Goal: Communication & Community: Participate in discussion

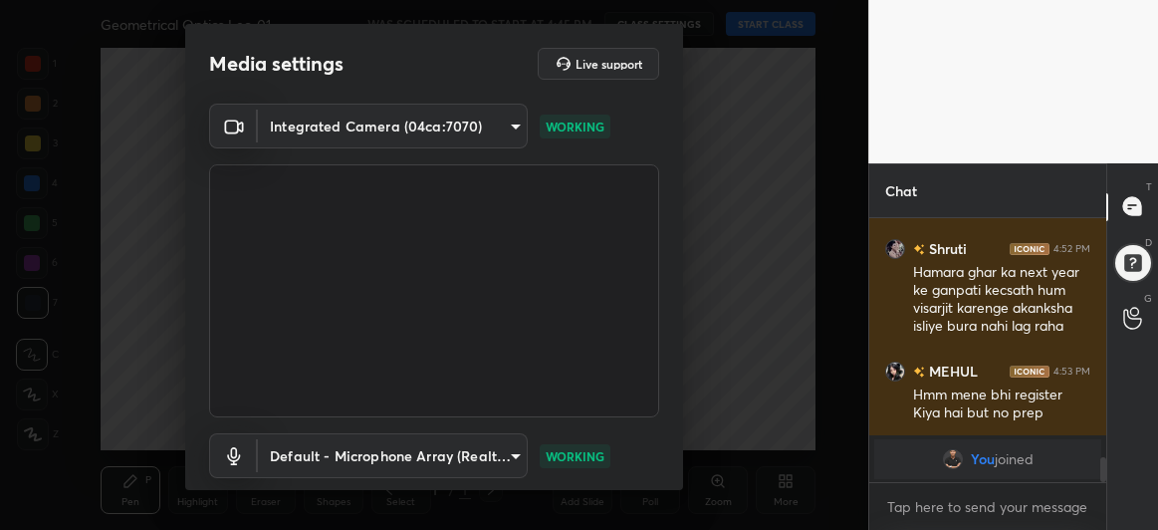
scroll to position [122, 0]
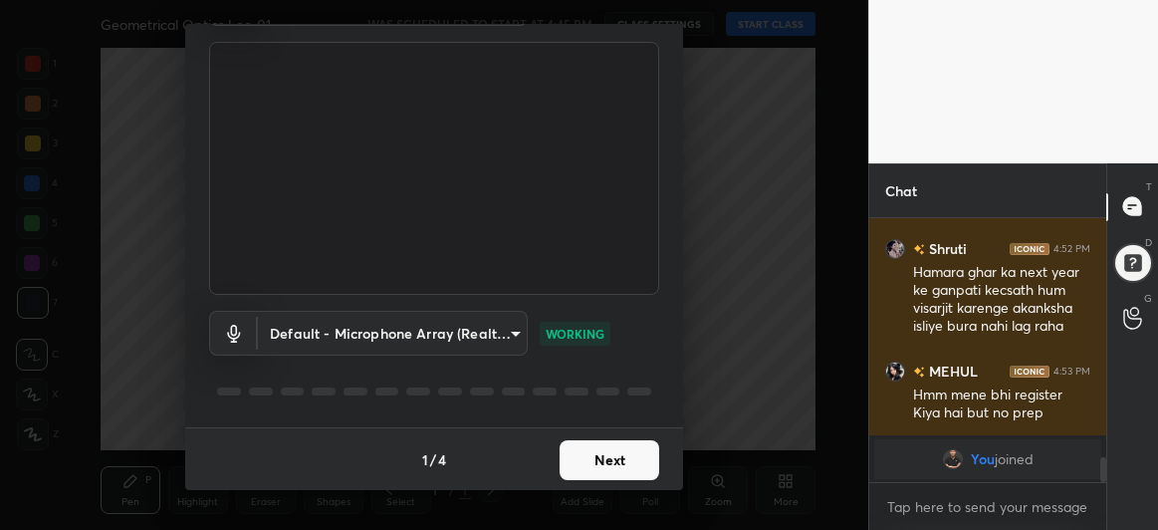
click at [596, 451] on button "Next" at bounding box center [610, 460] width 100 height 40
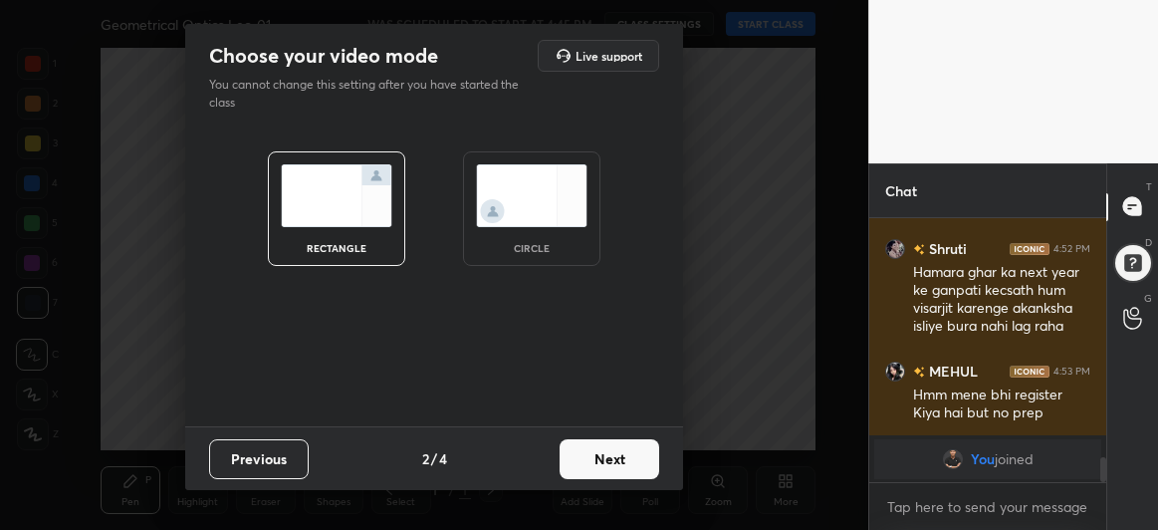
scroll to position [0, 0]
click at [603, 463] on button "Next" at bounding box center [610, 459] width 100 height 40
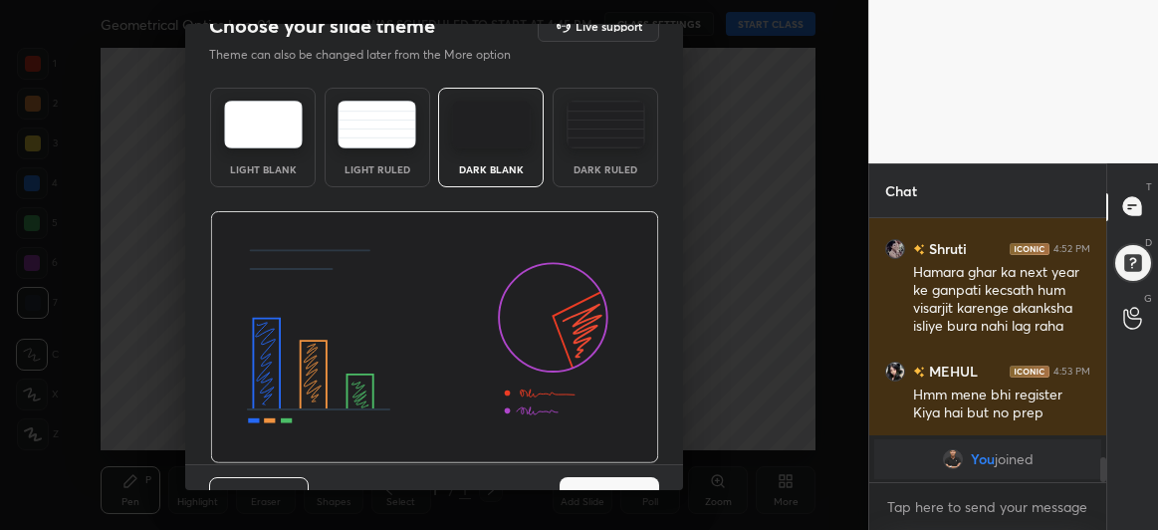
scroll to position [67, 0]
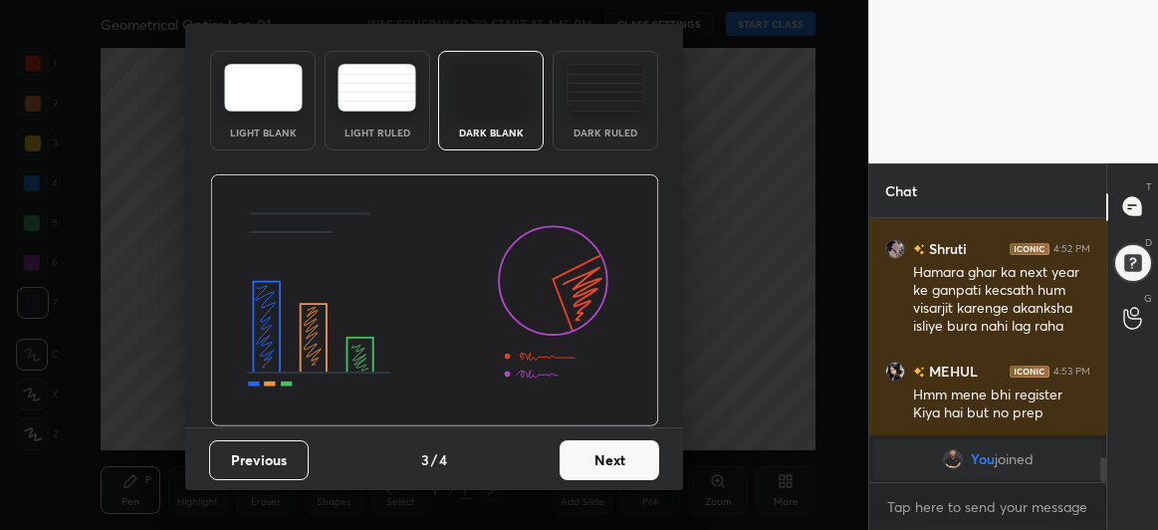
click at [593, 452] on button "Next" at bounding box center [610, 460] width 100 height 40
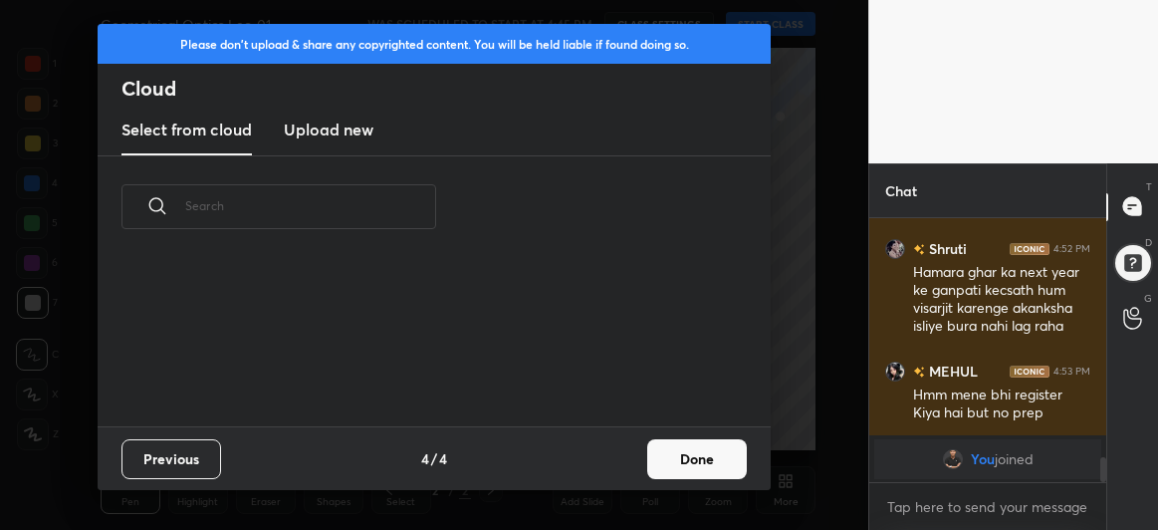
scroll to position [169, 639]
click at [700, 450] on button "Done" at bounding box center [697, 459] width 100 height 40
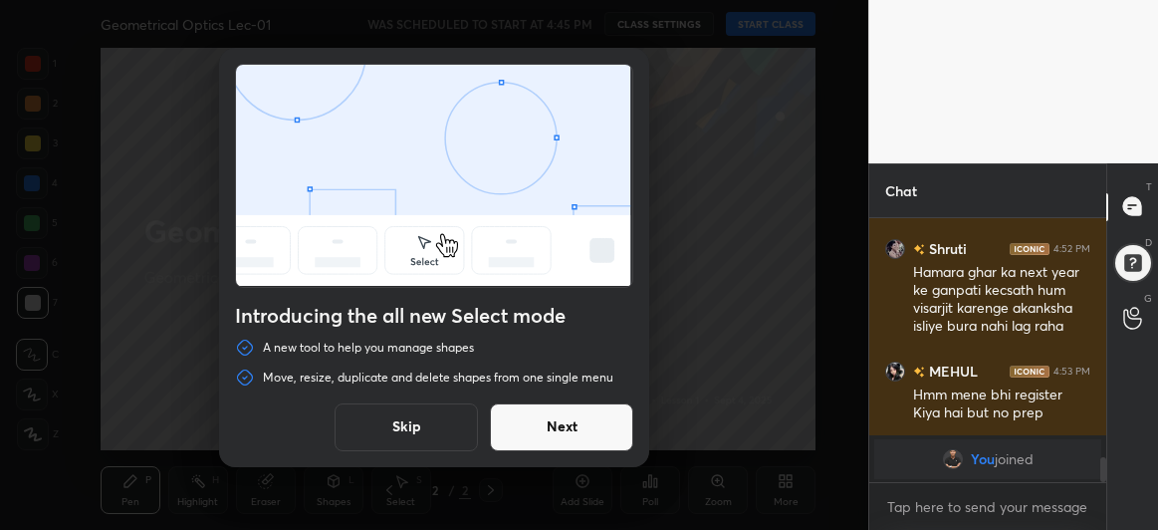
click at [569, 422] on button "Next" at bounding box center [561, 427] width 143 height 48
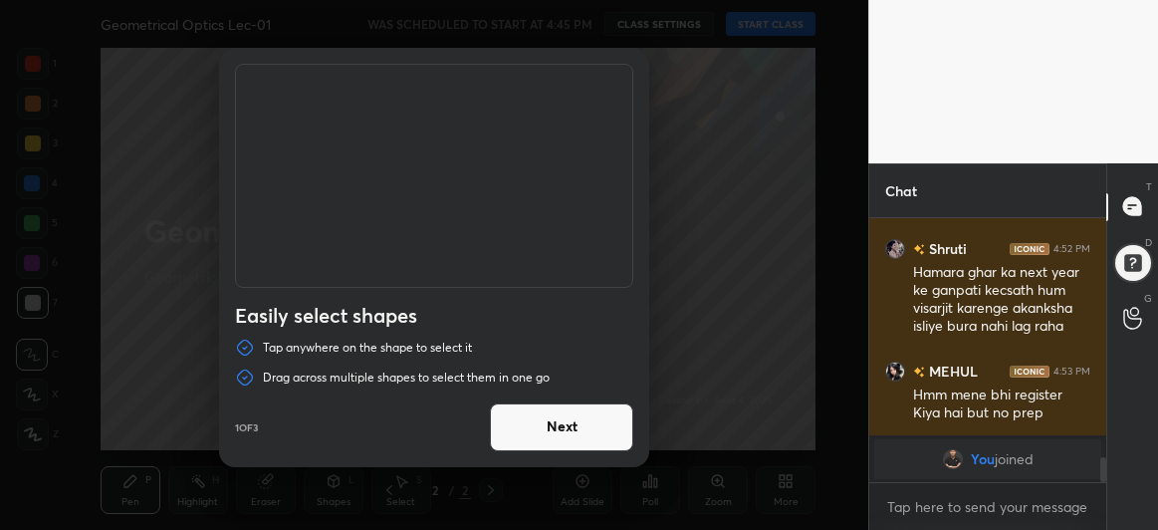
click at [569, 422] on button "Next" at bounding box center [561, 427] width 143 height 48
click at [569, 422] on button "Done" at bounding box center [561, 427] width 143 height 48
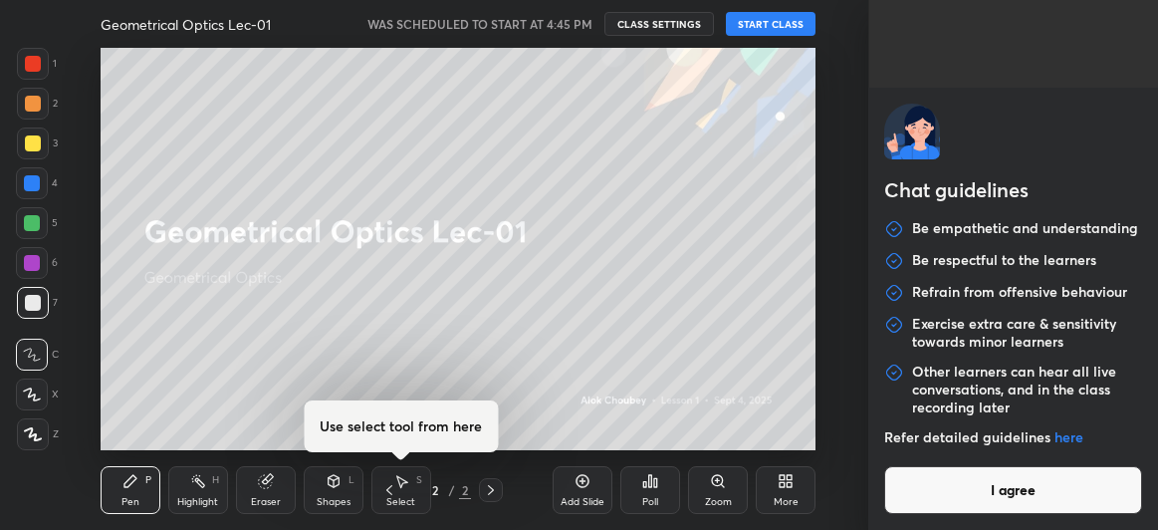
click at [958, 499] on body "1 2 3 4 5 6 7 C X Z C X Z E E Erase all H H Geometrical Optics Lec-01 WAS SCHED…" at bounding box center [579, 265] width 1158 height 530
click at [958, 499] on button "I agree" at bounding box center [1013, 490] width 258 height 48
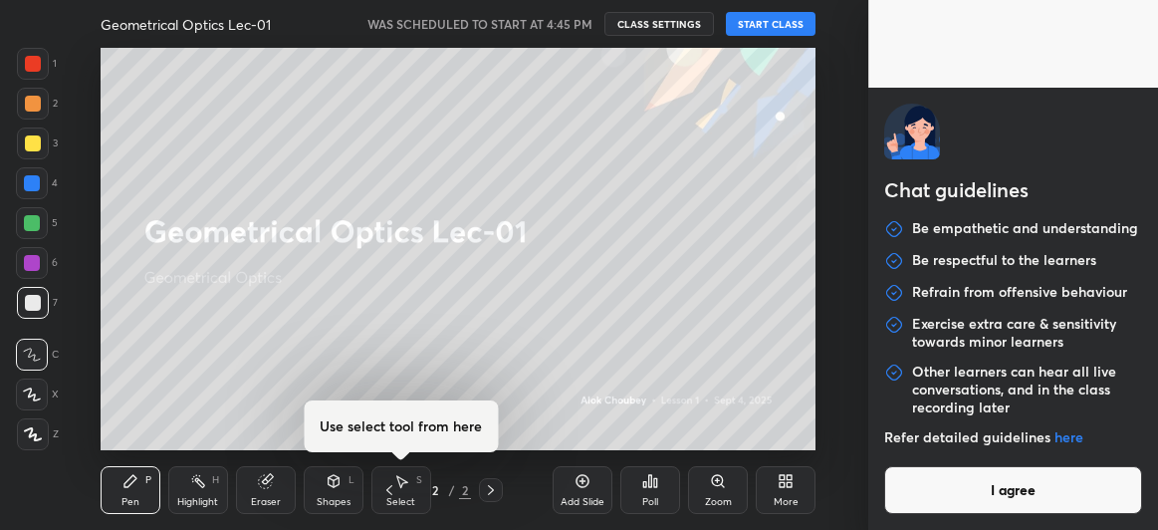
type textarea "x"
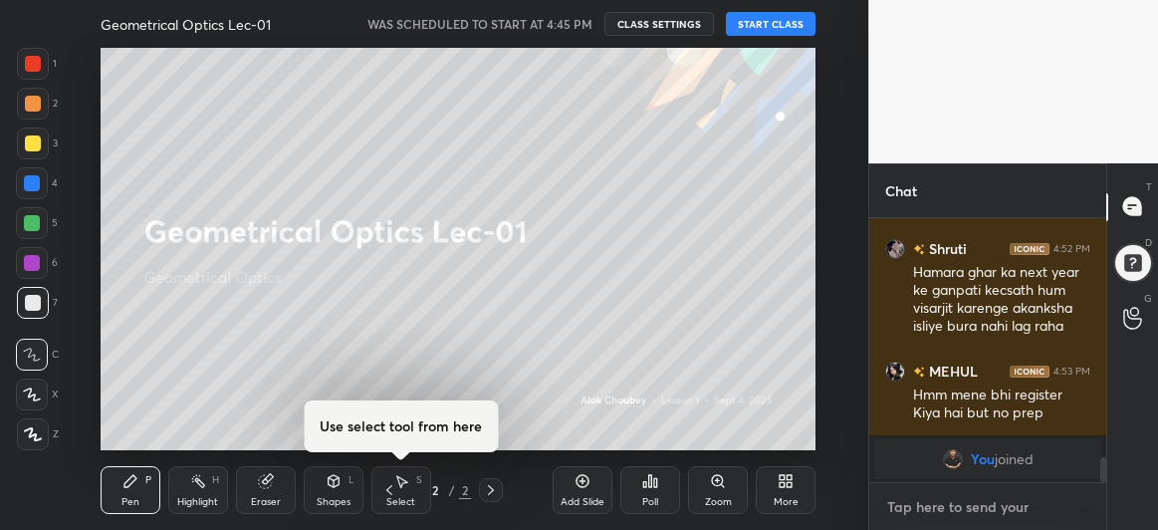
type textarea "h"
type textarea "x"
type textarea "he"
type textarea "x"
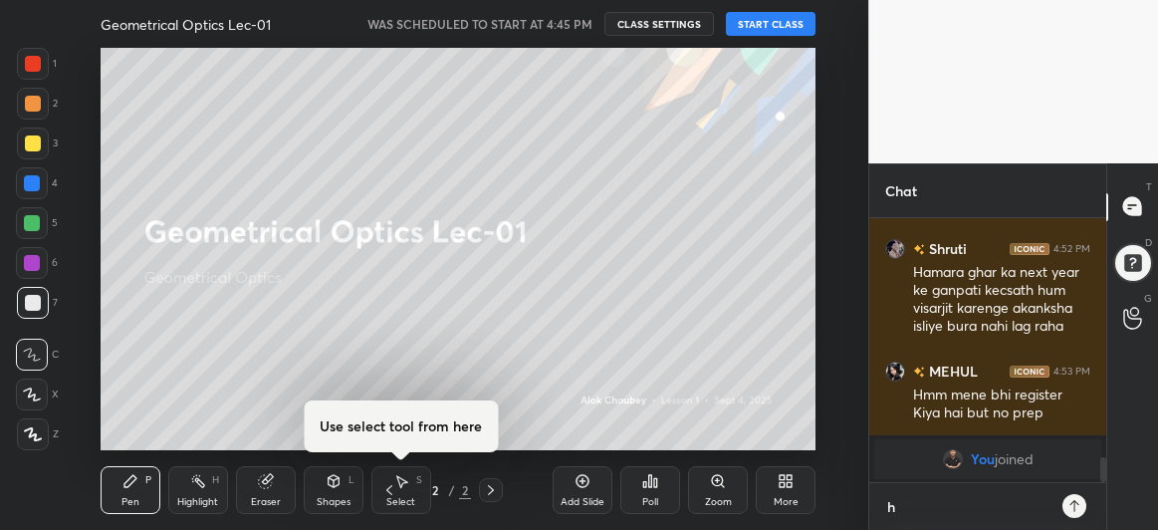
scroll to position [95, 231]
type textarea "hel"
type textarea "x"
type textarea "hell"
type textarea "x"
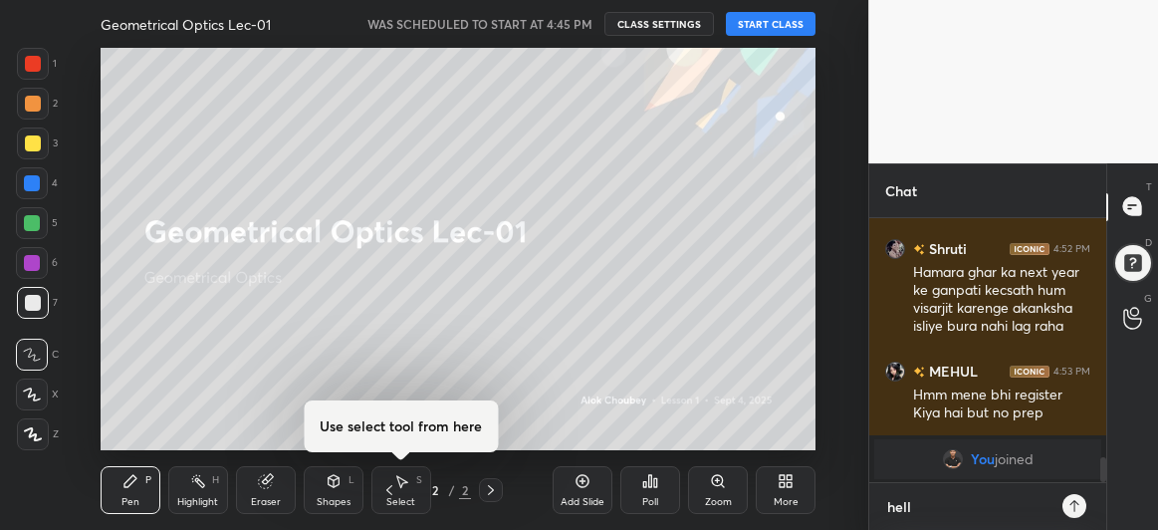
type textarea "hello"
type textarea "x"
type textarea "hello"
type textarea "x"
type textarea "hello g"
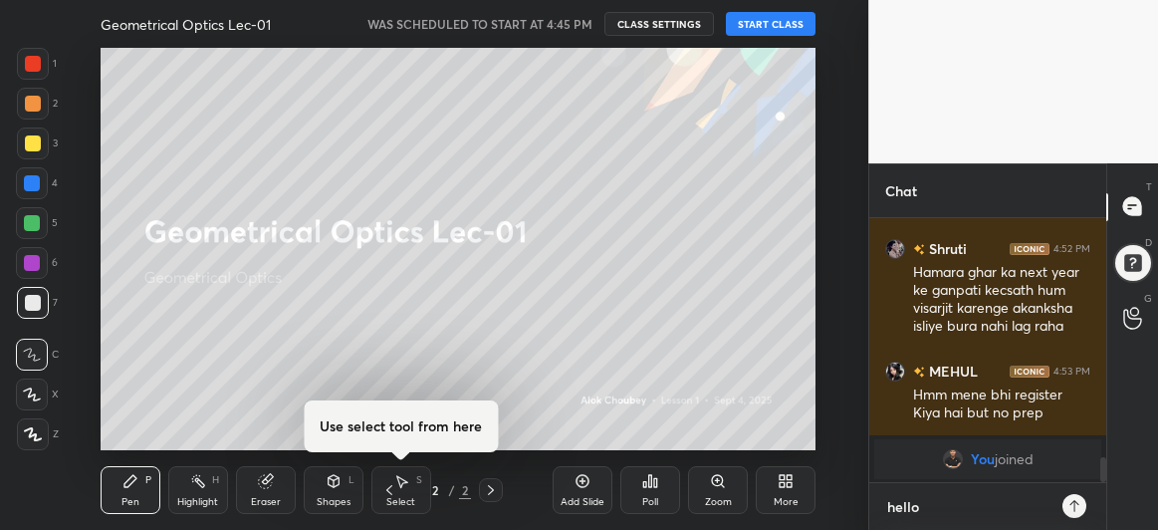
type textarea "x"
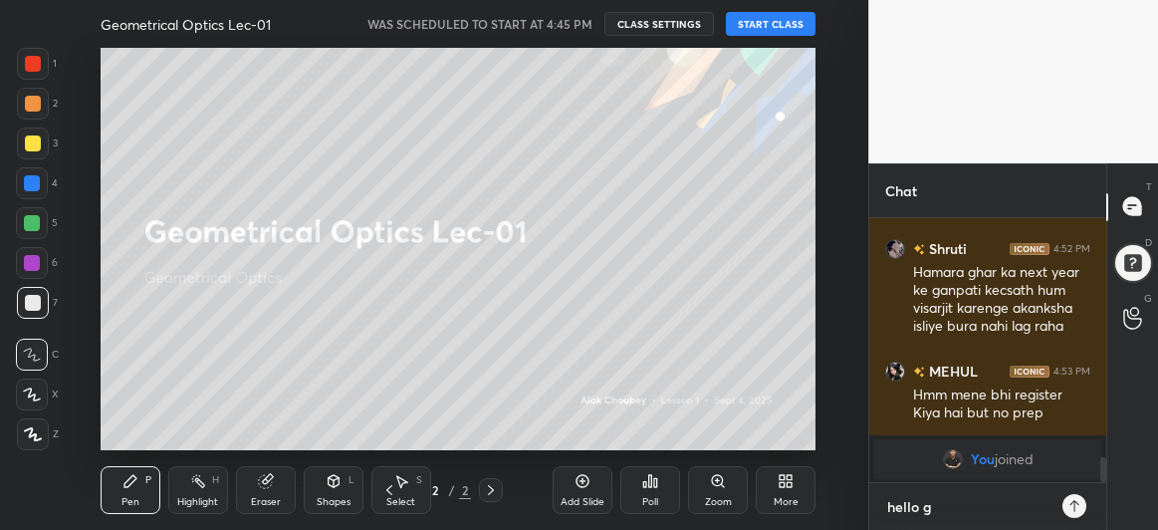
type textarea "hello gu"
type textarea "x"
type textarea "hello guy"
type textarea "x"
type textarea "hello guys"
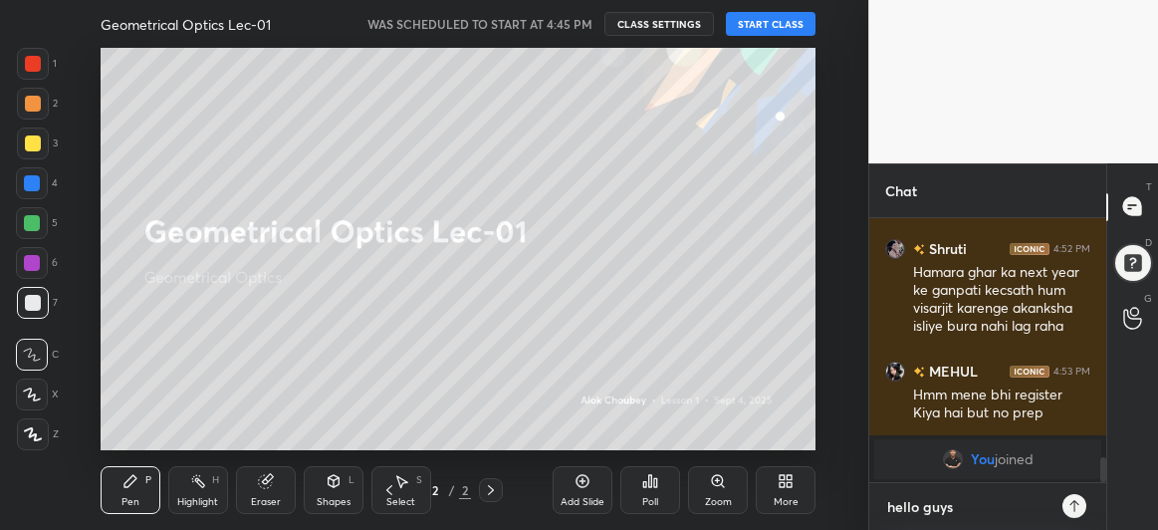
type textarea "x"
type textarea "hello guys"
type textarea "x"
type textarea "hello guys j"
type textarea "x"
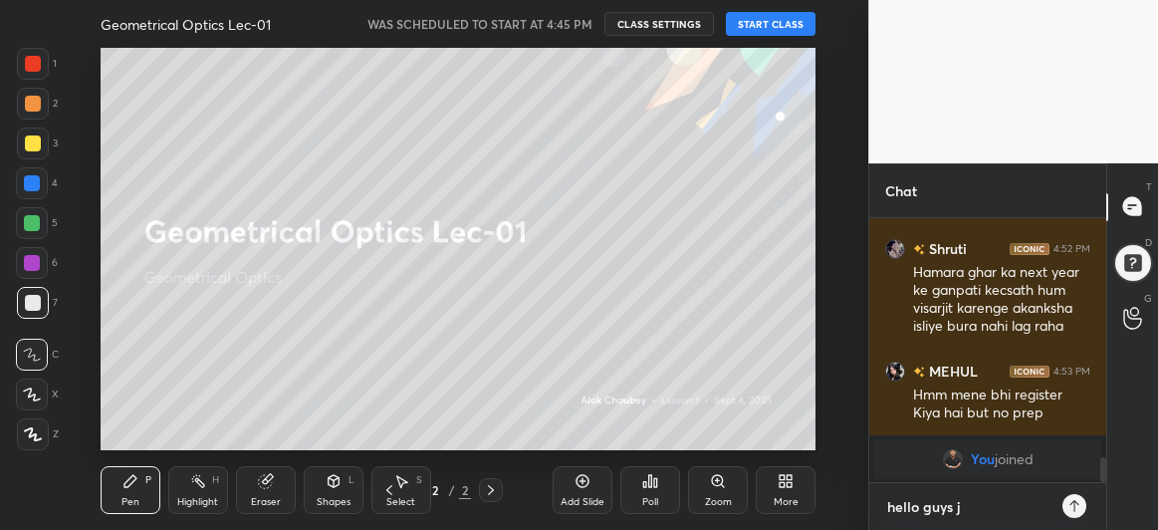
type textarea "hello guys jo"
type textarea "x"
type textarea "hello guys joi"
type textarea "x"
type textarea "hello guys join"
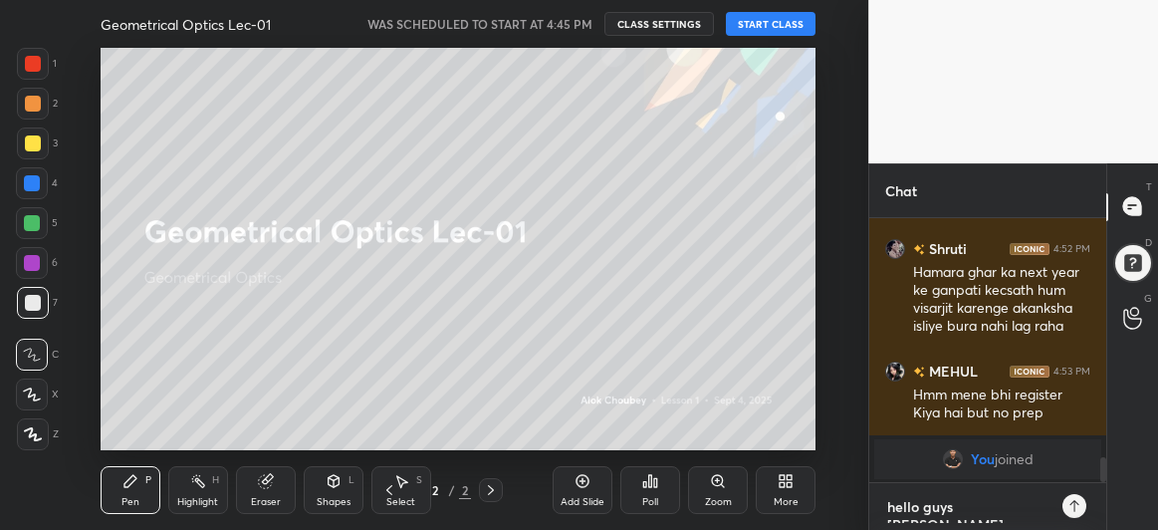
type textarea "x"
type textarea "hello guys joini"
type textarea "x"
type textarea "hello guys joinin"
type textarea "x"
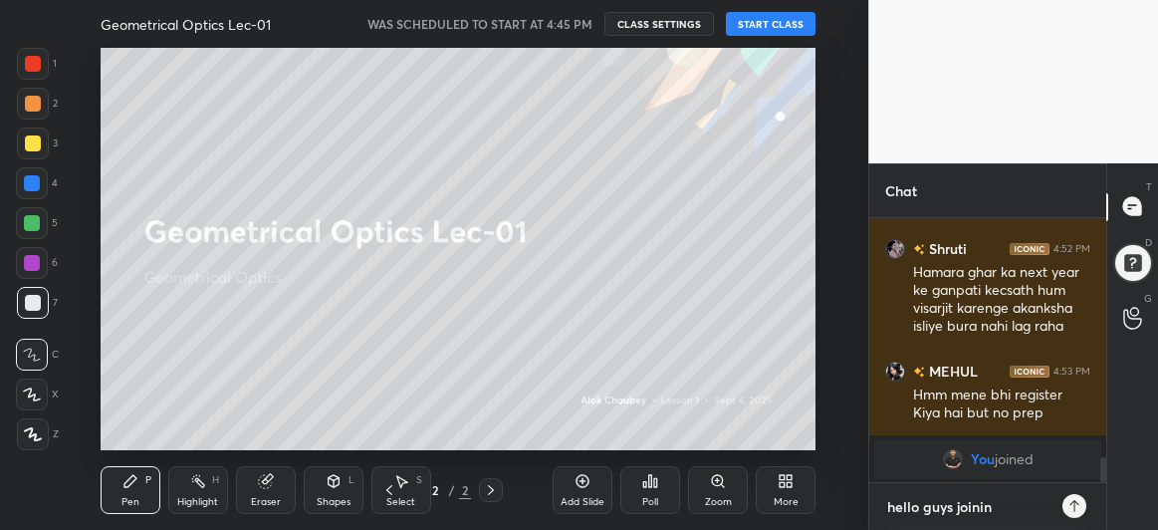
type textarea "hello guys joining"
type textarea "x"
type textarea "hello guys joining"
type textarea "x"
type textarea "hello guys joining i"
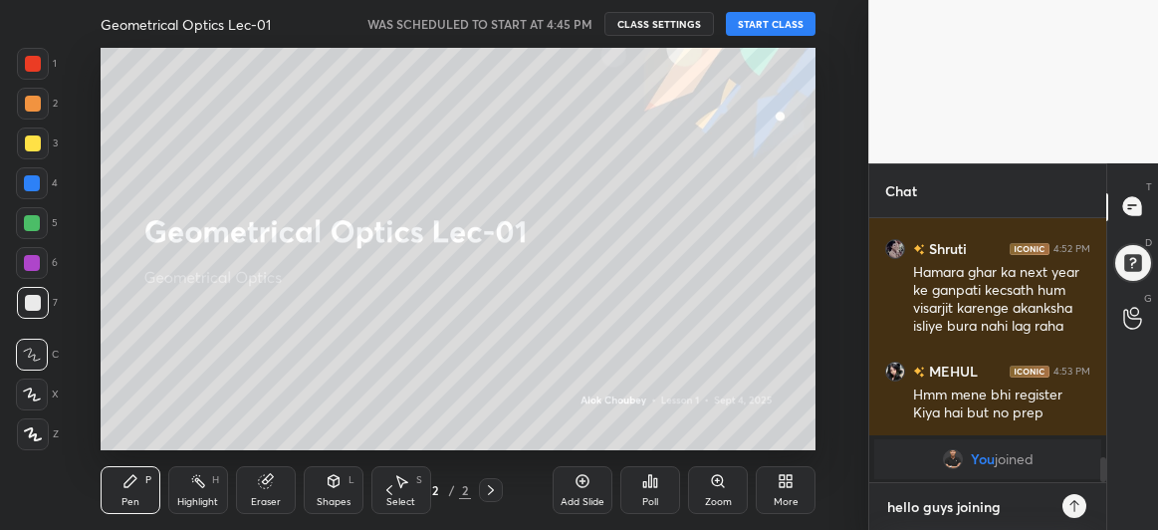
type textarea "x"
type textarea "hello guys joining in"
type textarea "x"
type textarea "hello guys joining in"
type textarea "x"
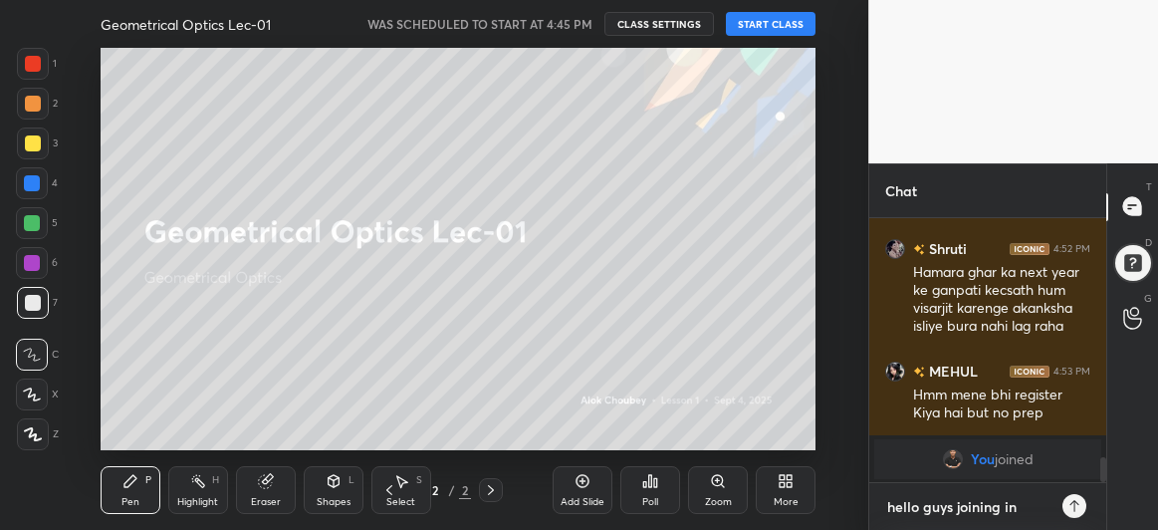
type textarea "hello guys joining in a"
type textarea "x"
type textarea "hello guys joining in a"
type textarea "x"
type textarea "hello guys joining in a m"
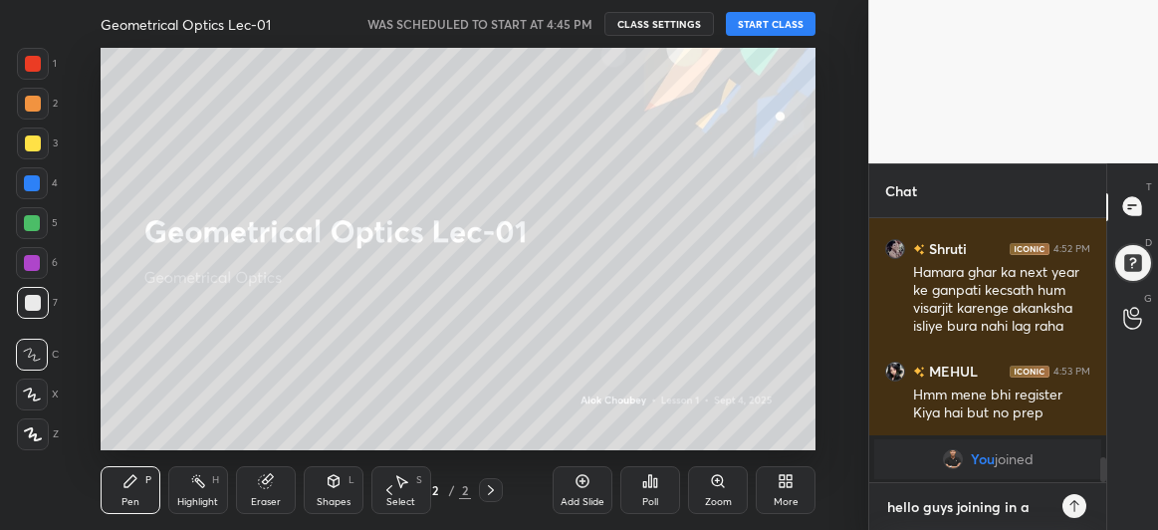
type textarea "x"
type textarea "hello guys joining in a mi"
type textarea "x"
type textarea "hello guys joining in a min"
type textarea "x"
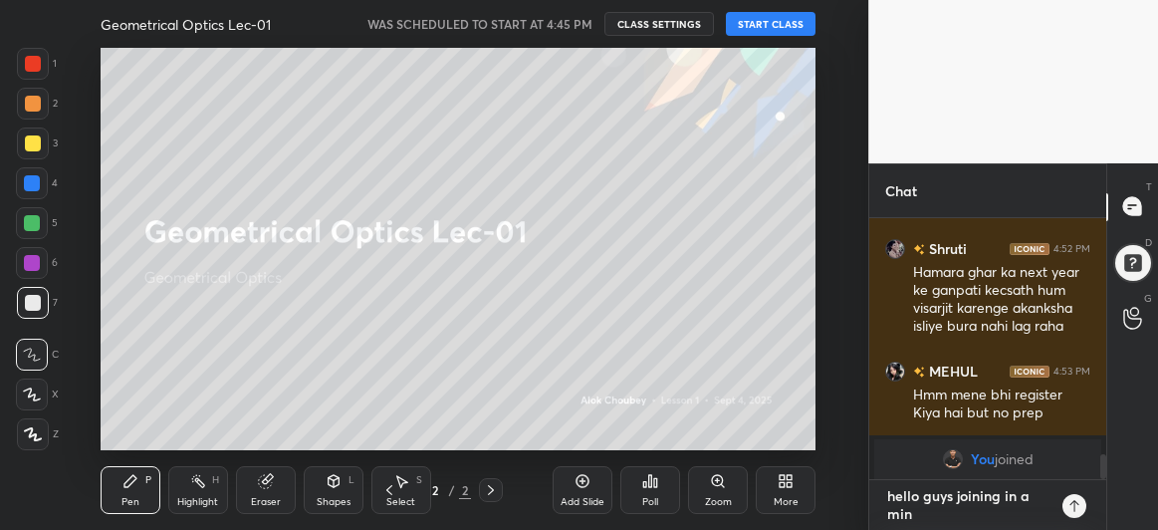
type textarea "hello guys joining in a minu"
type textarea "x"
type textarea "hello guys joining in a minut"
type textarea "x"
type textarea "hello guys joining in a minute"
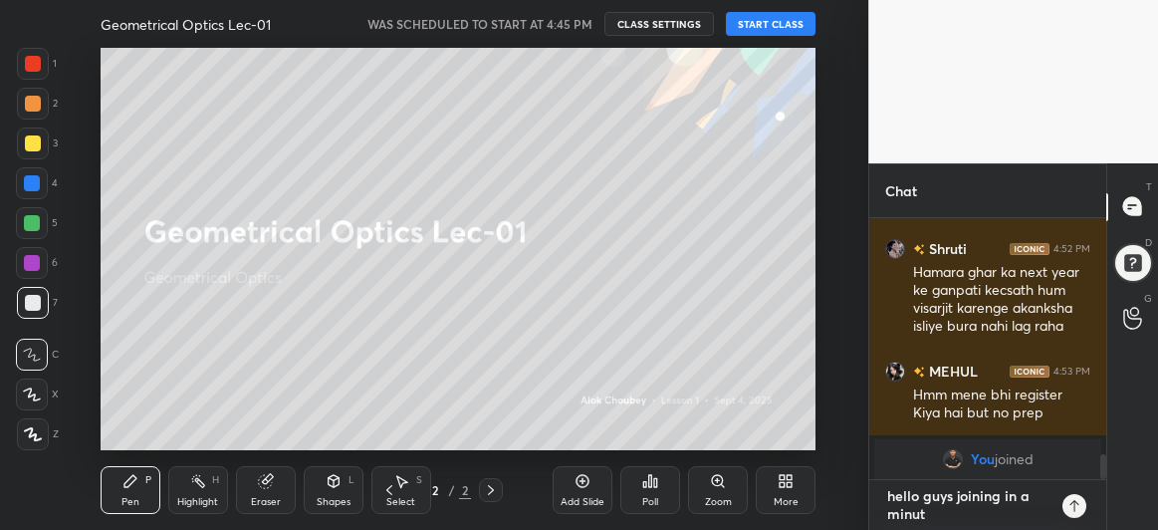
type textarea "x"
type textarea "hello guys joining in a minute"
type textarea "x"
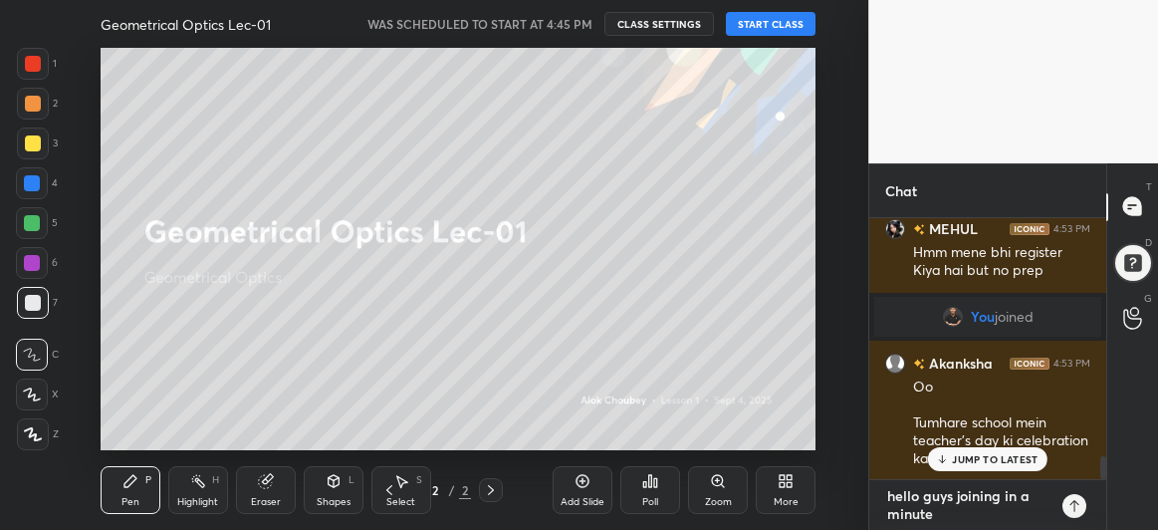
type textarea "x"
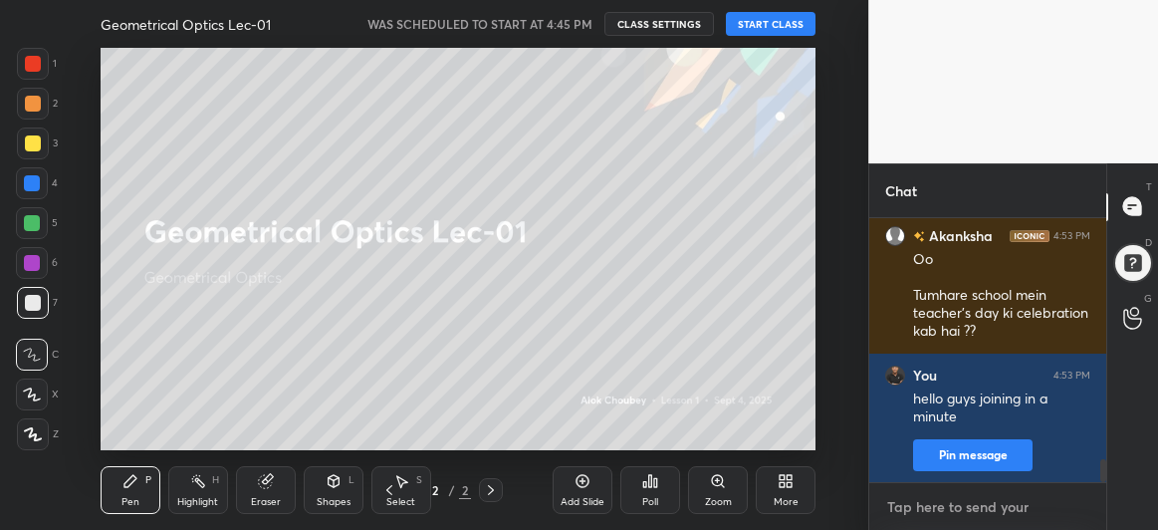
type textarea "i"
type textarea "x"
type textarea "i"
type textarea "x"
type textarea "i w"
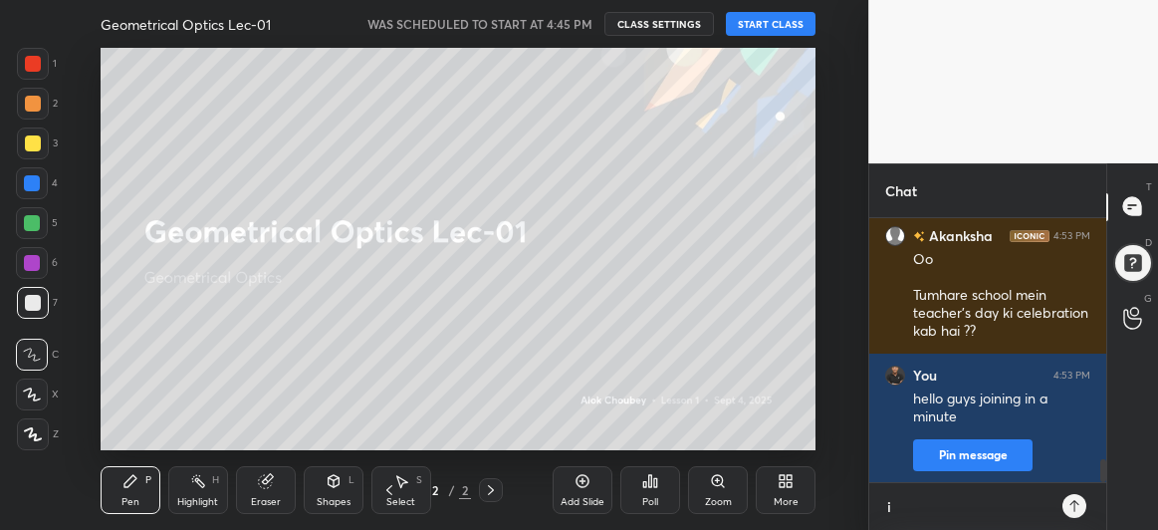
type textarea "x"
type textarea "i wa"
type textarea "x"
type textarea "i was"
type textarea "x"
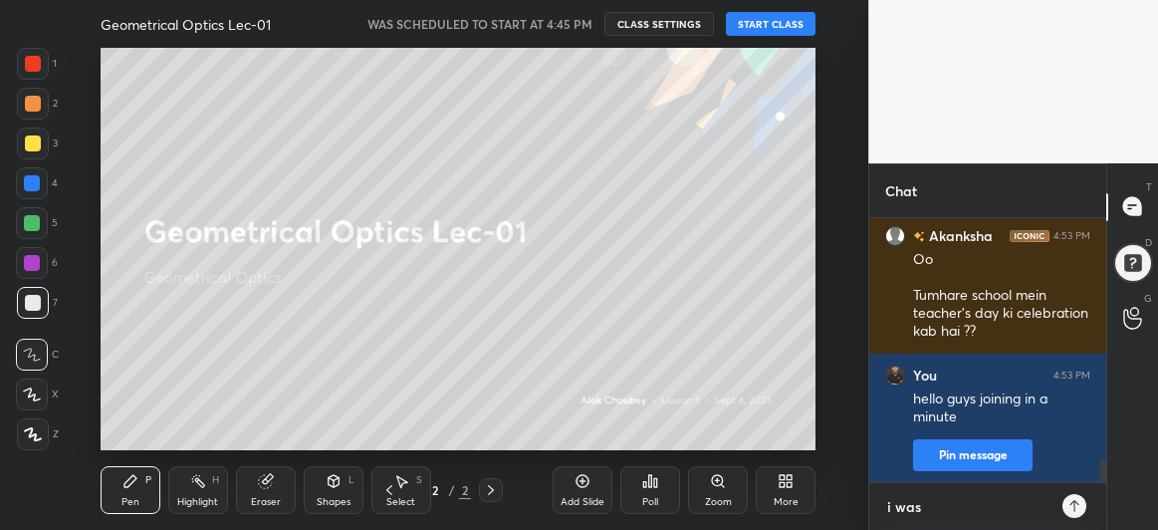
type textarea "i was"
type textarea "x"
type textarea "i was i"
type textarea "x"
type textarea "i was in"
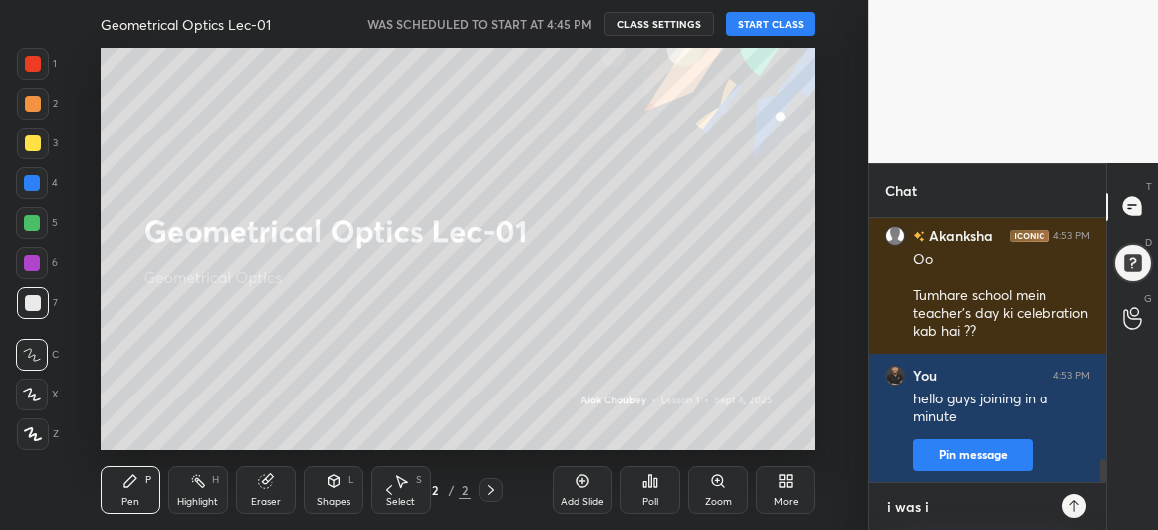
type textarea "x"
type textarea "i was in"
type textarea "x"
type textarea "i was in a"
type textarea "x"
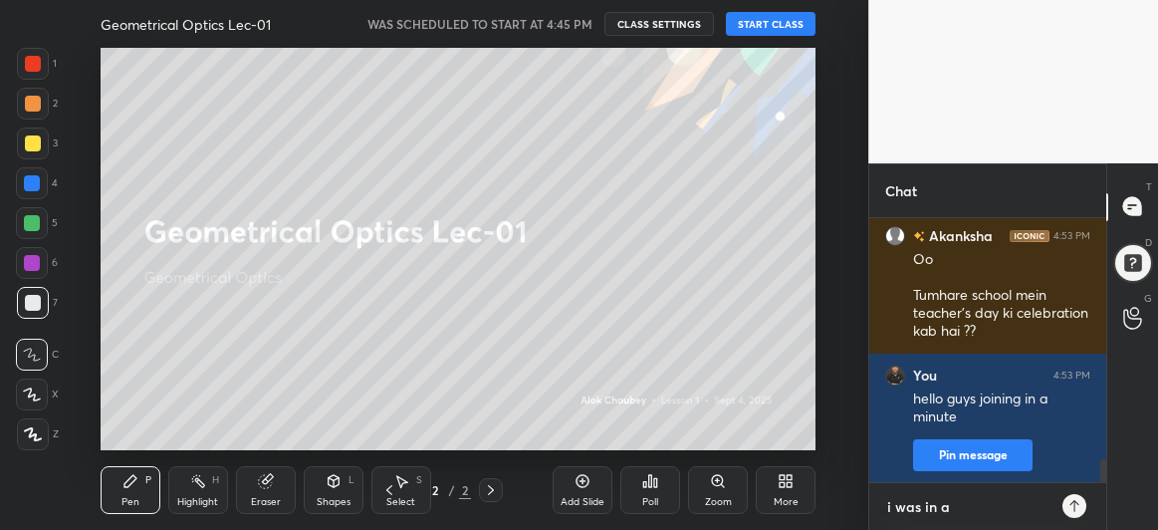
type textarea "i was in a"
type textarea "x"
type textarea "i was in a i"
type textarea "x"
type textarea "i was in a in"
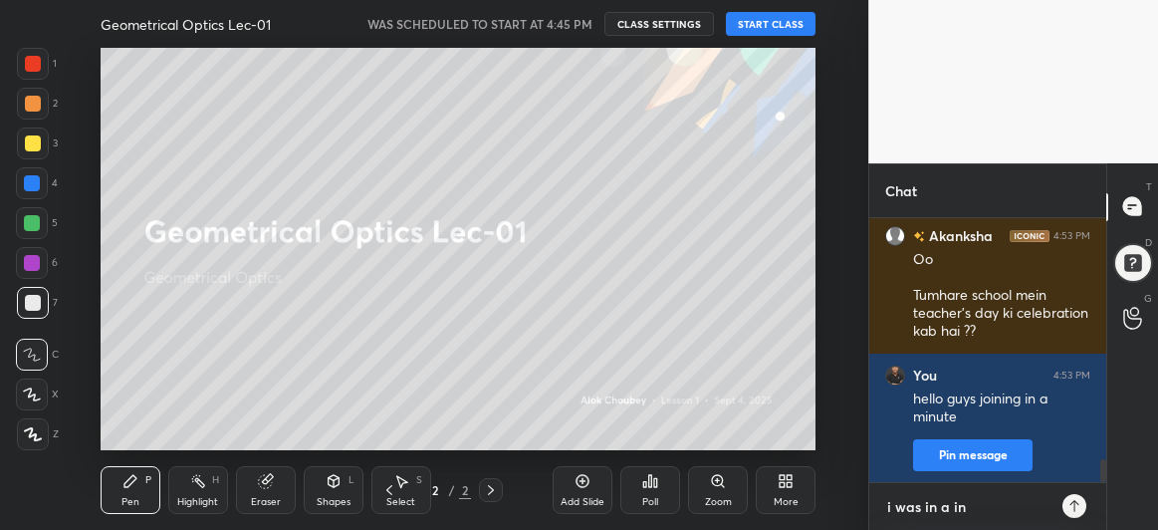
type textarea "x"
type textarea "i was in a int"
type textarea "x"
type textarea "i was in a inte"
type textarea "x"
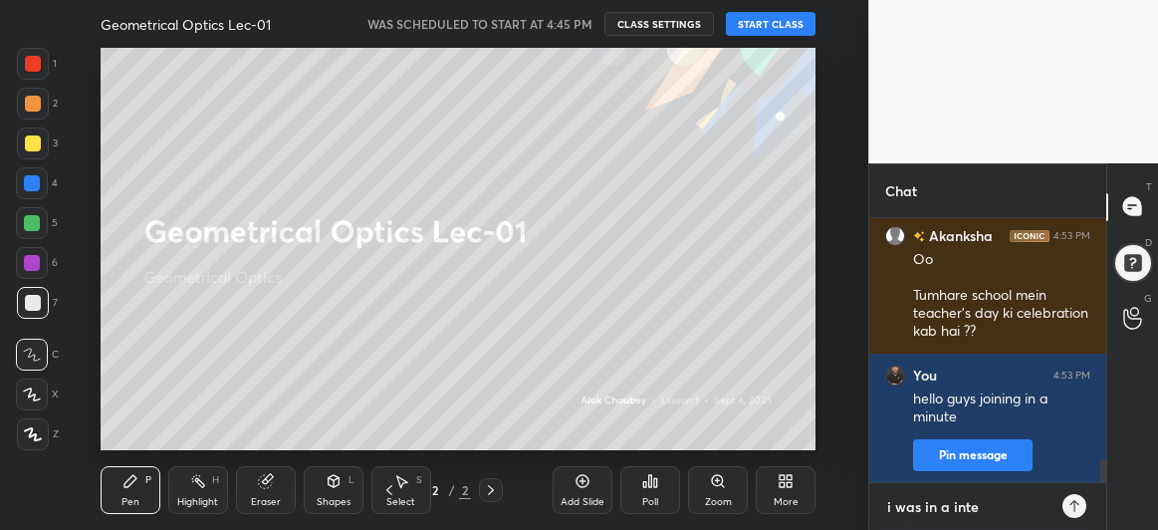
type textarea "i was in a inter"
type textarea "x"
type textarea "i was in a interv"
type textarea "x"
type textarea "i was in a intervi"
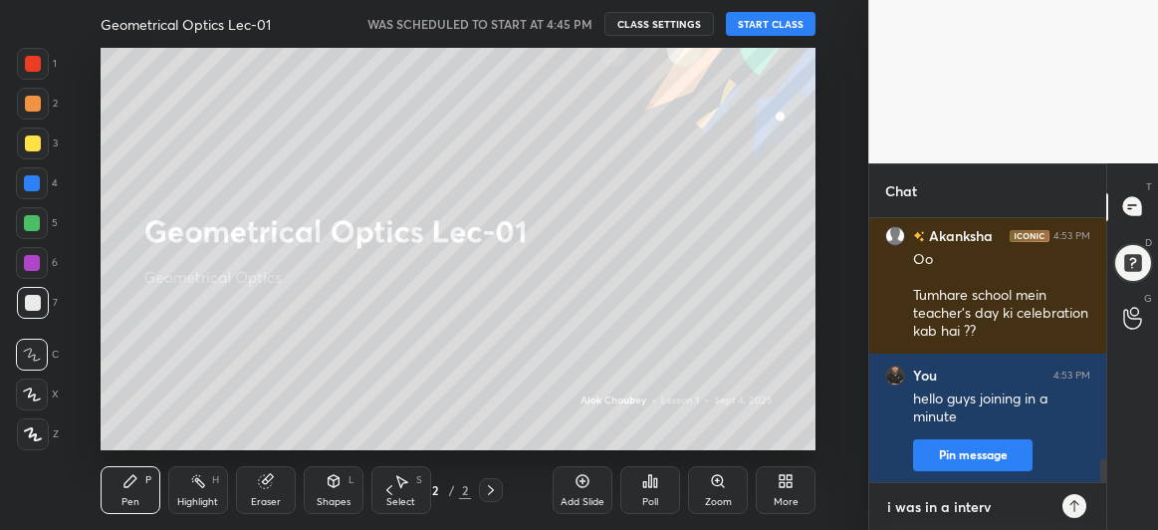
type textarea "x"
type textarea "i was in a intervie"
type textarea "x"
type textarea "i was in a interview"
type textarea "x"
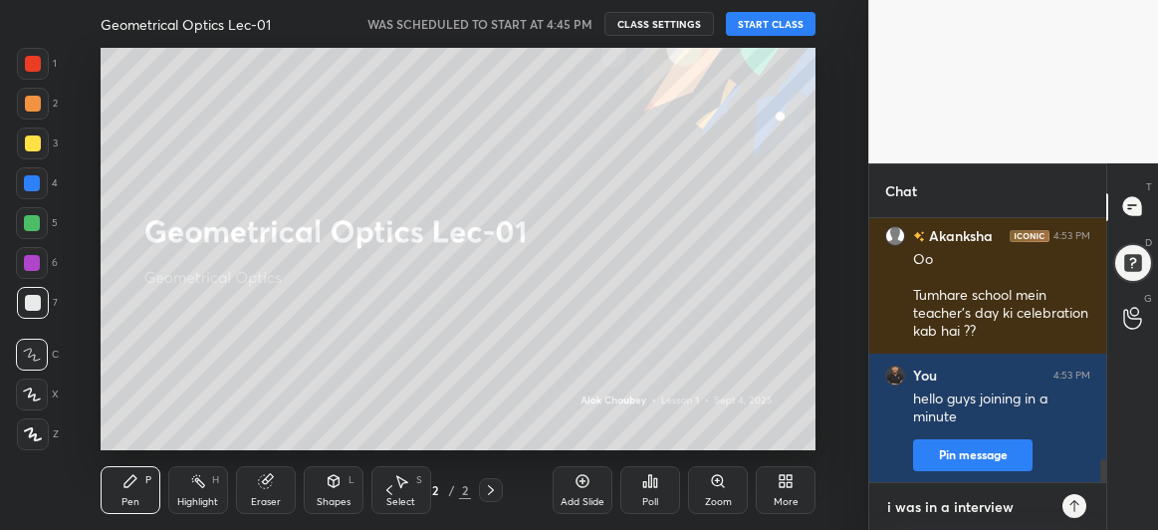
type textarea "x"
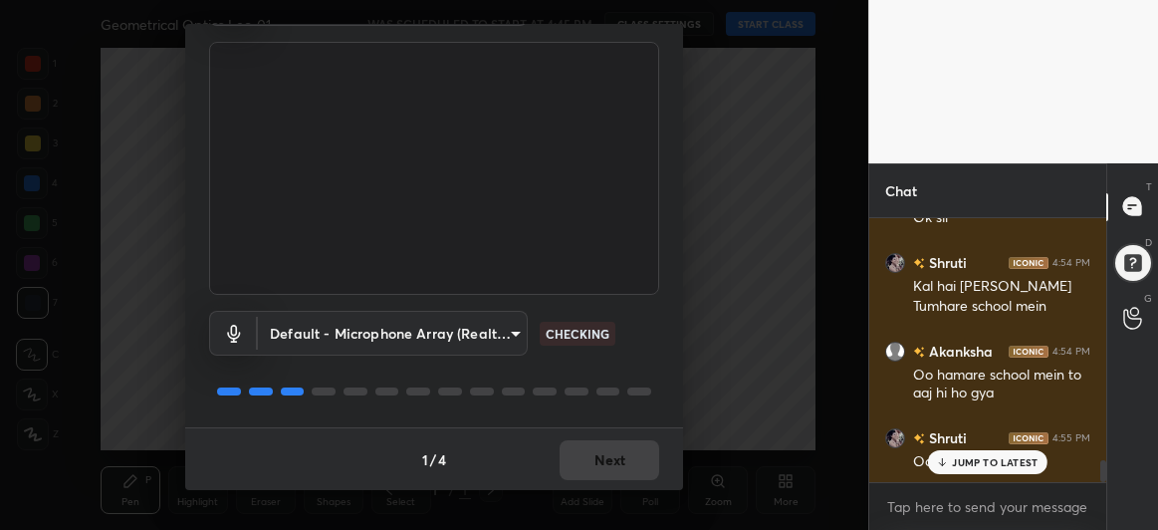
scroll to position [122, 0]
click at [595, 457] on button "Next" at bounding box center [610, 460] width 100 height 40
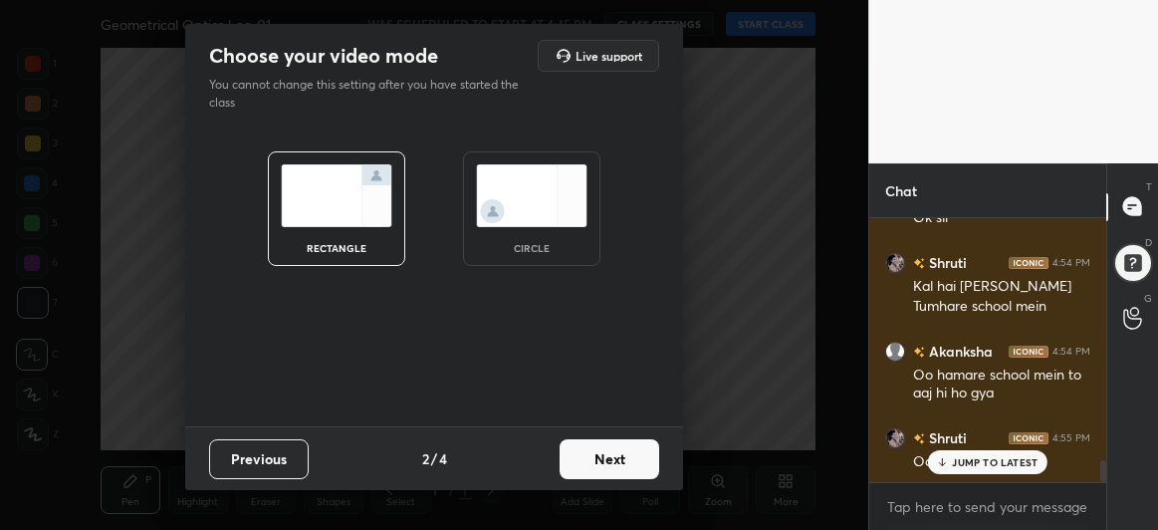
scroll to position [0, 0]
click at [595, 457] on button "Next" at bounding box center [610, 459] width 100 height 40
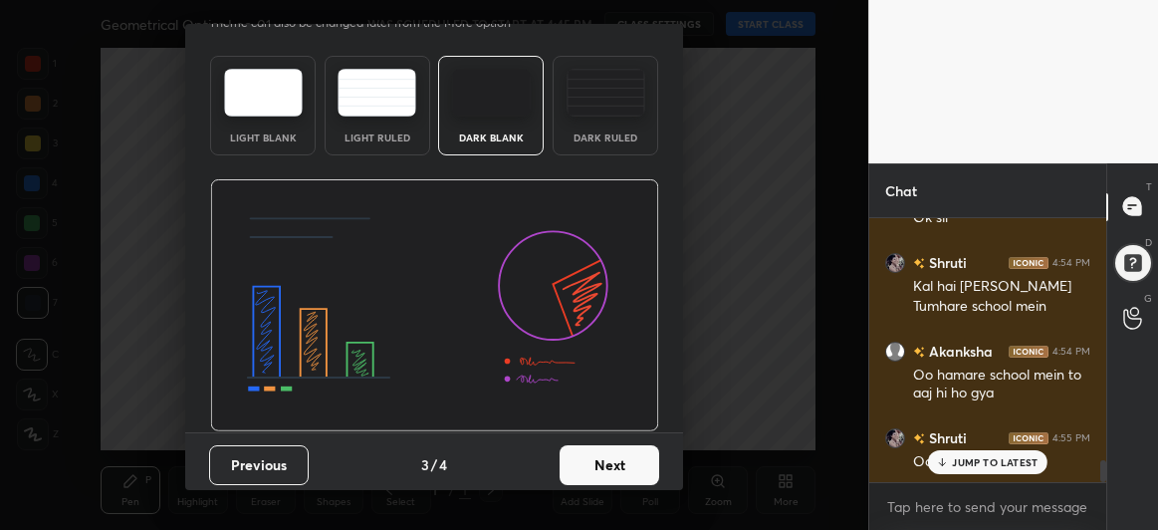
scroll to position [67, 0]
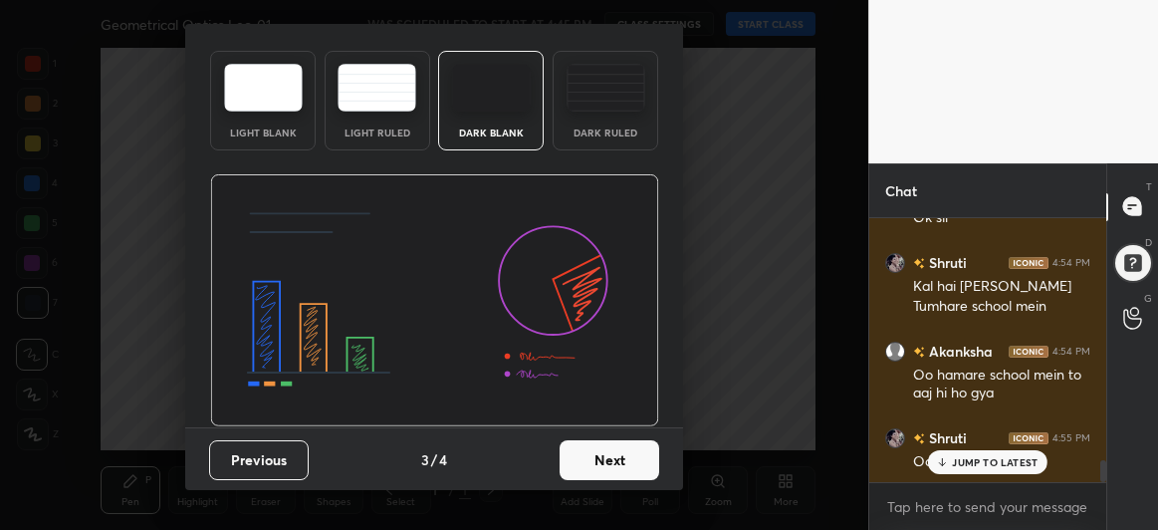
click at [595, 457] on button "Next" at bounding box center [610, 460] width 100 height 40
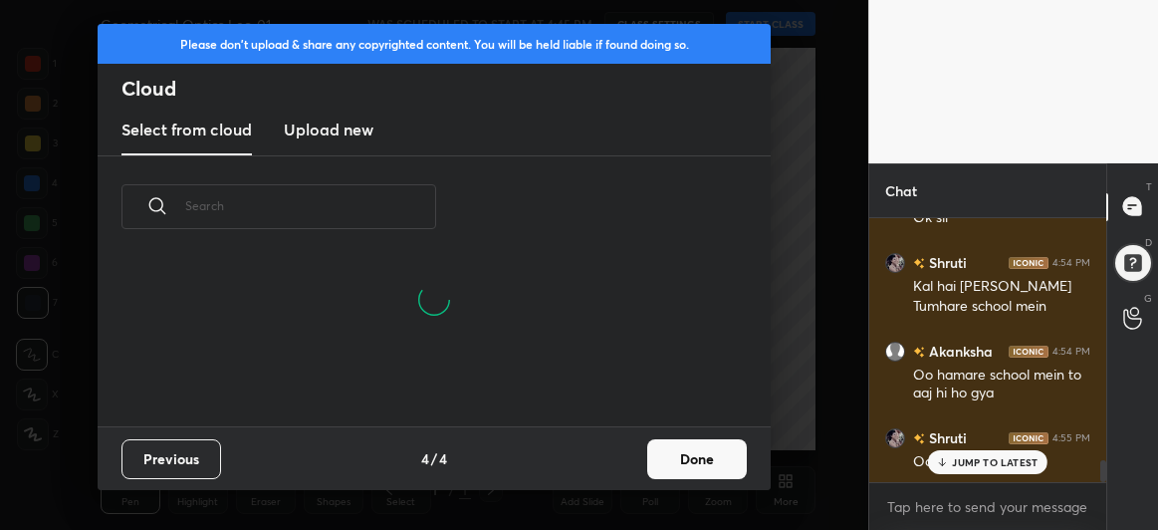
scroll to position [169, 639]
click at [685, 454] on button "Done" at bounding box center [697, 459] width 100 height 40
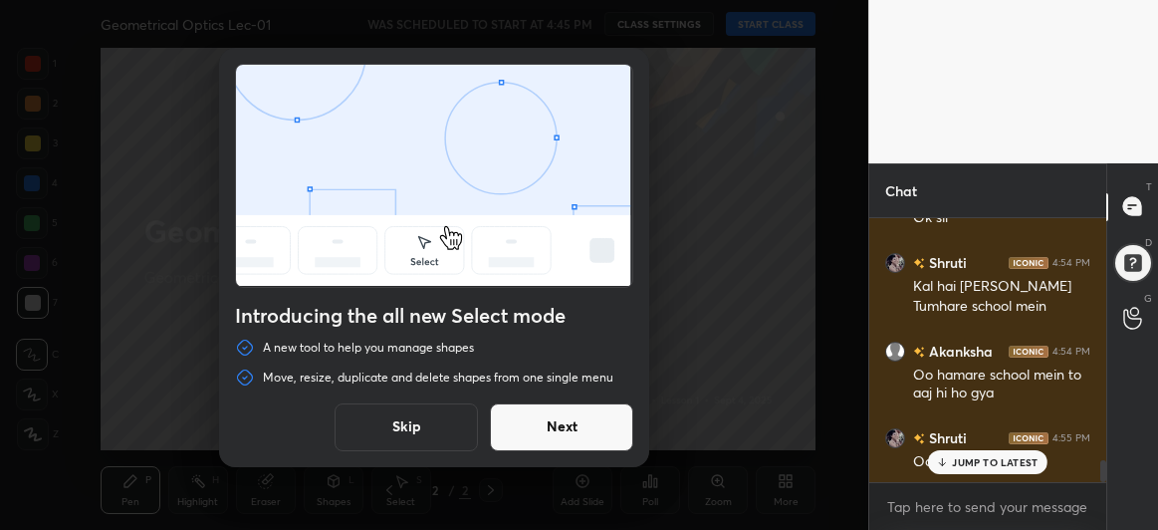
click at [576, 426] on button "Next" at bounding box center [561, 427] width 143 height 48
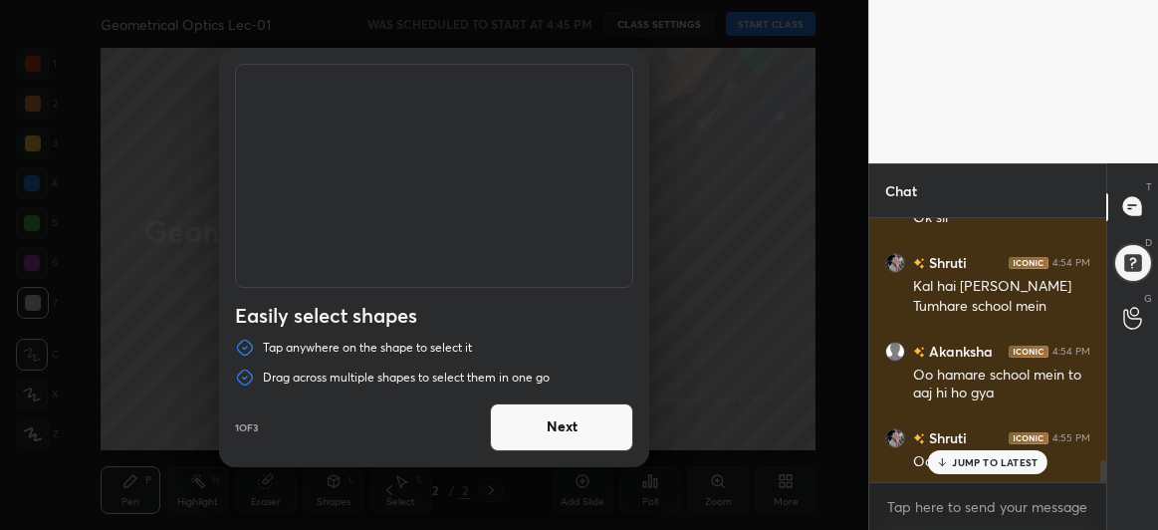
click at [576, 426] on button "Next" at bounding box center [561, 427] width 143 height 48
click at [576, 426] on button "Done" at bounding box center [561, 427] width 143 height 48
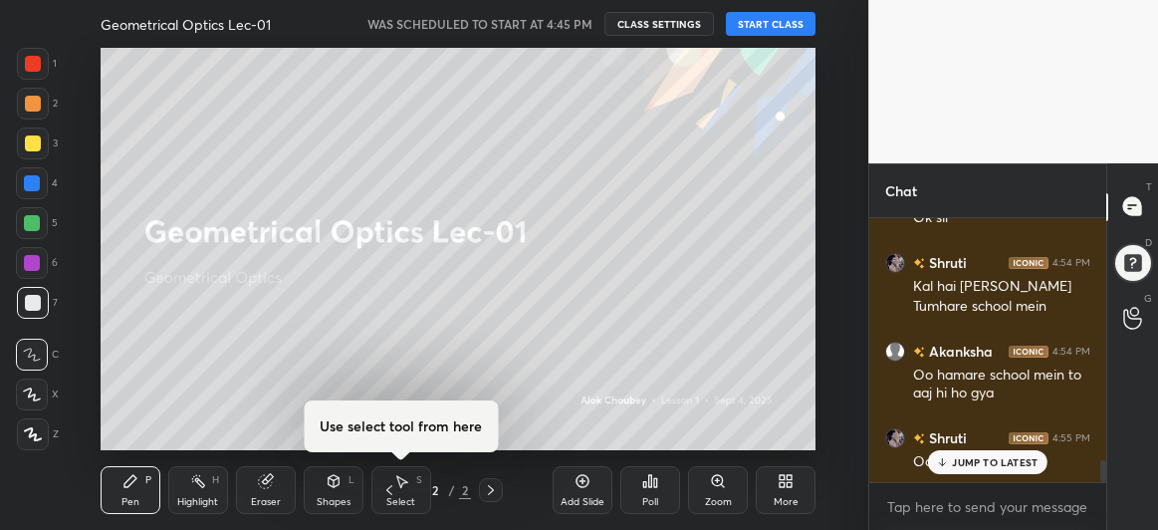
click at [765, 26] on button "START CLASS" at bounding box center [771, 24] width 90 height 24
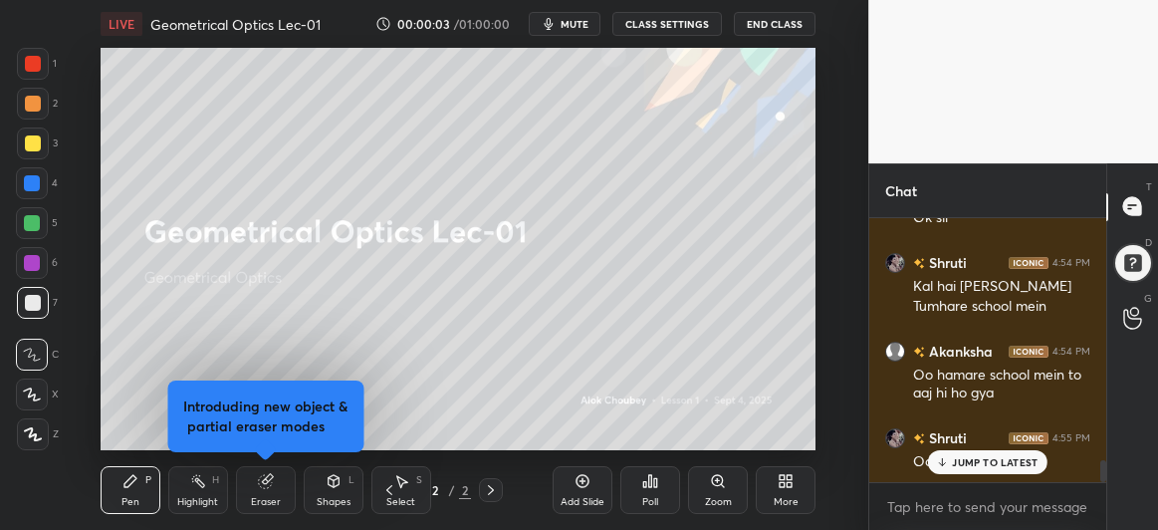
scroll to position [3057, 0]
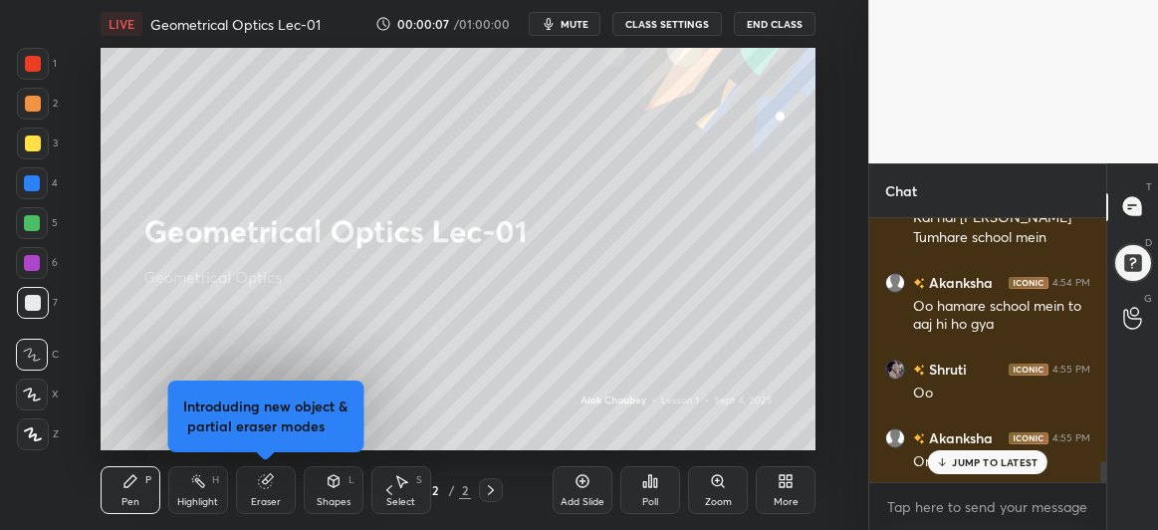
click at [946, 455] on div "JUMP TO LATEST" at bounding box center [988, 462] width 120 height 24
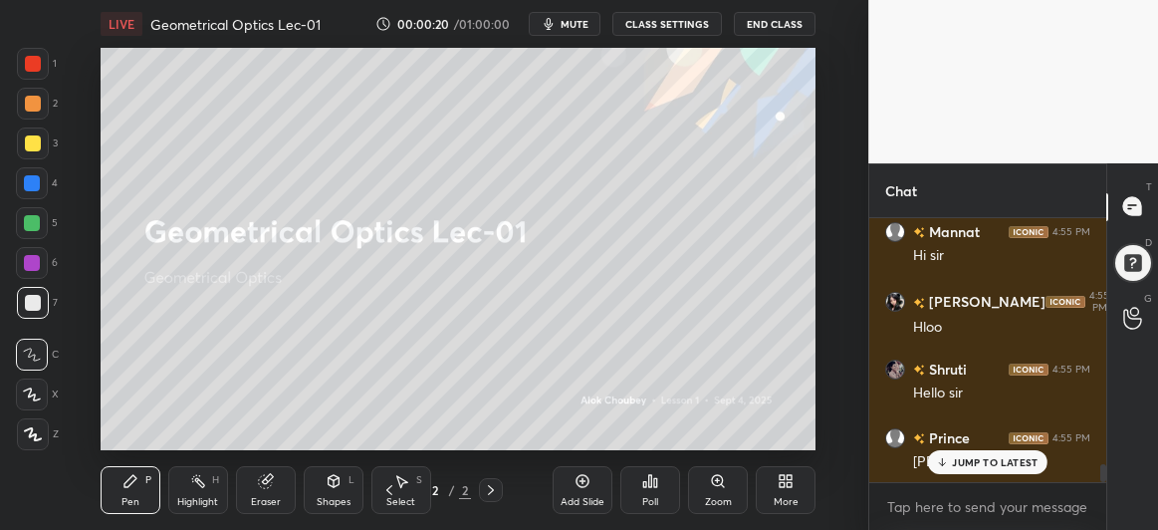
scroll to position [3538, 0]
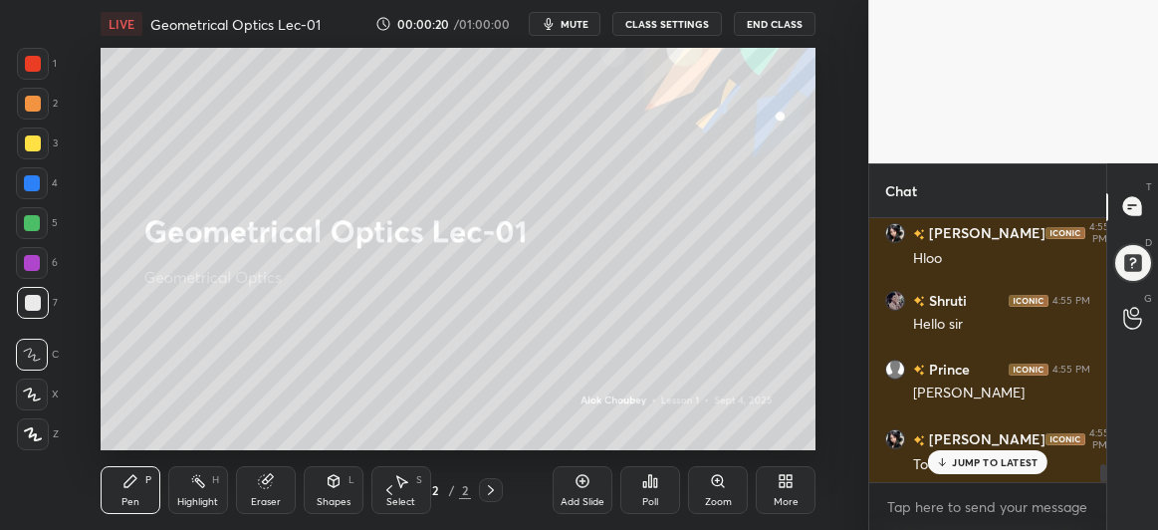
click at [36, 392] on icon at bounding box center [32, 394] width 18 height 14
click at [261, 489] on icon at bounding box center [266, 481] width 16 height 16
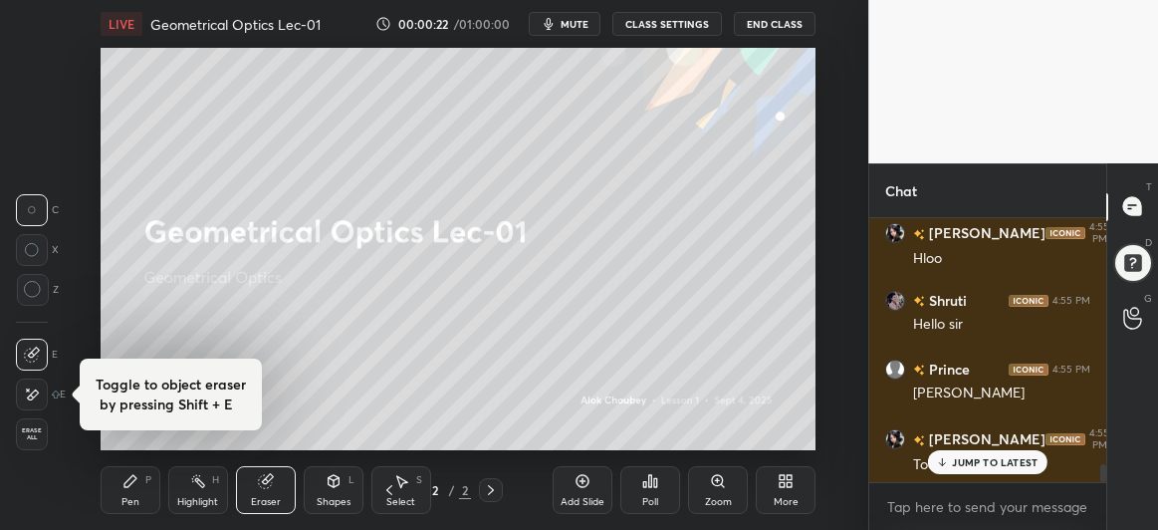
click at [26, 282] on icon at bounding box center [33, 290] width 18 height 18
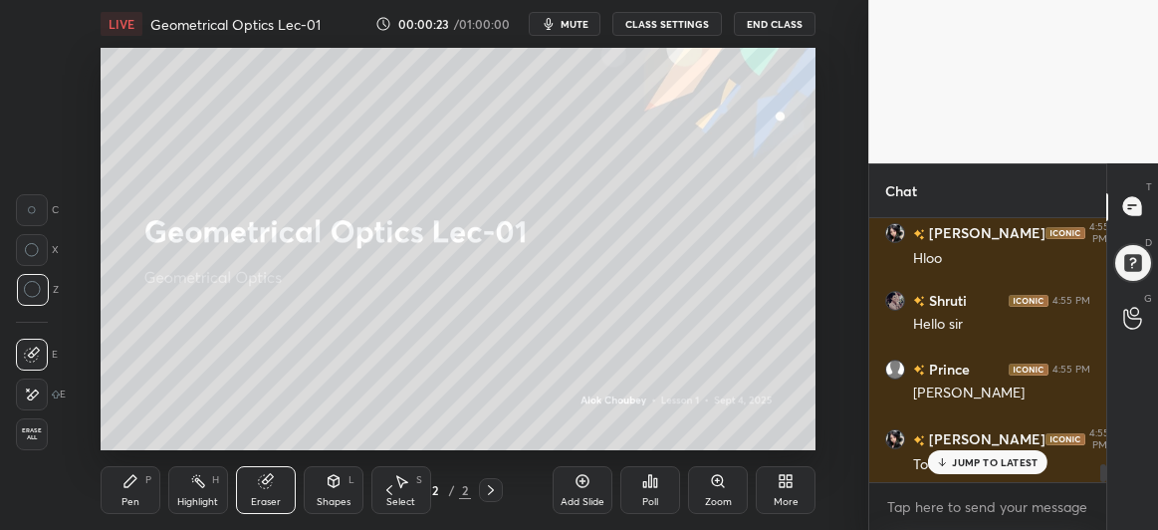
click at [140, 480] on div "Pen P" at bounding box center [131, 490] width 60 height 48
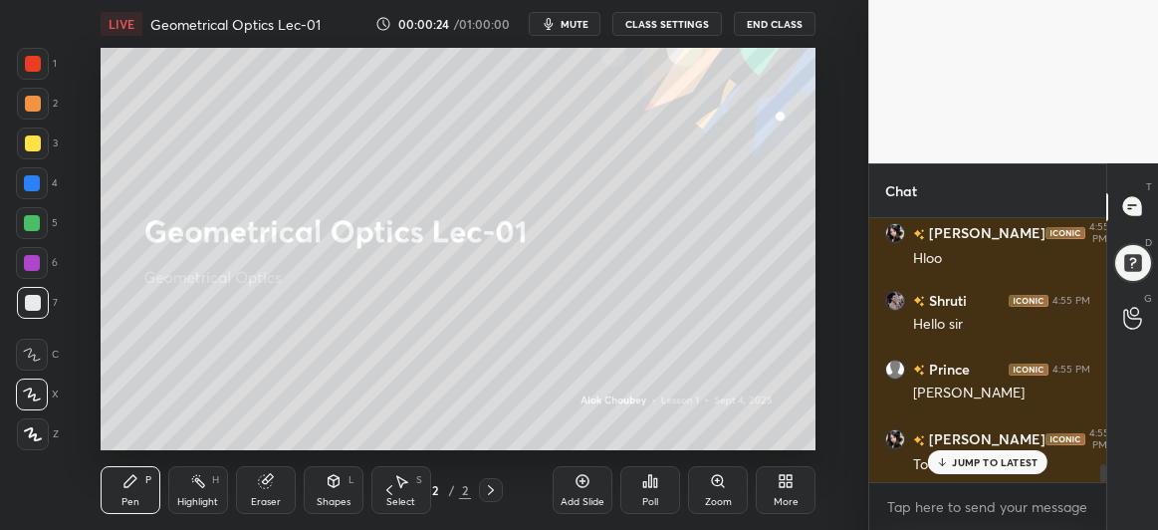
click at [31, 185] on div at bounding box center [32, 183] width 16 height 16
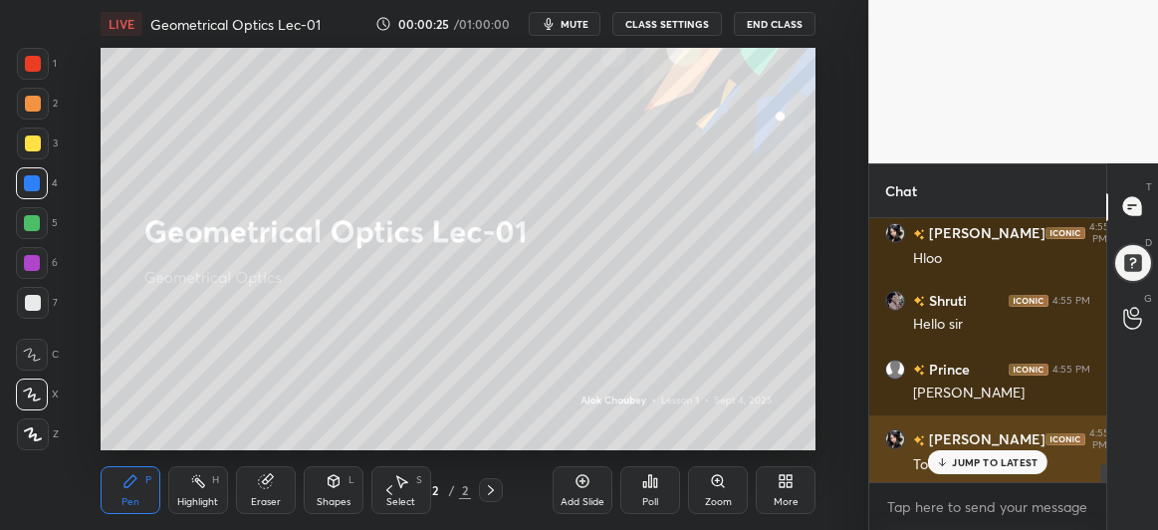
click at [969, 456] on p "JUMP TO LATEST" at bounding box center [995, 462] width 86 height 12
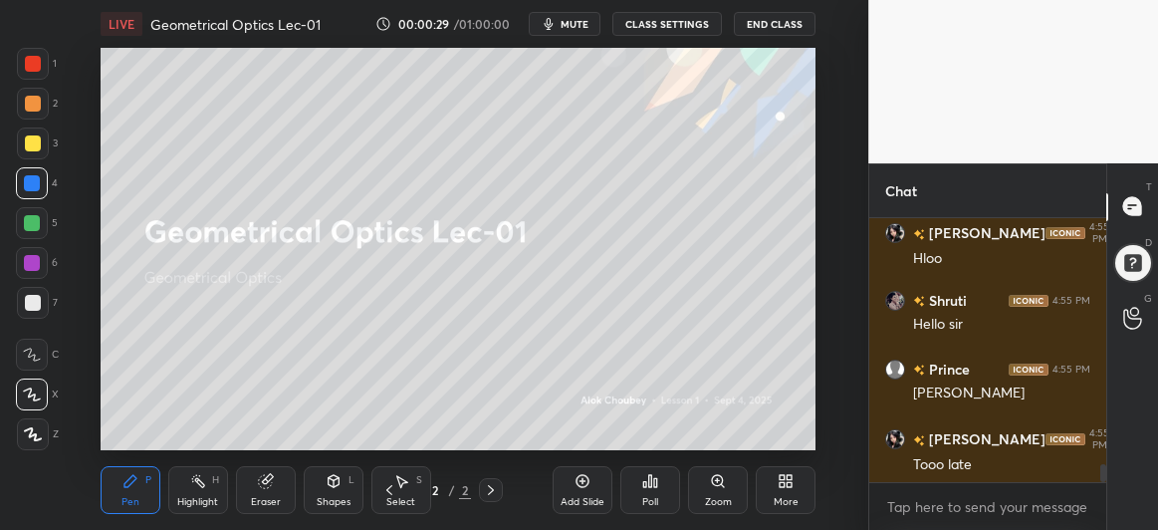
scroll to position [3608, 0]
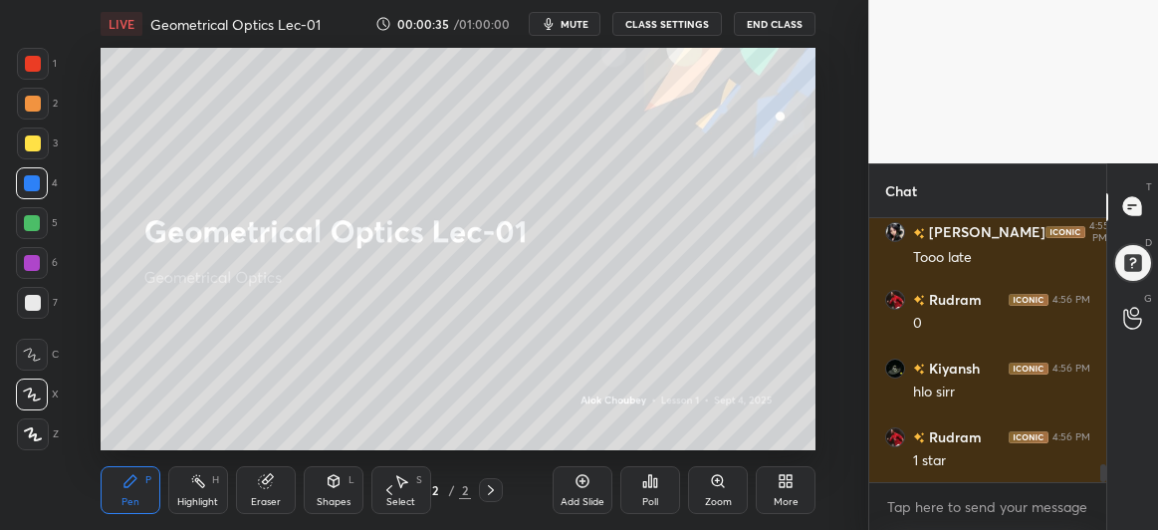
click at [34, 137] on div at bounding box center [33, 143] width 16 height 16
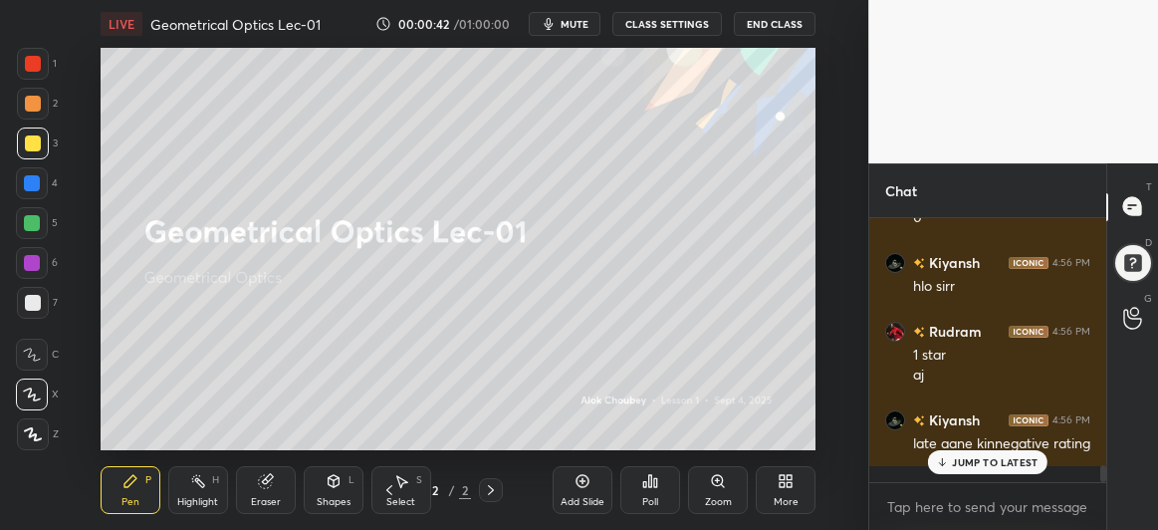
click at [32, 221] on div at bounding box center [32, 223] width 16 height 16
click at [32, 262] on div at bounding box center [32, 263] width 16 height 16
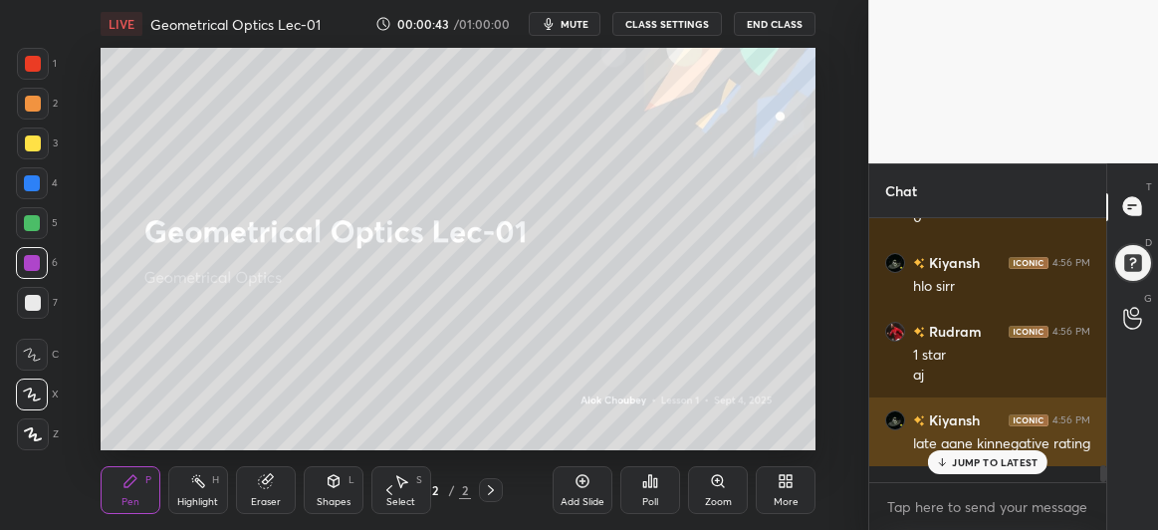
click at [995, 451] on div "JUMP TO LATEST" at bounding box center [988, 462] width 120 height 24
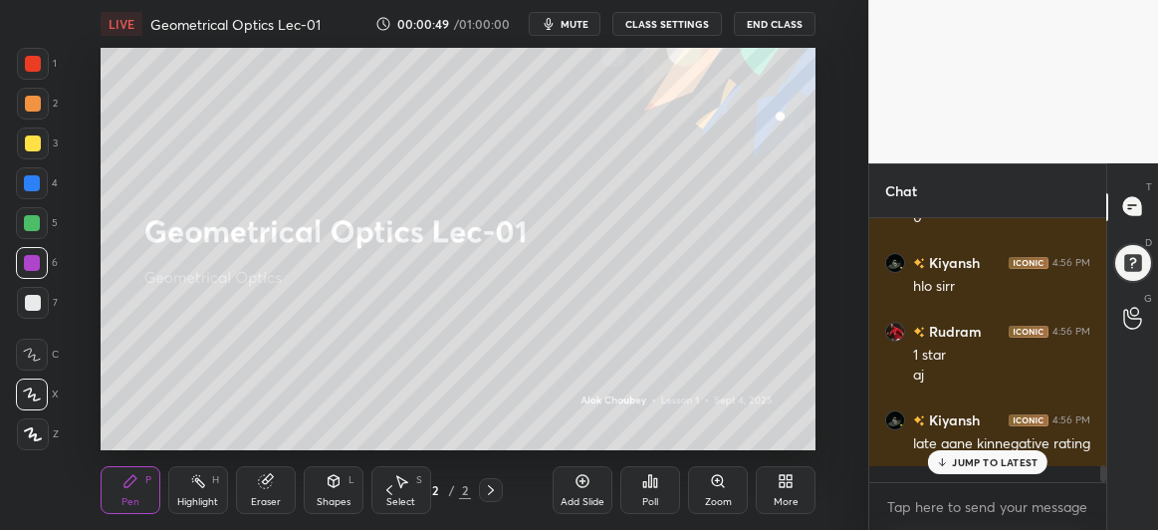
scroll to position [3920, 0]
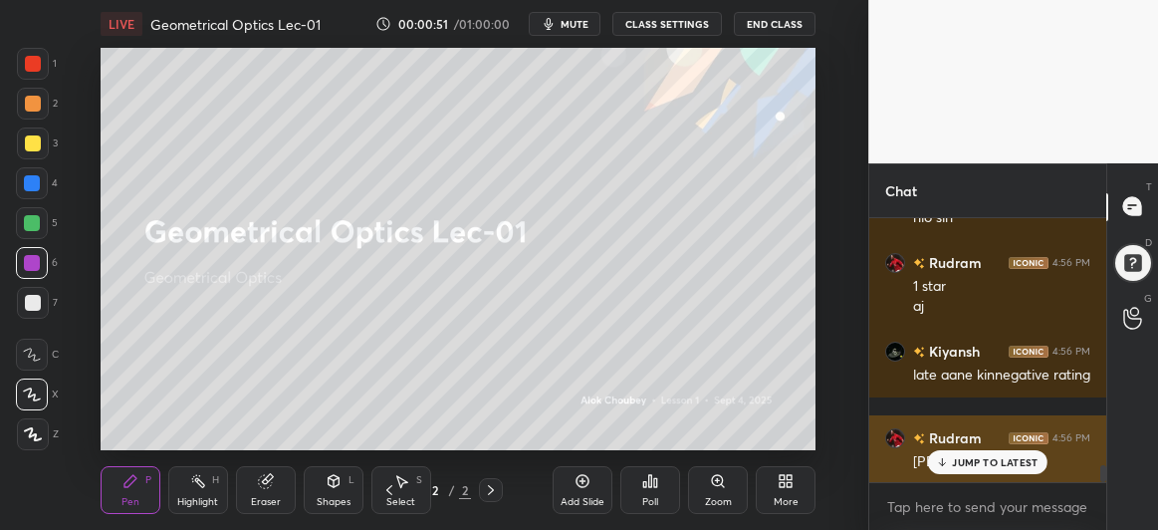
click at [931, 476] on div "Rudram 4:56 PM konsa nterwiev" at bounding box center [987, 449] width 237 height 69
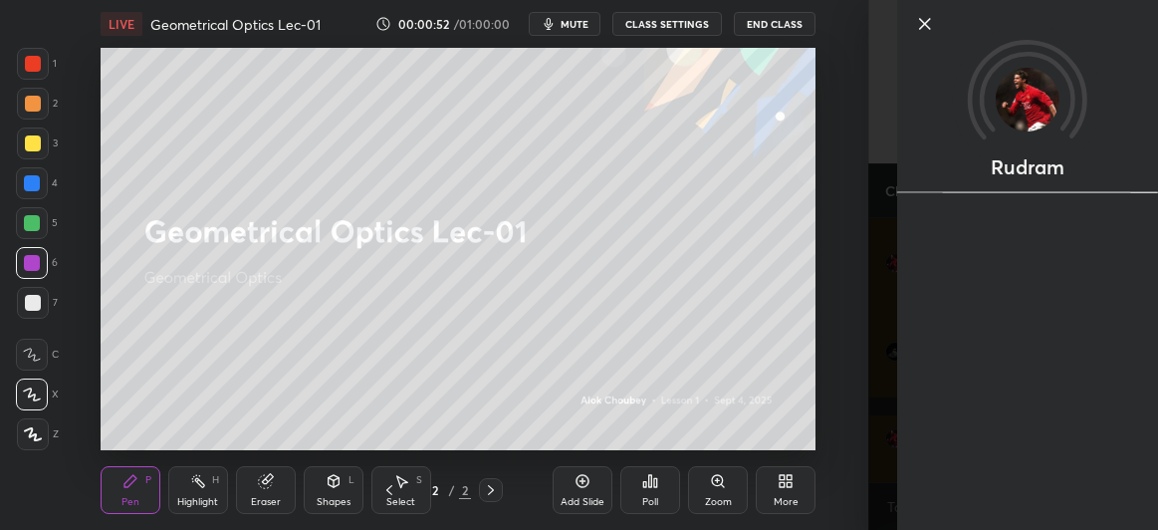
scroll to position [4007, 0]
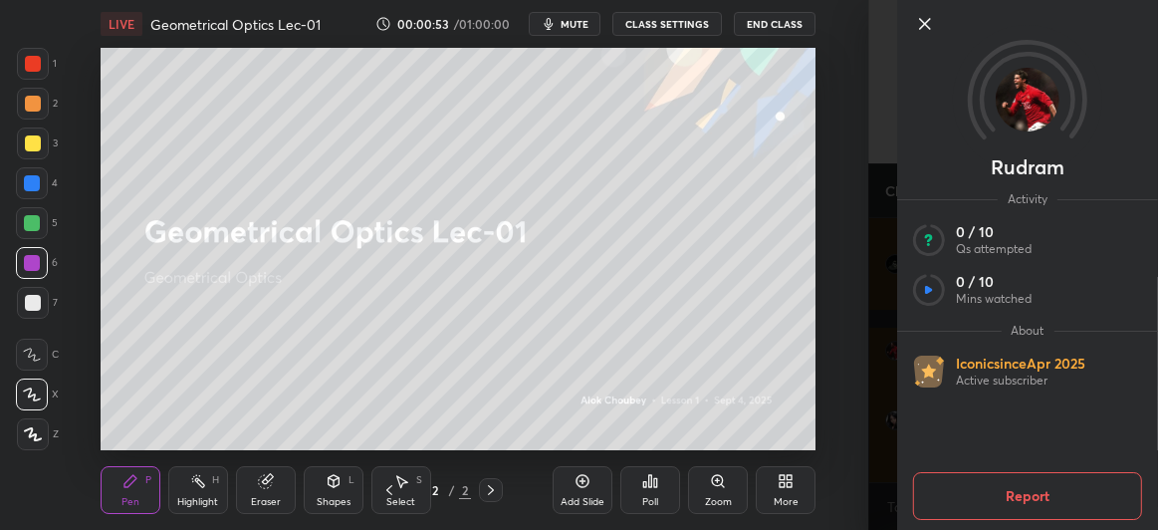
click at [928, 29] on icon at bounding box center [925, 24] width 24 height 24
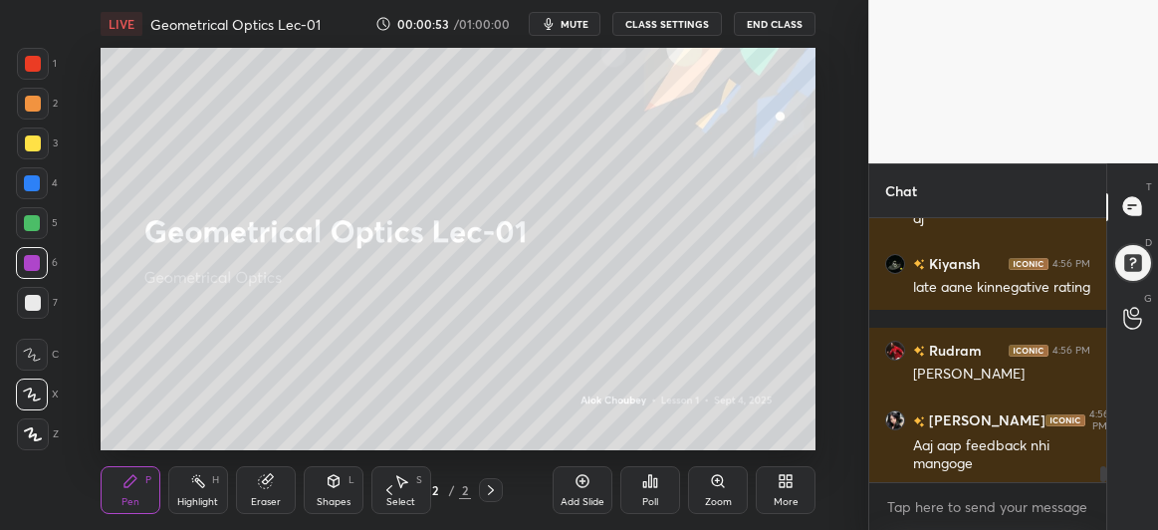
scroll to position [4075, 0]
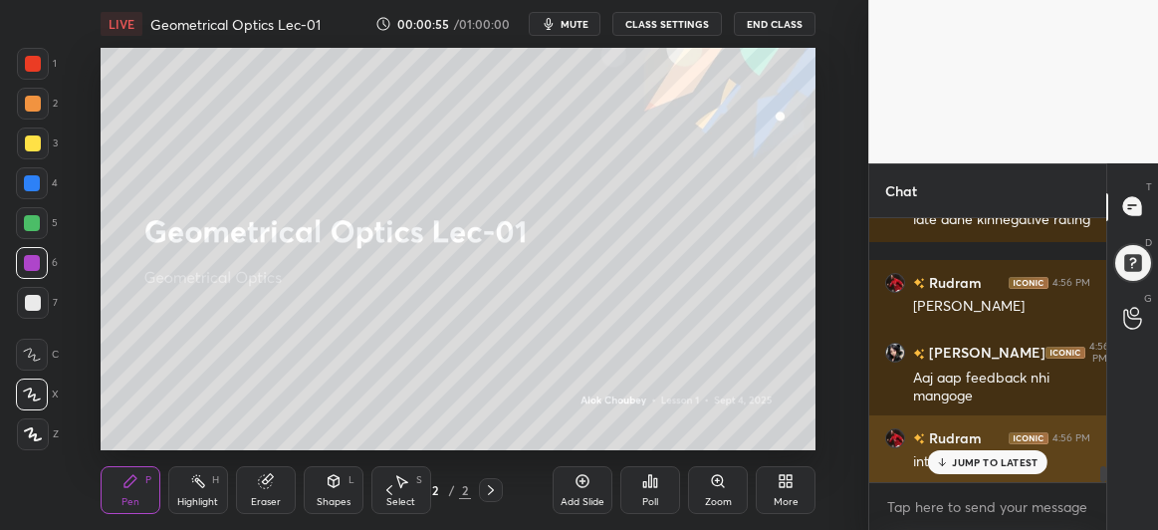
click at [969, 464] on p "JUMP TO LATEST" at bounding box center [995, 462] width 86 height 12
click at [971, 460] on p "JUMP TO LATEST" at bounding box center [995, 462] width 86 height 12
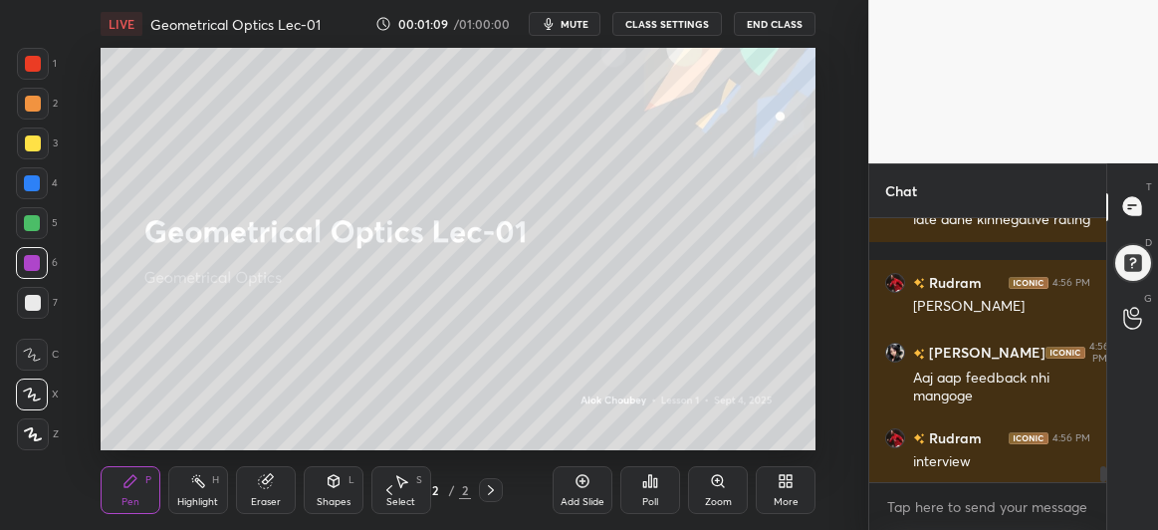
scroll to position [4095, 0]
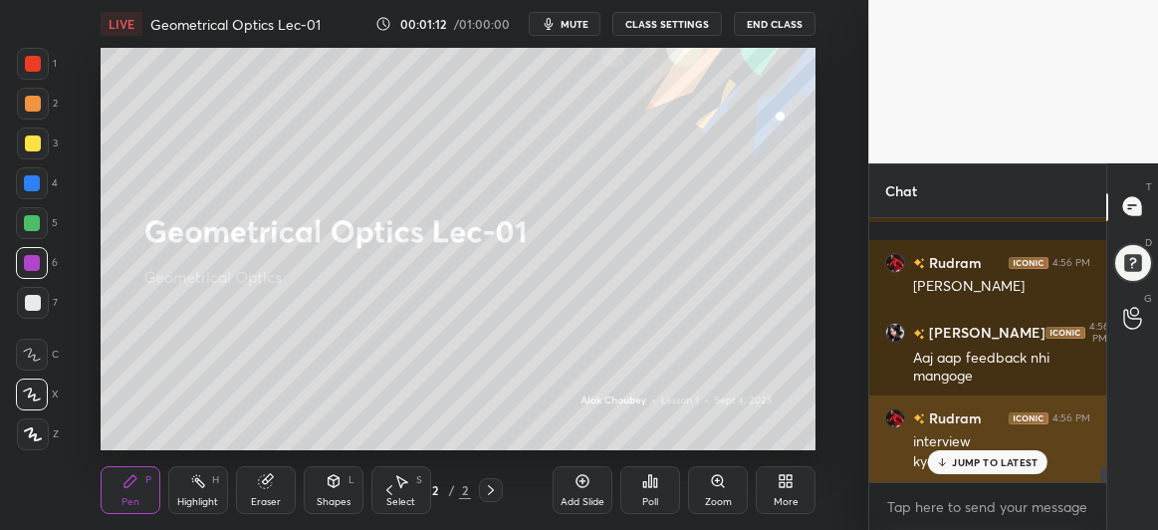
click at [965, 456] on p "JUMP TO LATEST" at bounding box center [995, 462] width 86 height 12
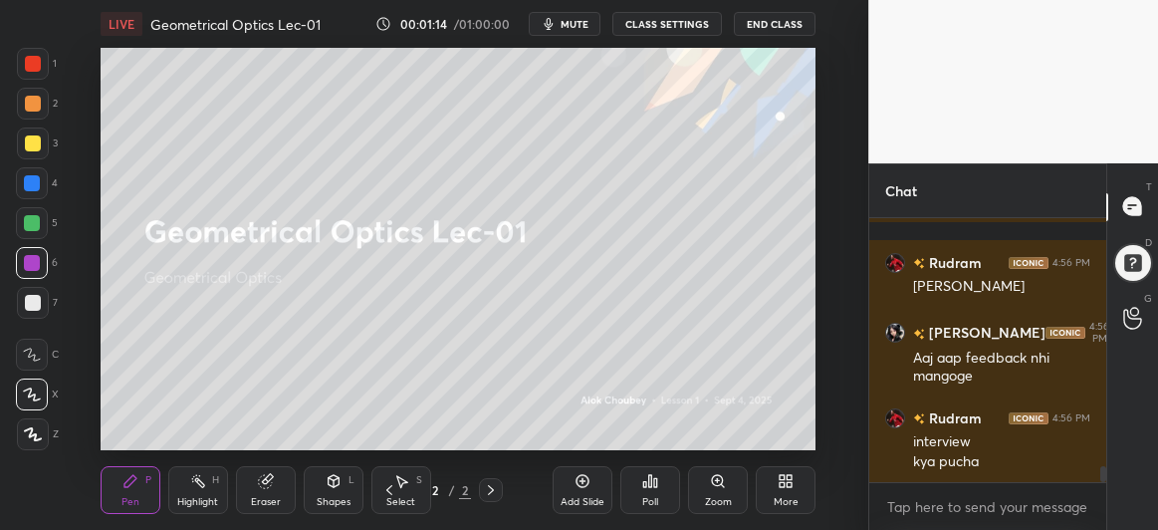
click at [32, 148] on div at bounding box center [33, 143] width 16 height 16
click at [36, 224] on div at bounding box center [32, 223] width 16 height 16
click at [44, 181] on div at bounding box center [32, 183] width 32 height 32
click at [37, 230] on div at bounding box center [32, 223] width 16 height 16
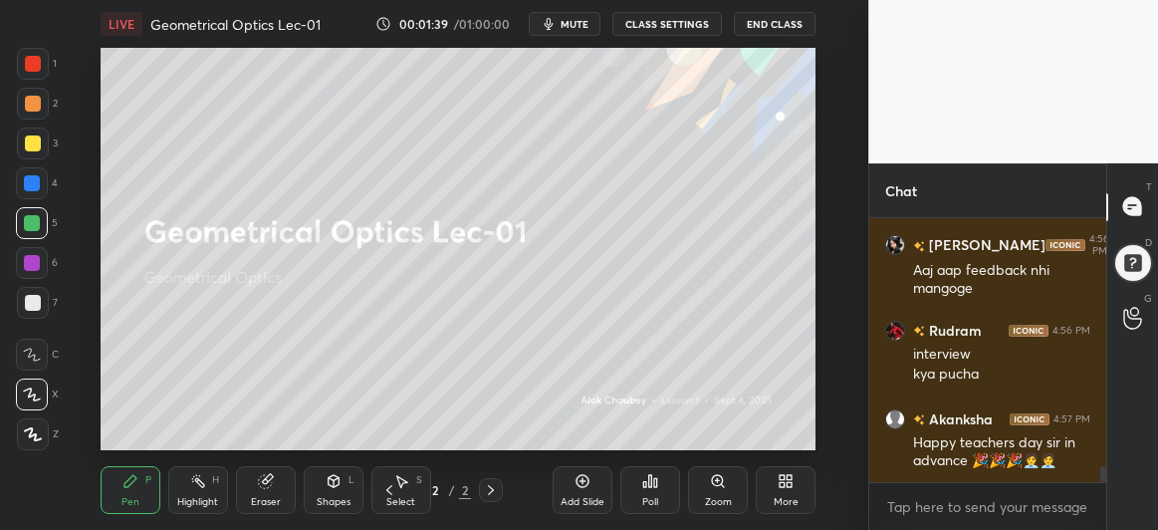
scroll to position [4268, 0]
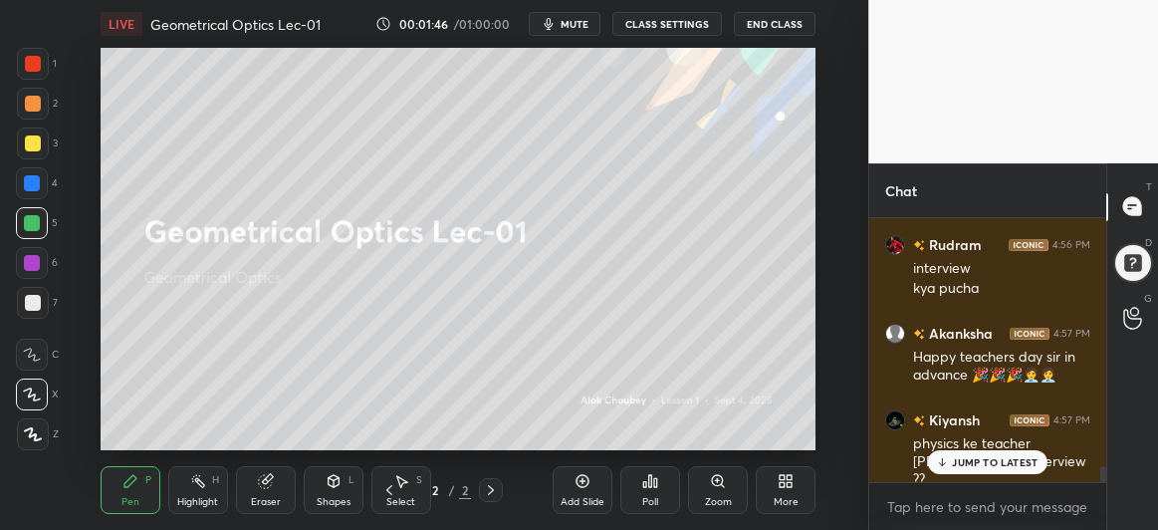
click at [952, 461] on div "JUMP TO LATEST" at bounding box center [988, 462] width 120 height 24
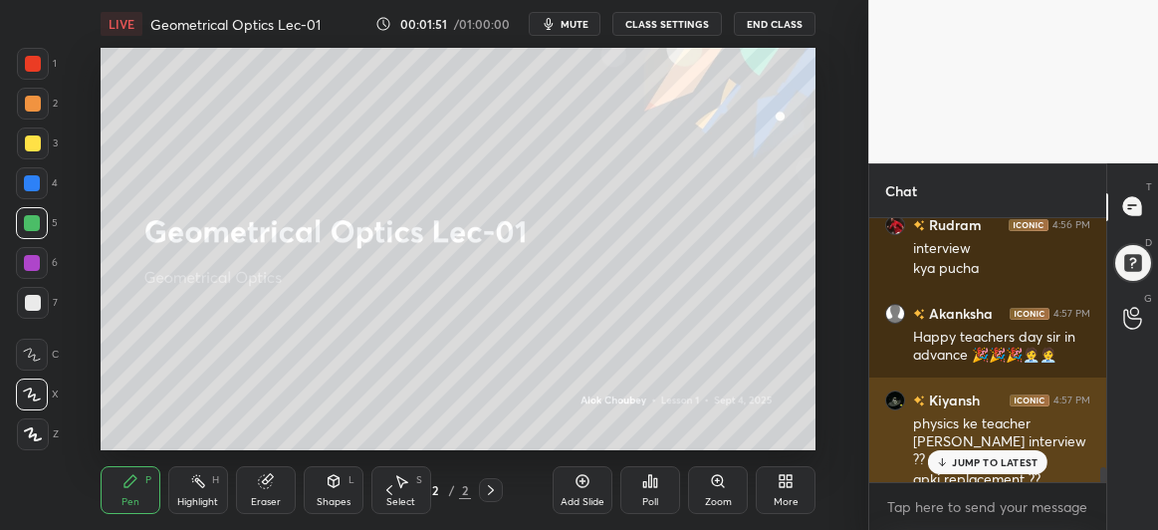
click at [972, 468] on div "JUMP TO LATEST" at bounding box center [988, 462] width 120 height 24
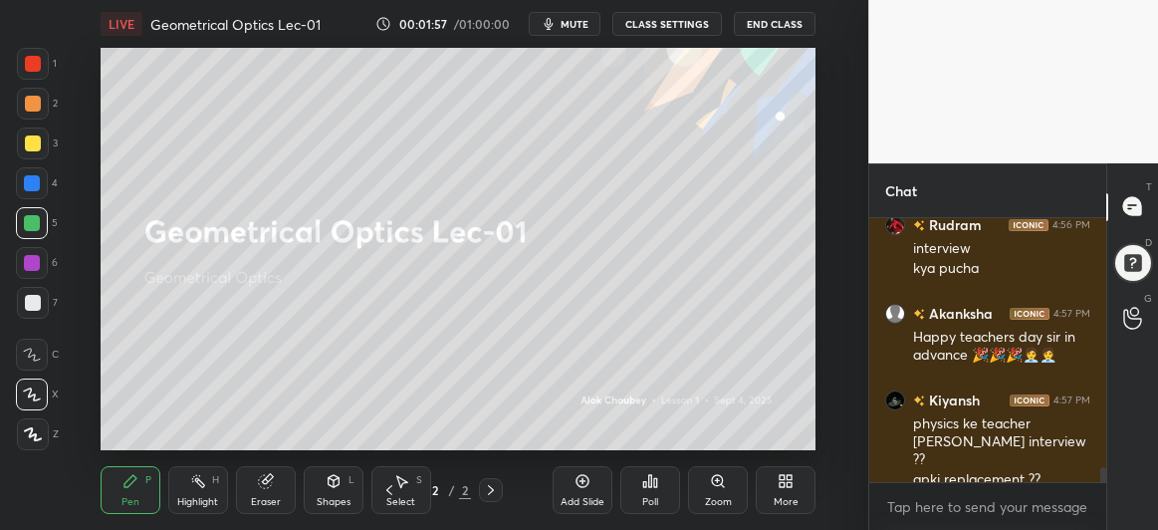
click at [268, 477] on icon at bounding box center [267, 479] width 11 height 10
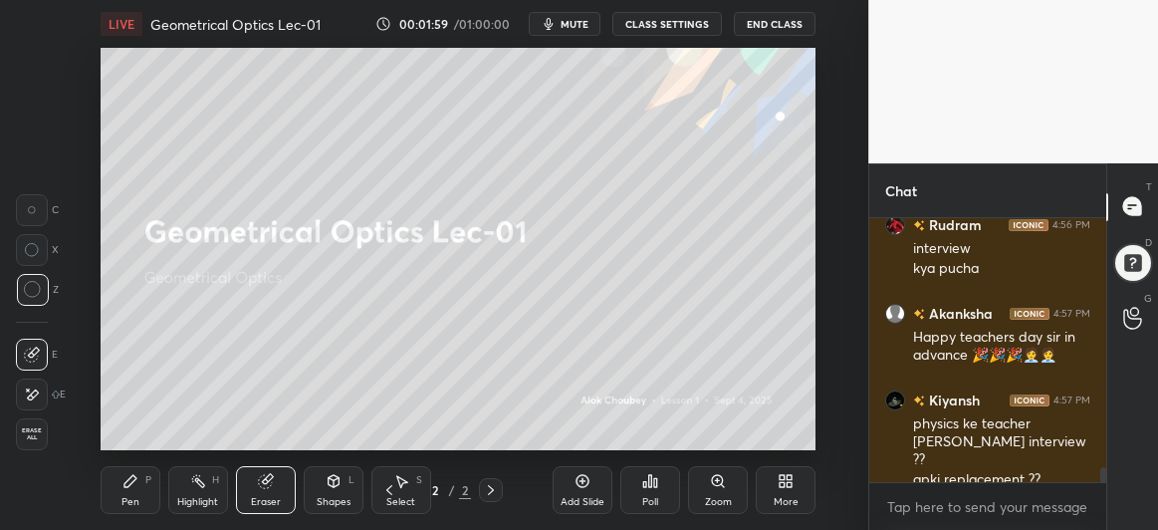
click at [136, 497] on div "Pen" at bounding box center [130, 502] width 18 height 10
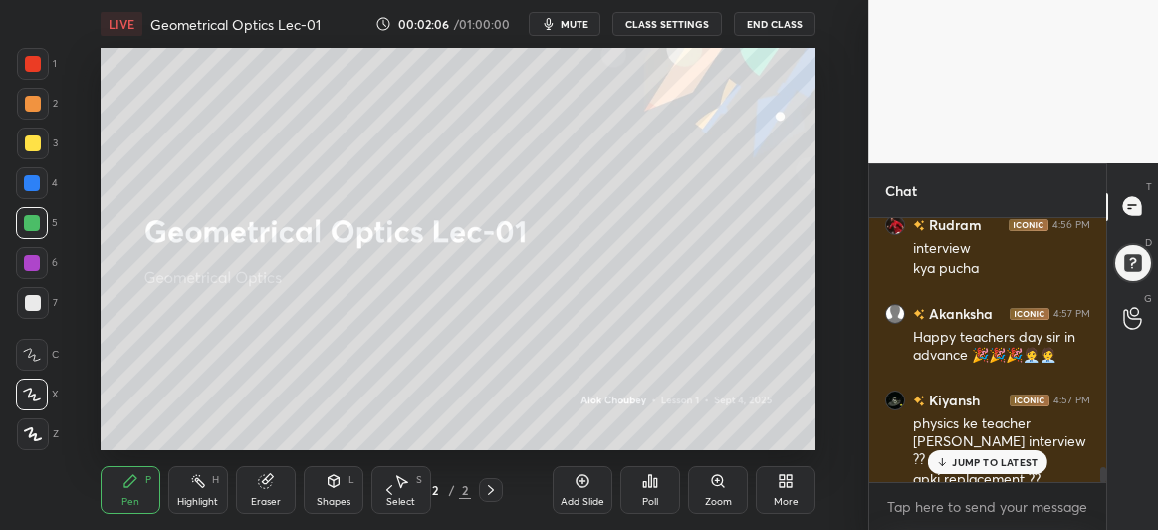
scroll to position [4308, 0]
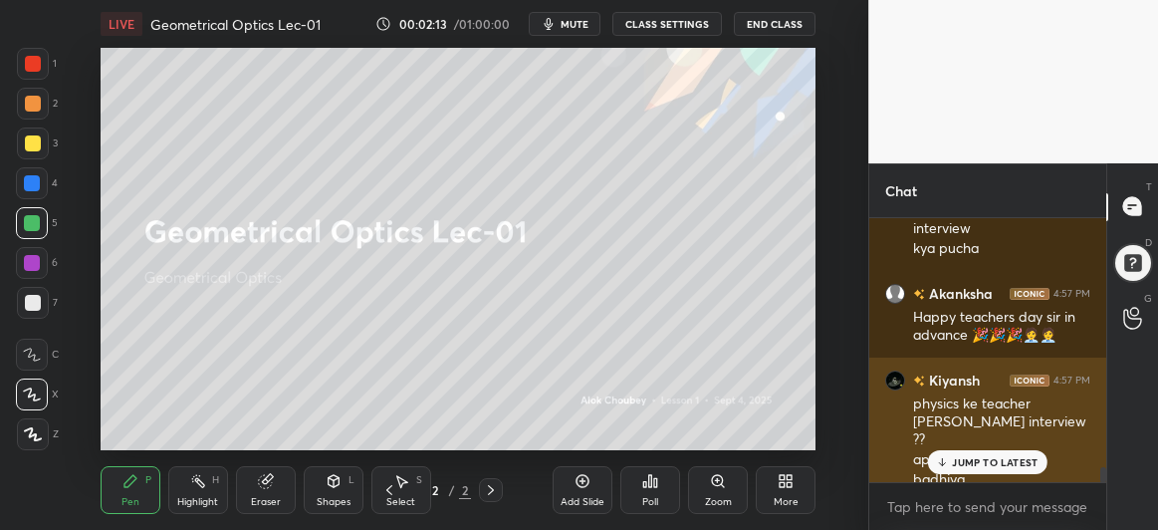
click at [989, 460] on p "JUMP TO LATEST" at bounding box center [995, 462] width 86 height 12
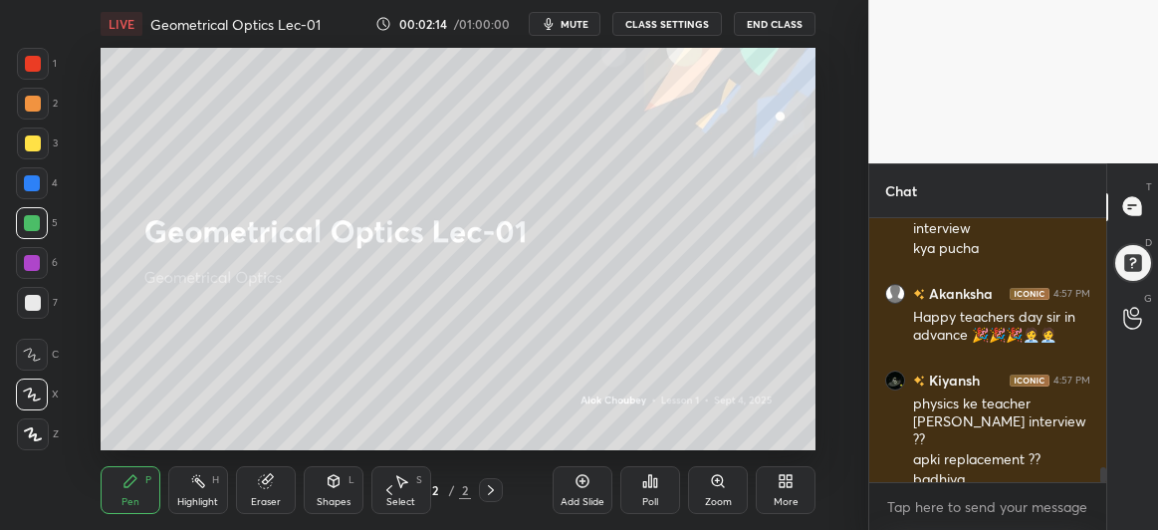
click at [582, 480] on icon at bounding box center [583, 481] width 6 height 6
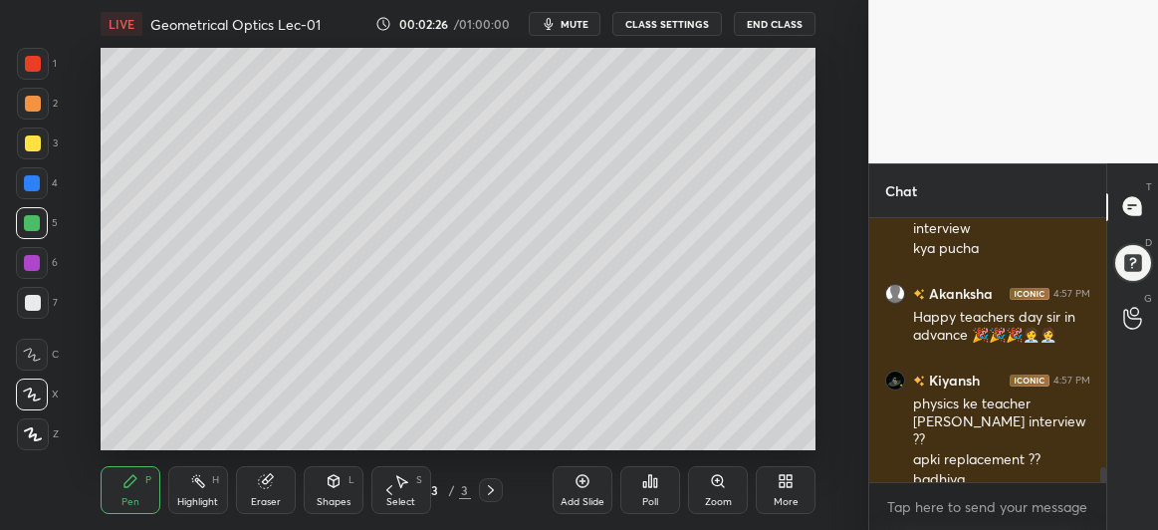
scroll to position [4395, 0]
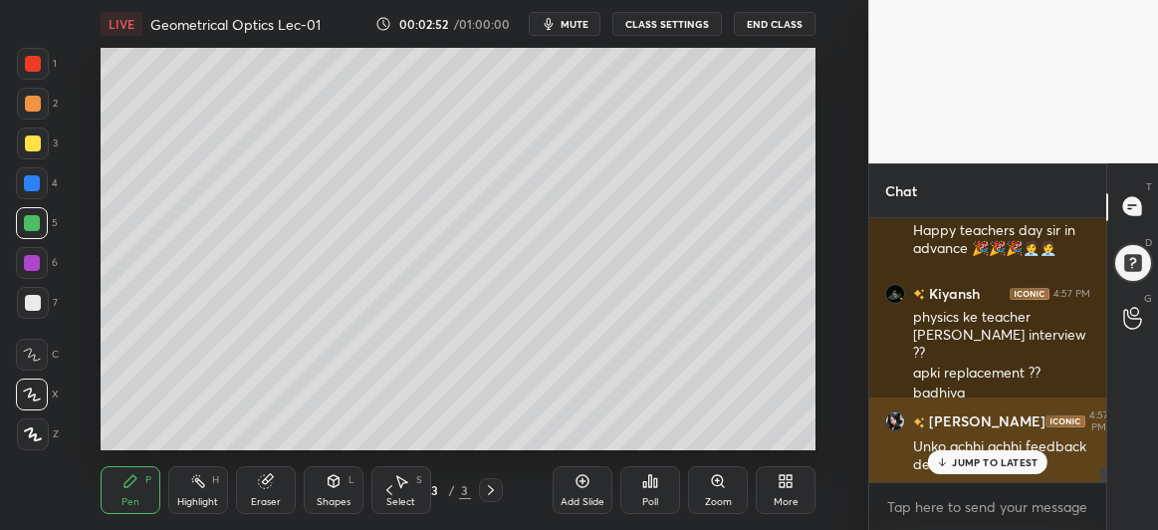
click at [959, 444] on div "Unko achhi achhi feedback denge ham" at bounding box center [1001, 456] width 177 height 38
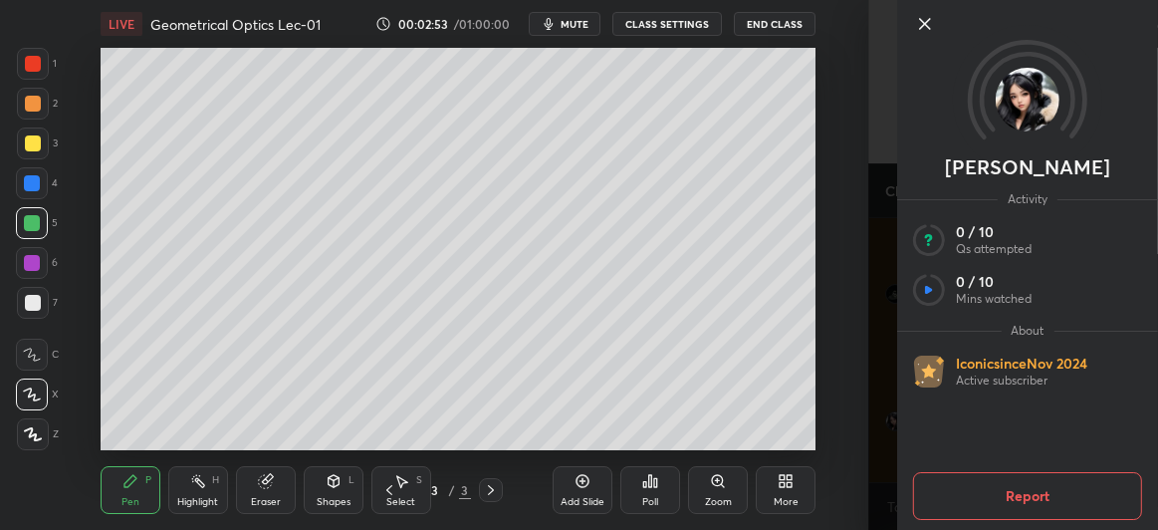
click at [919, 34] on icon at bounding box center [925, 24] width 24 height 24
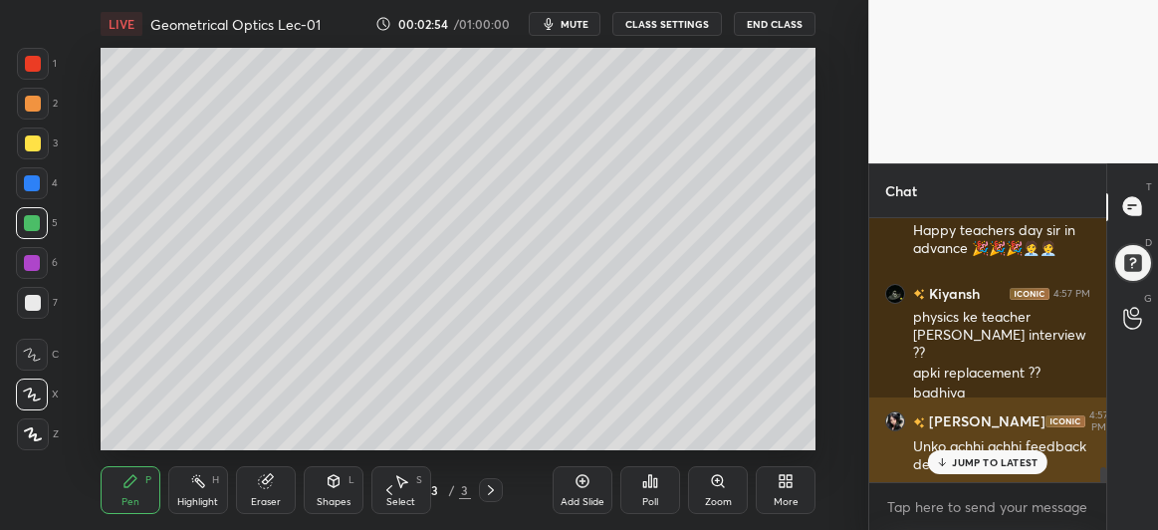
click at [947, 471] on div "JUMP TO LATEST" at bounding box center [988, 462] width 120 height 24
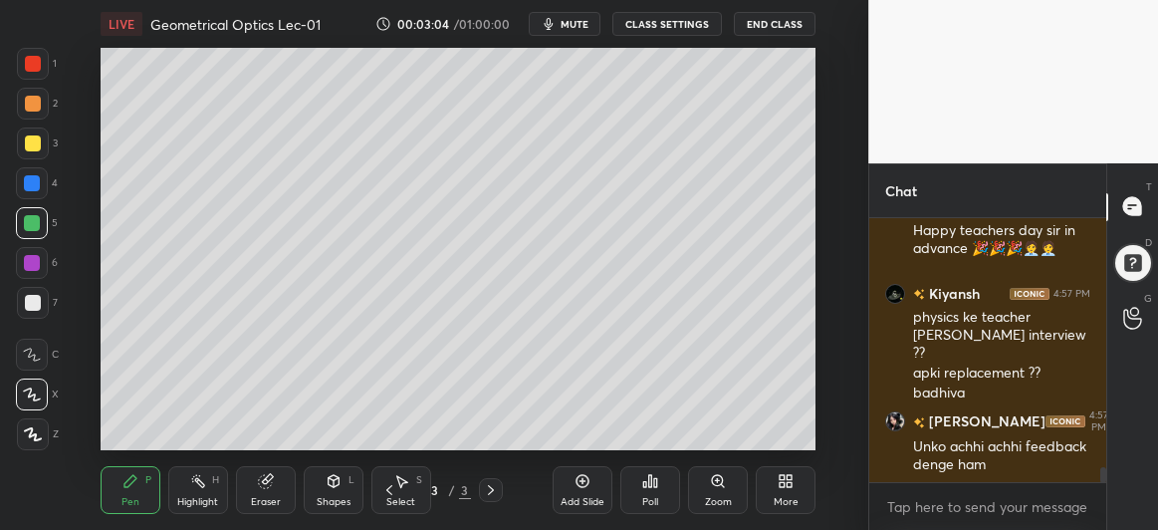
click at [35, 138] on div at bounding box center [33, 143] width 16 height 16
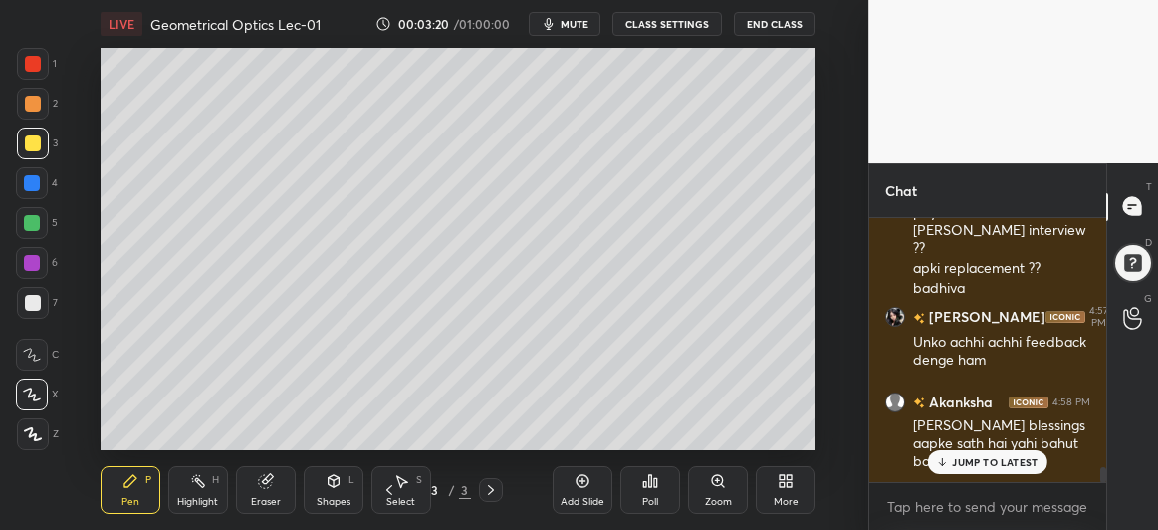
click at [29, 218] on div at bounding box center [32, 223] width 16 height 16
click at [30, 180] on div at bounding box center [32, 183] width 16 height 16
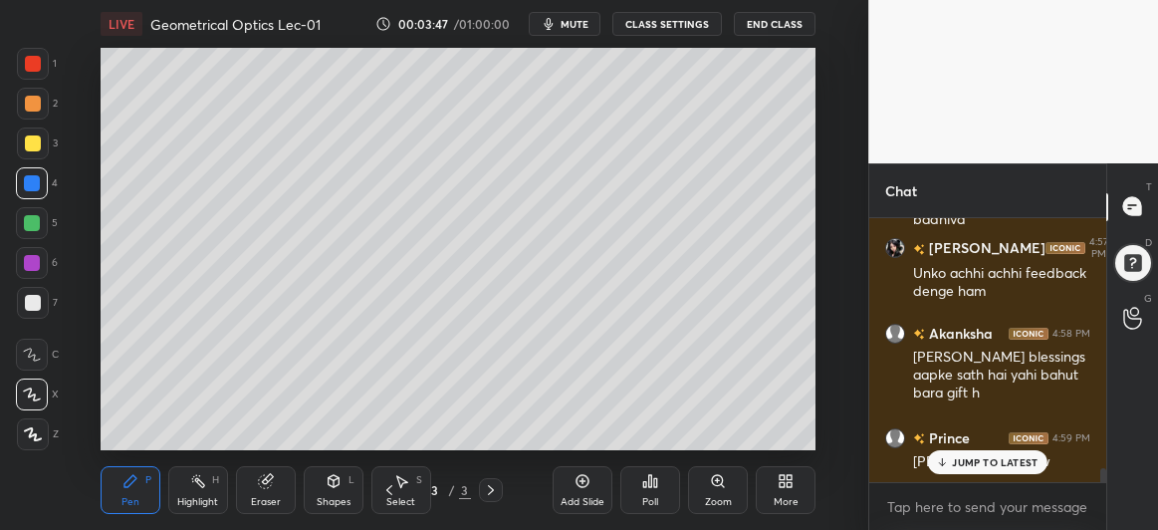
scroll to position [4637, 0]
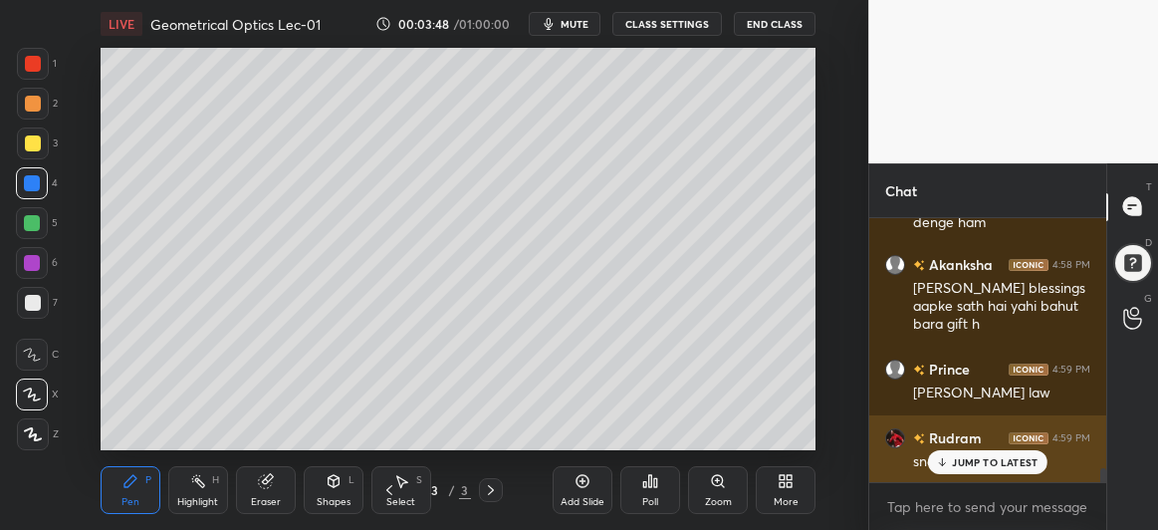
click at [946, 464] on icon at bounding box center [942, 462] width 13 height 12
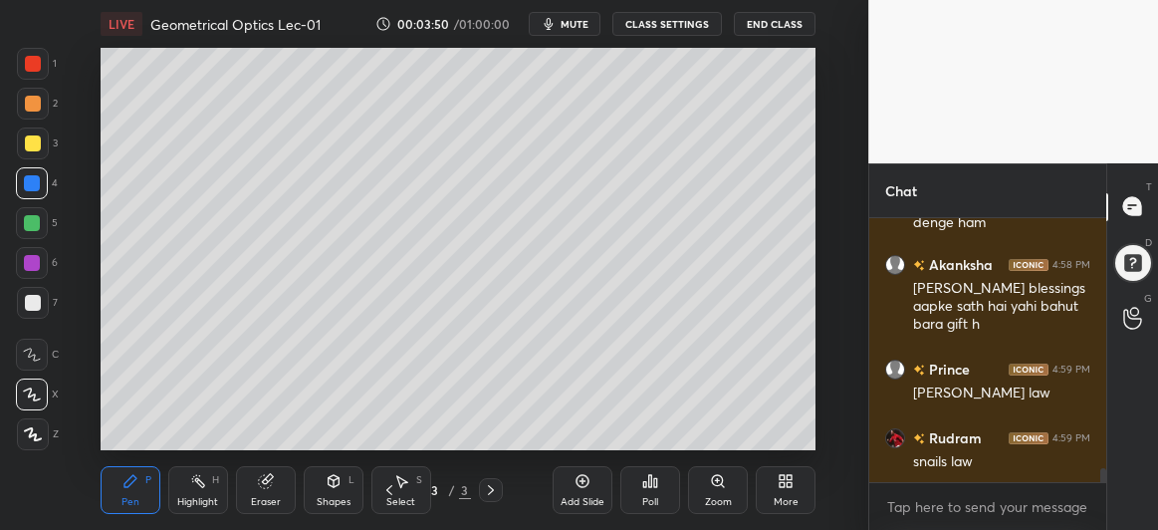
click at [30, 256] on div at bounding box center [32, 263] width 16 height 16
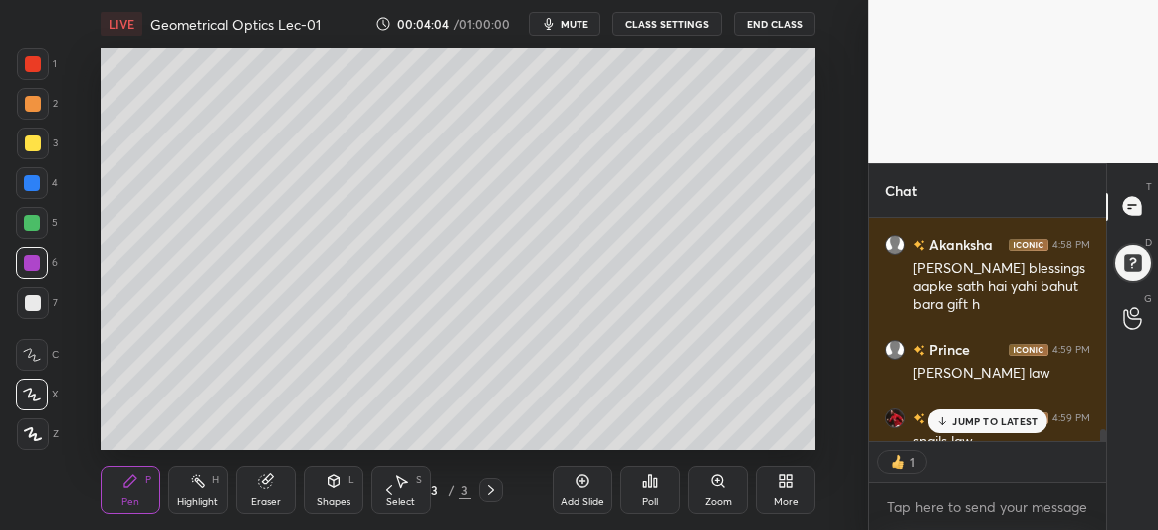
scroll to position [6, 6]
click at [995, 424] on p "JUMP TO LATEST" at bounding box center [995, 421] width 86 height 12
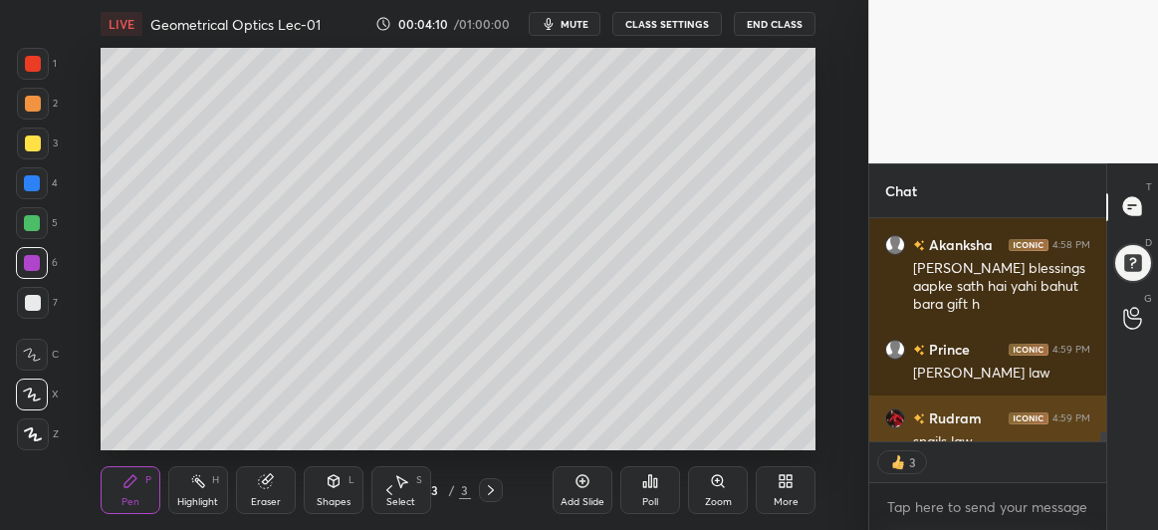
scroll to position [4699, 0]
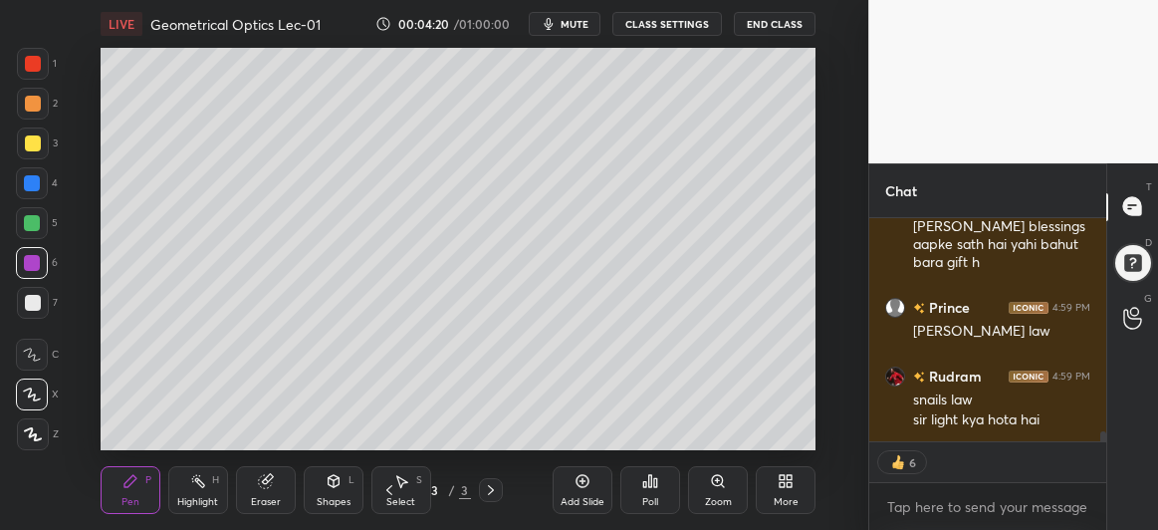
click at [26, 182] on div at bounding box center [32, 183] width 16 height 16
click at [31, 225] on div at bounding box center [32, 223] width 16 height 16
click at [32, 297] on div at bounding box center [33, 303] width 16 height 16
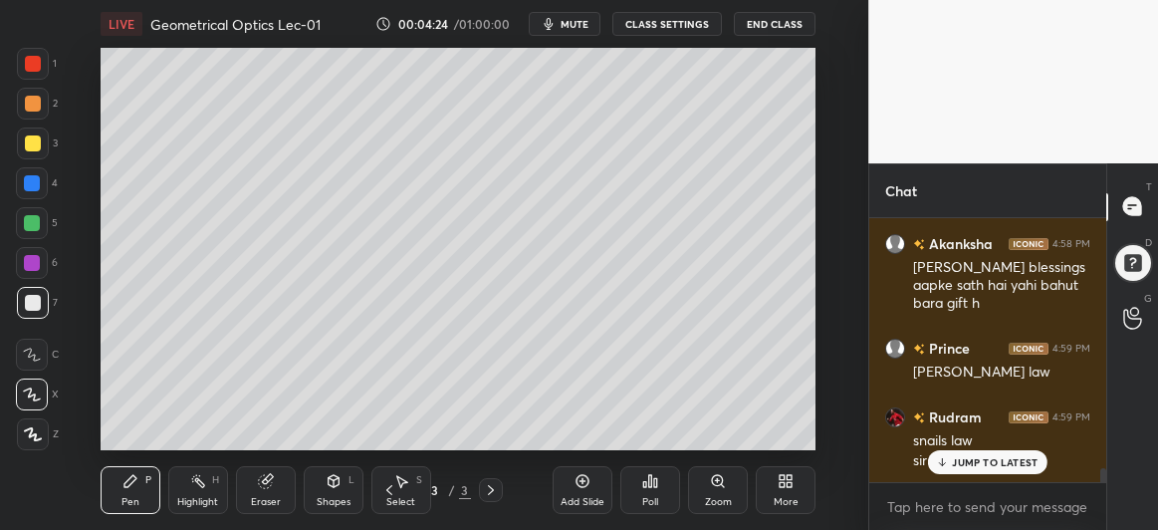
scroll to position [6, 6]
click at [979, 463] on p "JUMP TO LATEST" at bounding box center [995, 462] width 86 height 12
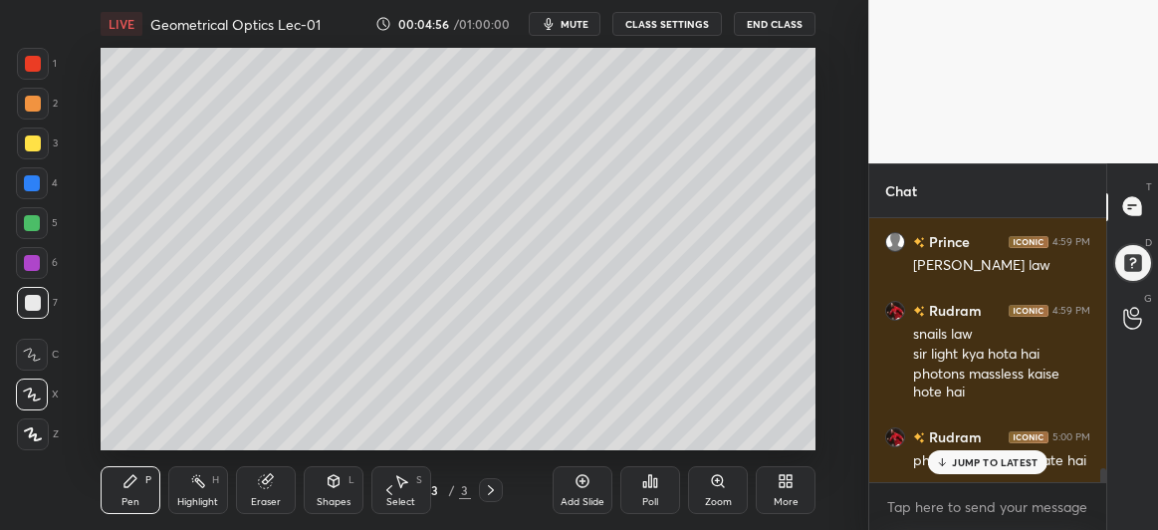
scroll to position [4832, 0]
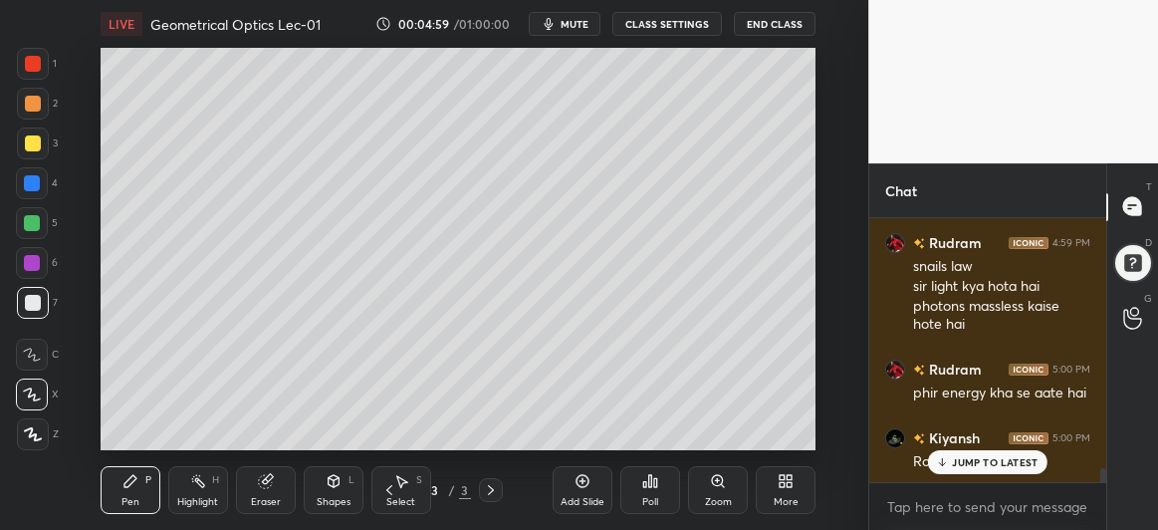
click at [951, 463] on div "JUMP TO LATEST" at bounding box center [988, 462] width 120 height 24
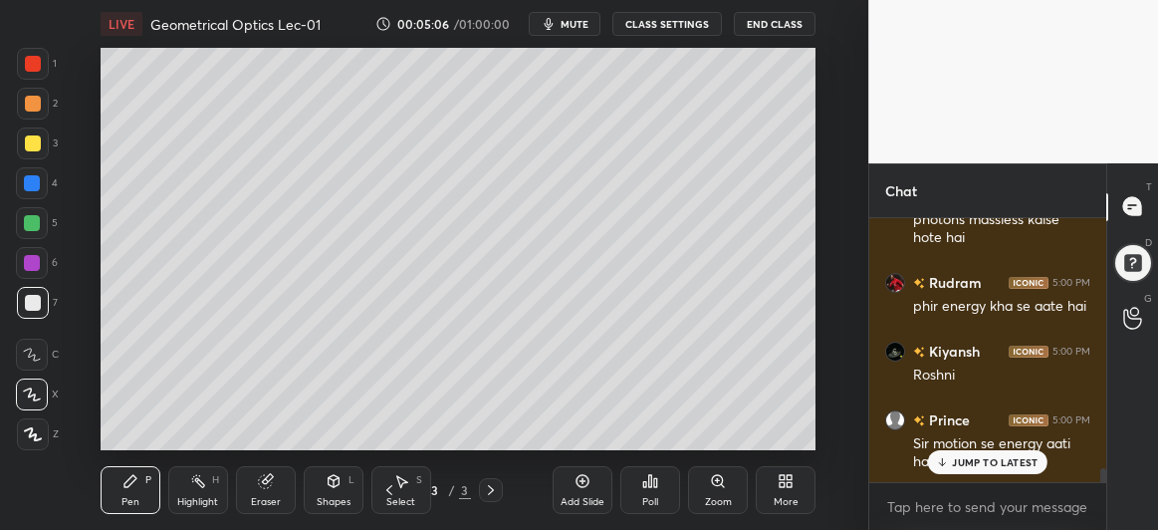
click at [972, 464] on p "JUMP TO LATEST" at bounding box center [995, 462] width 86 height 12
click at [23, 222] on div at bounding box center [32, 223] width 32 height 32
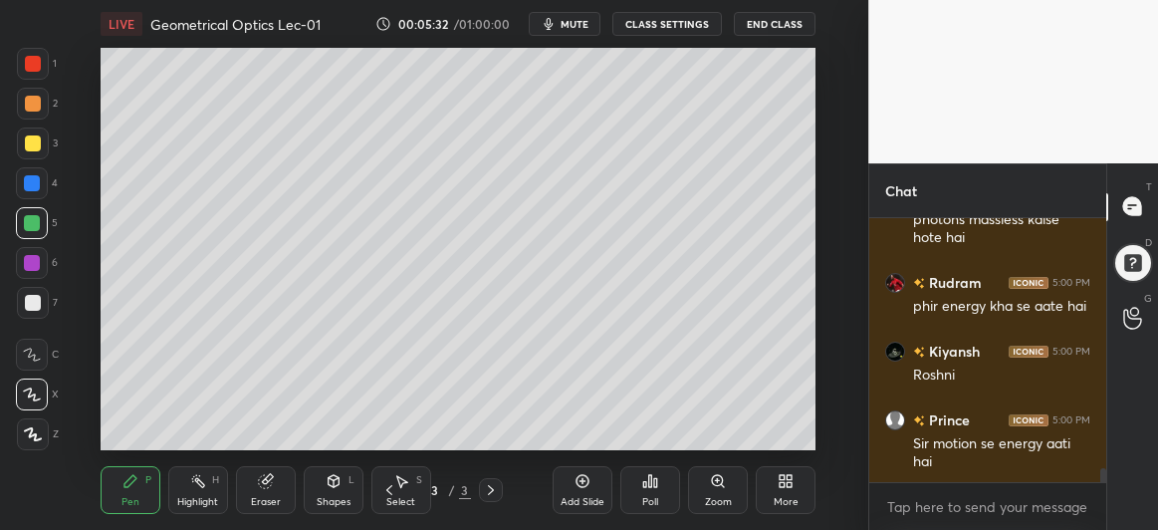
scroll to position [4988, 0]
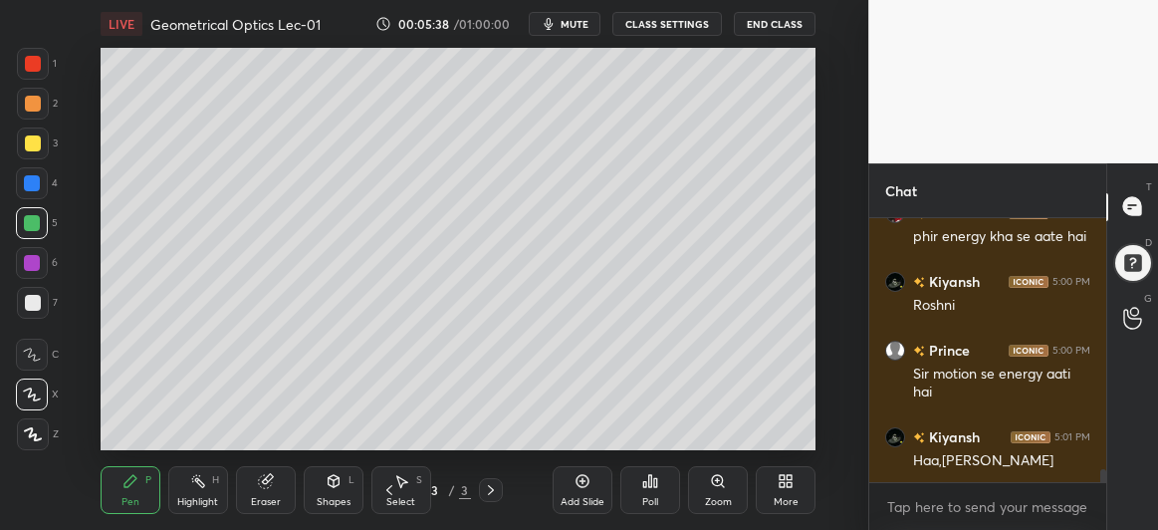
click at [32, 180] on div at bounding box center [32, 183] width 16 height 16
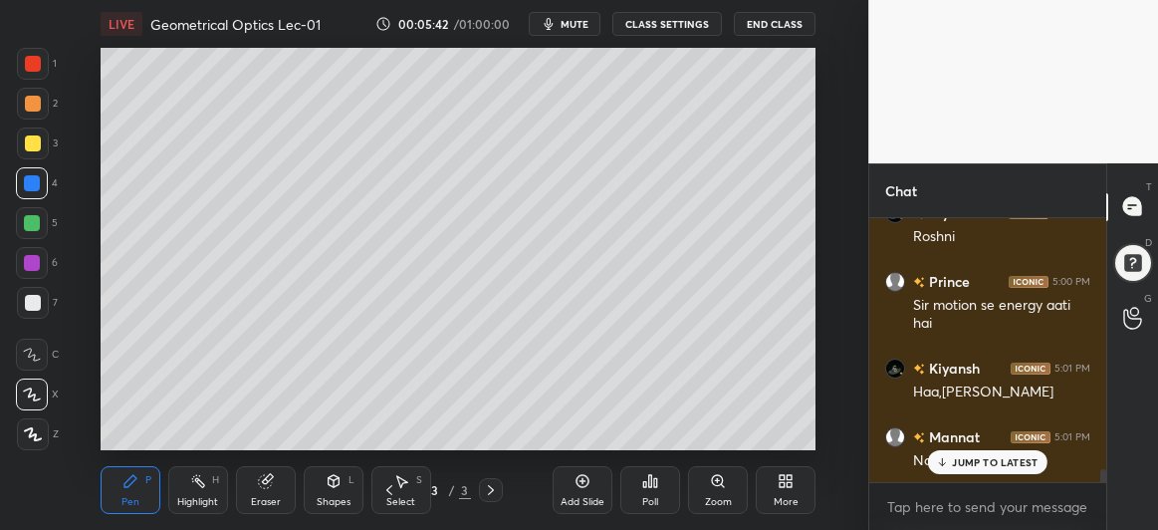
scroll to position [5143, 0]
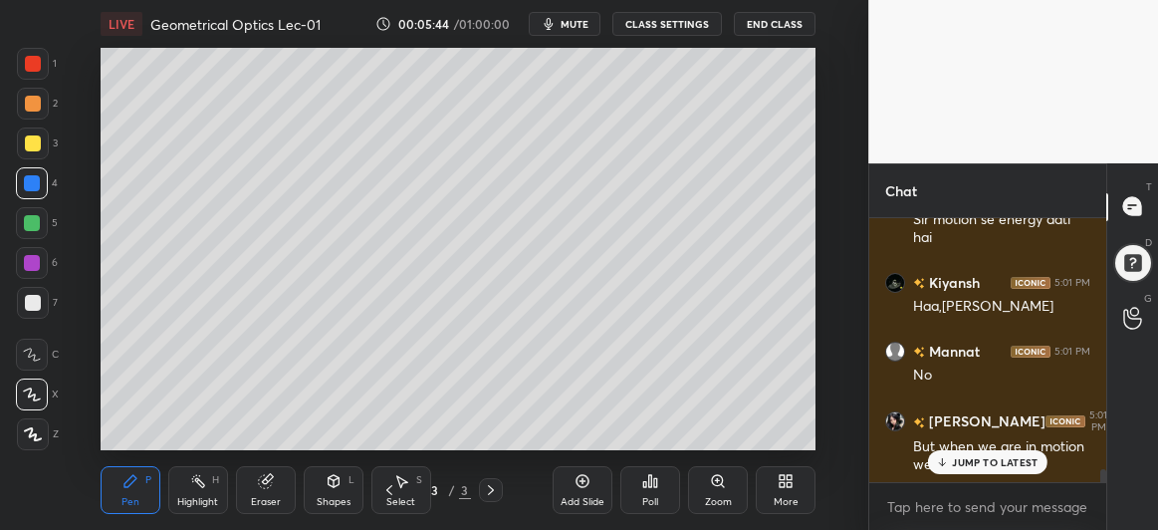
click at [953, 463] on p "JUMP TO LATEST" at bounding box center [995, 462] width 86 height 12
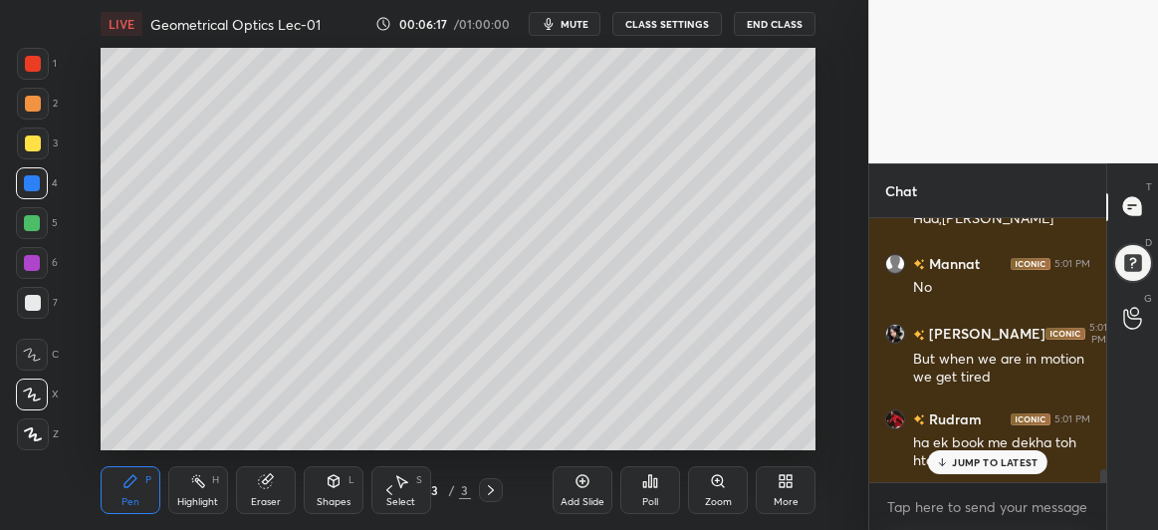
scroll to position [5316, 0]
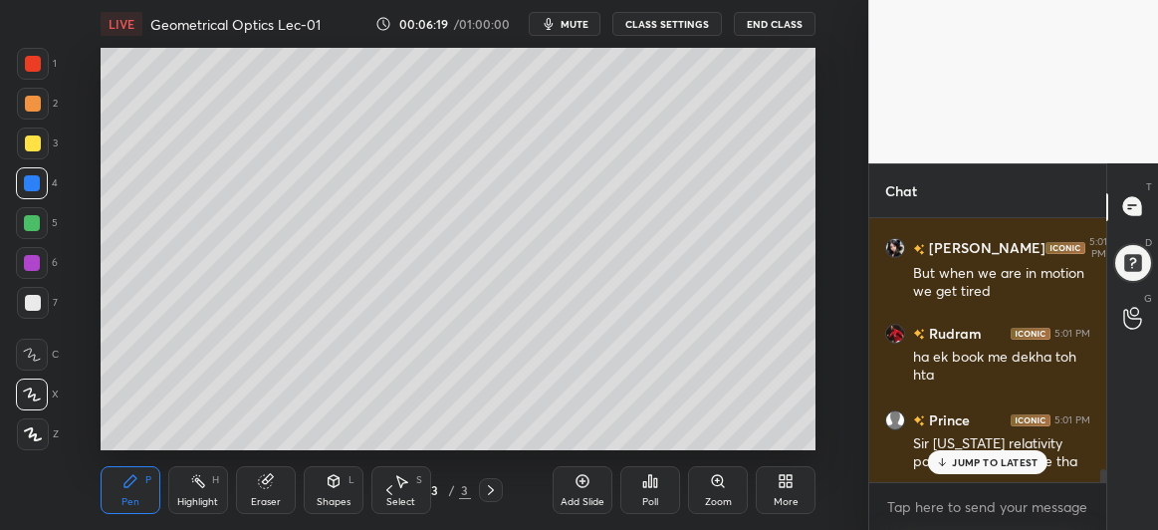
click at [957, 457] on p "JUMP TO LATEST" at bounding box center [995, 462] width 86 height 12
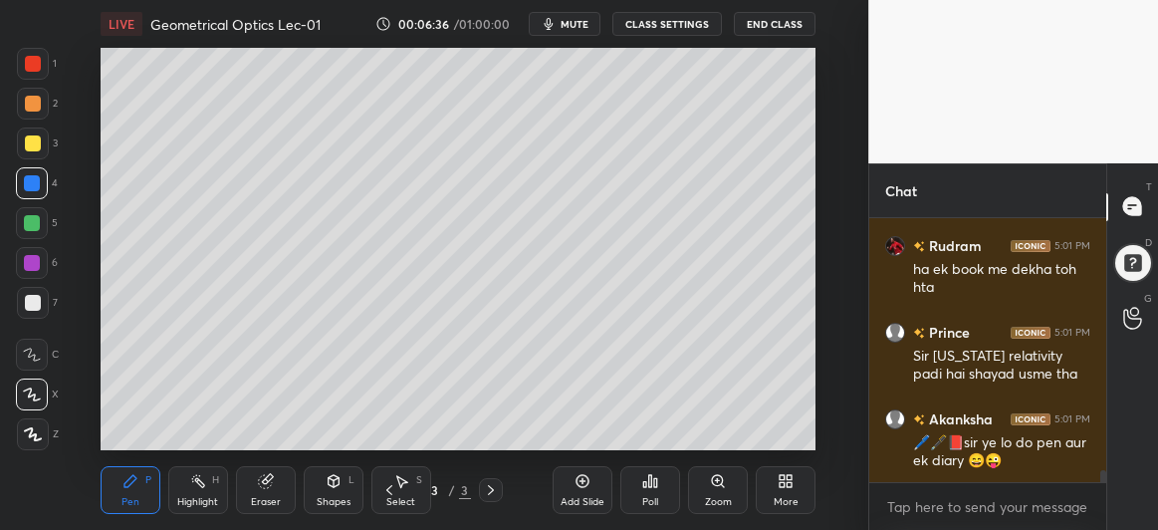
click at [576, 480] on icon at bounding box center [583, 481] width 16 height 16
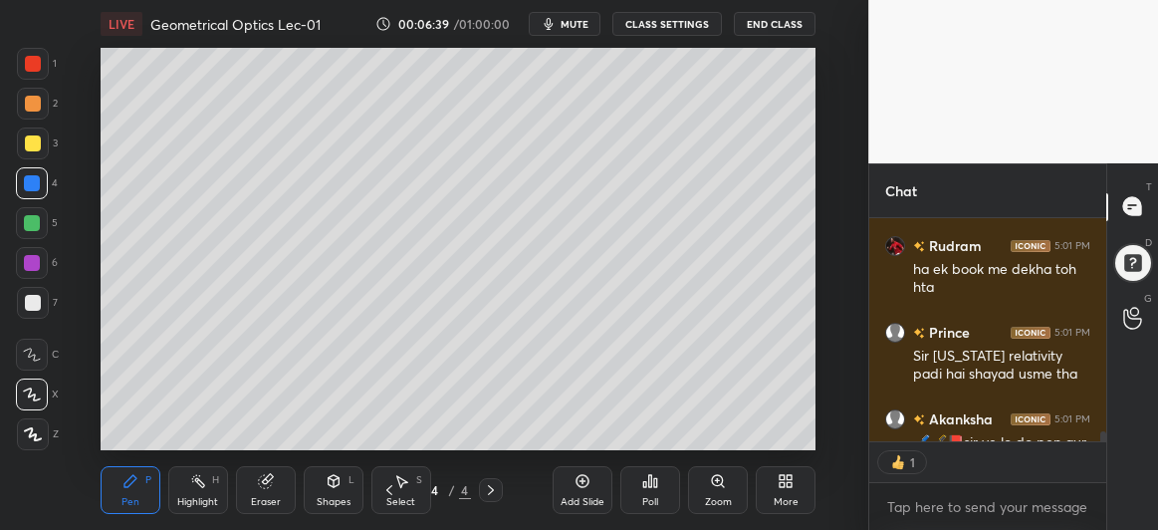
scroll to position [6, 6]
click at [33, 292] on div at bounding box center [33, 303] width 32 height 32
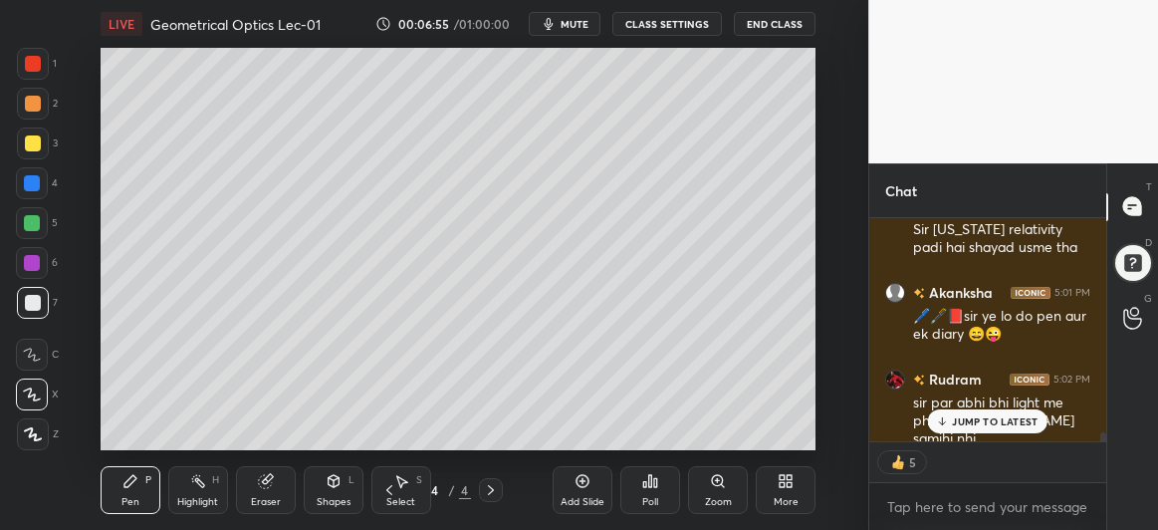
scroll to position [5489, 0]
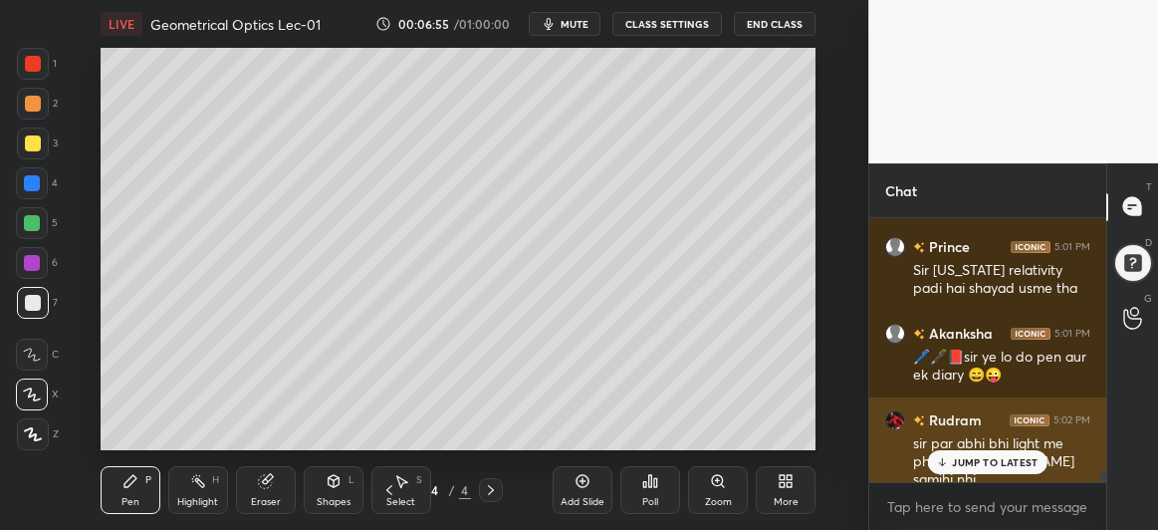
click at [983, 424] on div "Rudram 5:02 PM" at bounding box center [987, 419] width 205 height 21
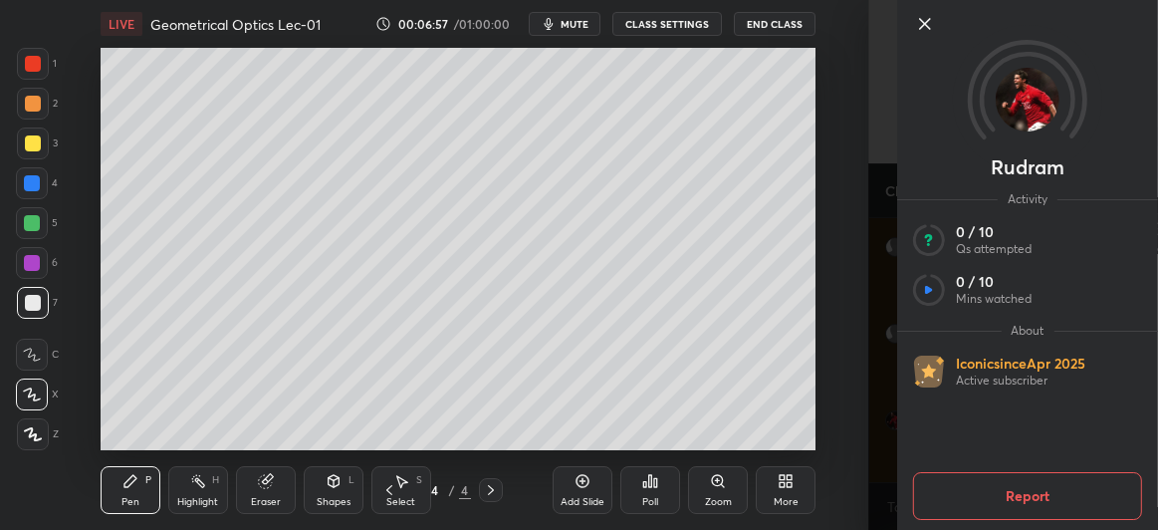
click at [929, 25] on icon at bounding box center [925, 24] width 24 height 24
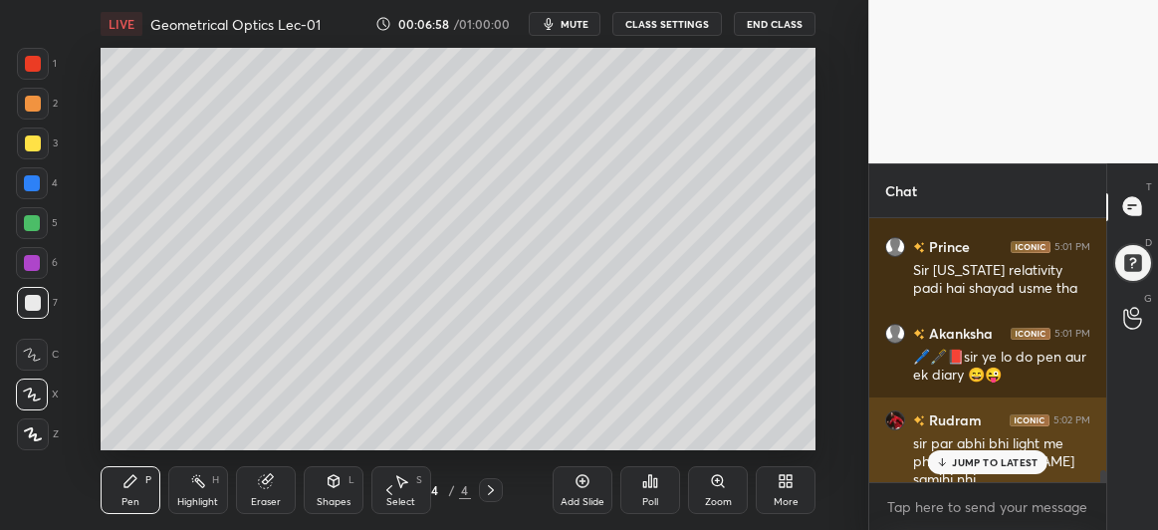
click at [991, 471] on div "JUMP TO LATEST" at bounding box center [988, 462] width 120 height 24
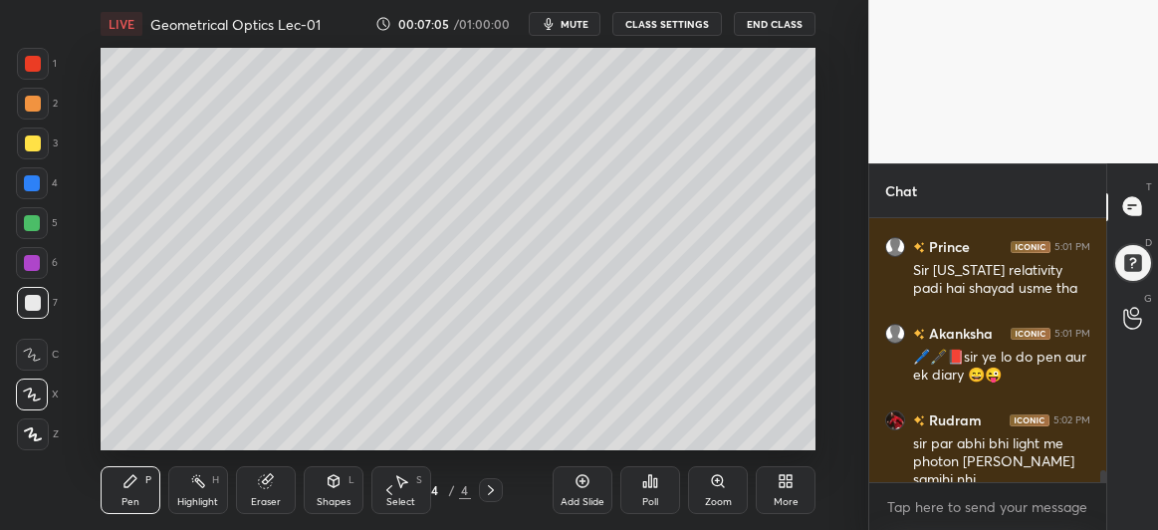
scroll to position [5509, 0]
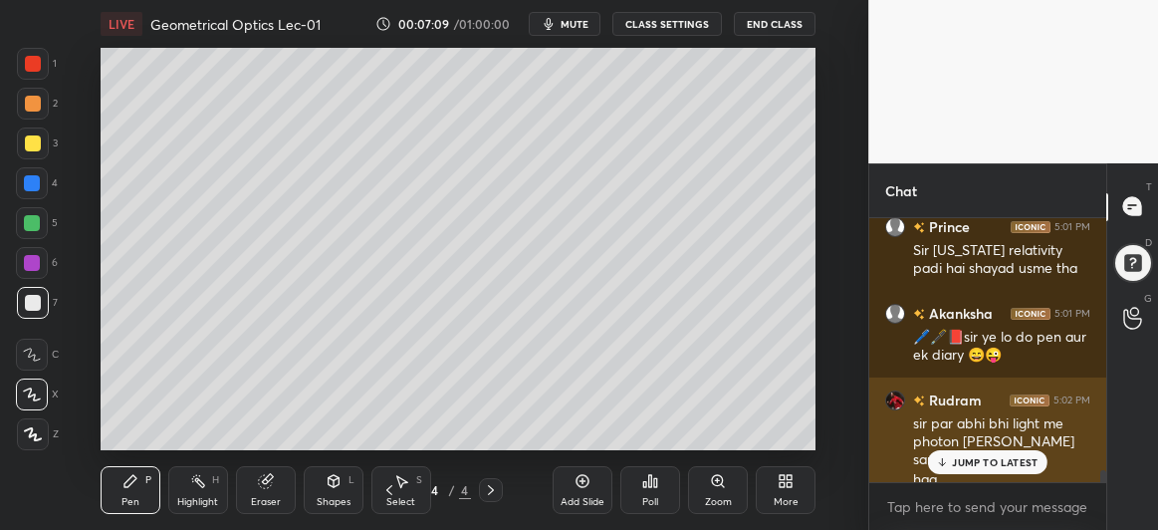
click at [999, 467] on p "JUMP TO LATEST" at bounding box center [995, 462] width 86 height 12
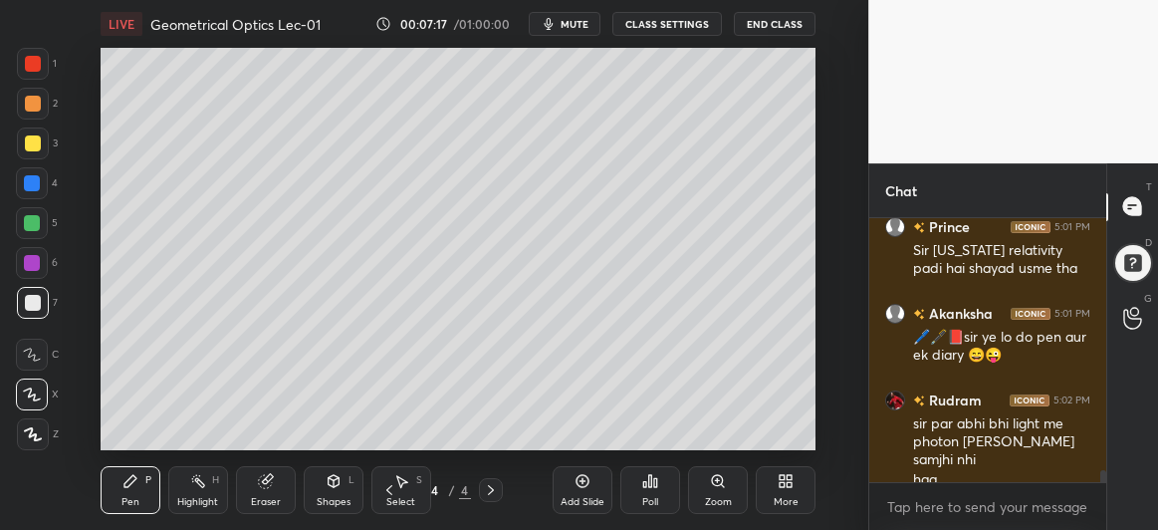
scroll to position [5529, 0]
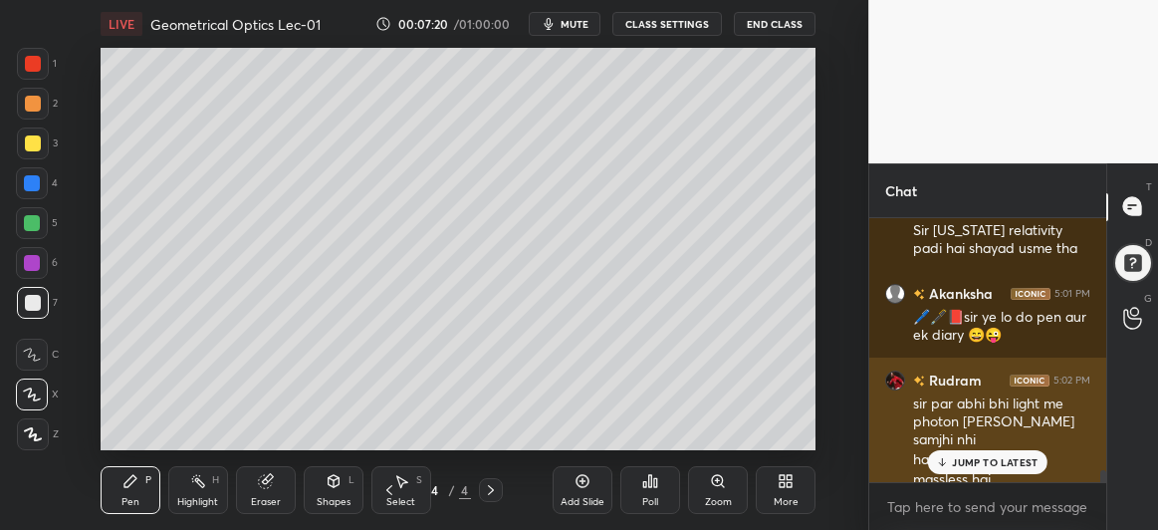
click at [966, 461] on p "JUMP TO LATEST" at bounding box center [995, 462] width 86 height 12
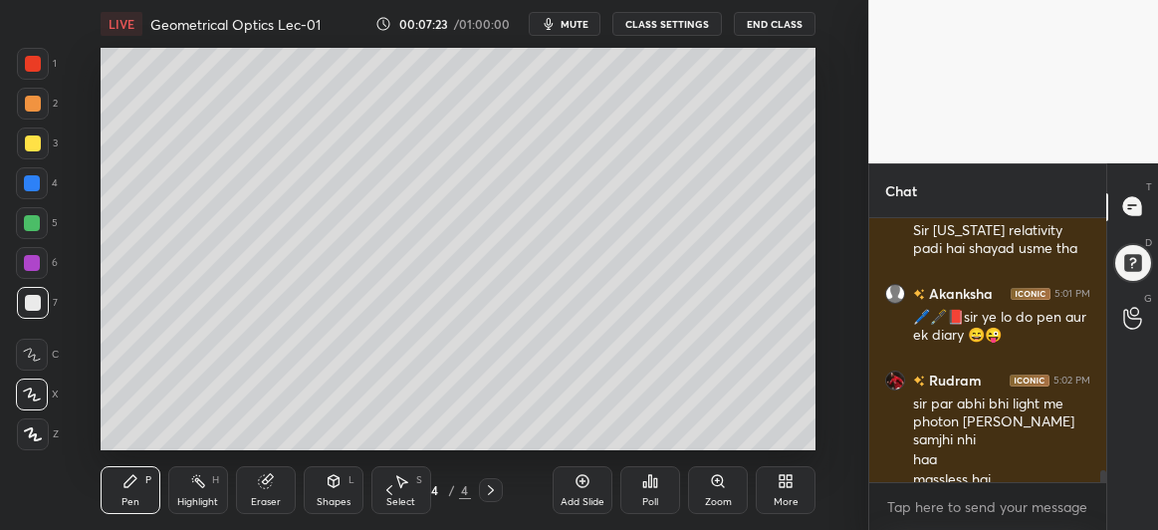
scroll to position [5549, 0]
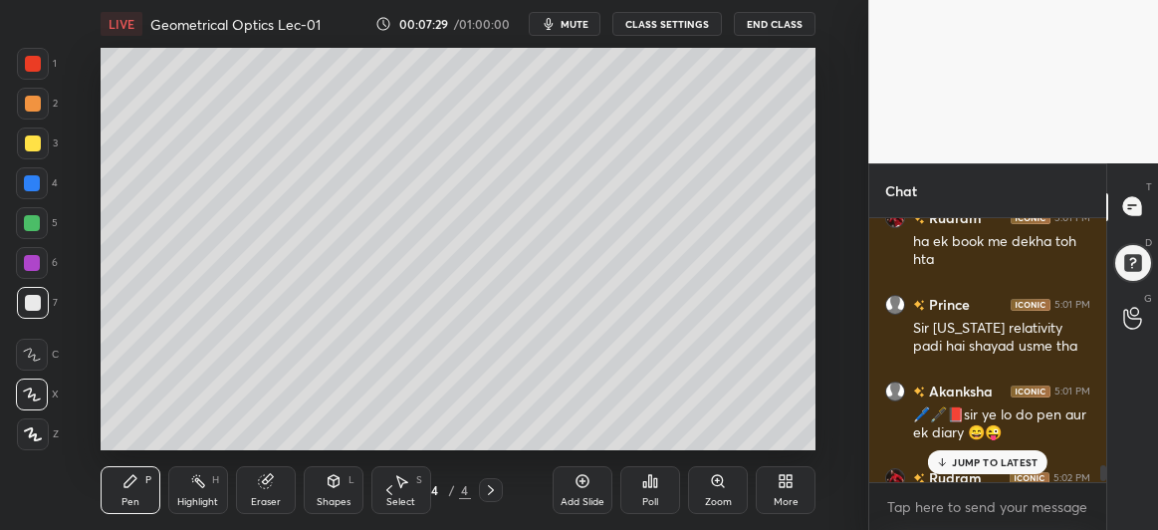
click at [974, 460] on p "JUMP TO LATEST" at bounding box center [995, 462] width 86 height 12
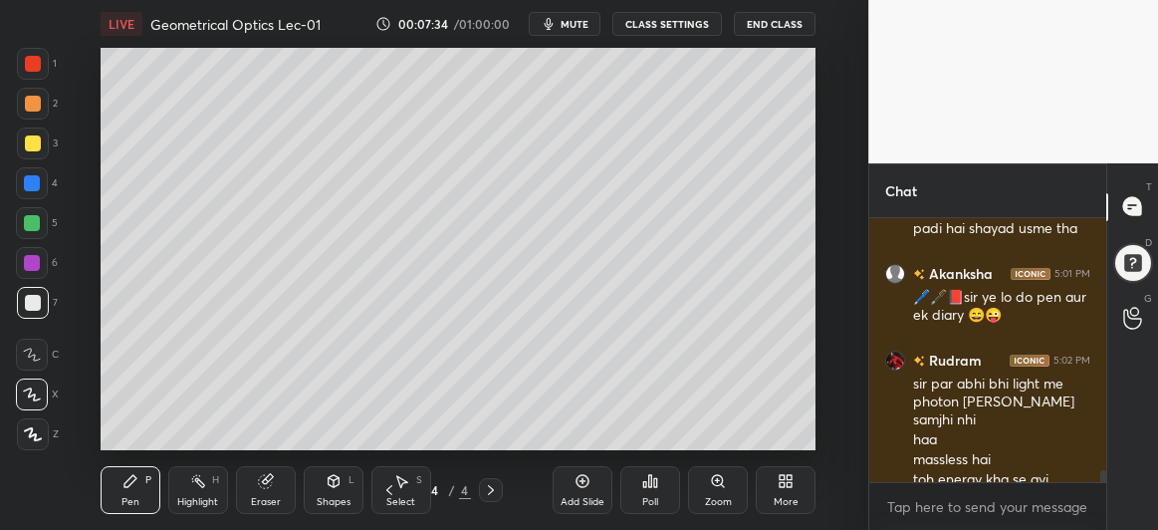
scroll to position [5618, 0]
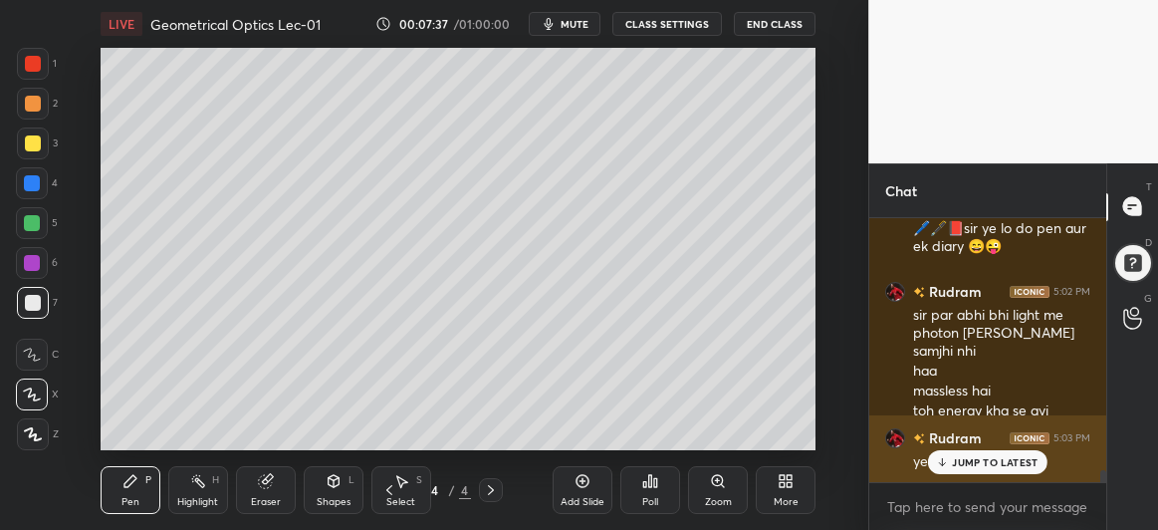
click at [988, 466] on p "JUMP TO LATEST" at bounding box center [995, 462] width 86 height 12
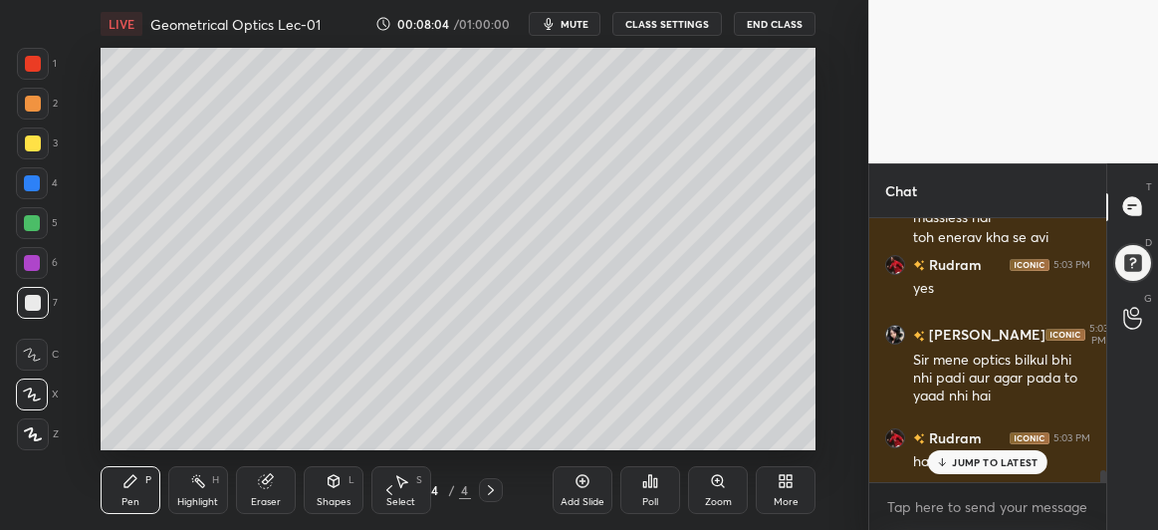
scroll to position [5914, 0]
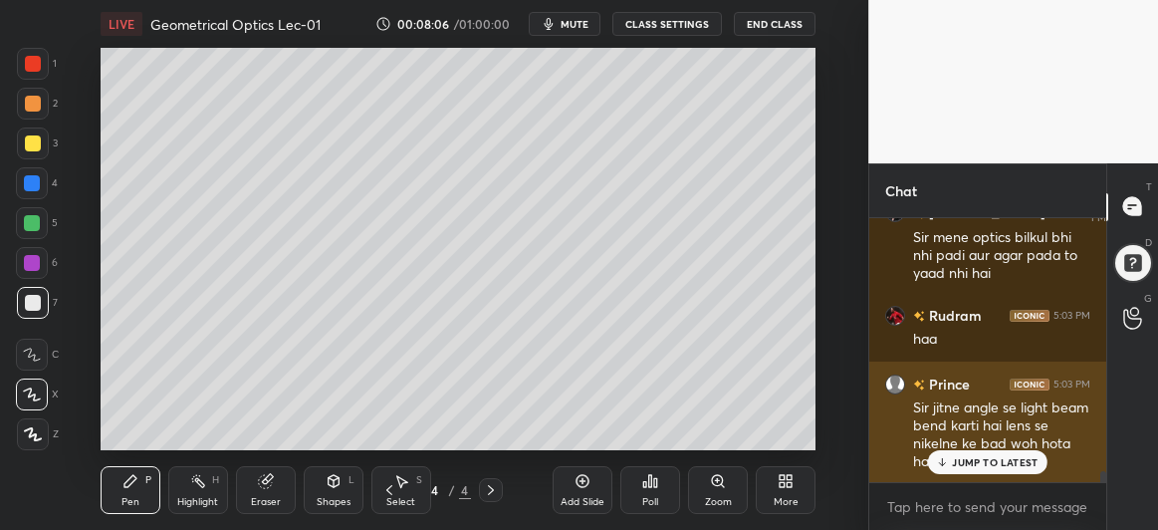
click at [961, 461] on p "JUMP TO LATEST" at bounding box center [995, 462] width 86 height 12
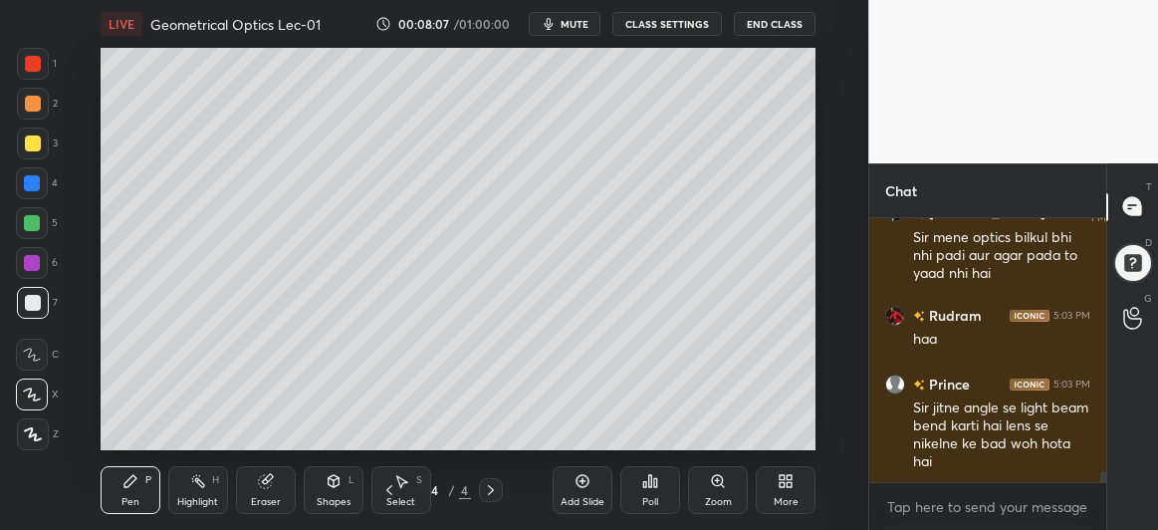
click at [395, 486] on icon at bounding box center [389, 490] width 16 height 16
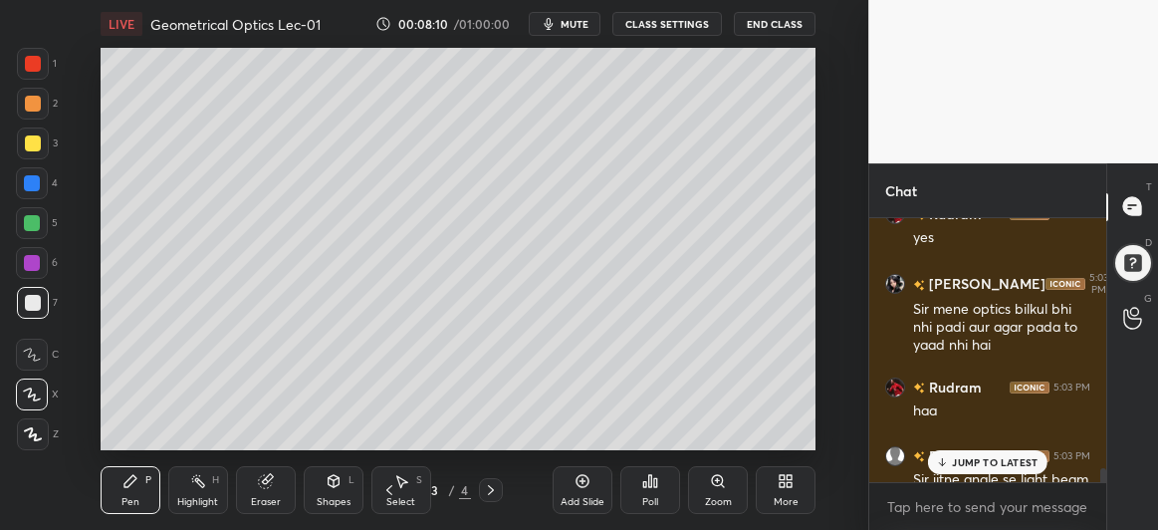
scroll to position [5838, 0]
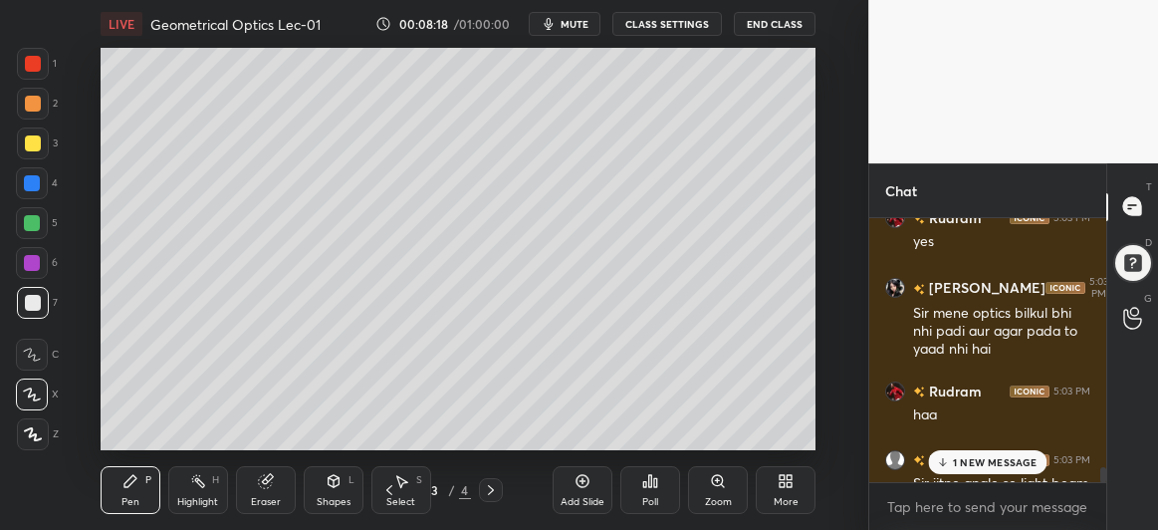
click at [388, 494] on icon at bounding box center [389, 490] width 16 height 16
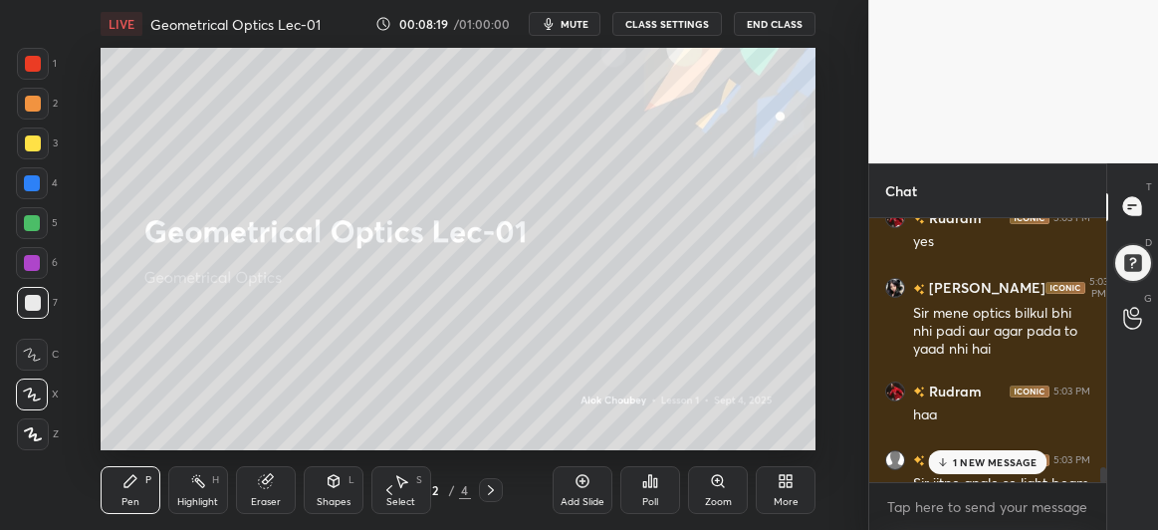
click at [574, 487] on div "Add Slide" at bounding box center [583, 490] width 60 height 48
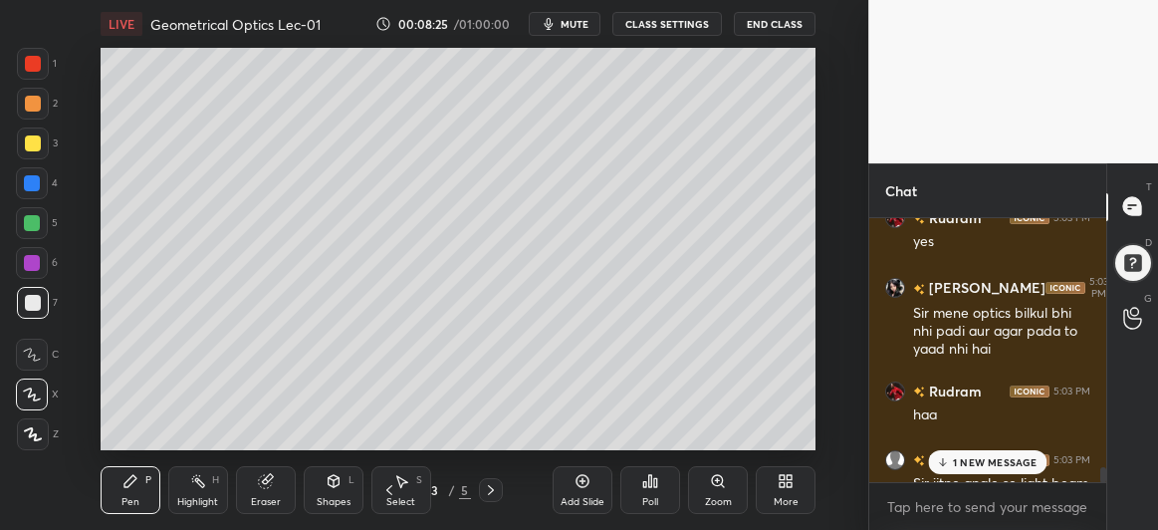
click at [32, 180] on div at bounding box center [32, 183] width 16 height 16
click at [1009, 454] on div "4 NEW MESSAGES" at bounding box center [987, 462] width 126 height 24
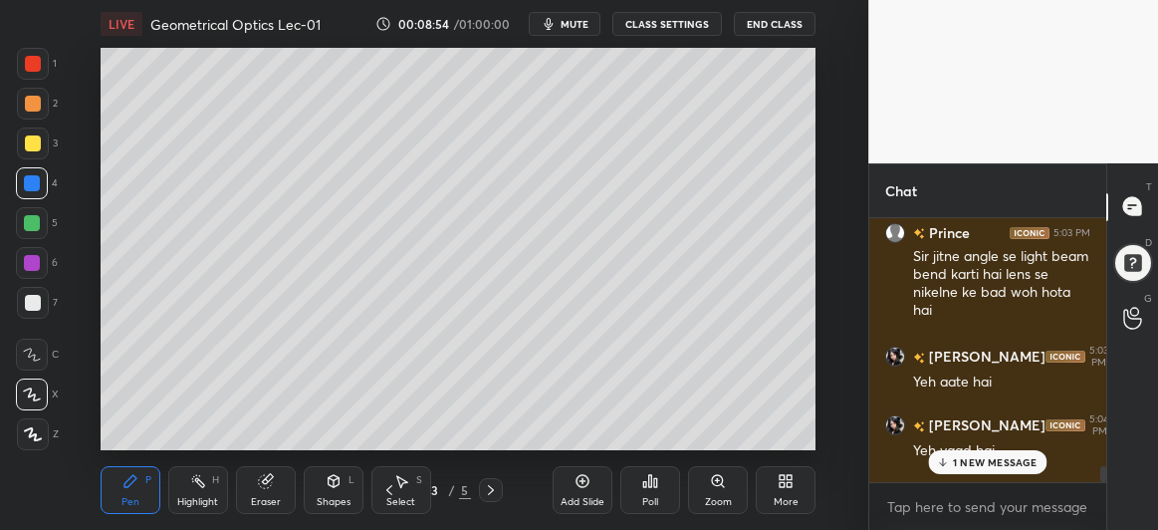
scroll to position [6195, 0]
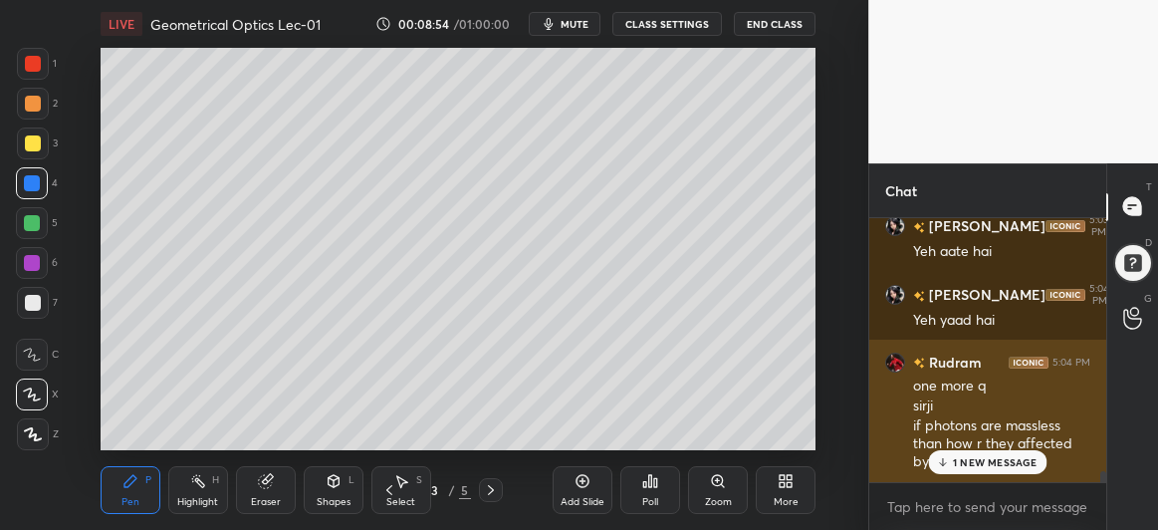
click at [961, 466] on p "1 NEW MESSAGE" at bounding box center [995, 462] width 85 height 12
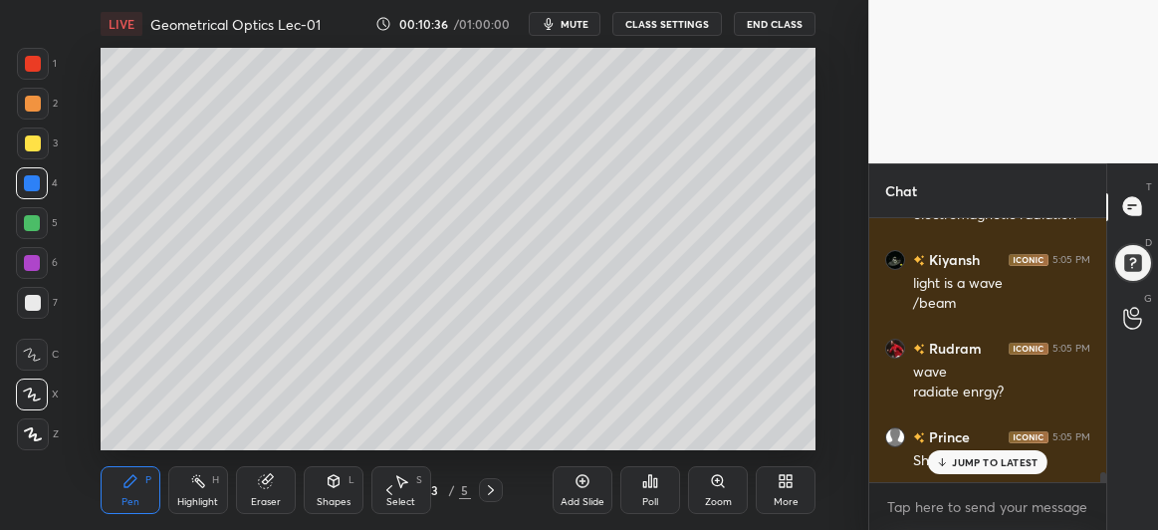
scroll to position [6910, 0]
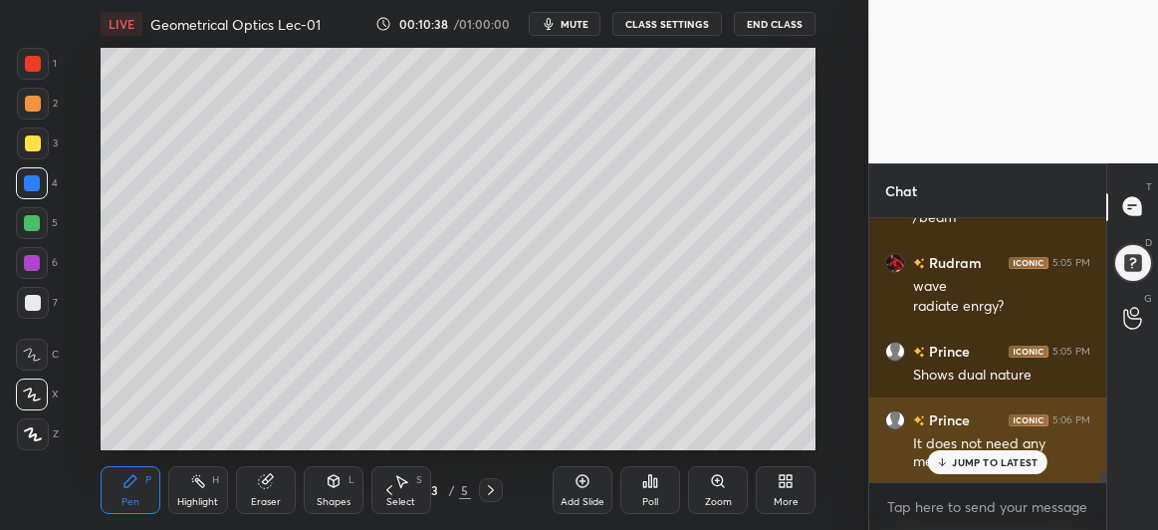
click at [963, 471] on div "JUMP TO LATEST" at bounding box center [988, 462] width 120 height 24
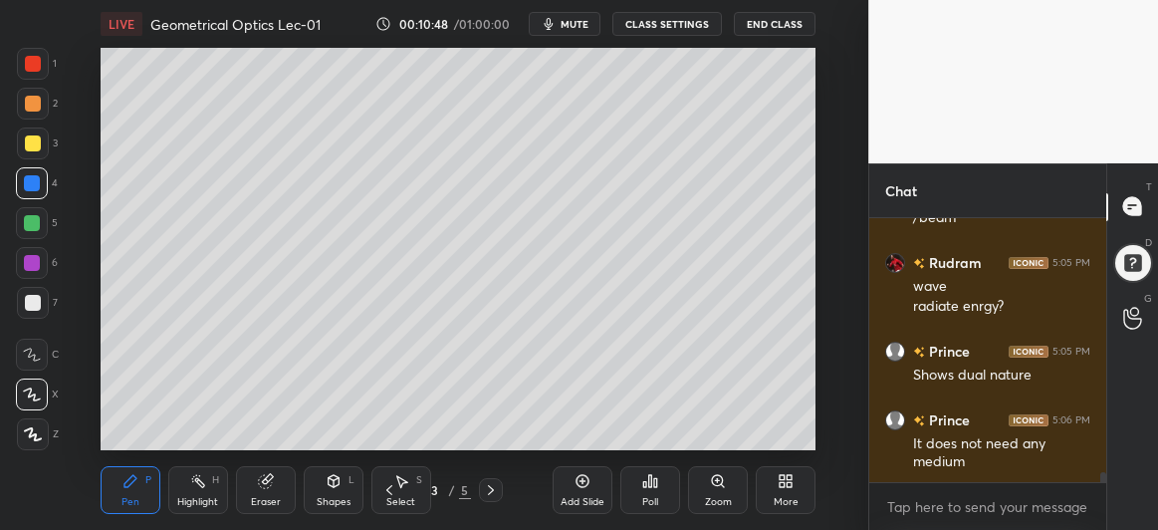
scroll to position [6978, 0]
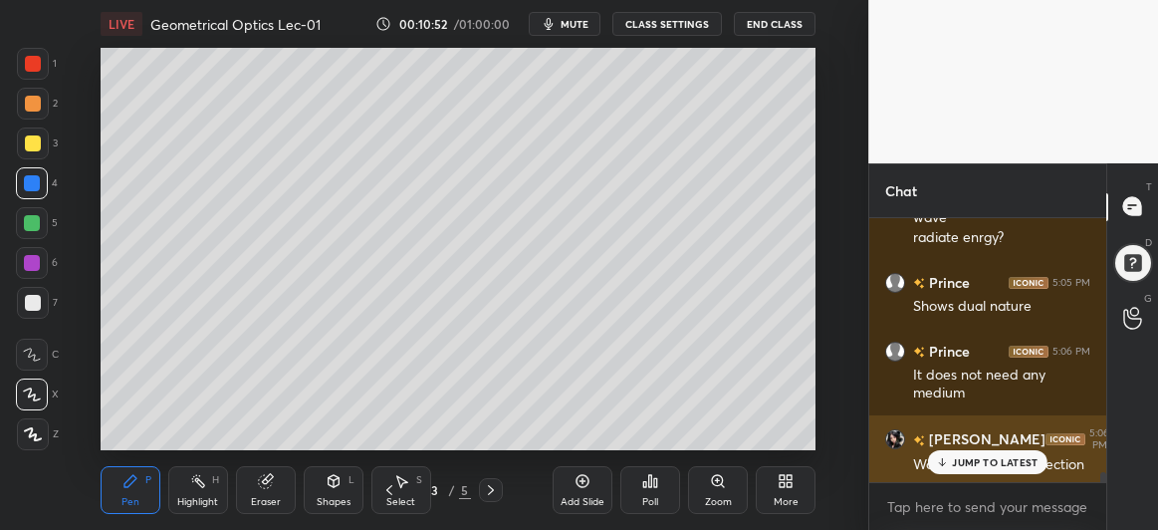
click at [971, 466] on p "JUMP TO LATEST" at bounding box center [995, 462] width 86 height 12
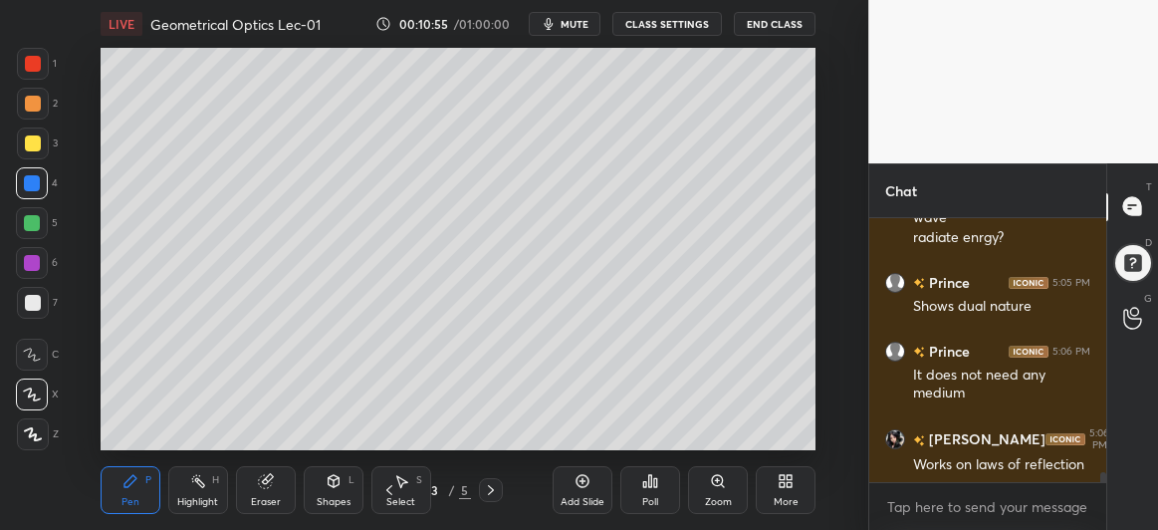
click at [35, 228] on div at bounding box center [32, 223] width 16 height 16
click at [491, 486] on icon at bounding box center [491, 490] width 16 height 16
click at [33, 144] on div at bounding box center [33, 143] width 16 height 16
click at [388, 486] on icon at bounding box center [389, 490] width 16 height 16
click at [32, 304] on div at bounding box center [33, 303] width 16 height 16
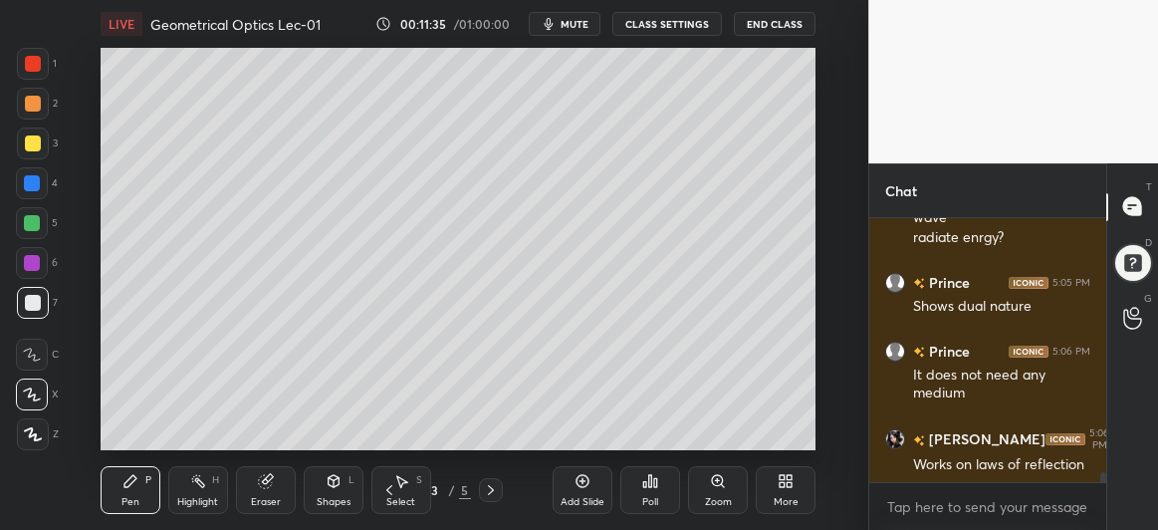
scroll to position [7047, 0]
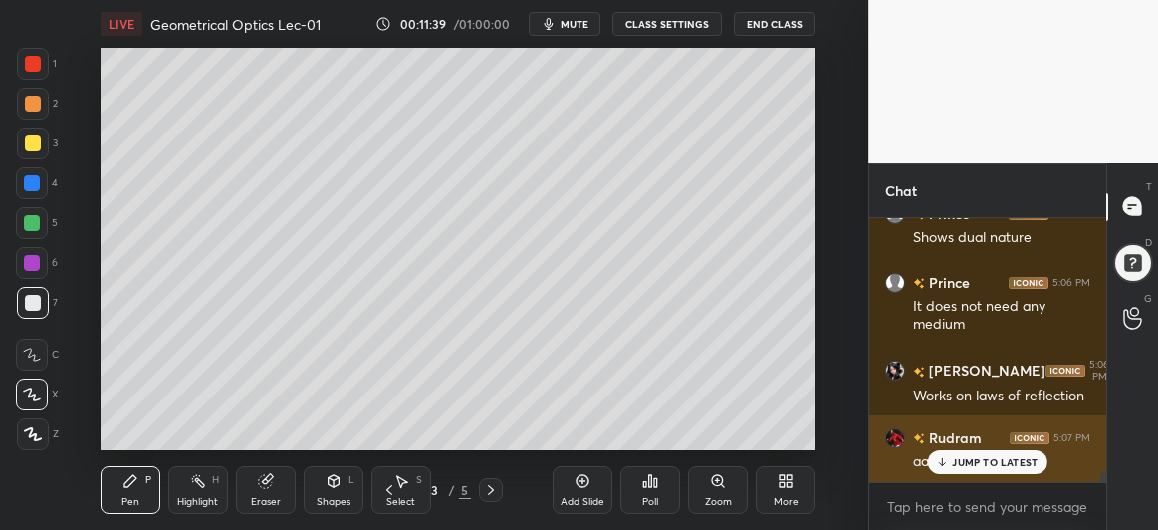
click at [972, 461] on p "JUMP TO LATEST" at bounding box center [995, 462] width 86 height 12
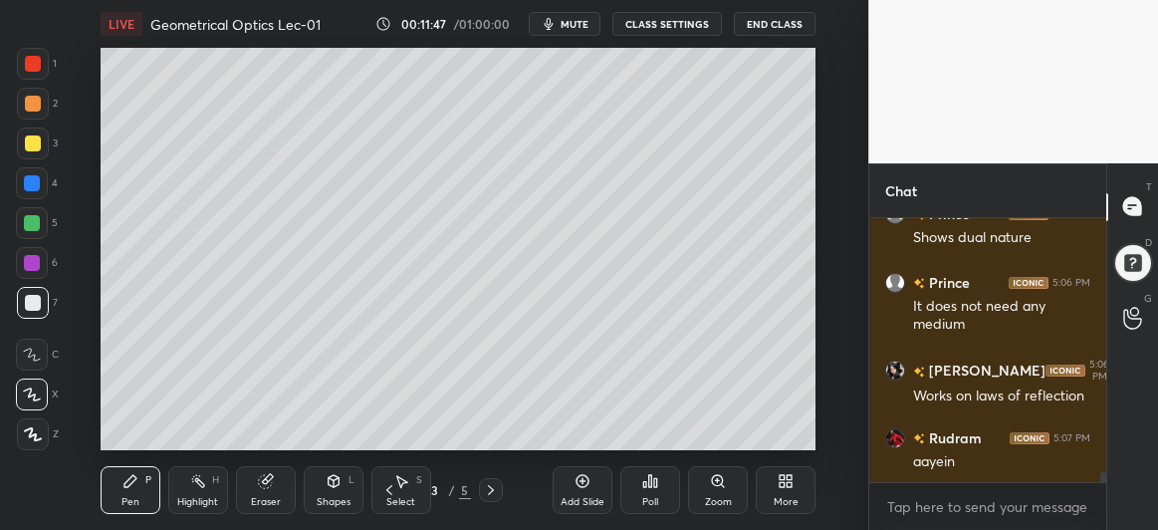
scroll to position [7117, 0]
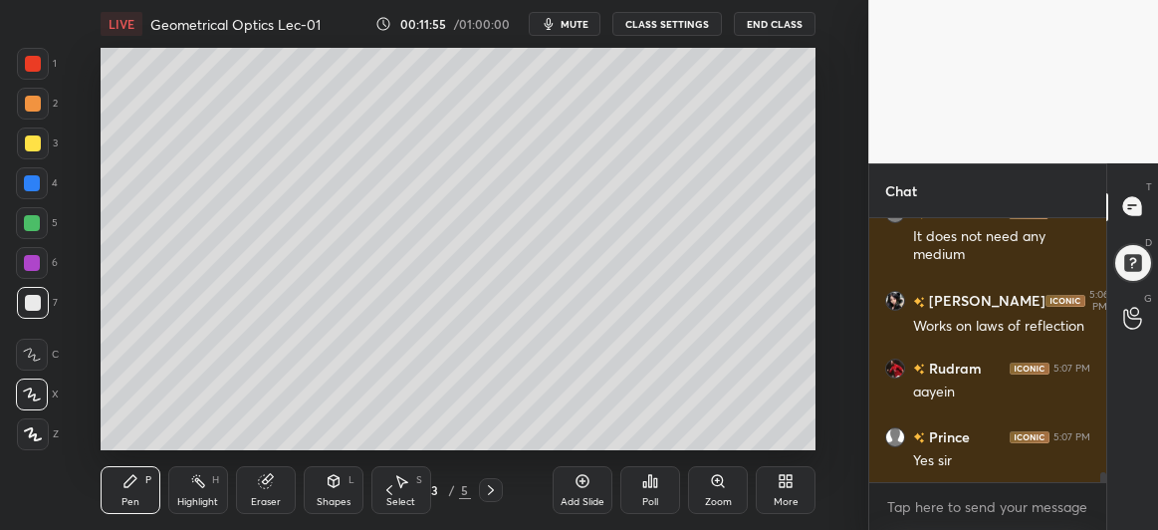
click at [36, 262] on div at bounding box center [32, 263] width 16 height 16
click at [38, 307] on div at bounding box center [33, 303] width 16 height 16
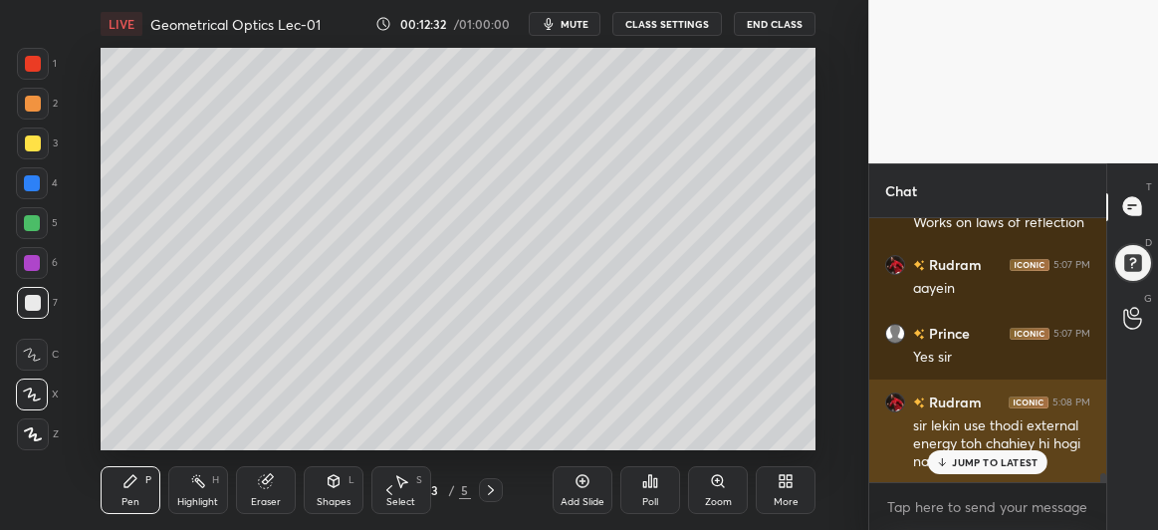
click at [977, 463] on p "JUMP TO LATEST" at bounding box center [995, 462] width 86 height 12
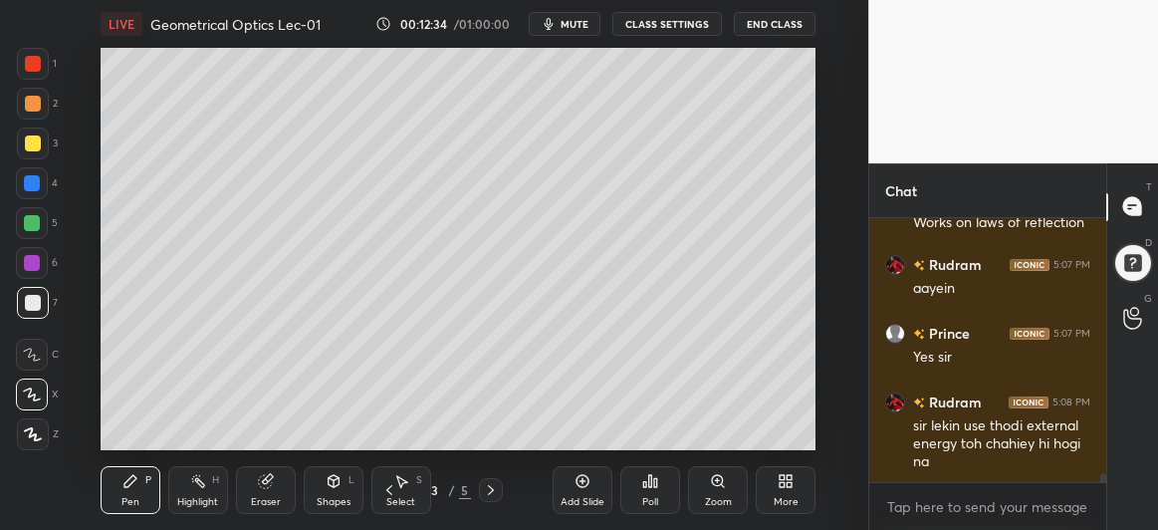
click at [36, 225] on div at bounding box center [32, 223] width 16 height 16
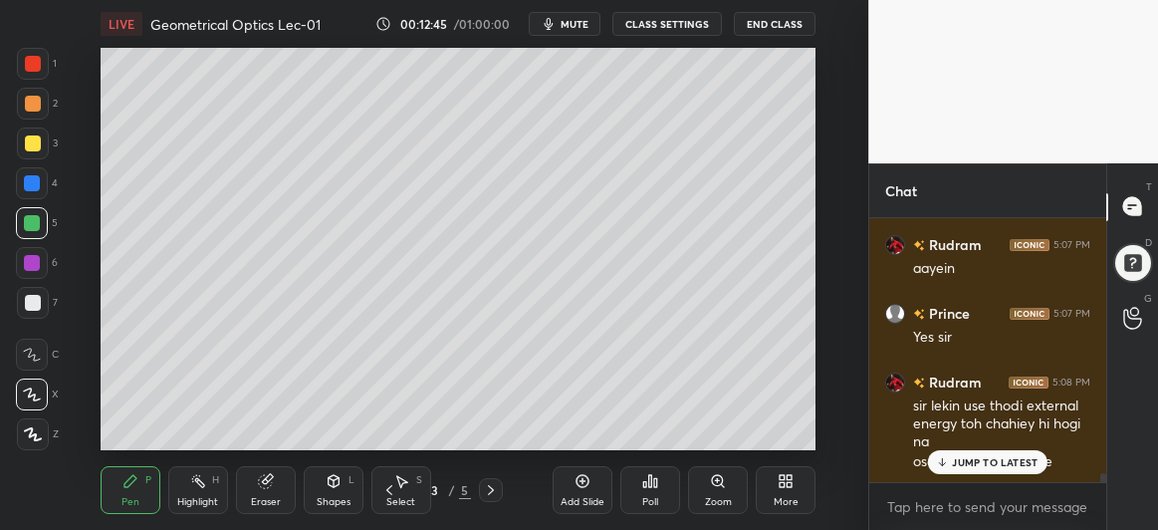
click at [277, 486] on div "Eraser" at bounding box center [266, 490] width 60 height 48
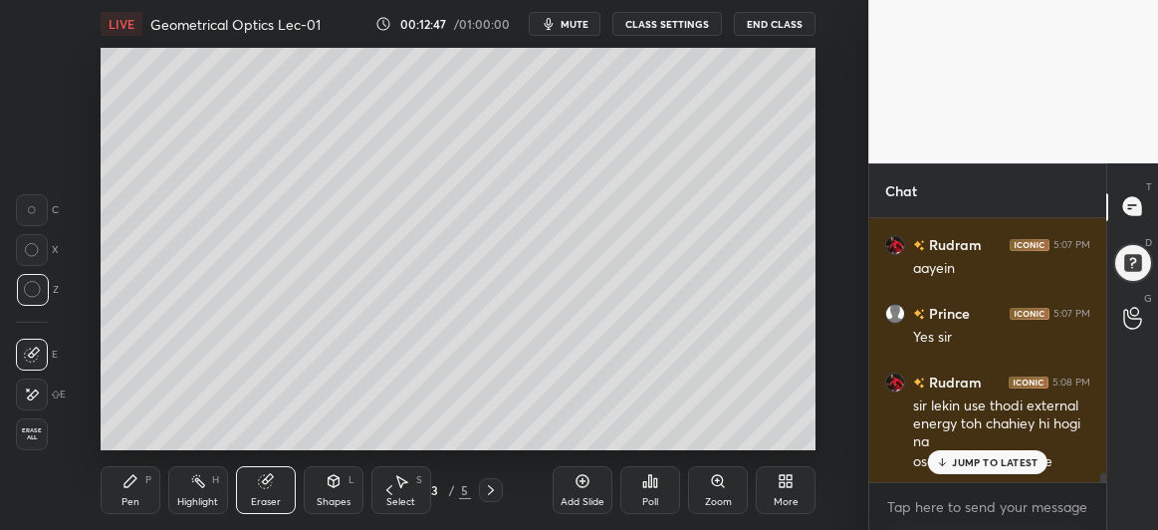
click at [134, 484] on icon at bounding box center [130, 481] width 16 height 16
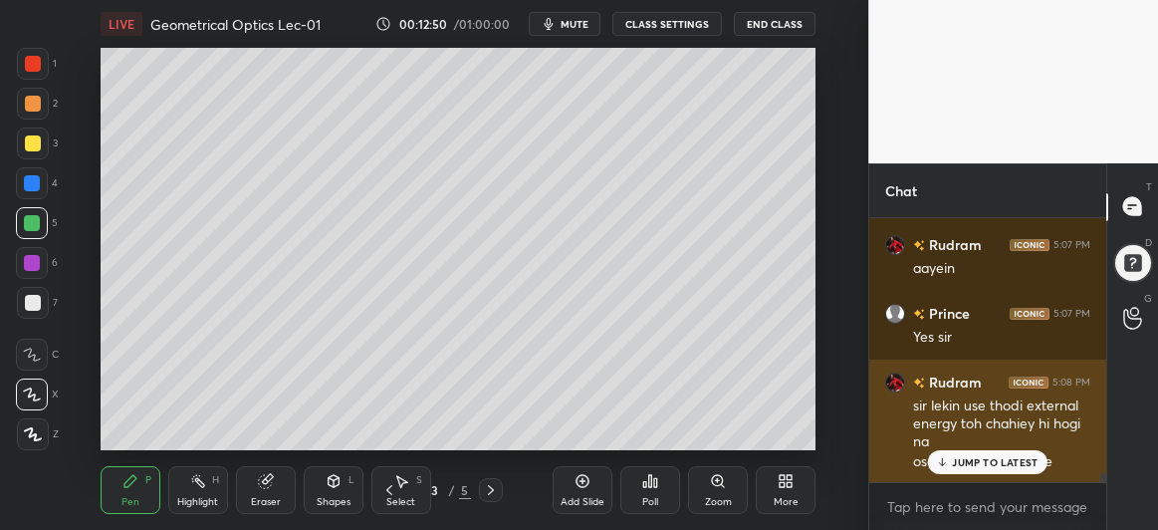
click at [964, 470] on div "JUMP TO LATEST" at bounding box center [988, 462] width 120 height 24
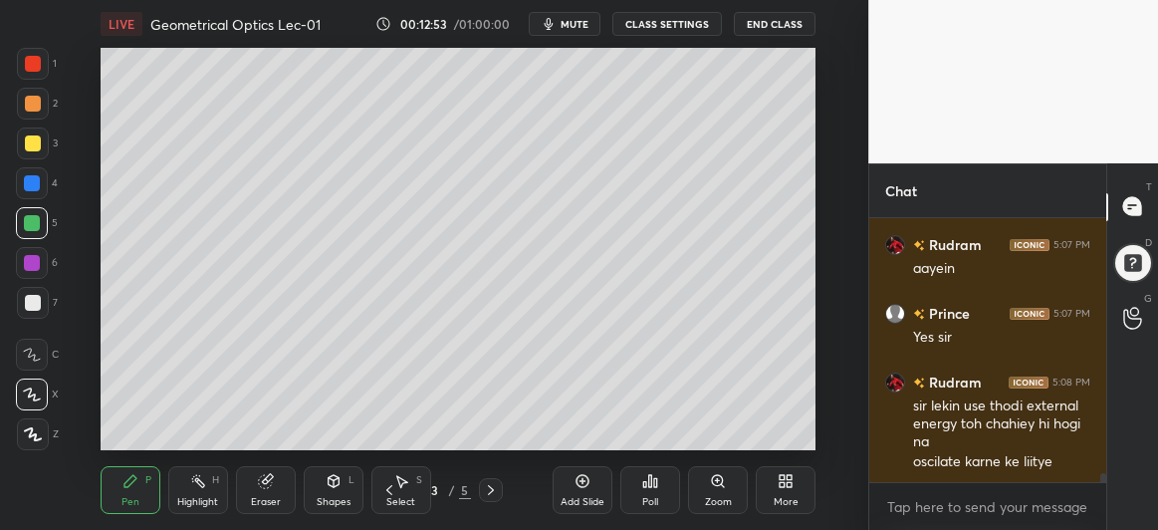
scroll to position [7309, 0]
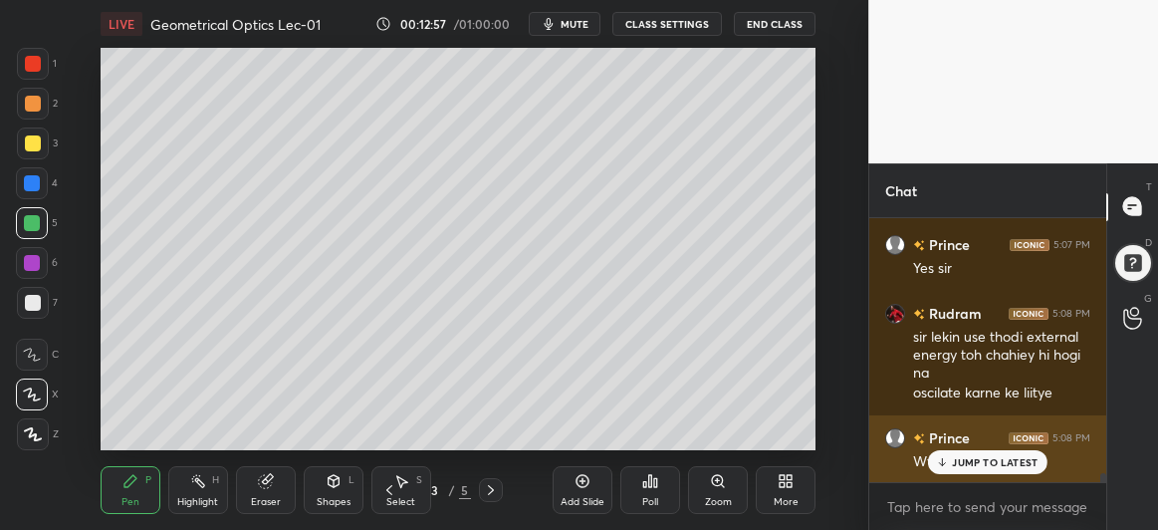
click at [985, 464] on p "JUMP TO LATEST" at bounding box center [995, 462] width 86 height 12
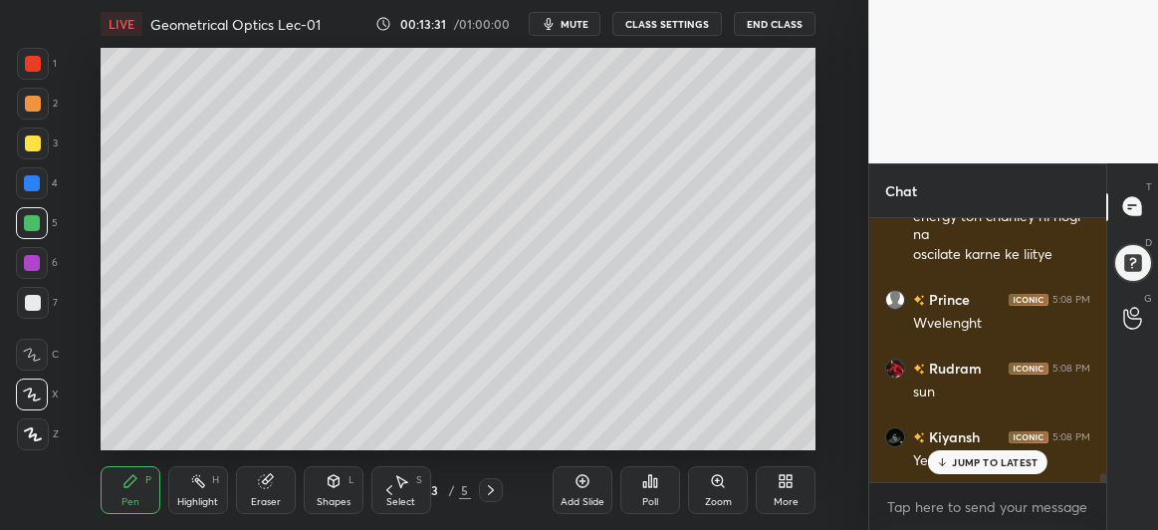
scroll to position [7515, 0]
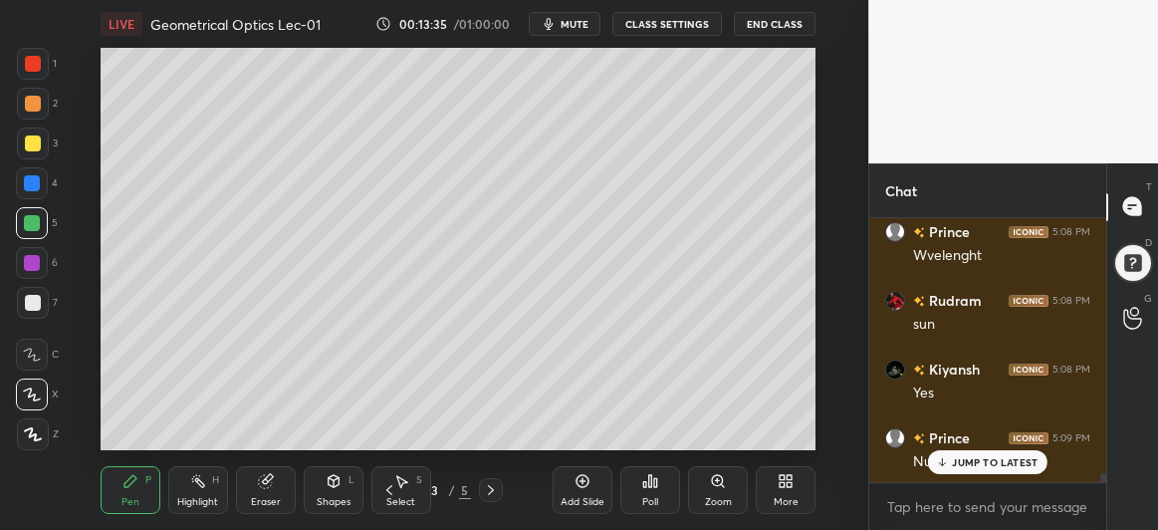
click at [979, 463] on p "JUMP TO LATEST" at bounding box center [995, 462] width 86 height 12
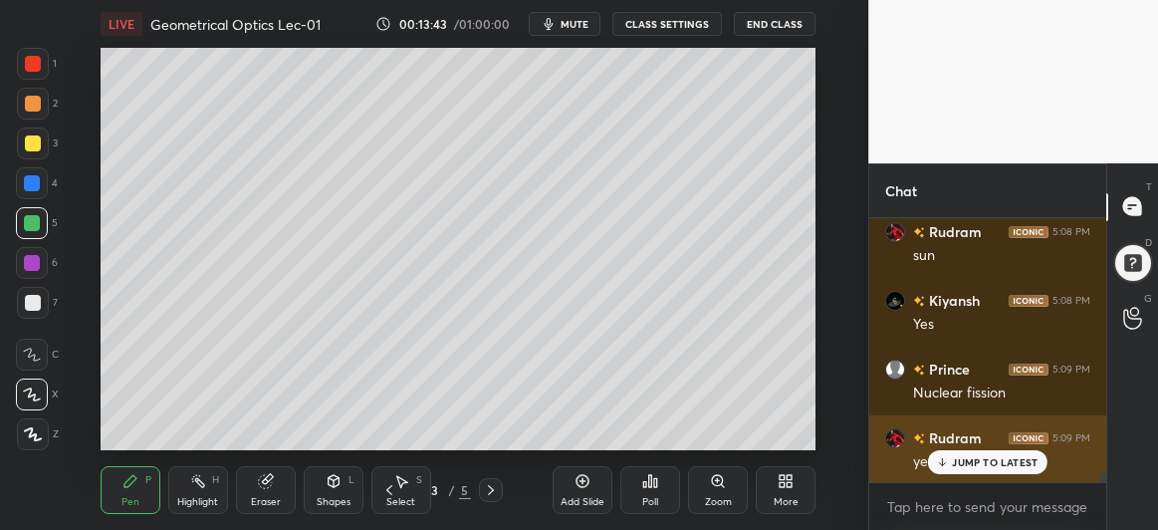
click at [984, 459] on p "JUMP TO LATEST" at bounding box center [995, 462] width 86 height 12
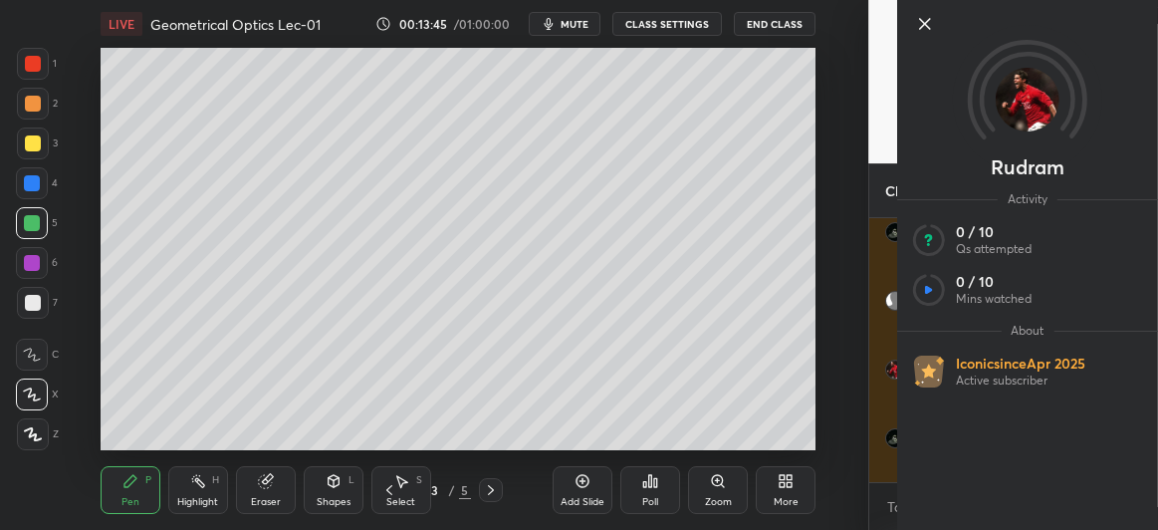
scroll to position [7721, 0]
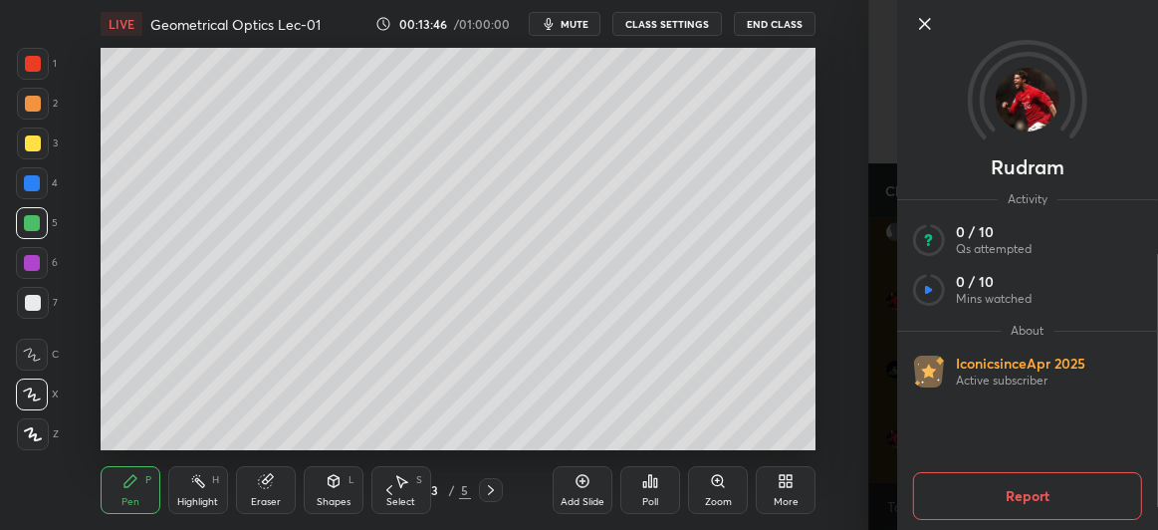
click at [924, 18] on icon at bounding box center [925, 24] width 24 height 24
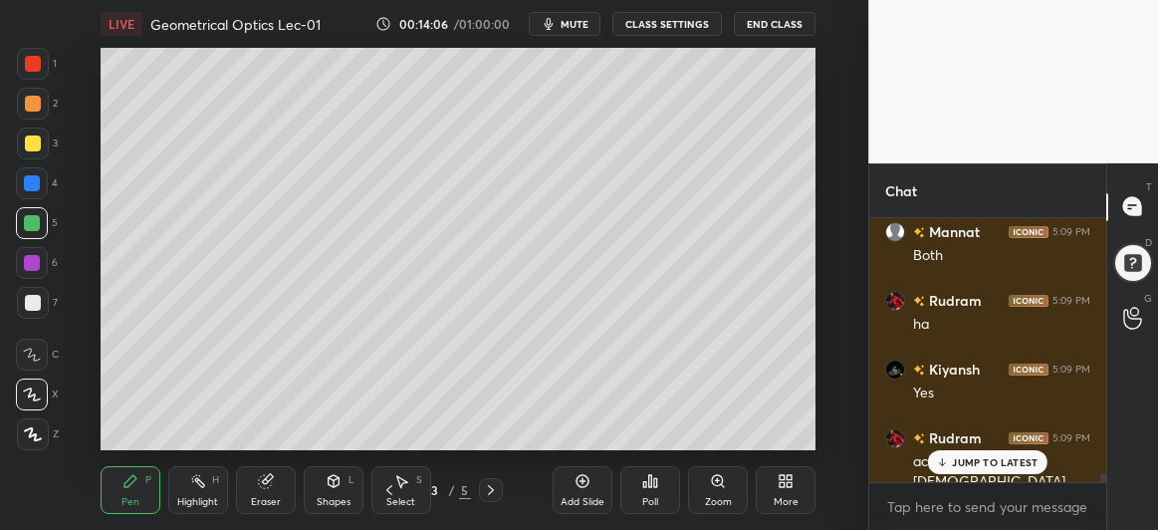
scroll to position [8016, 0]
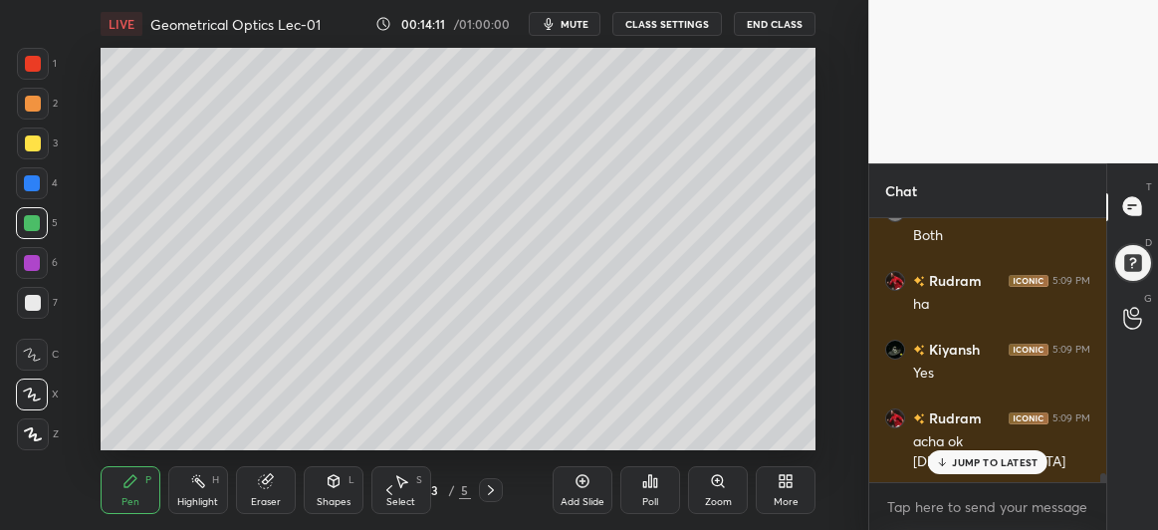
click at [975, 461] on p "JUMP TO LATEST" at bounding box center [995, 462] width 86 height 12
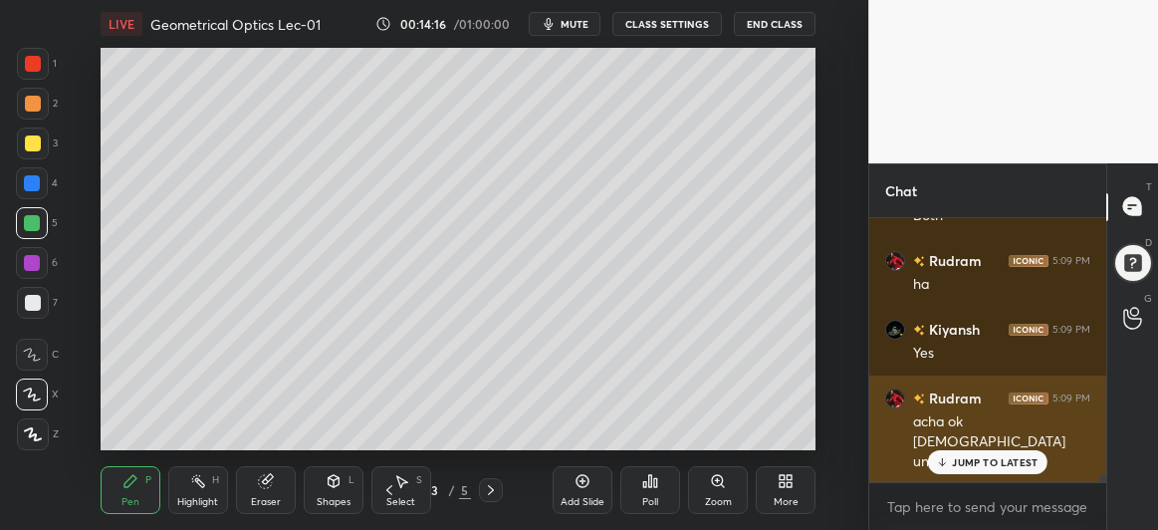
click at [974, 464] on p "JUMP TO LATEST" at bounding box center [995, 462] width 86 height 12
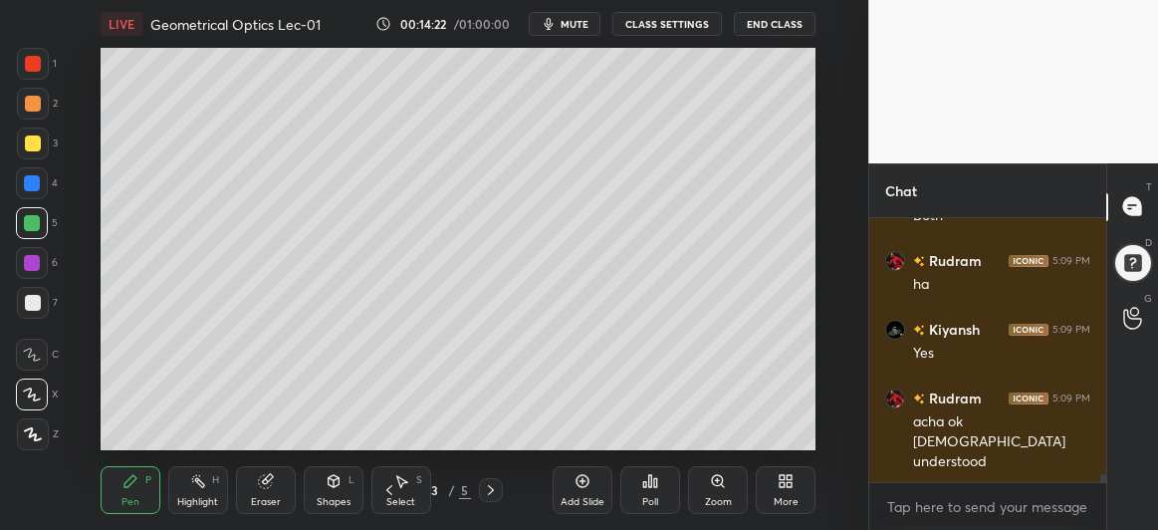
click at [487, 487] on icon at bounding box center [491, 490] width 16 height 16
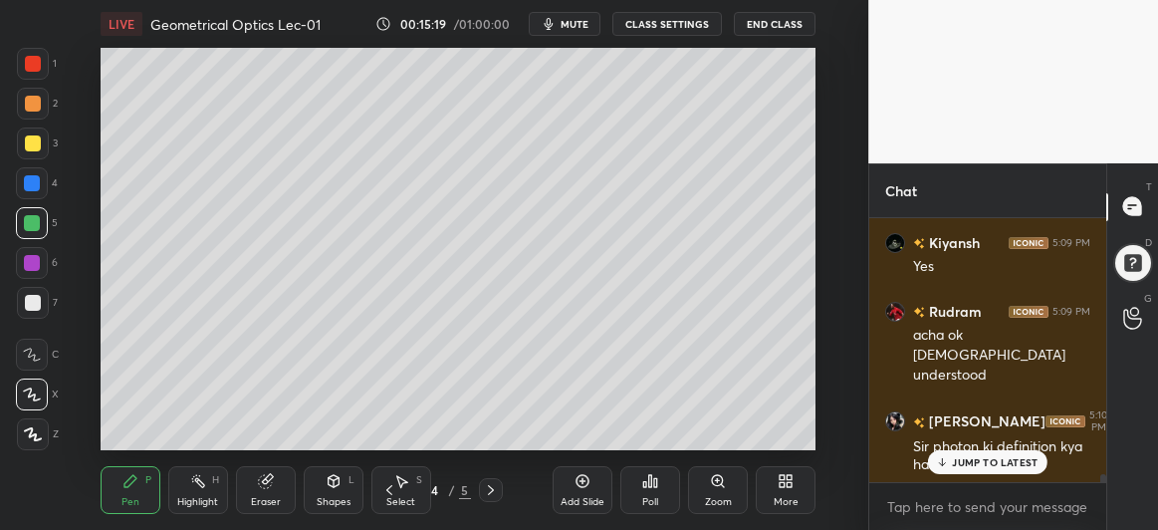
click at [948, 455] on div "JUMP TO LATEST" at bounding box center [988, 462] width 120 height 24
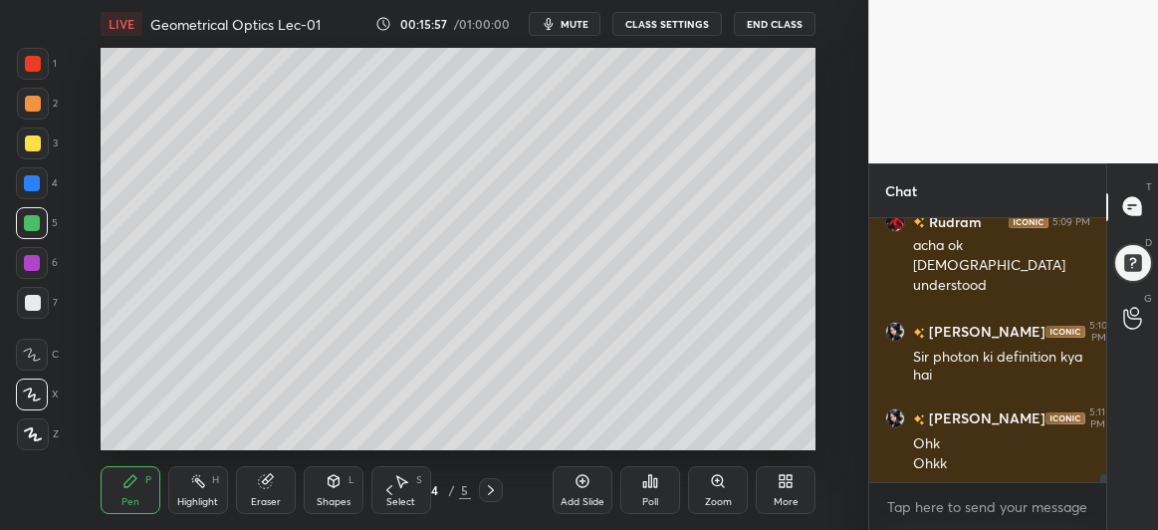
scroll to position [8298, 0]
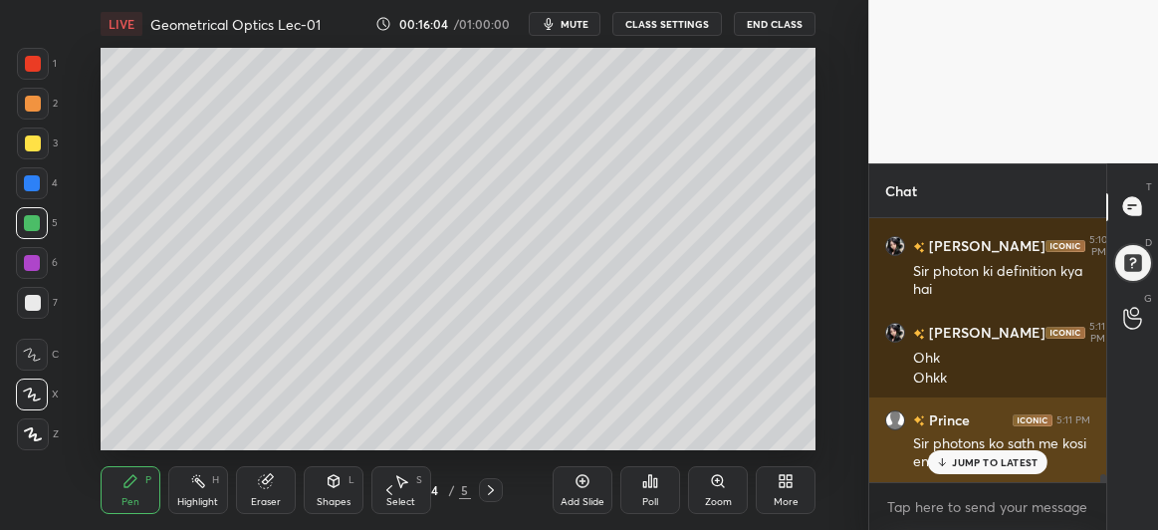
click at [988, 461] on p "JUMP TO LATEST" at bounding box center [995, 462] width 86 height 12
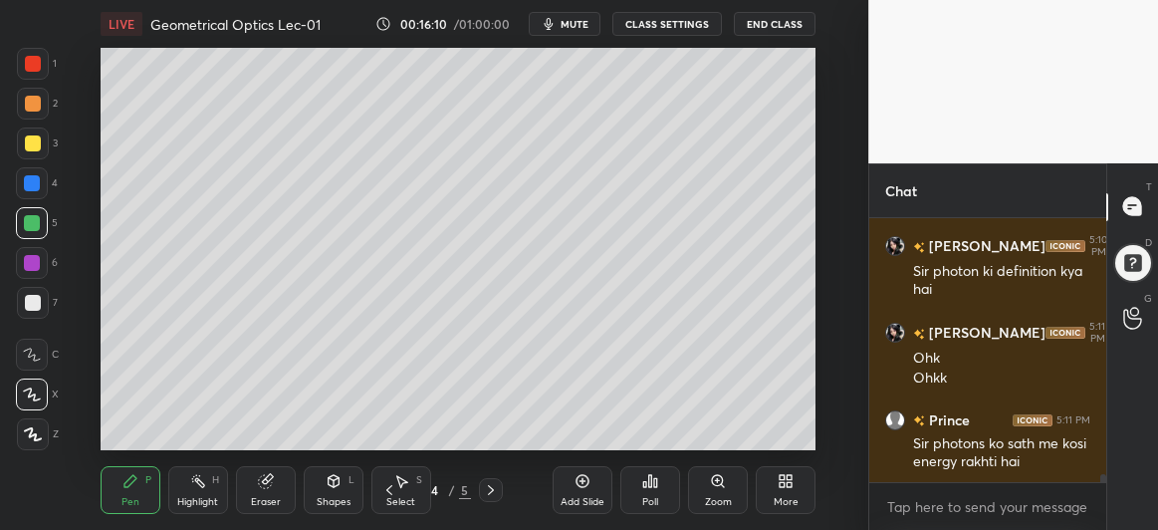
click at [484, 488] on icon at bounding box center [491, 490] width 16 height 16
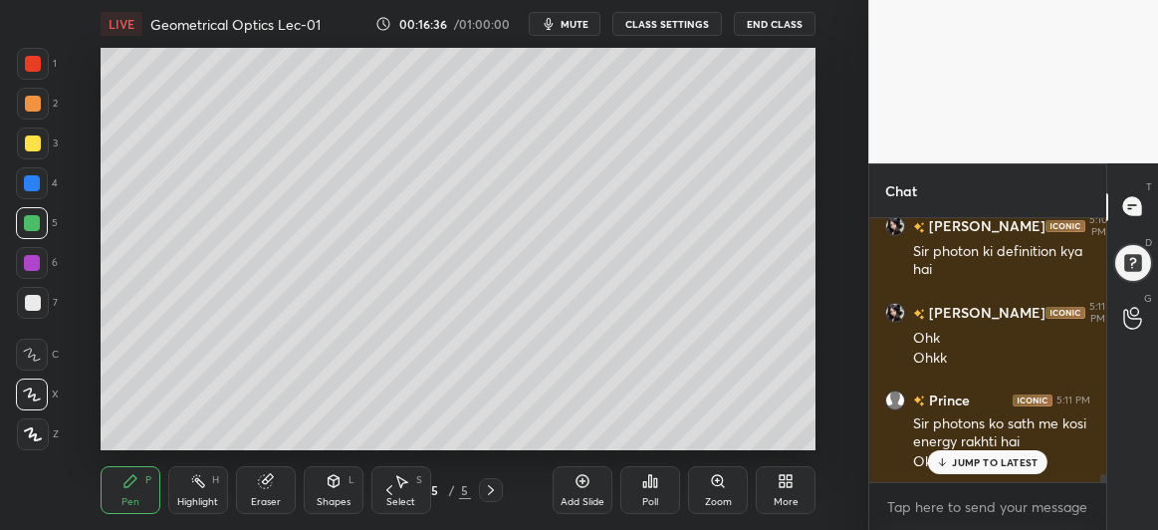
click at [339, 490] on div "Shapes L" at bounding box center [334, 490] width 60 height 48
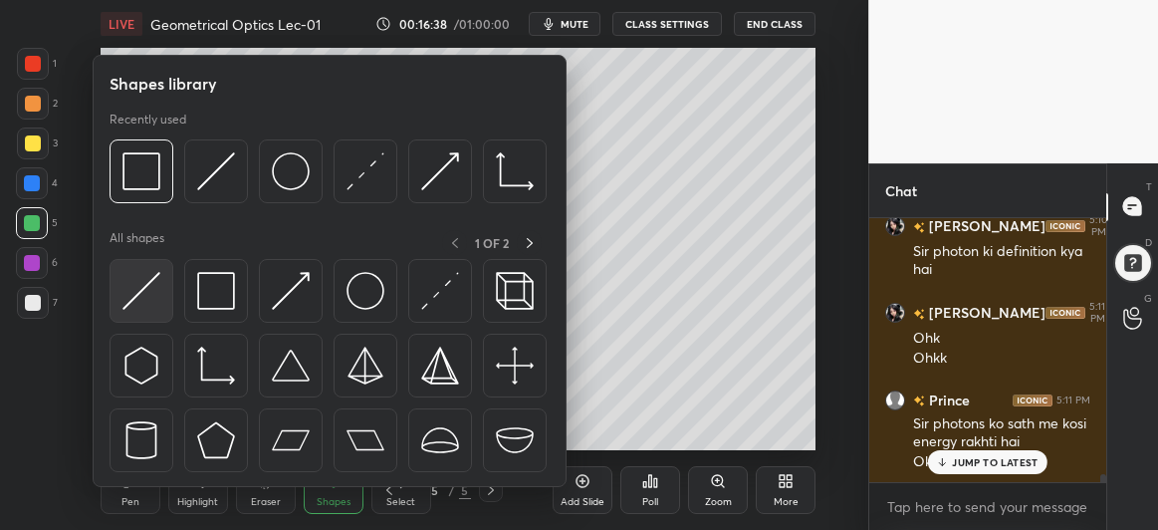
click at [132, 298] on img at bounding box center [141, 291] width 38 height 38
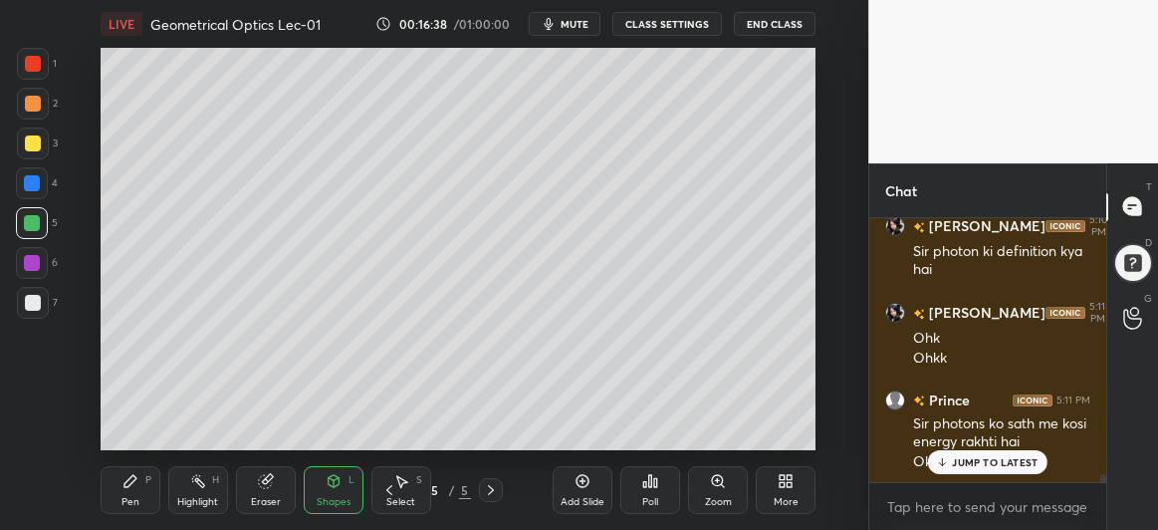
click at [32, 315] on div at bounding box center [33, 303] width 32 height 32
click at [329, 488] on icon at bounding box center [334, 481] width 16 height 16
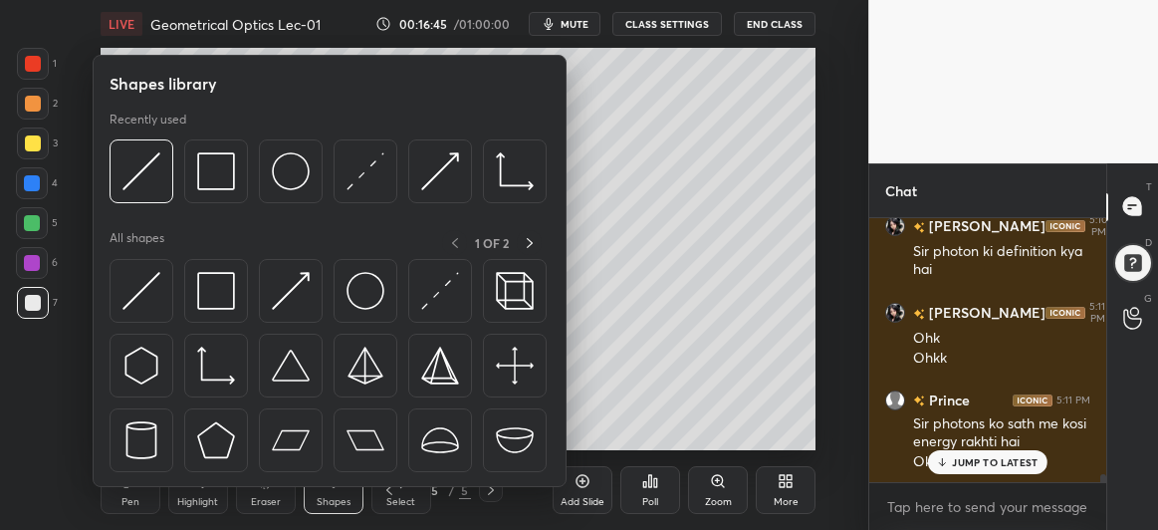
click at [129, 168] on img at bounding box center [141, 171] width 38 height 38
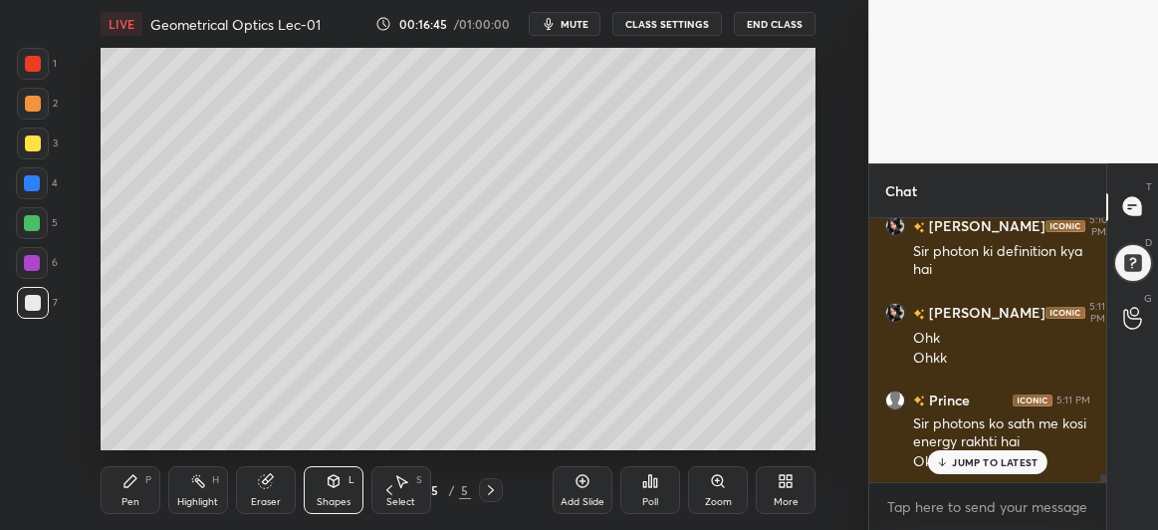
click at [29, 147] on div at bounding box center [33, 143] width 16 height 16
click at [334, 490] on div "Shapes L" at bounding box center [334, 490] width 60 height 48
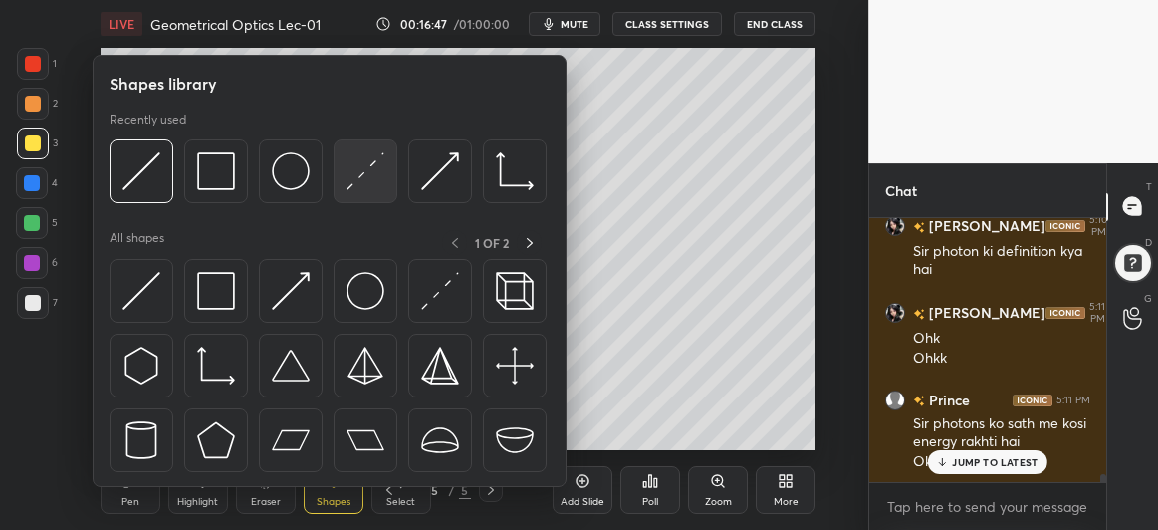
click at [364, 172] on img at bounding box center [366, 171] width 38 height 38
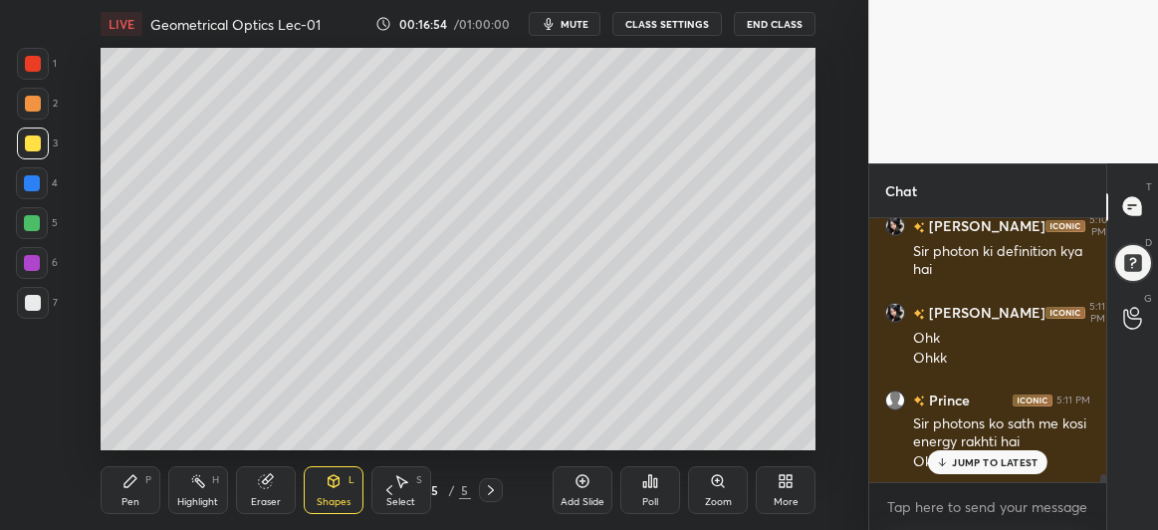
click at [323, 495] on div "Shapes L" at bounding box center [334, 490] width 60 height 48
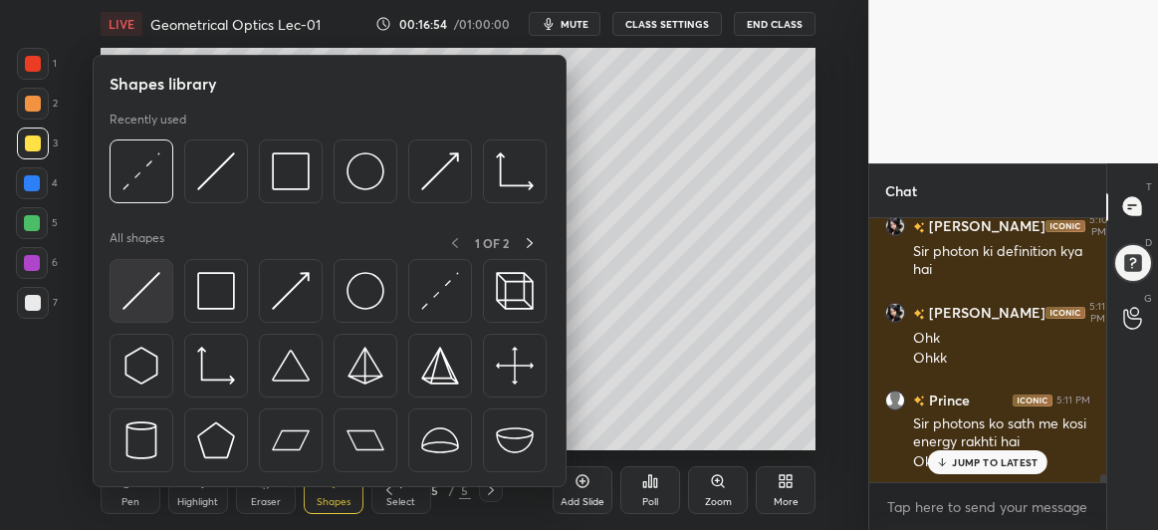
click at [130, 285] on img at bounding box center [141, 291] width 38 height 38
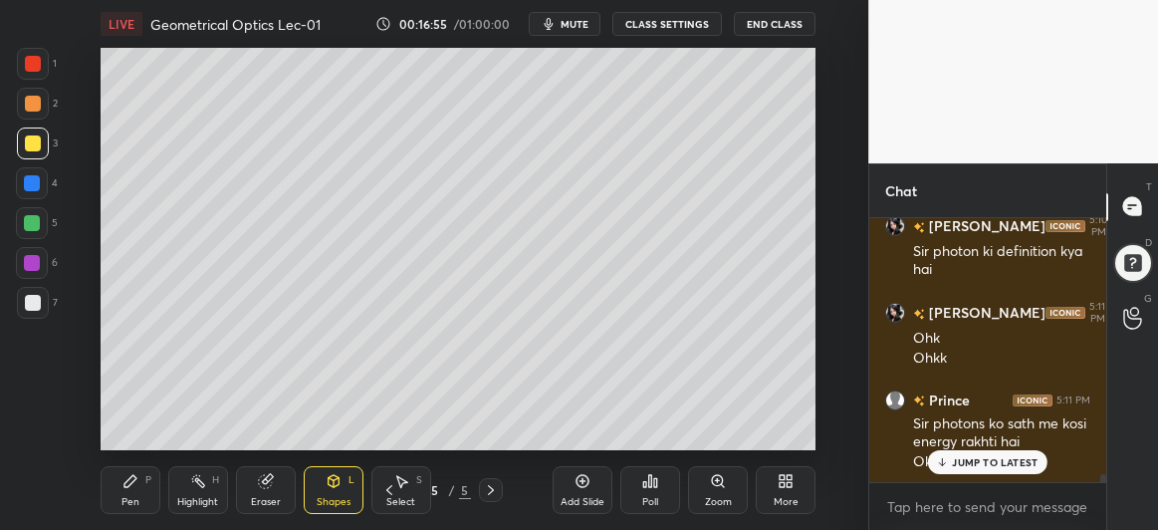
click at [26, 253] on div at bounding box center [32, 263] width 32 height 32
click at [33, 221] on div at bounding box center [32, 223] width 16 height 16
click at [125, 493] on div "Pen P" at bounding box center [131, 490] width 60 height 48
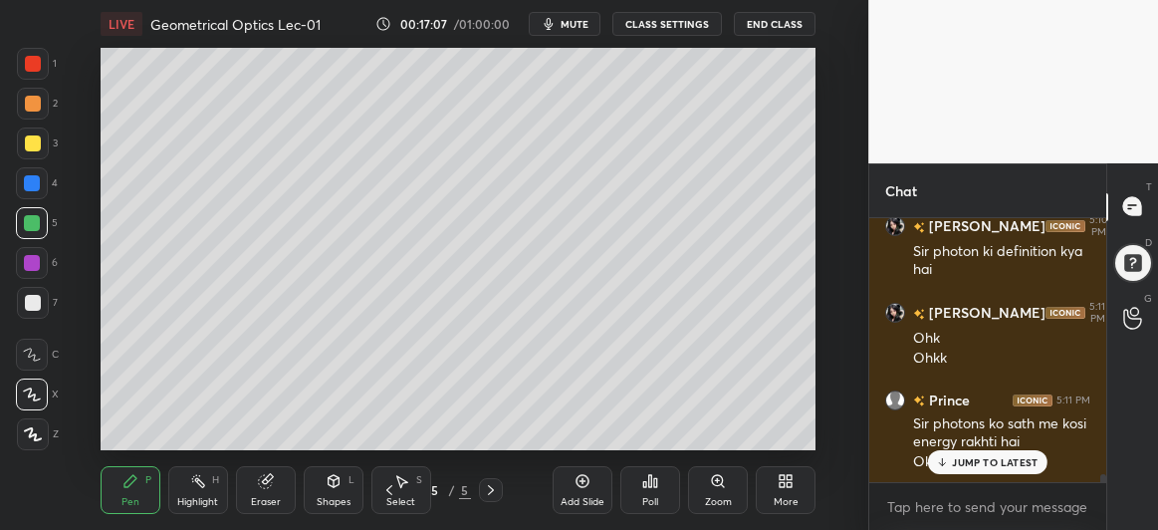
click at [33, 145] on div at bounding box center [33, 143] width 16 height 16
click at [272, 487] on icon at bounding box center [266, 481] width 16 height 16
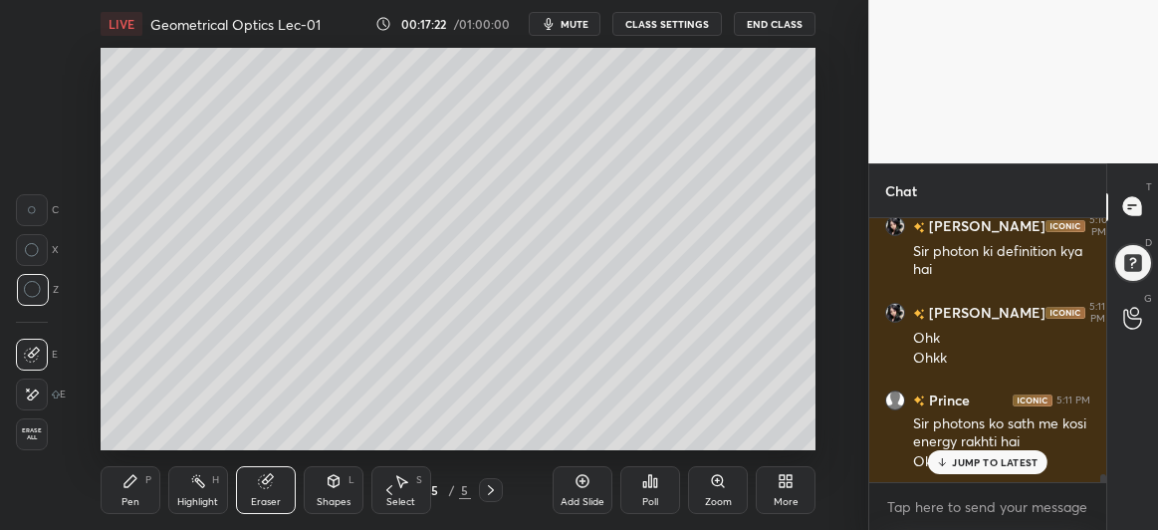
scroll to position [8386, 0]
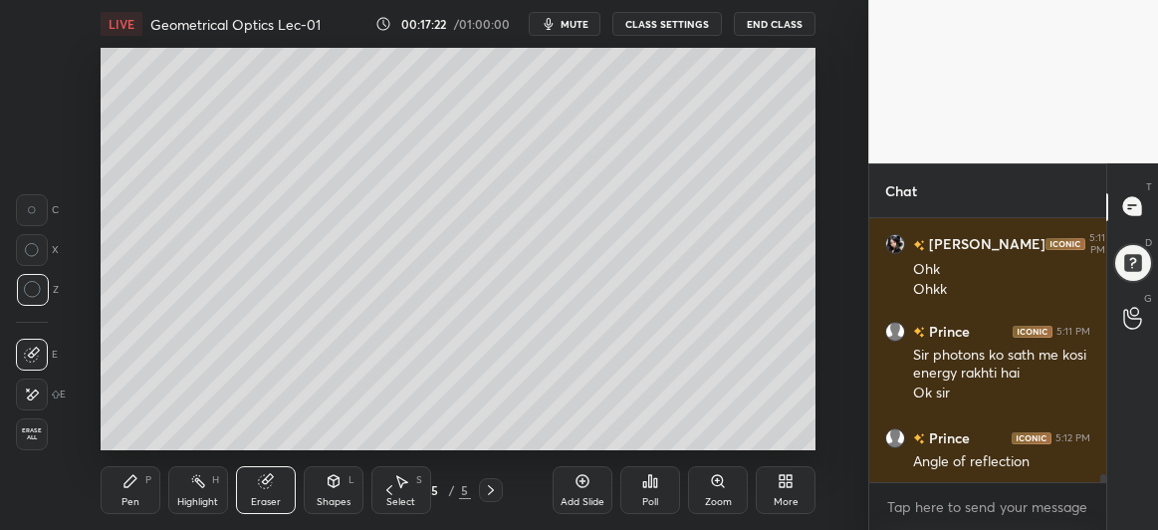
click at [314, 470] on div "Shapes L" at bounding box center [334, 490] width 60 height 48
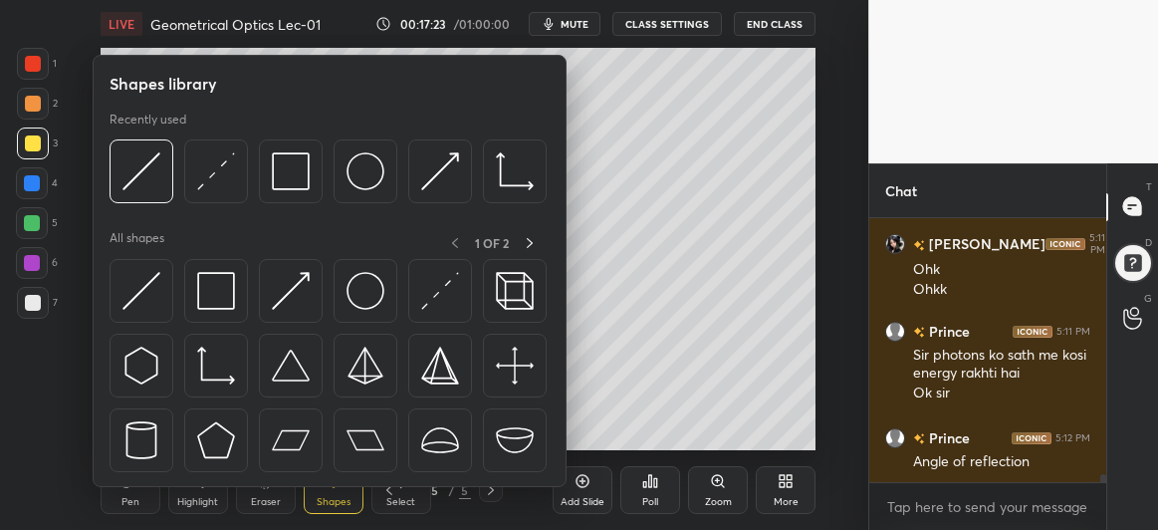
click at [131, 159] on img at bounding box center [141, 171] width 38 height 38
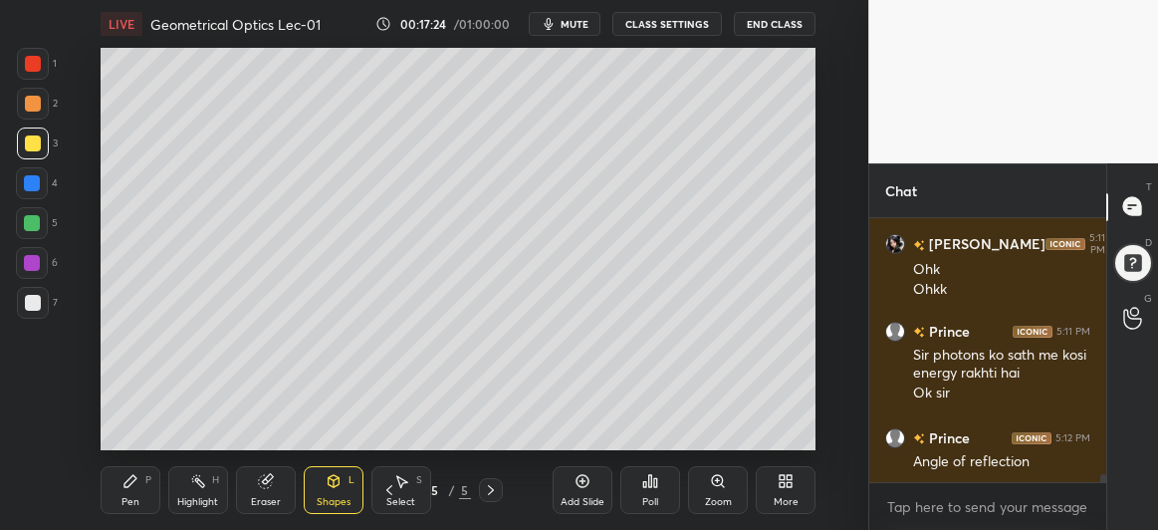
click at [31, 296] on div at bounding box center [33, 303] width 16 height 16
click at [125, 489] on div "Pen P" at bounding box center [131, 490] width 60 height 48
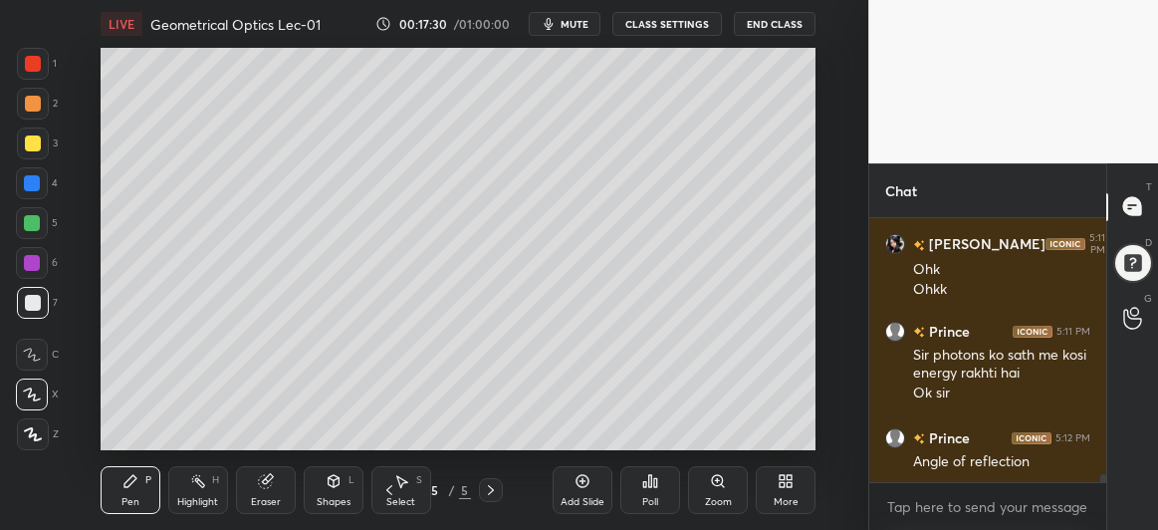
click at [38, 187] on div at bounding box center [32, 183] width 16 height 16
click at [335, 489] on div "Shapes L" at bounding box center [334, 490] width 60 height 48
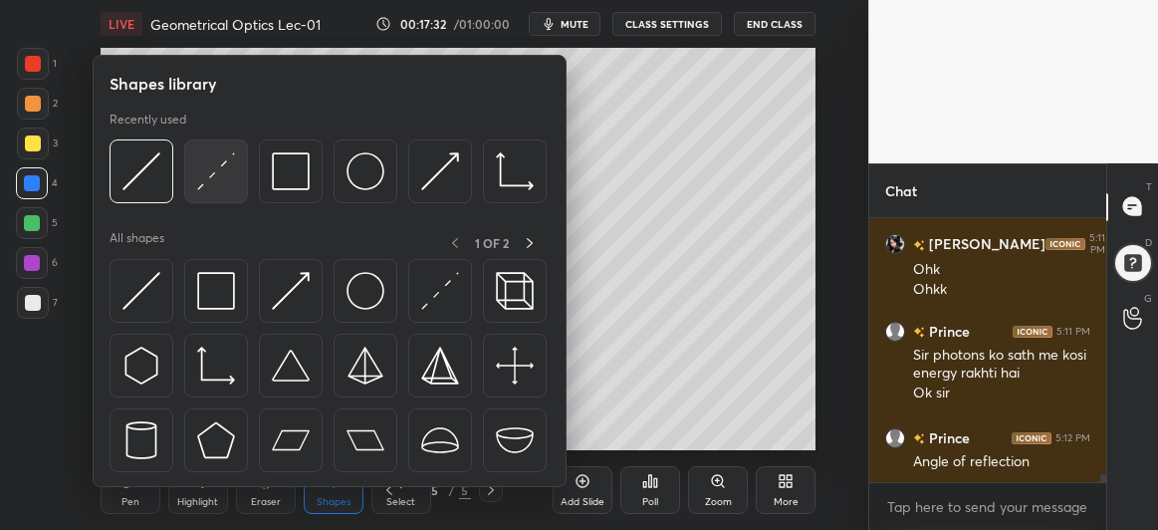
click at [213, 174] on img at bounding box center [216, 171] width 38 height 38
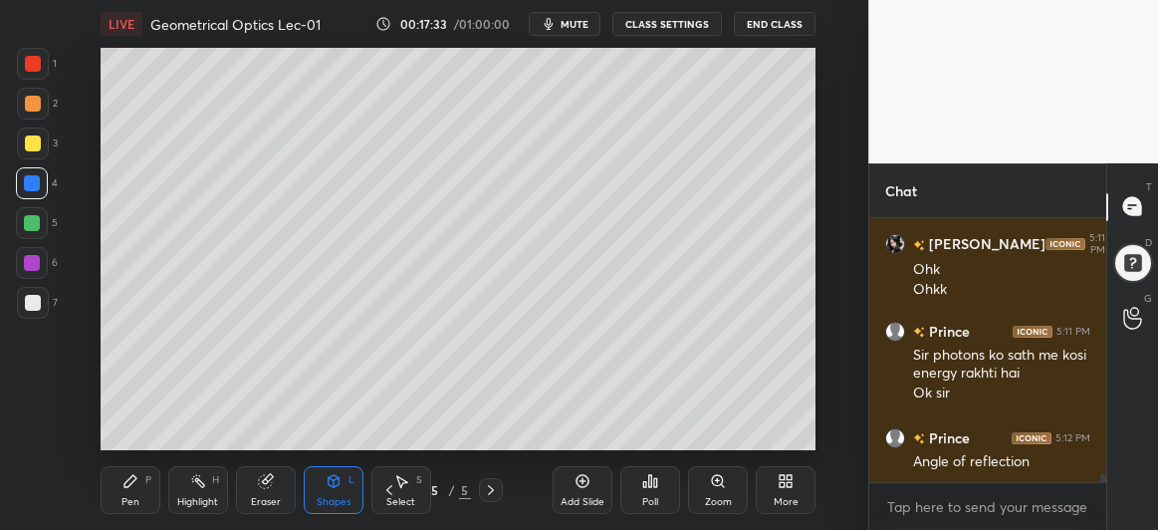
click at [27, 261] on div at bounding box center [32, 263] width 16 height 16
click at [118, 490] on div "Pen P" at bounding box center [131, 490] width 60 height 48
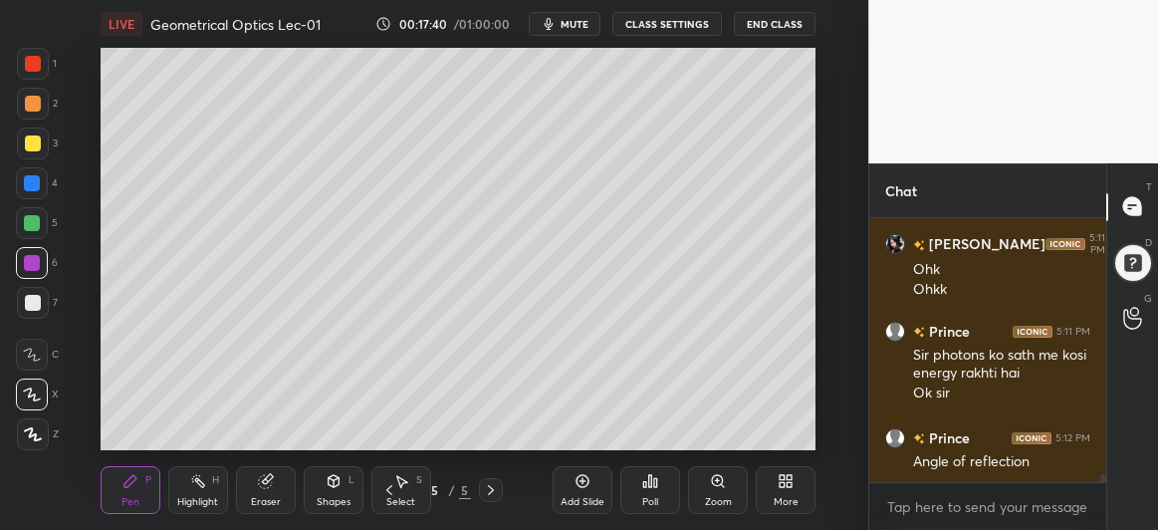
click at [36, 185] on div at bounding box center [32, 183] width 16 height 16
click at [27, 153] on div at bounding box center [33, 143] width 32 height 32
click at [27, 215] on div at bounding box center [32, 223] width 16 height 16
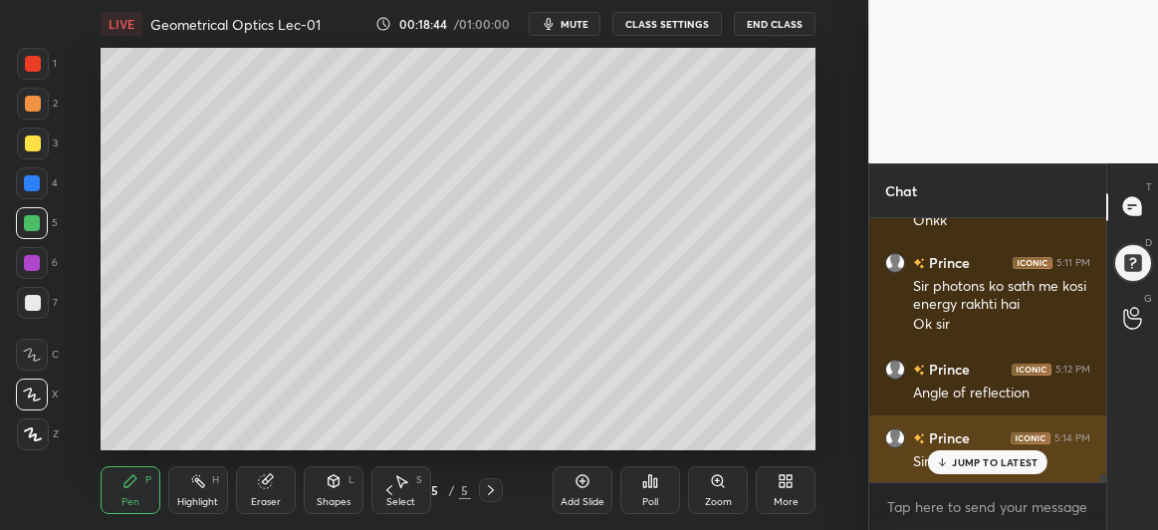
click at [981, 462] on p "JUMP TO LATEST" at bounding box center [995, 462] width 86 height 12
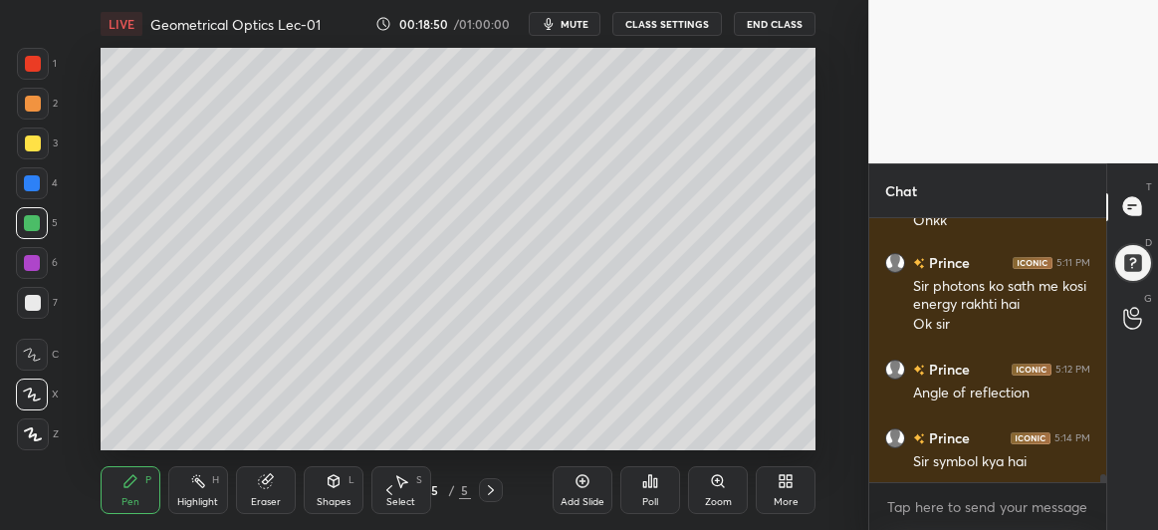
click at [584, 489] on div "Add Slide" at bounding box center [583, 490] width 60 height 48
click at [26, 186] on div at bounding box center [32, 183] width 16 height 16
click at [392, 489] on icon at bounding box center [389, 490] width 16 height 16
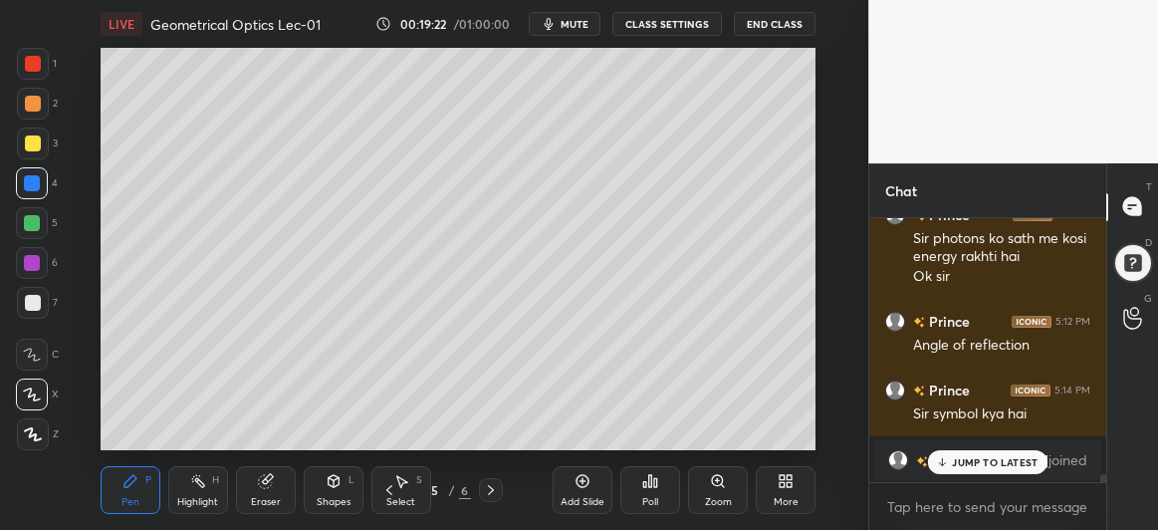
click at [962, 465] on p "JUMP TO LATEST" at bounding box center [995, 462] width 86 height 12
click at [484, 483] on icon at bounding box center [491, 490] width 16 height 16
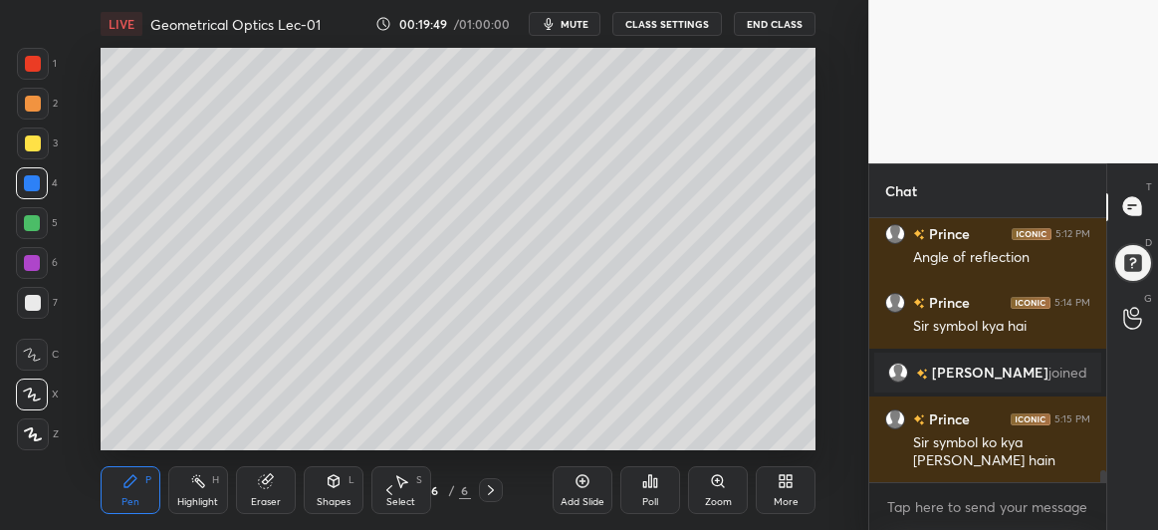
scroll to position [5558, 0]
click at [578, 495] on div "Add Slide" at bounding box center [583, 490] width 60 height 48
click at [31, 148] on div at bounding box center [33, 143] width 16 height 16
click at [326, 494] on div "Shapes L" at bounding box center [334, 490] width 60 height 48
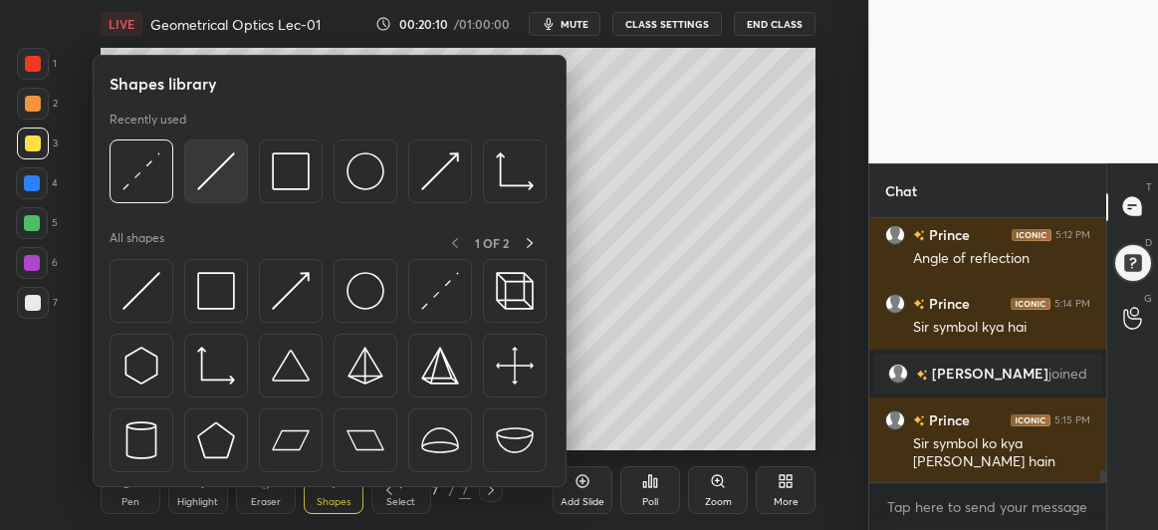
click at [215, 175] on img at bounding box center [216, 171] width 38 height 38
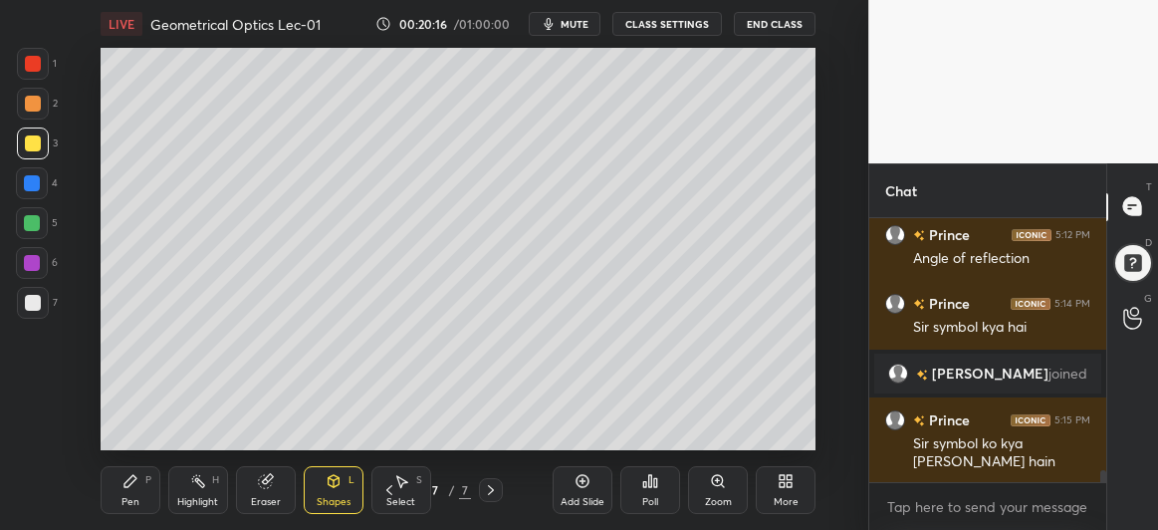
click at [263, 478] on icon at bounding box center [265, 481] width 13 height 13
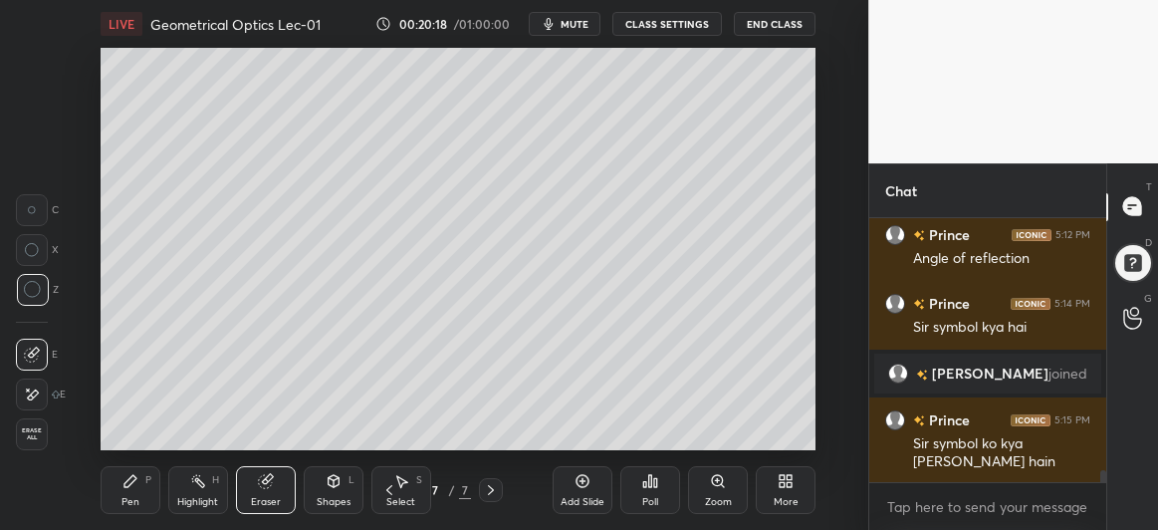
click at [320, 489] on div "Shapes L" at bounding box center [334, 490] width 60 height 48
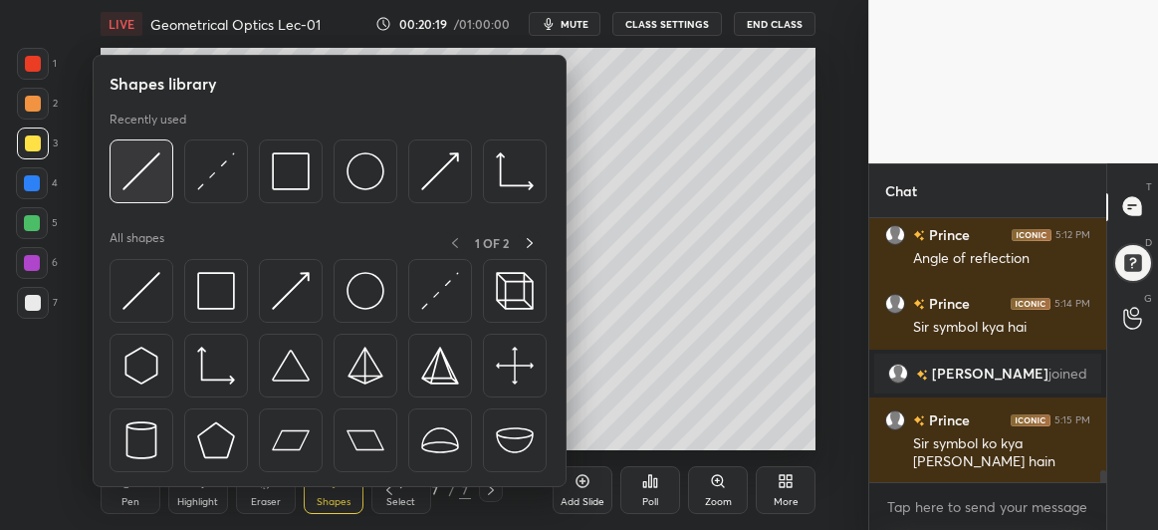
click at [156, 173] on img at bounding box center [141, 171] width 38 height 38
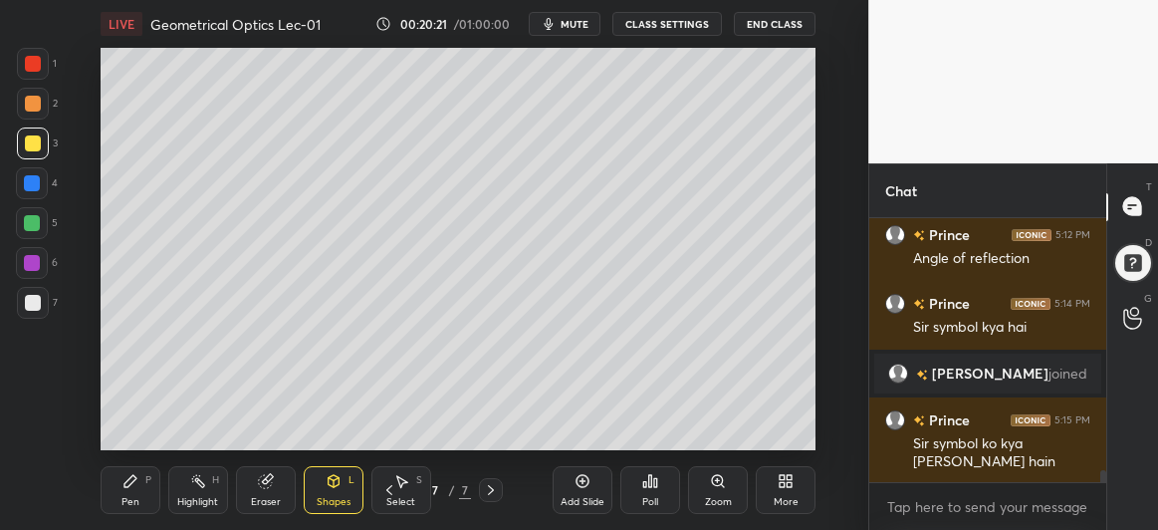
scroll to position [5578, 0]
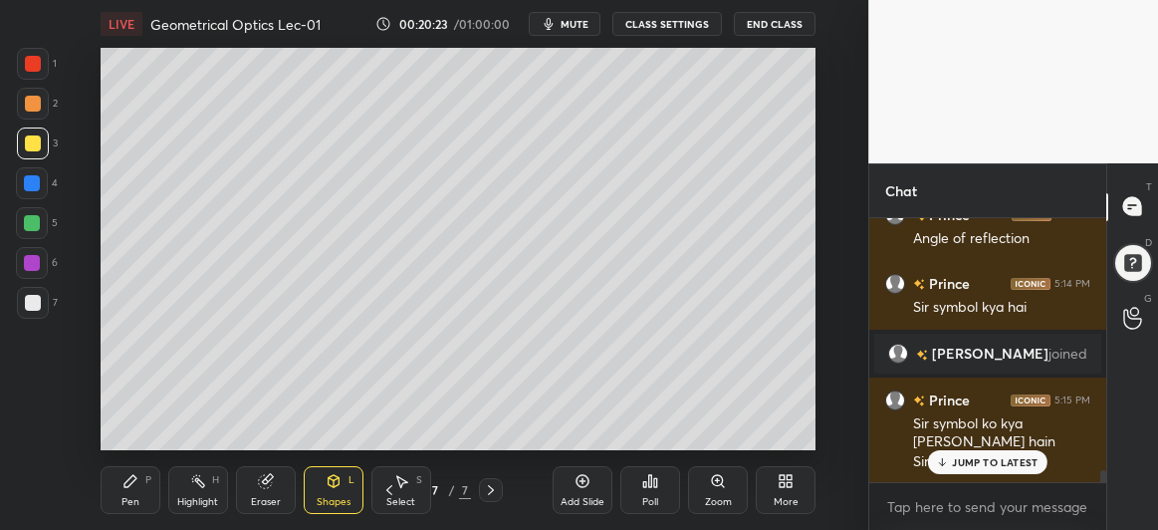
click at [318, 486] on div "Shapes L" at bounding box center [334, 490] width 60 height 48
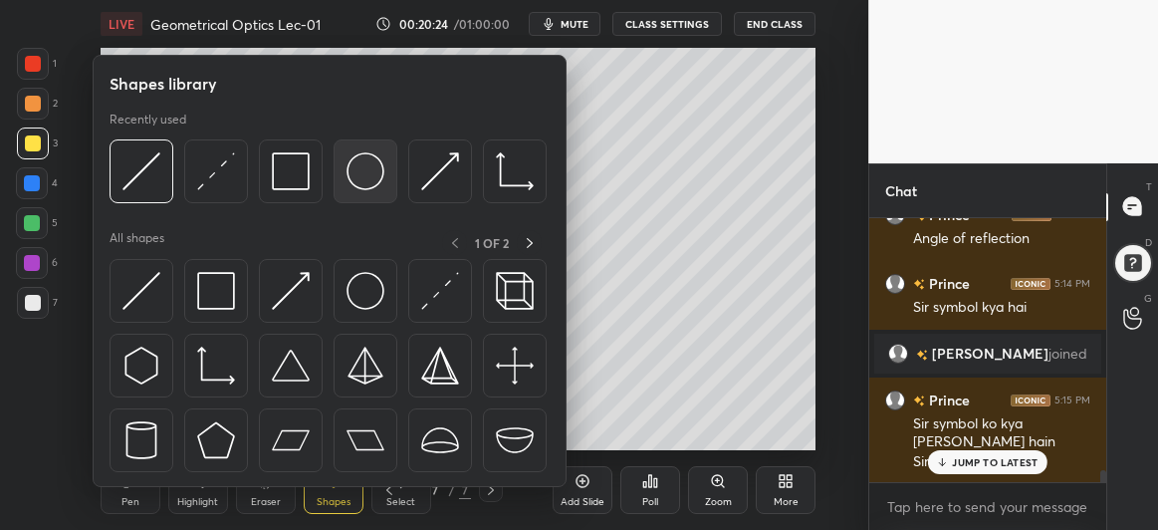
click at [369, 178] on img at bounding box center [366, 171] width 38 height 38
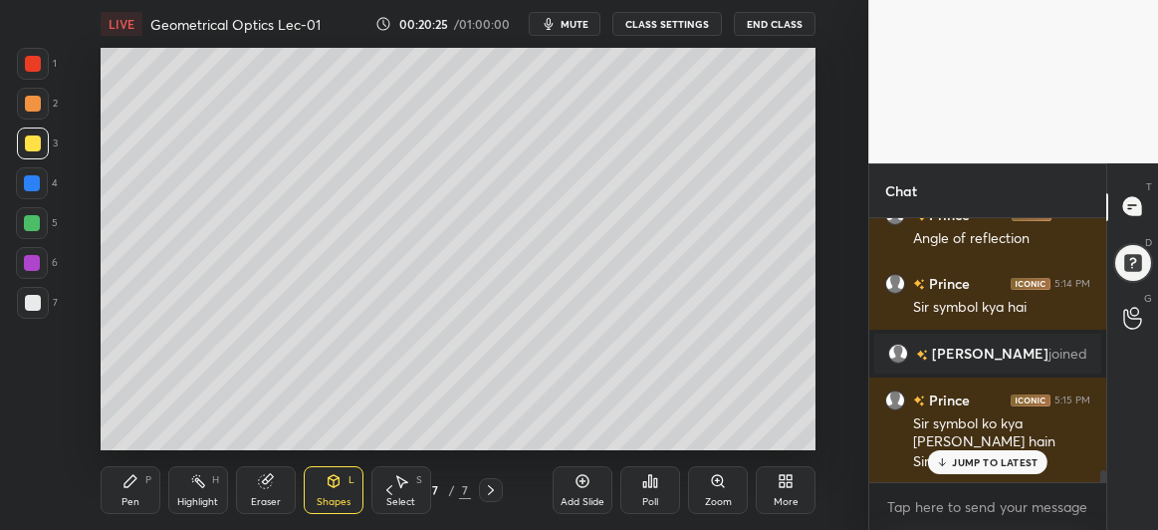
click at [33, 265] on div at bounding box center [32, 263] width 16 height 16
click at [266, 484] on icon at bounding box center [265, 481] width 13 height 13
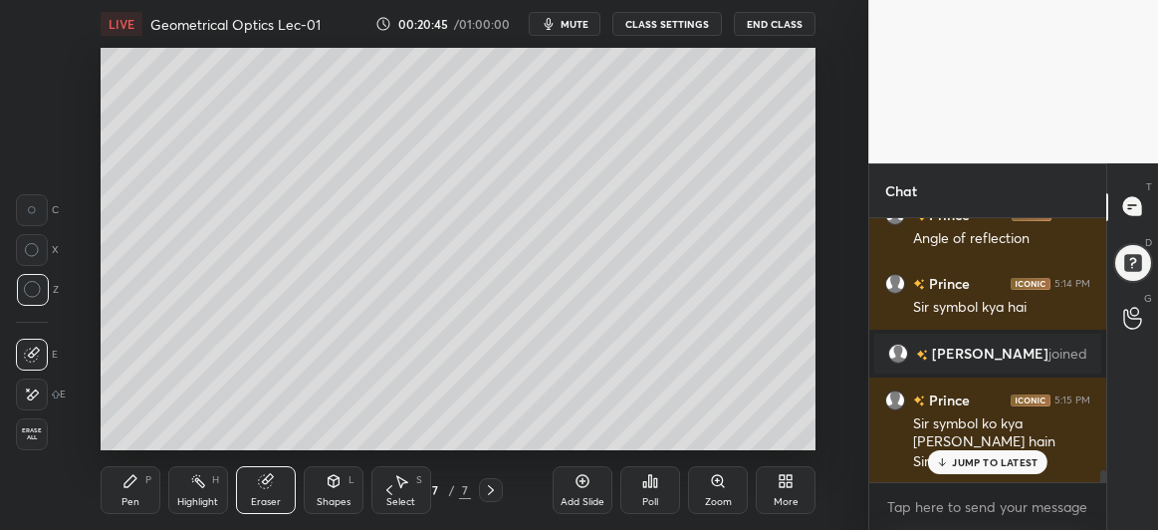
click at [348, 497] on div "Shapes" at bounding box center [334, 502] width 34 height 10
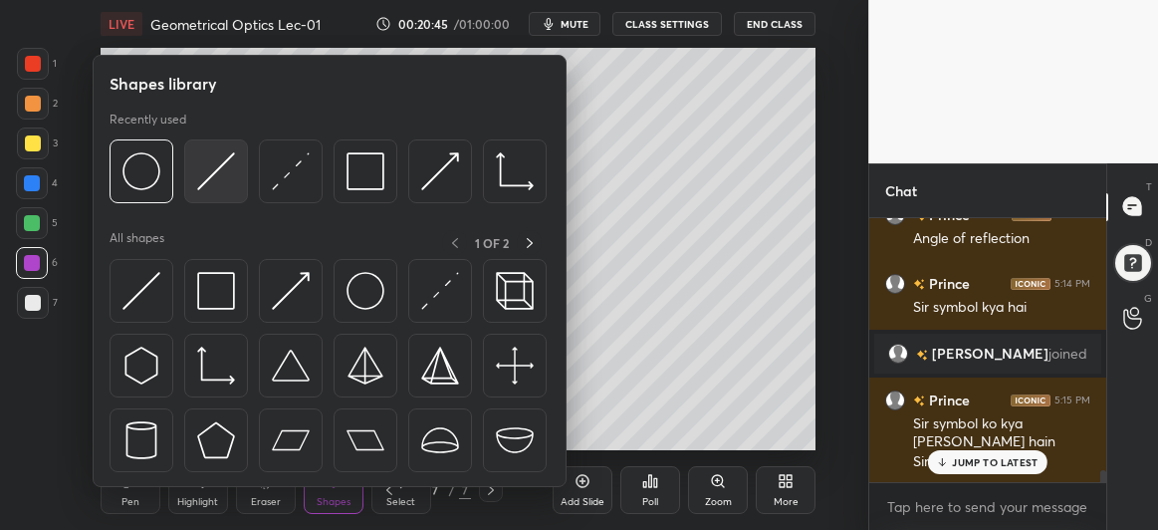
click at [201, 161] on img at bounding box center [216, 171] width 38 height 38
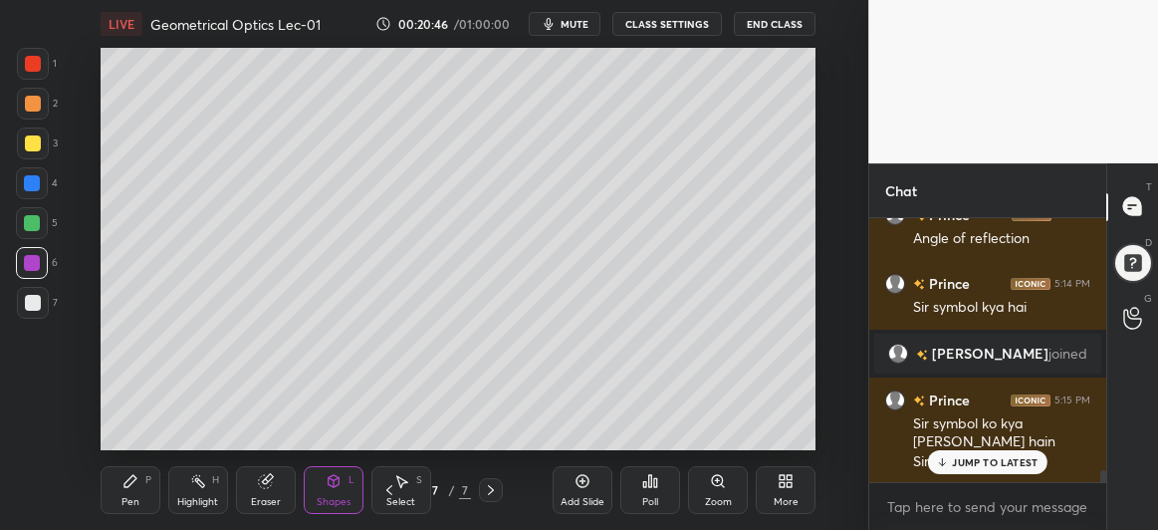
click at [29, 226] on div at bounding box center [32, 223] width 16 height 16
click at [122, 475] on icon at bounding box center [130, 481] width 16 height 16
click at [28, 301] on div at bounding box center [33, 303] width 16 height 16
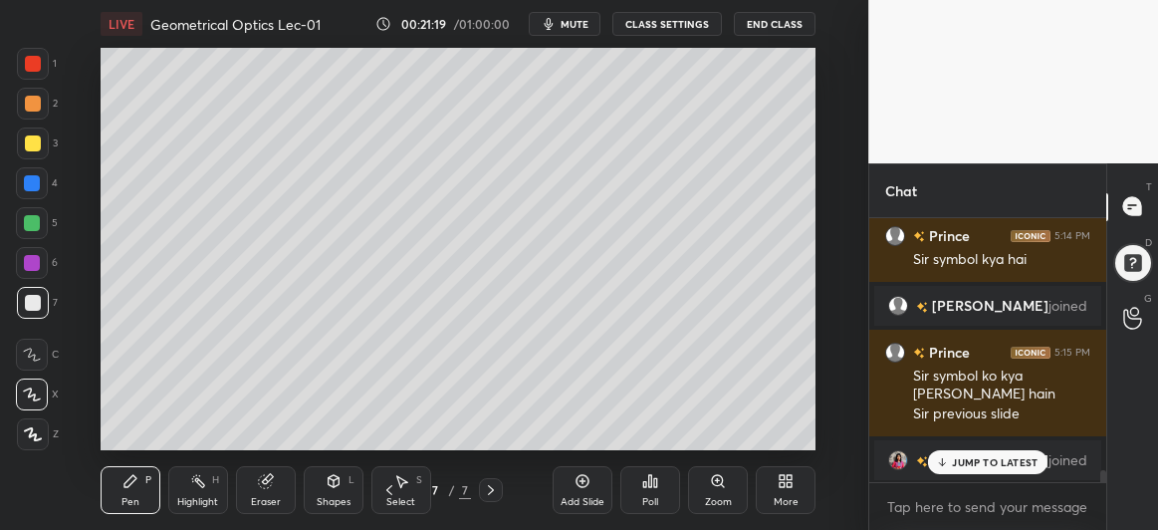
click at [24, 227] on div at bounding box center [32, 223] width 16 height 16
click at [27, 181] on div at bounding box center [32, 183] width 16 height 16
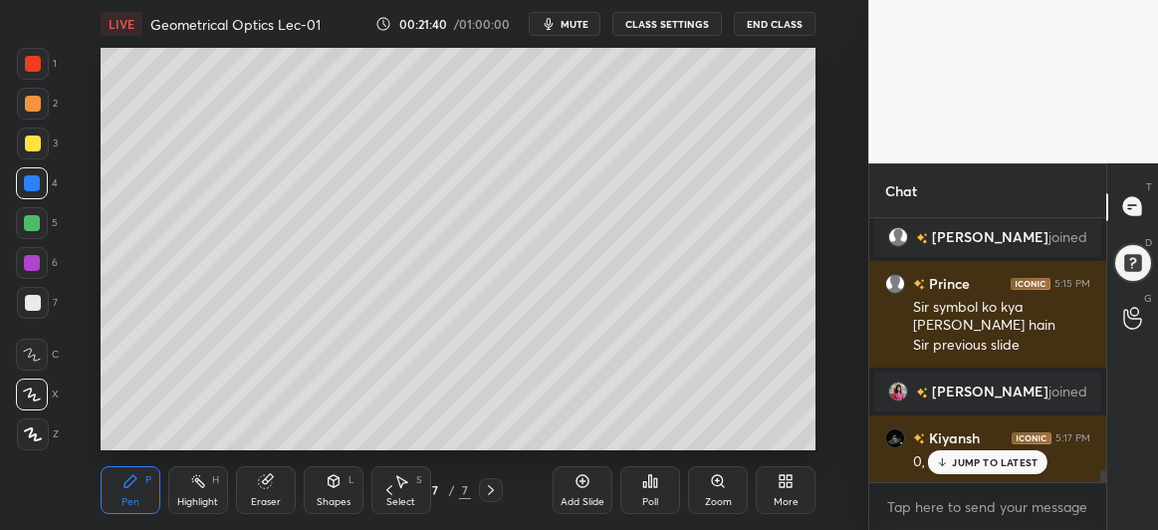
click at [32, 219] on div at bounding box center [32, 223] width 16 height 16
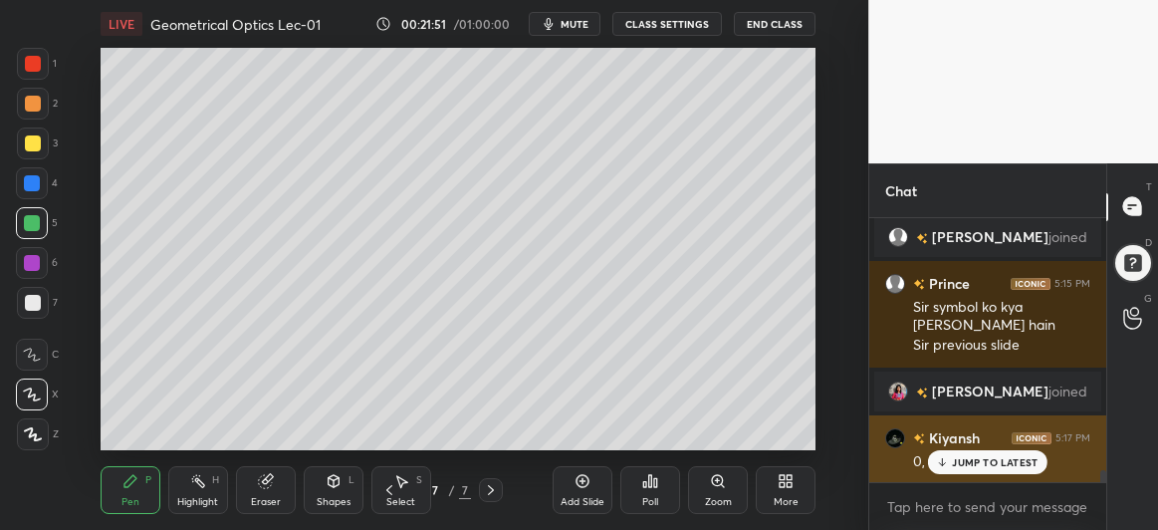
click at [980, 468] on div "JUMP TO LATEST" at bounding box center [988, 462] width 120 height 24
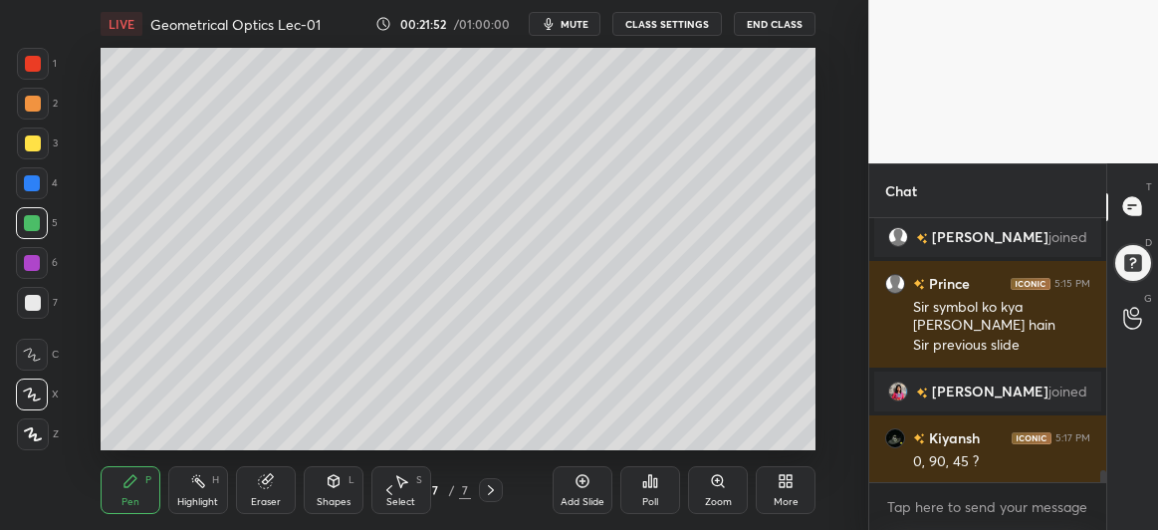
click at [387, 491] on icon at bounding box center [389, 490] width 6 height 10
click at [491, 491] on icon at bounding box center [491, 490] width 16 height 16
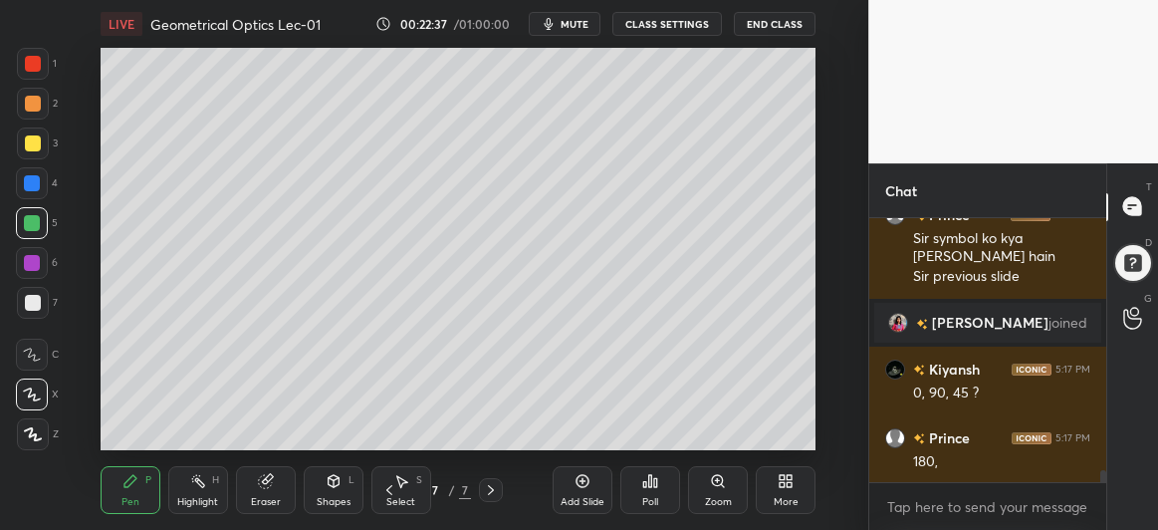
click at [29, 178] on div at bounding box center [32, 183] width 16 height 16
click at [30, 305] on div at bounding box center [33, 303] width 16 height 16
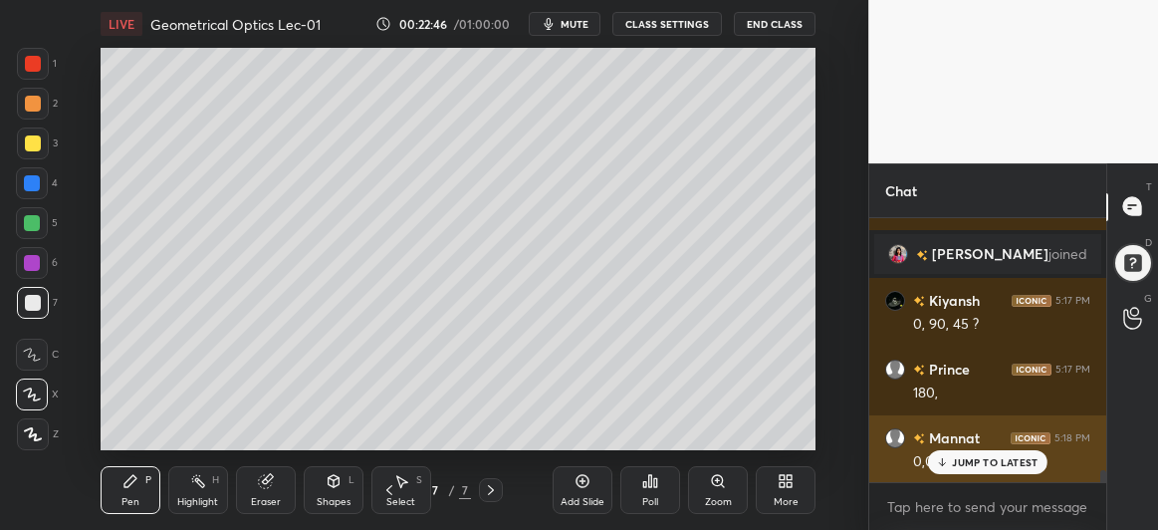
click at [962, 463] on p "JUMP TO LATEST" at bounding box center [995, 462] width 86 height 12
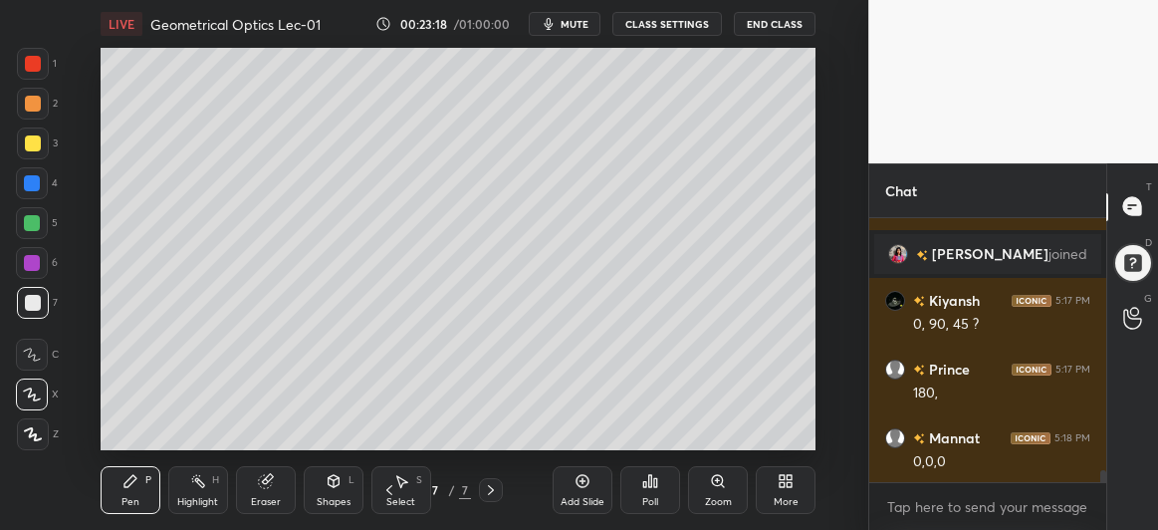
click at [27, 153] on div at bounding box center [33, 143] width 32 height 32
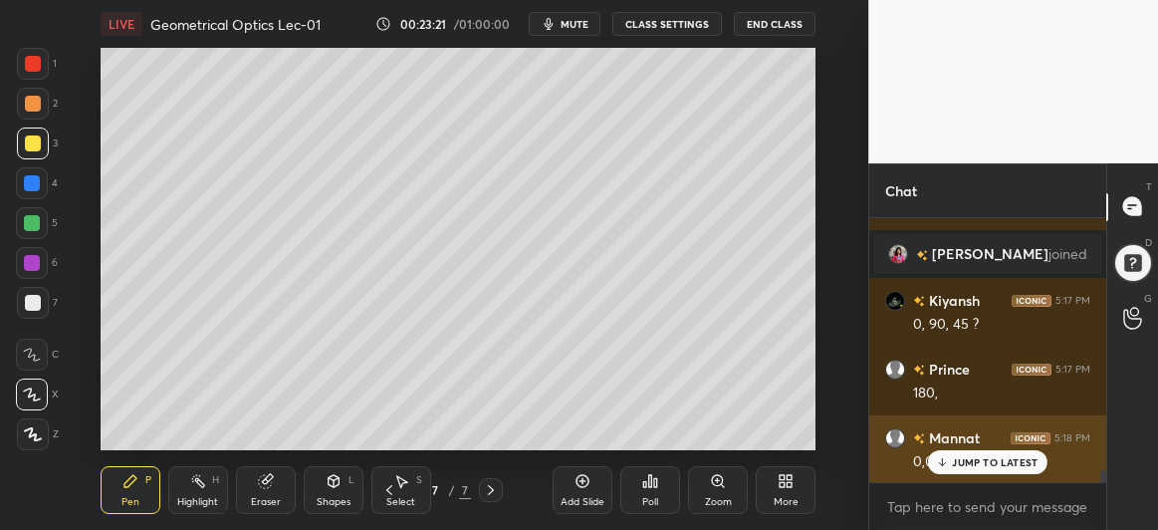
click at [979, 464] on p "JUMP TO LATEST" at bounding box center [995, 462] width 86 height 12
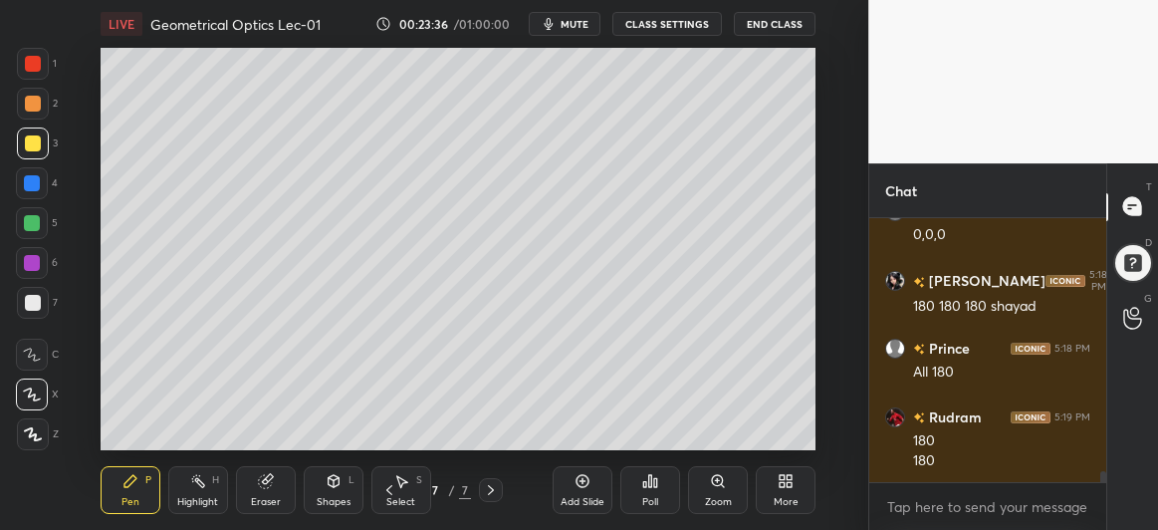
scroll to position [6079, 0]
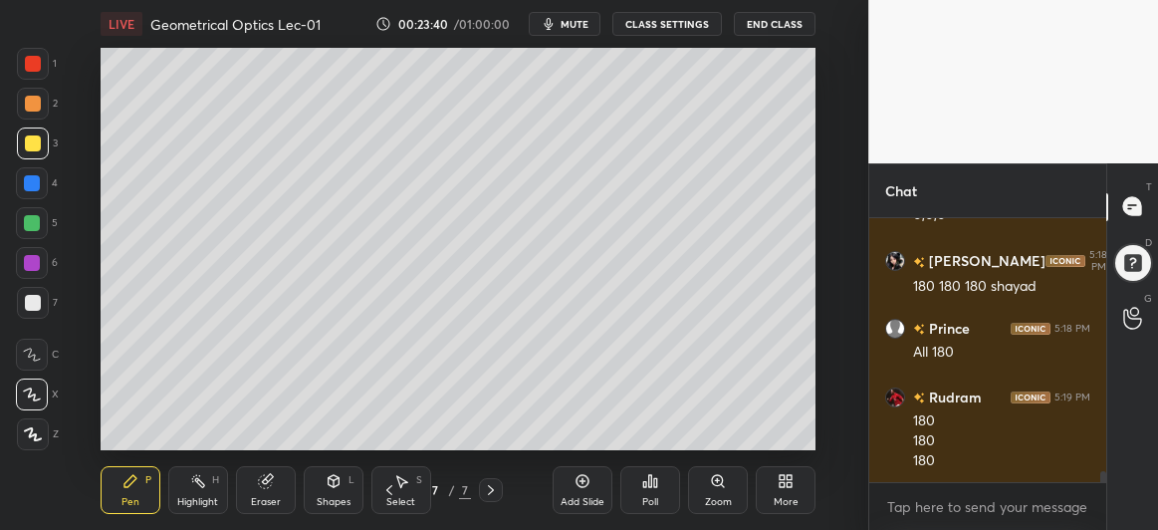
click at [264, 488] on icon at bounding box center [265, 481] width 13 height 13
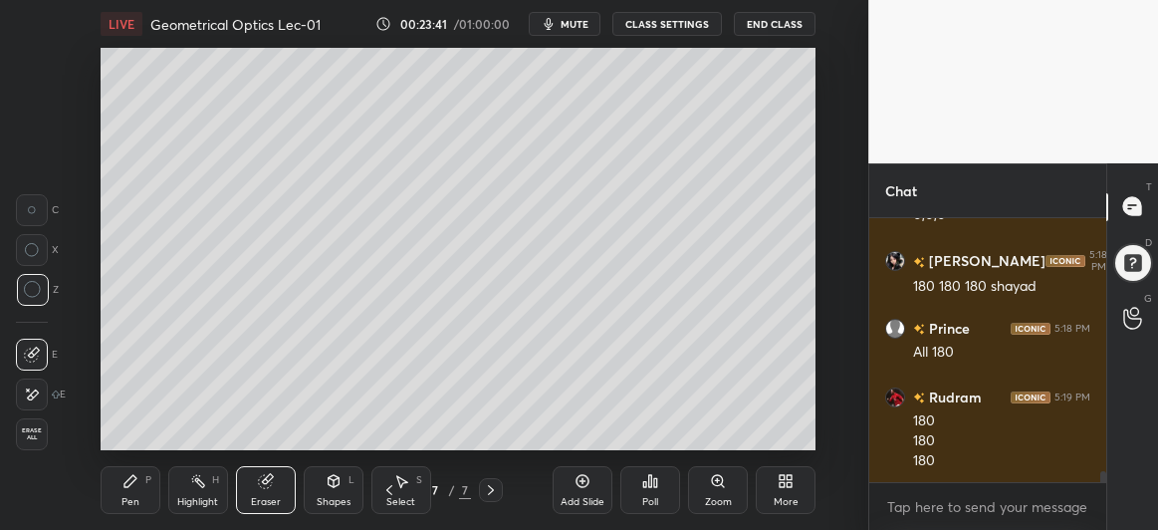
click at [337, 499] on div "Shapes" at bounding box center [334, 502] width 34 height 10
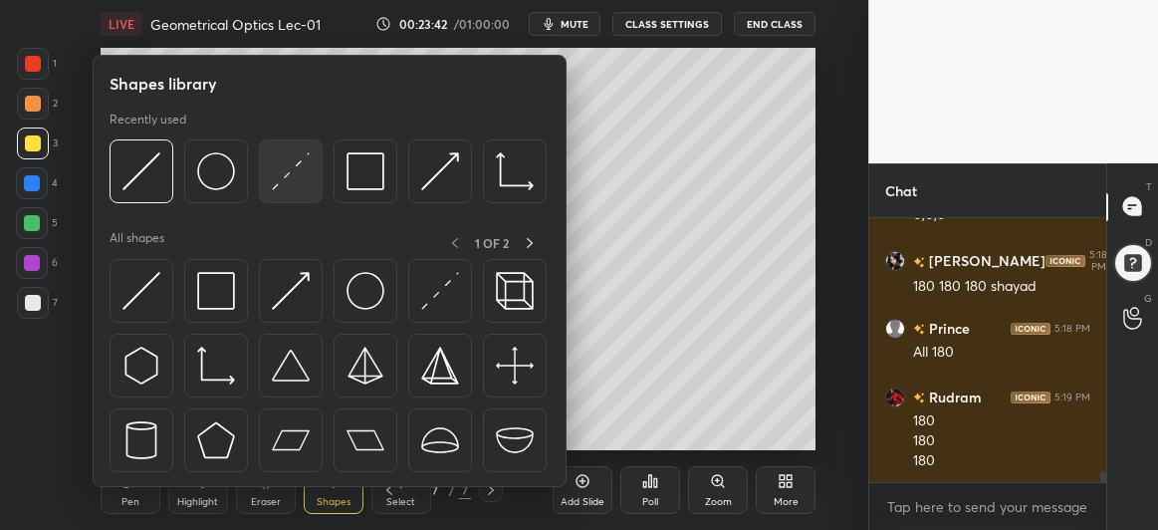
click at [308, 175] on img at bounding box center [291, 171] width 38 height 38
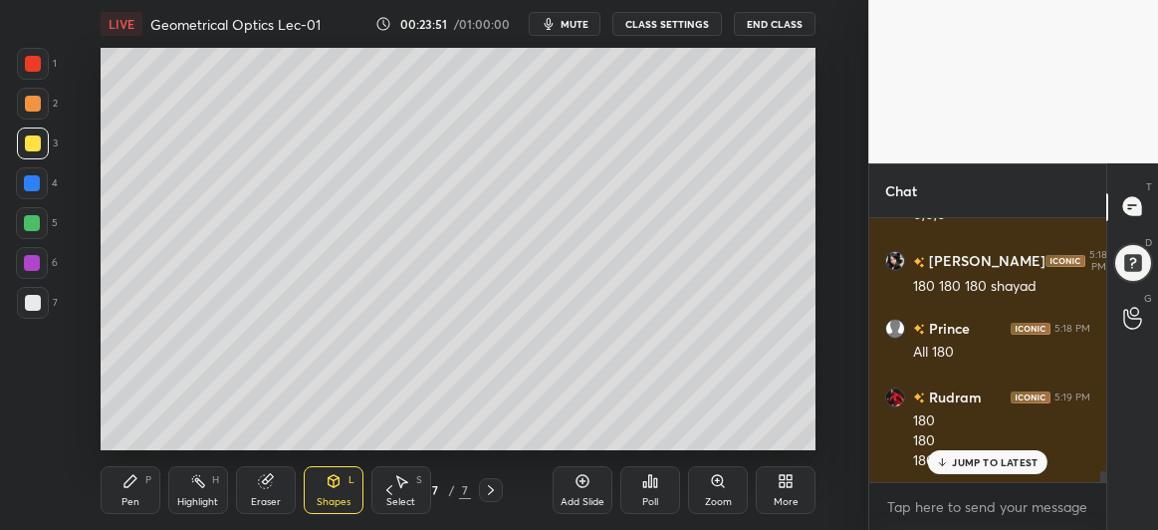
scroll to position [6147, 0]
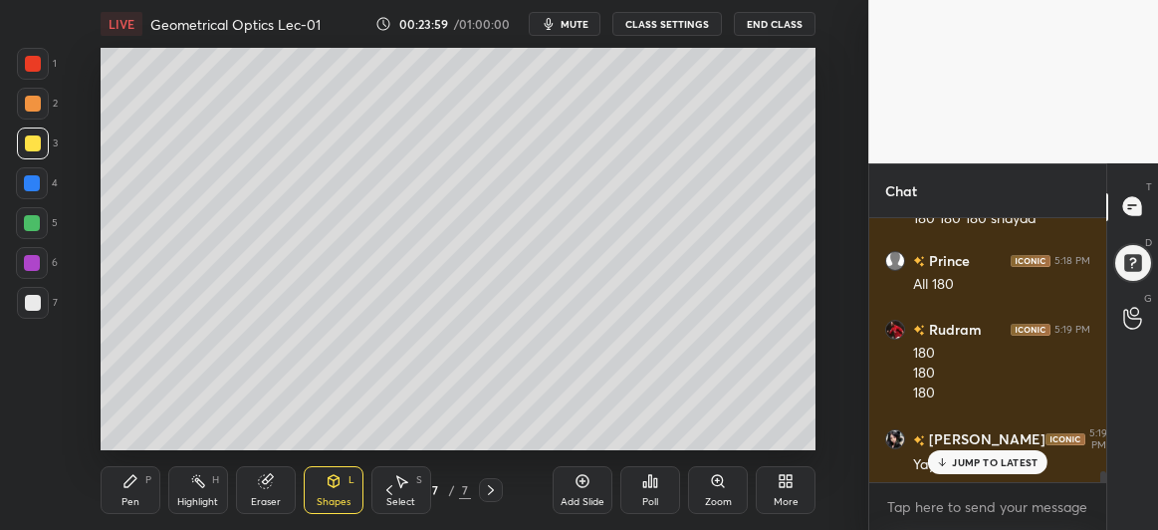
click at [114, 483] on div "Pen P" at bounding box center [131, 490] width 60 height 48
click at [33, 302] on div at bounding box center [33, 303] width 16 height 16
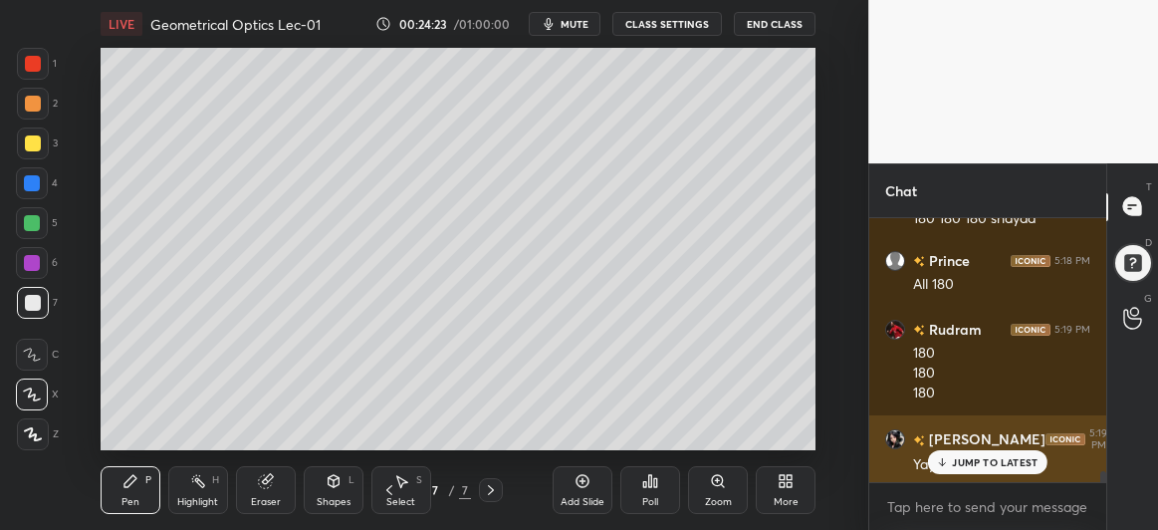
click at [968, 461] on p "JUMP TO LATEST" at bounding box center [995, 462] width 86 height 12
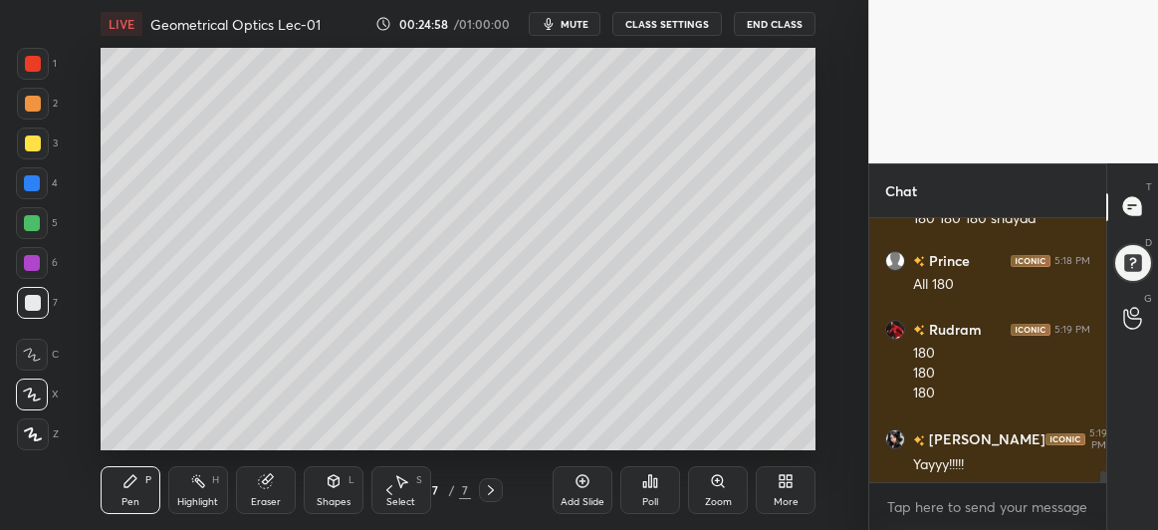
click at [571, 492] on div "Add Slide" at bounding box center [583, 490] width 60 height 48
click at [345, 489] on div "Shapes L" at bounding box center [334, 490] width 60 height 48
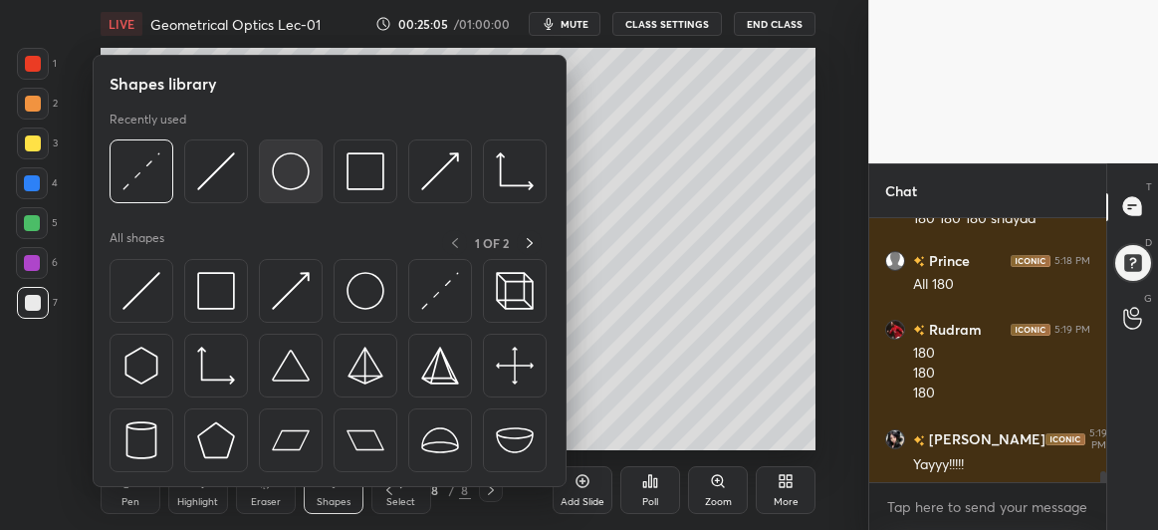
click at [299, 168] on img at bounding box center [291, 171] width 38 height 38
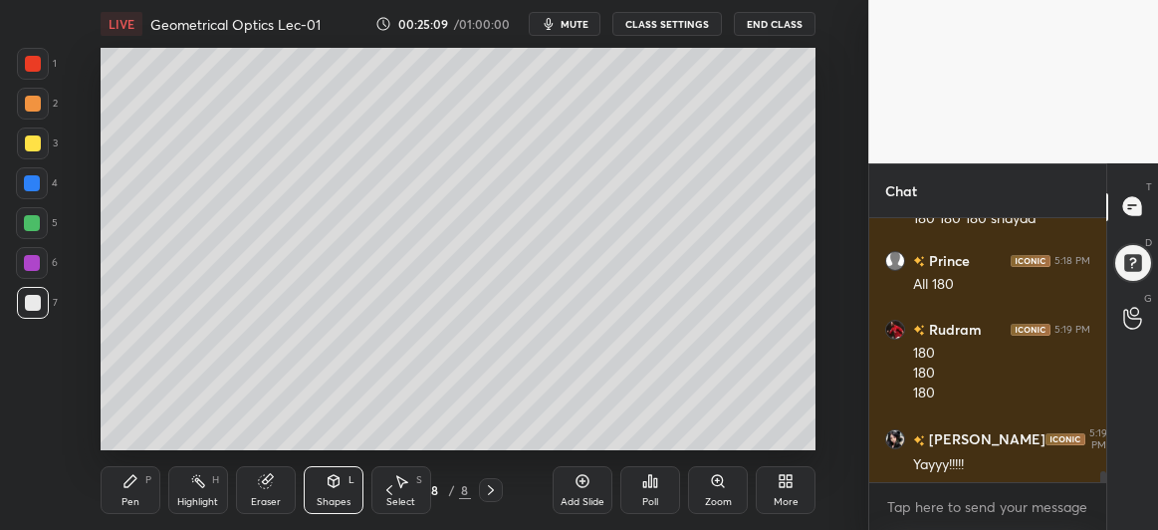
click at [259, 482] on icon at bounding box center [265, 481] width 13 height 13
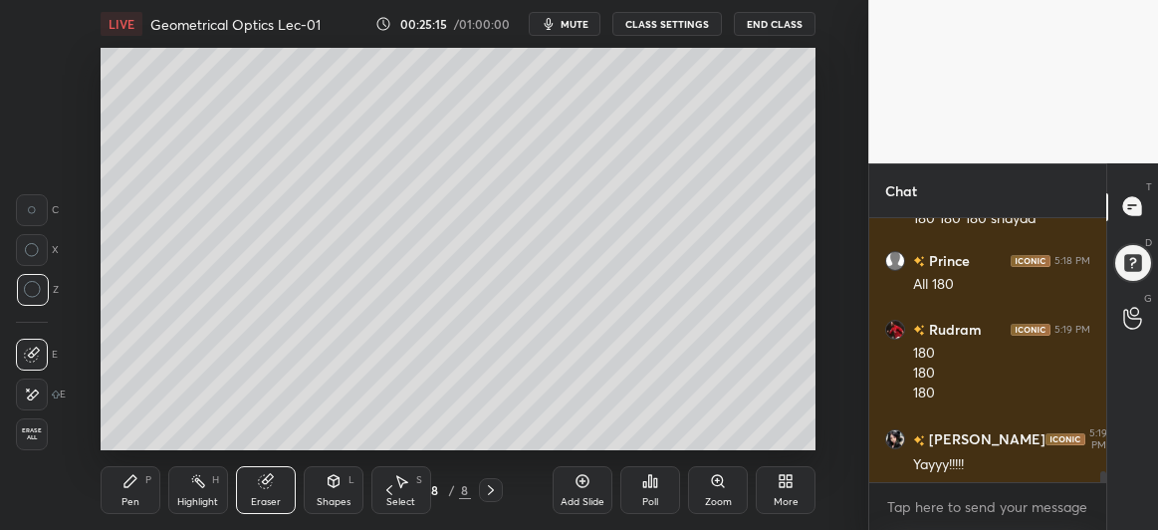
click at [332, 478] on icon at bounding box center [334, 479] width 11 height 3
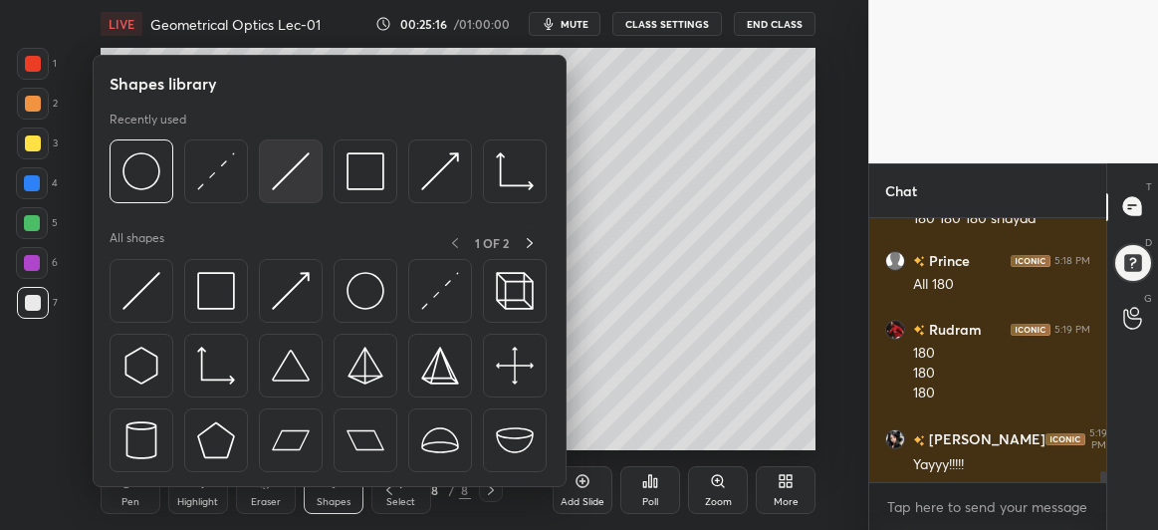
click at [300, 168] on img at bounding box center [291, 171] width 38 height 38
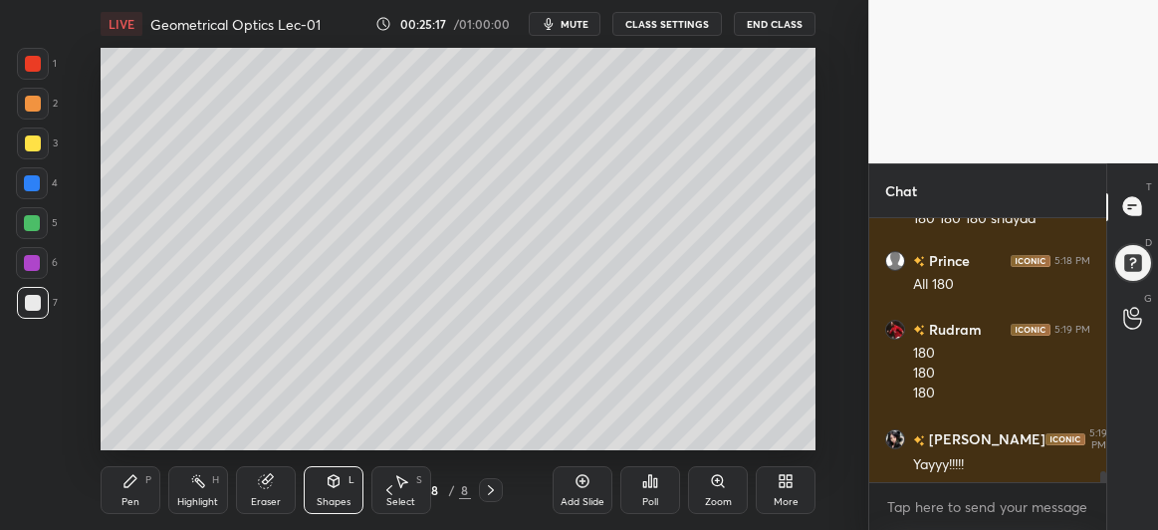
click at [337, 509] on div "Shapes L" at bounding box center [334, 490] width 60 height 48
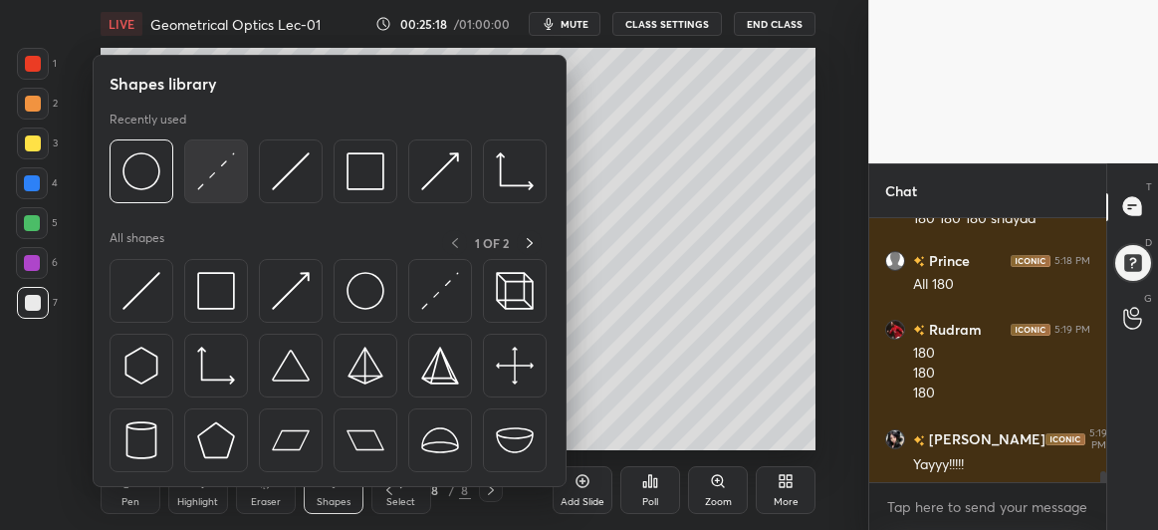
click at [209, 168] on img at bounding box center [216, 171] width 38 height 38
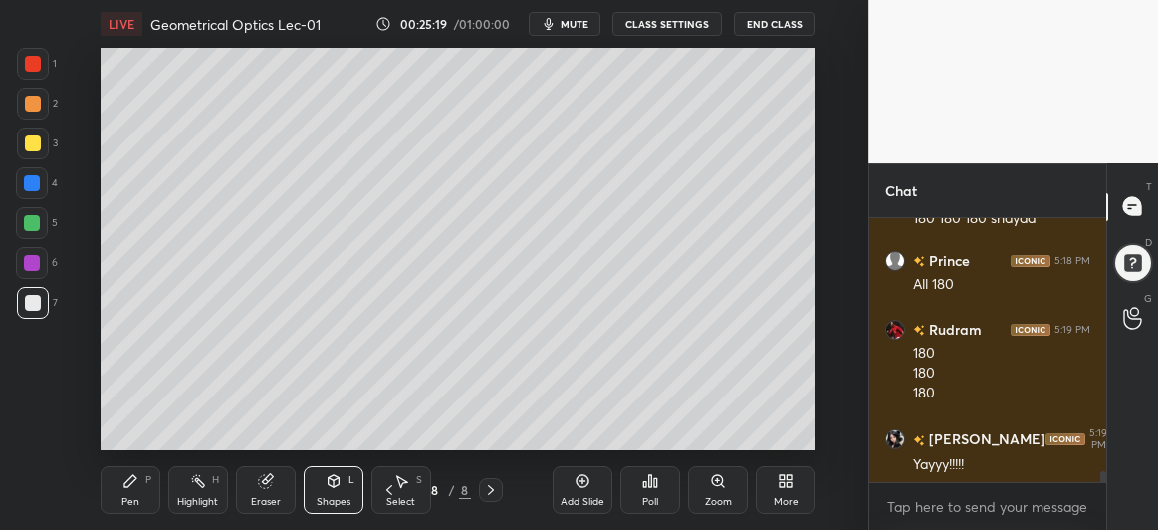
click at [39, 261] on div at bounding box center [32, 263] width 16 height 16
click at [322, 483] on div "Shapes L" at bounding box center [334, 490] width 60 height 48
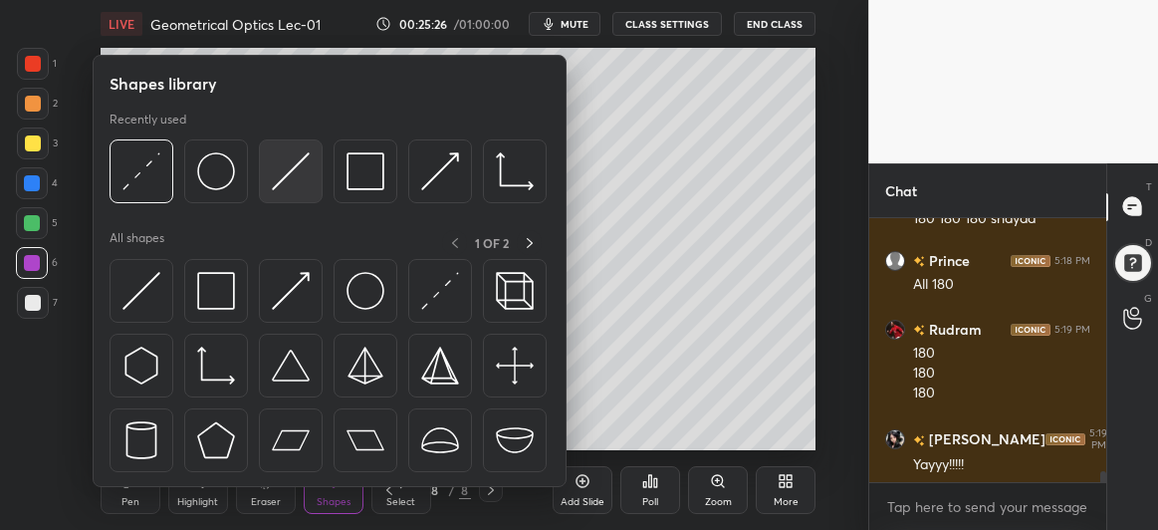
click at [303, 178] on img at bounding box center [291, 171] width 38 height 38
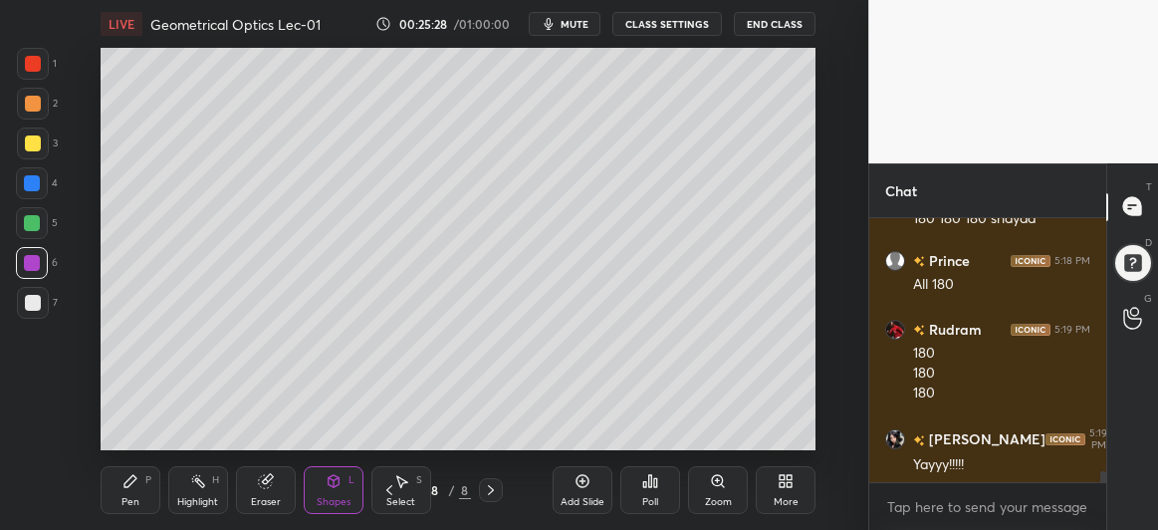
click at [37, 147] on div at bounding box center [33, 143] width 16 height 16
click at [270, 482] on icon at bounding box center [265, 481] width 13 height 13
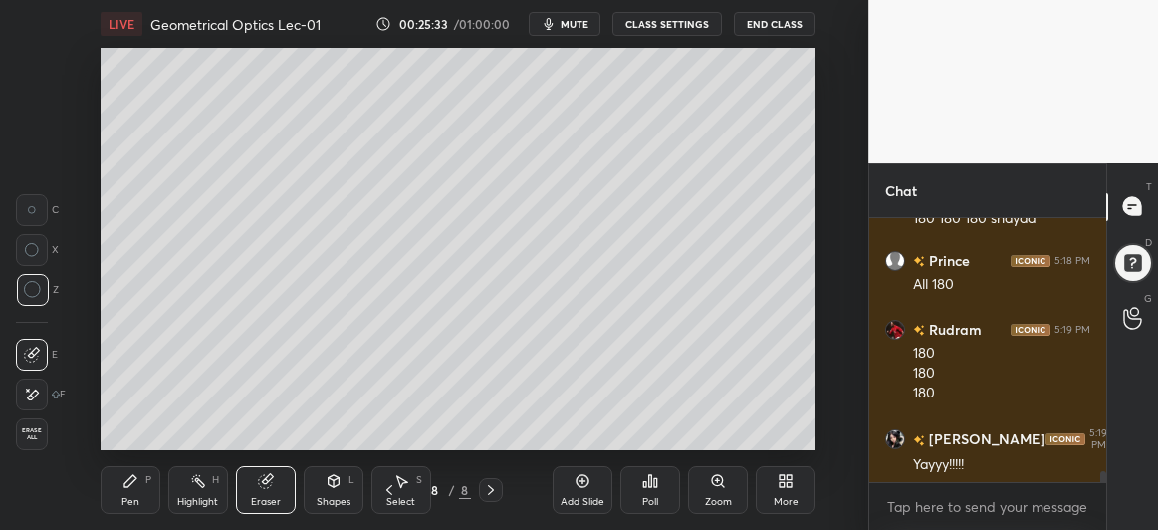
click at [138, 478] on div "Pen P" at bounding box center [131, 490] width 60 height 48
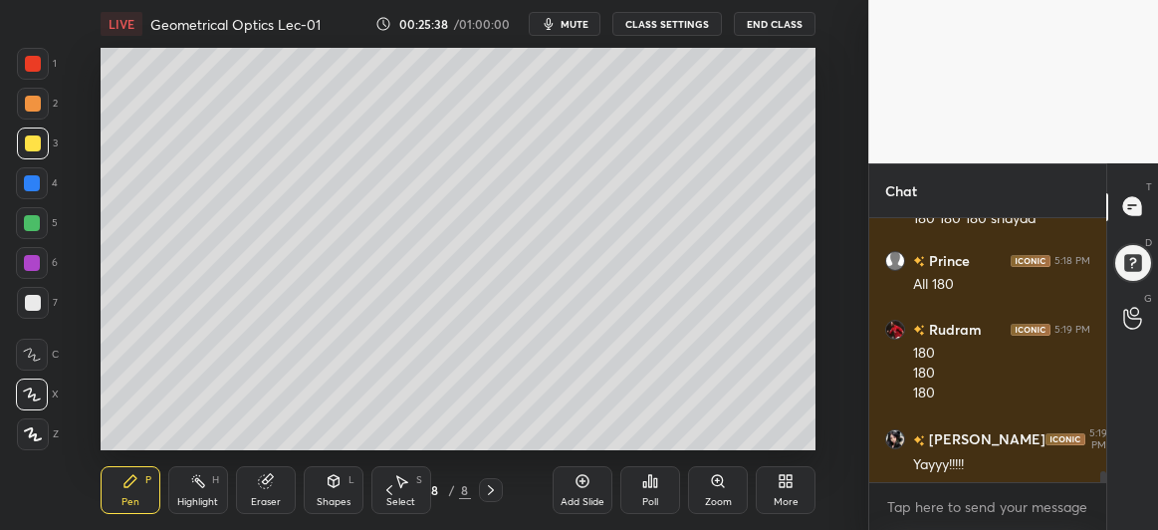
click at [257, 479] on div "Eraser" at bounding box center [266, 490] width 60 height 48
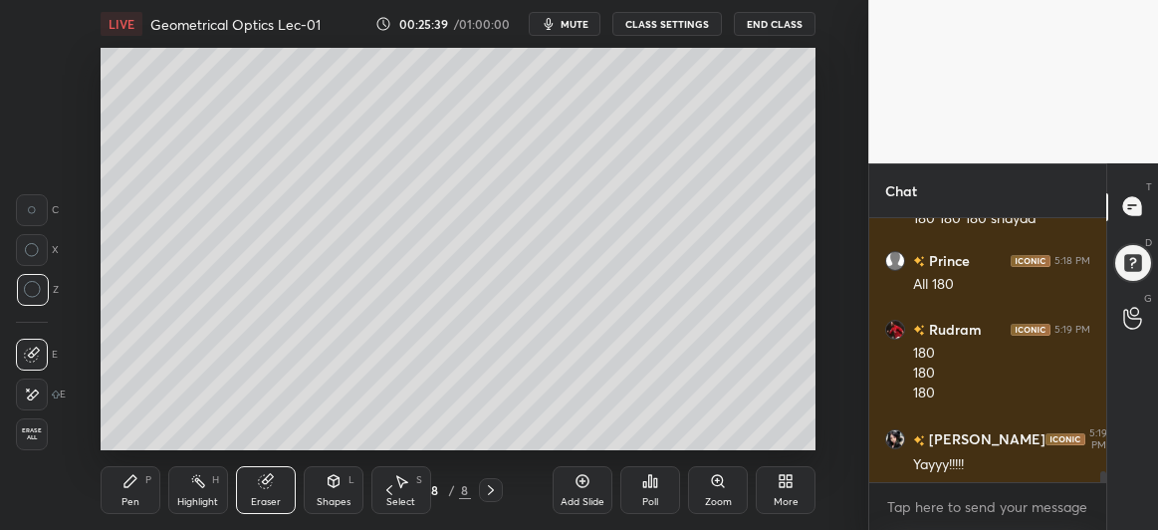
click at [30, 200] on div at bounding box center [32, 210] width 32 height 32
click at [326, 493] on div "Shapes L" at bounding box center [334, 490] width 60 height 48
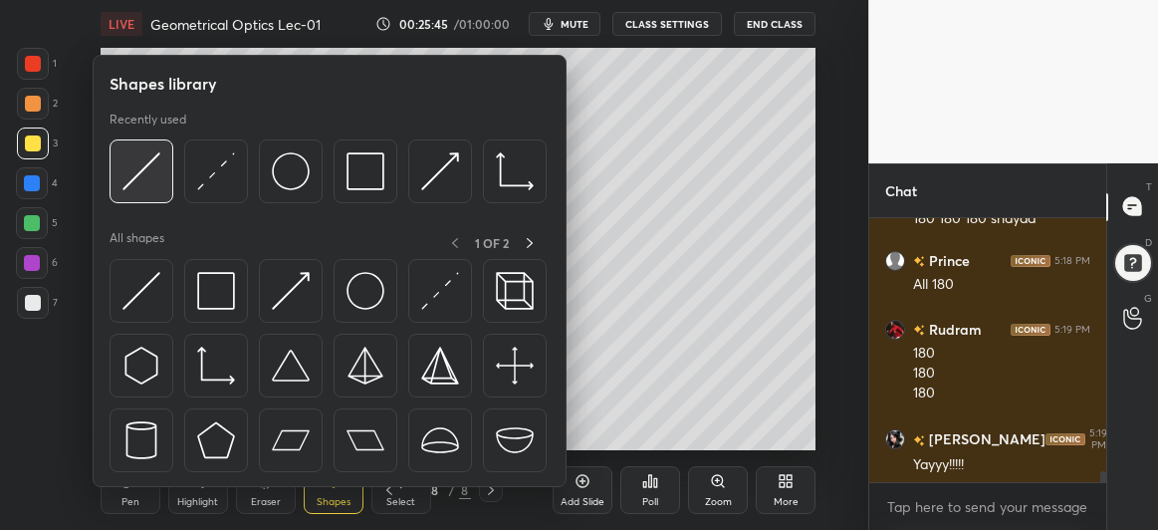
click at [167, 153] on div at bounding box center [142, 171] width 64 height 64
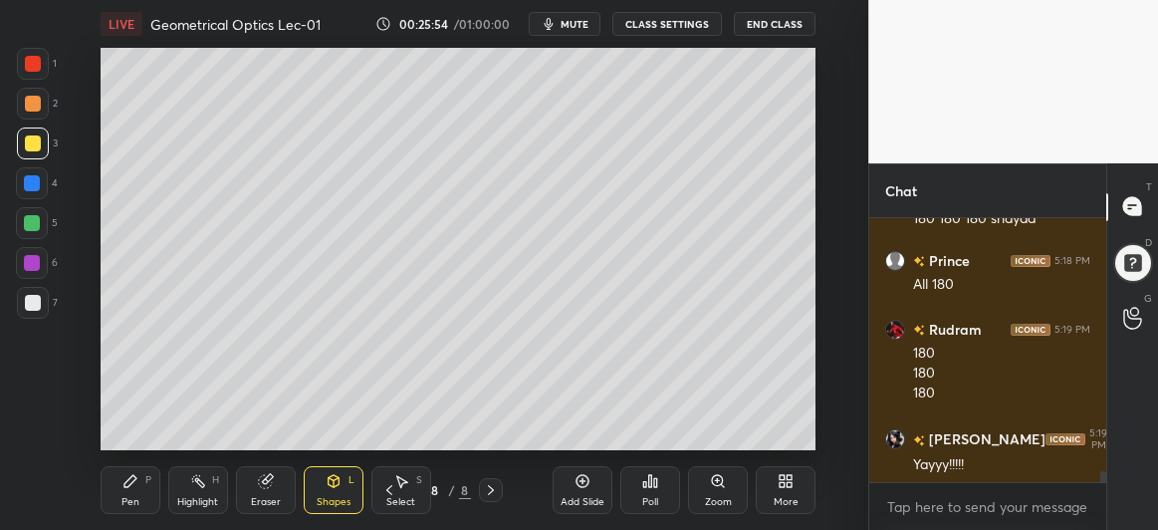
click at [127, 480] on icon at bounding box center [130, 481] width 12 height 12
click at [25, 218] on div at bounding box center [32, 223] width 16 height 16
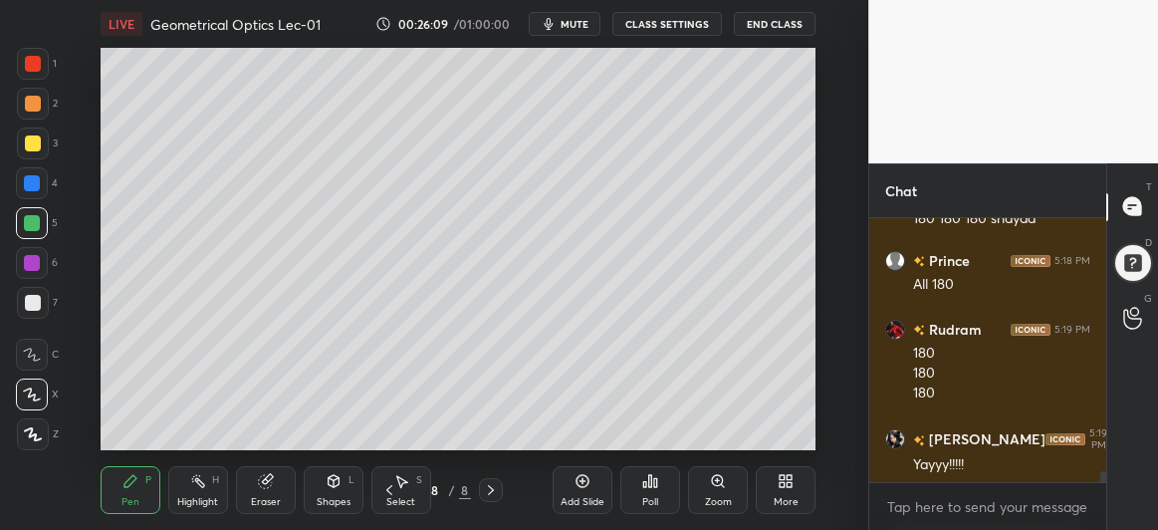
click at [35, 293] on div at bounding box center [33, 303] width 32 height 32
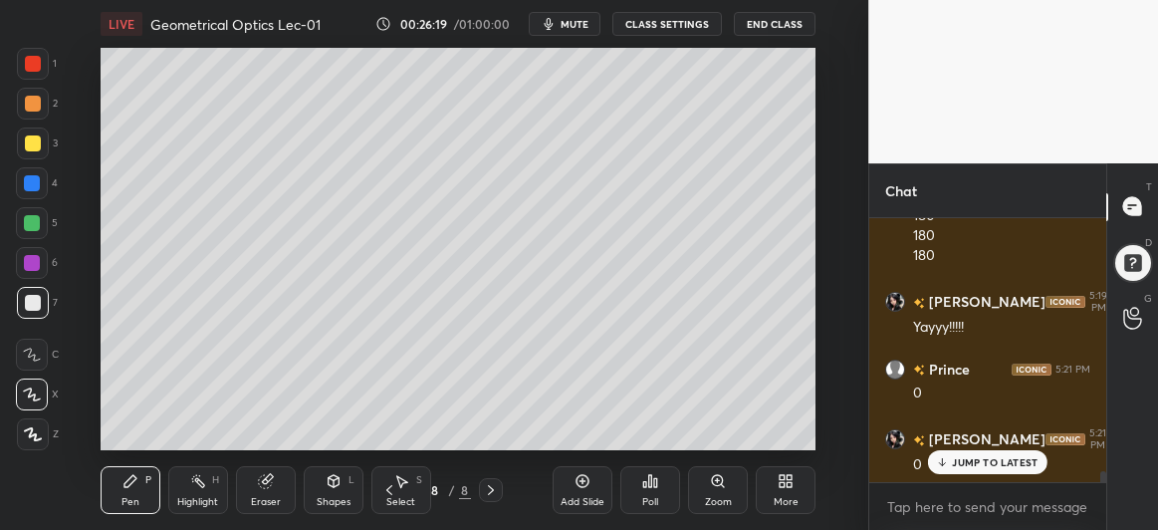
scroll to position [6353, 0]
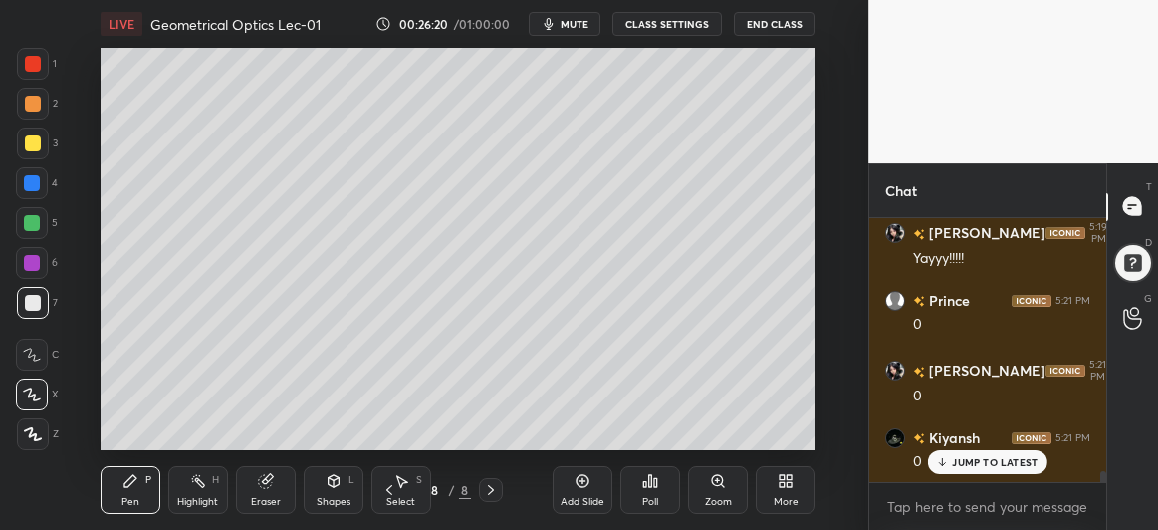
click at [249, 479] on div "Eraser" at bounding box center [266, 490] width 60 height 48
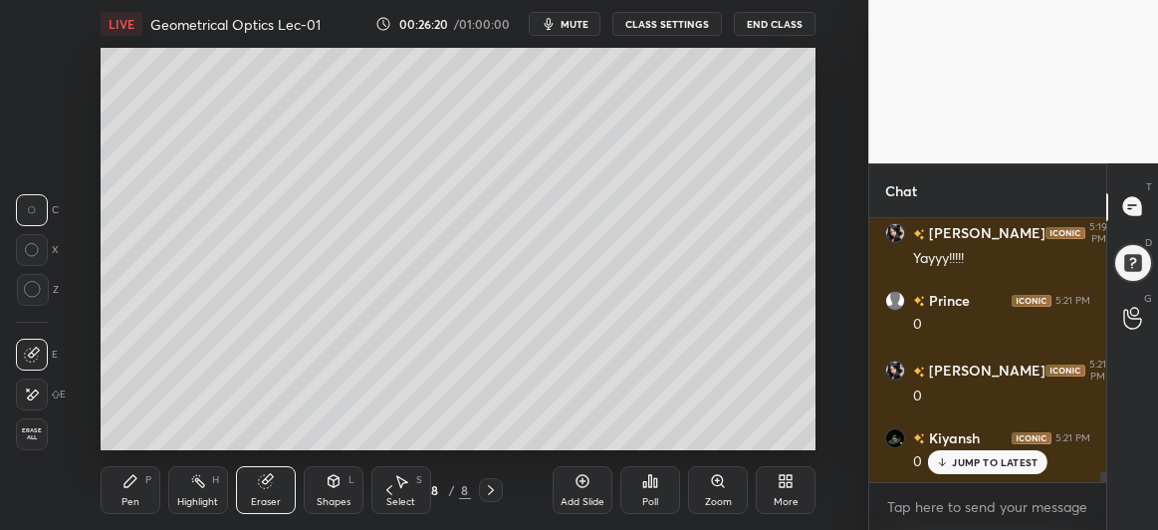
click at [334, 484] on icon at bounding box center [334, 483] width 0 height 7
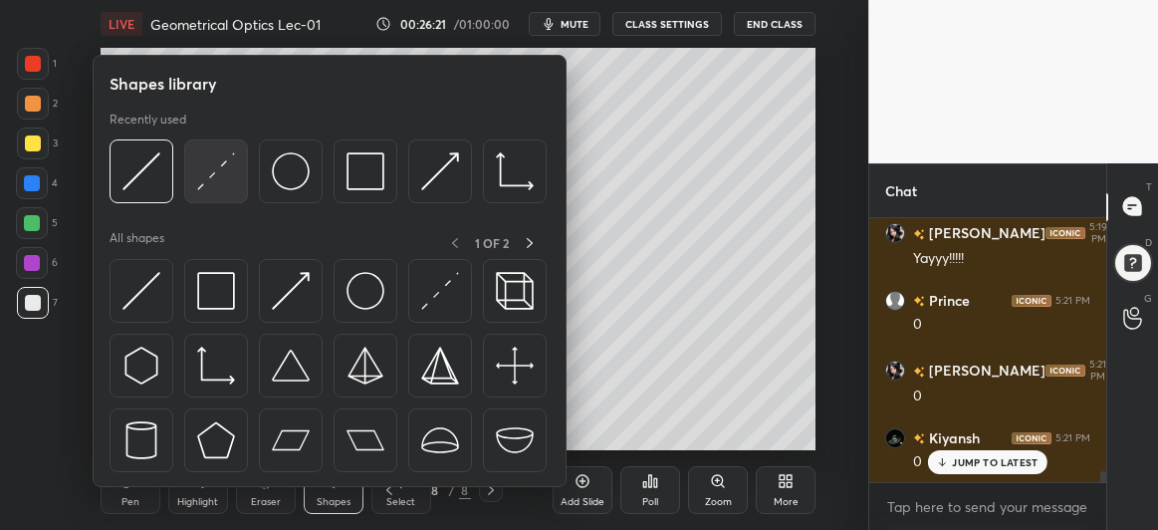
click at [234, 169] on img at bounding box center [216, 171] width 38 height 38
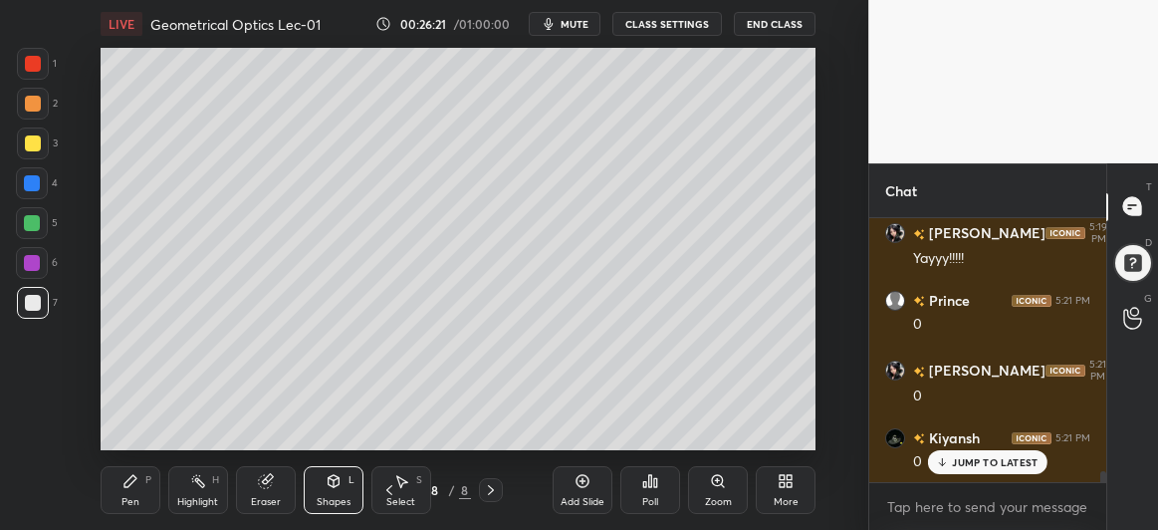
click at [32, 259] on div at bounding box center [32, 263] width 16 height 16
click at [128, 483] on icon at bounding box center [130, 481] width 12 height 12
click at [36, 150] on div at bounding box center [33, 143] width 16 height 16
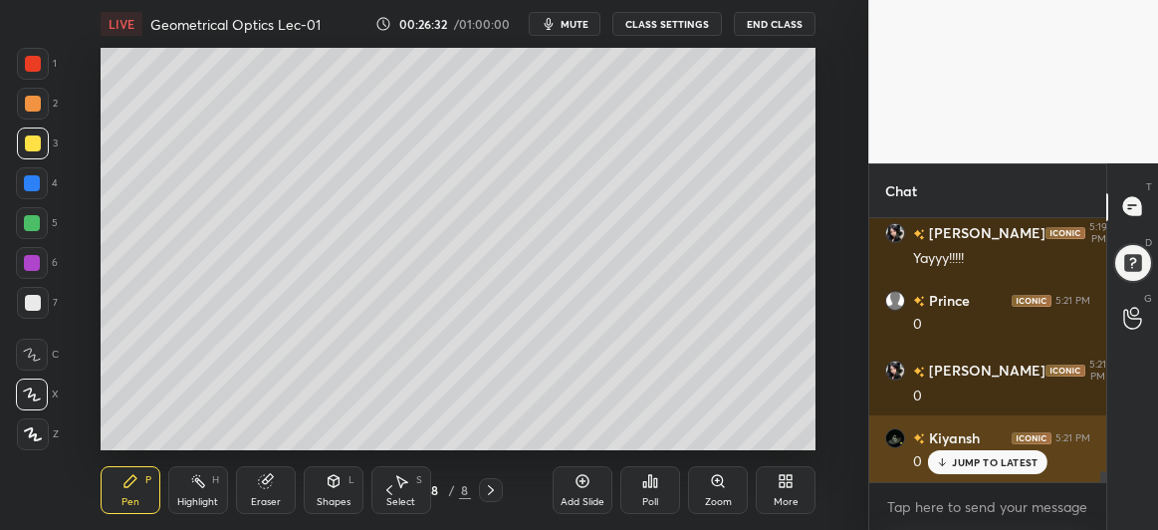
click at [966, 459] on p "JUMP TO LATEST" at bounding box center [995, 462] width 86 height 12
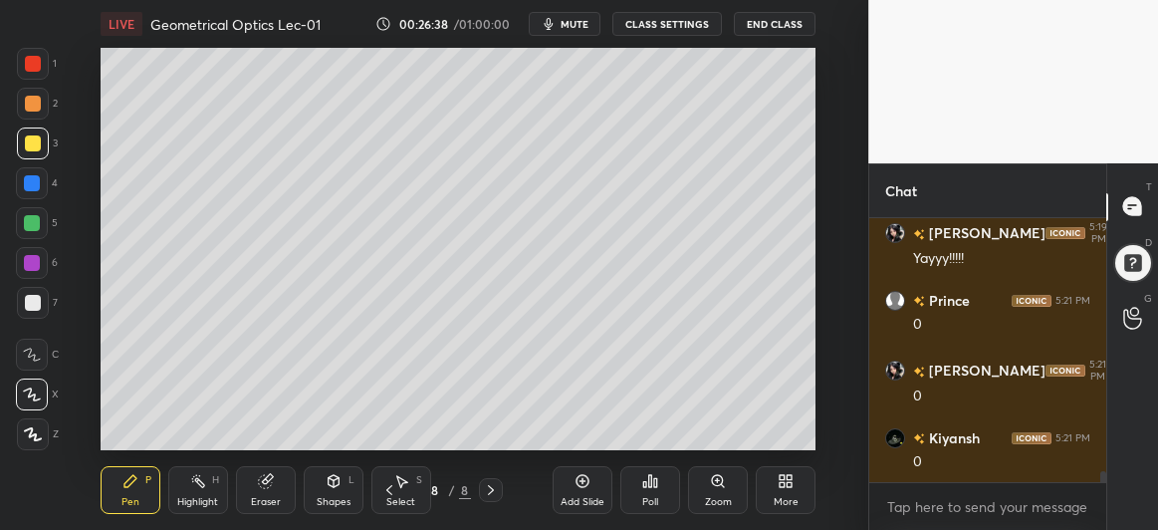
click at [25, 190] on div at bounding box center [32, 183] width 32 height 32
click at [338, 484] on icon at bounding box center [334, 481] width 11 height 12
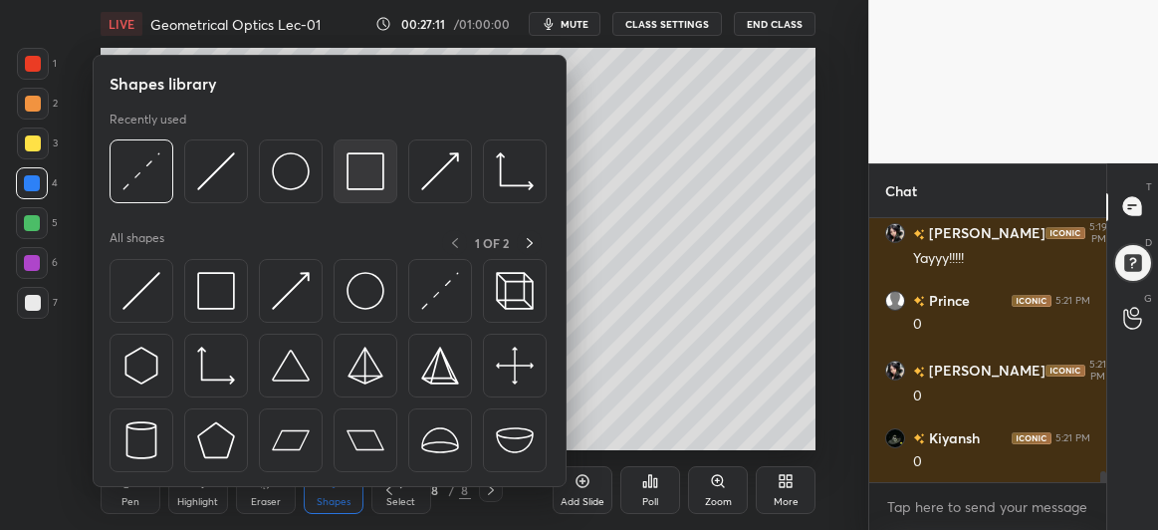
click at [369, 176] on img at bounding box center [366, 171] width 38 height 38
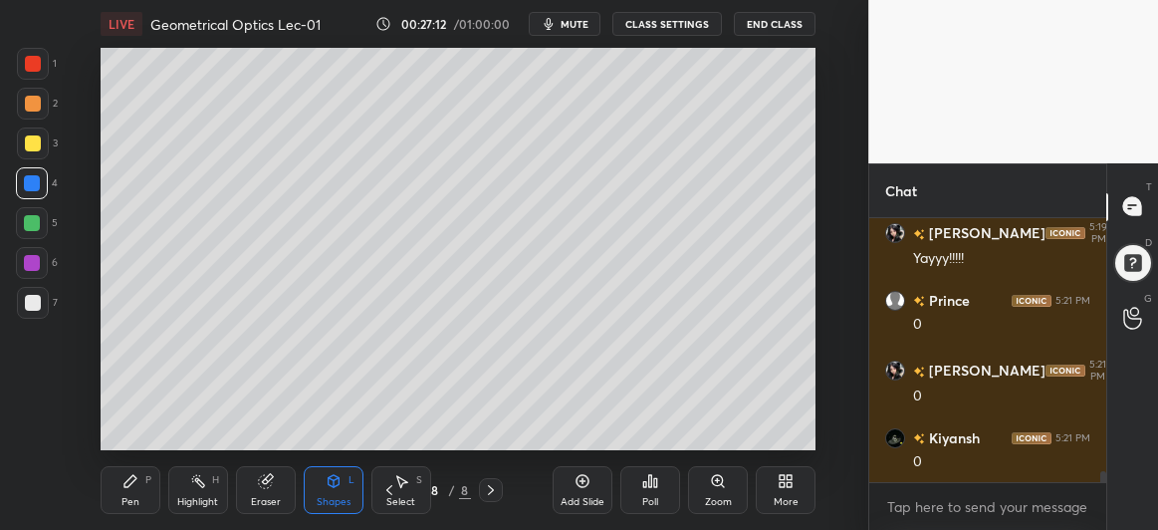
click at [21, 145] on div at bounding box center [33, 143] width 32 height 32
click at [140, 489] on div "Pen P" at bounding box center [131, 490] width 60 height 48
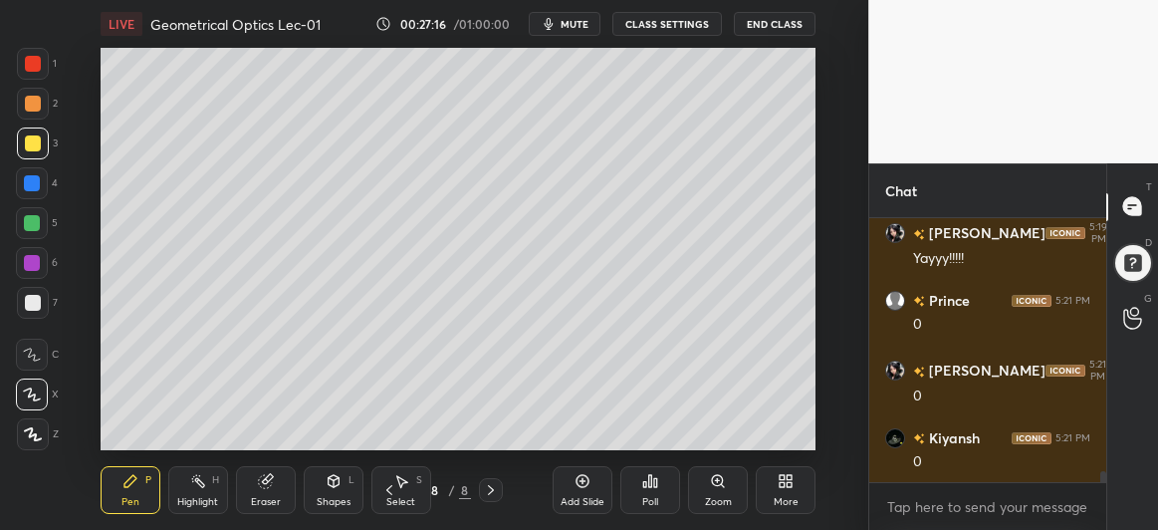
click at [30, 271] on div at bounding box center [32, 263] width 32 height 32
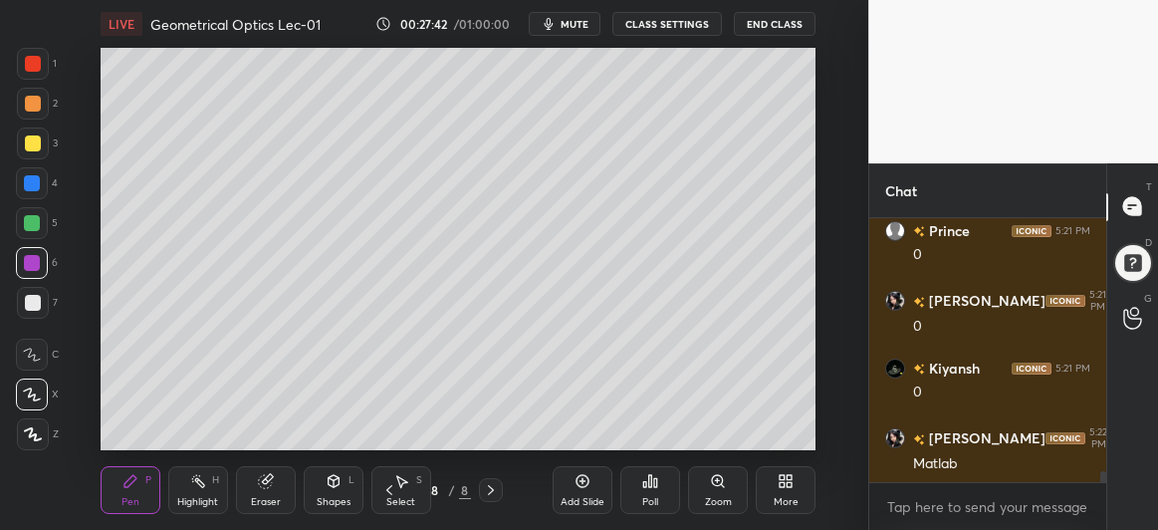
click at [580, 484] on icon at bounding box center [583, 481] width 16 height 16
click at [27, 141] on div at bounding box center [33, 143] width 16 height 16
click at [32, 307] on div at bounding box center [33, 303] width 16 height 16
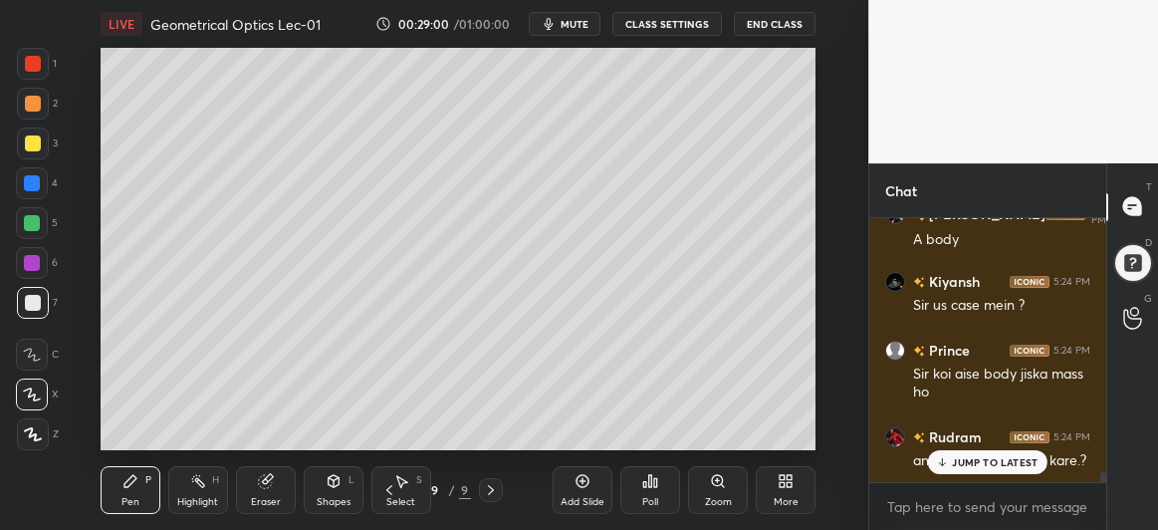
scroll to position [6801, 0]
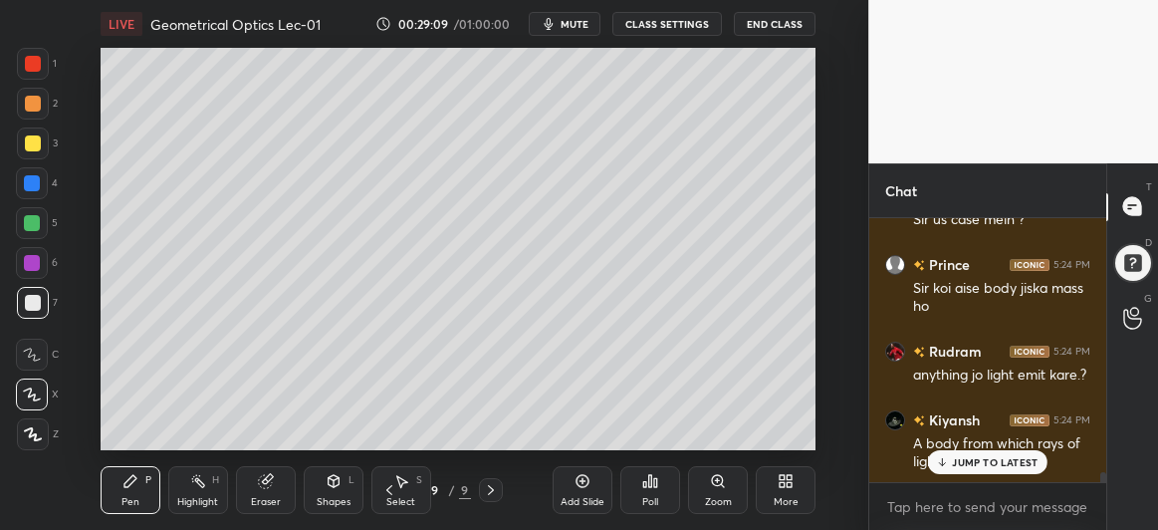
click at [331, 483] on icon at bounding box center [334, 481] width 11 height 12
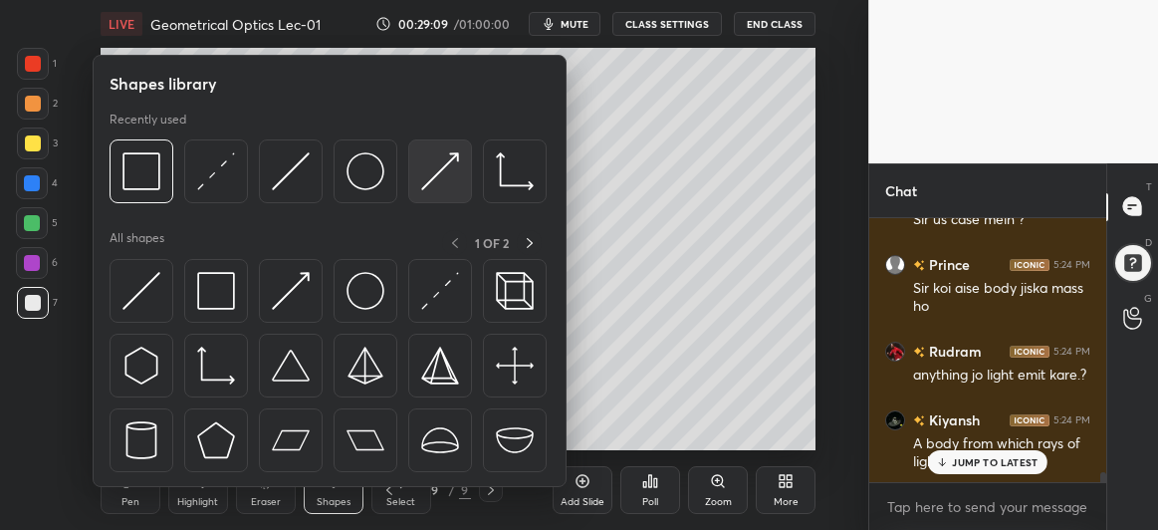
click at [441, 164] on img at bounding box center [440, 171] width 38 height 38
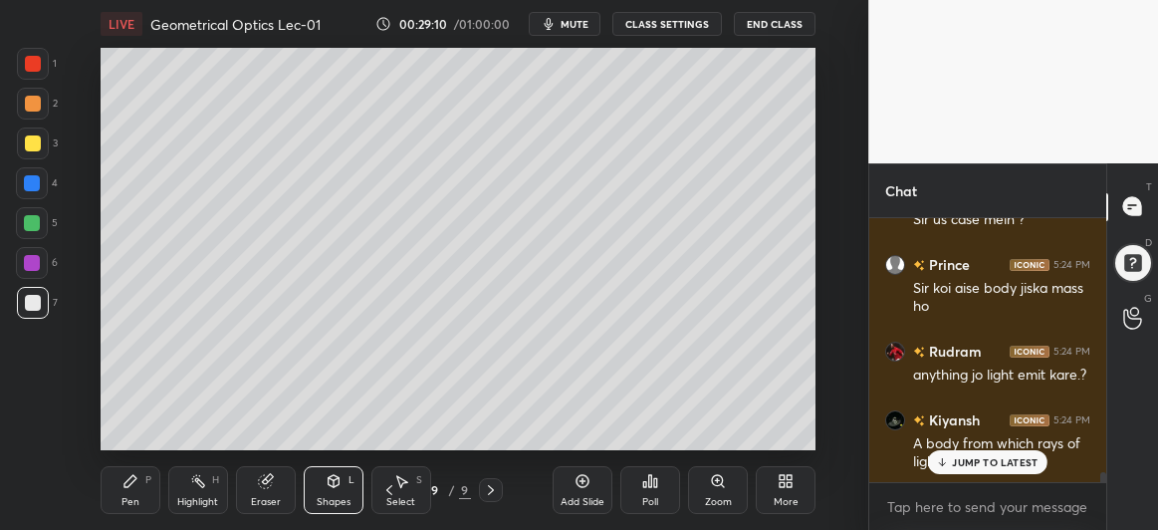
click at [33, 219] on div at bounding box center [32, 223] width 16 height 16
click at [134, 474] on icon at bounding box center [130, 481] width 16 height 16
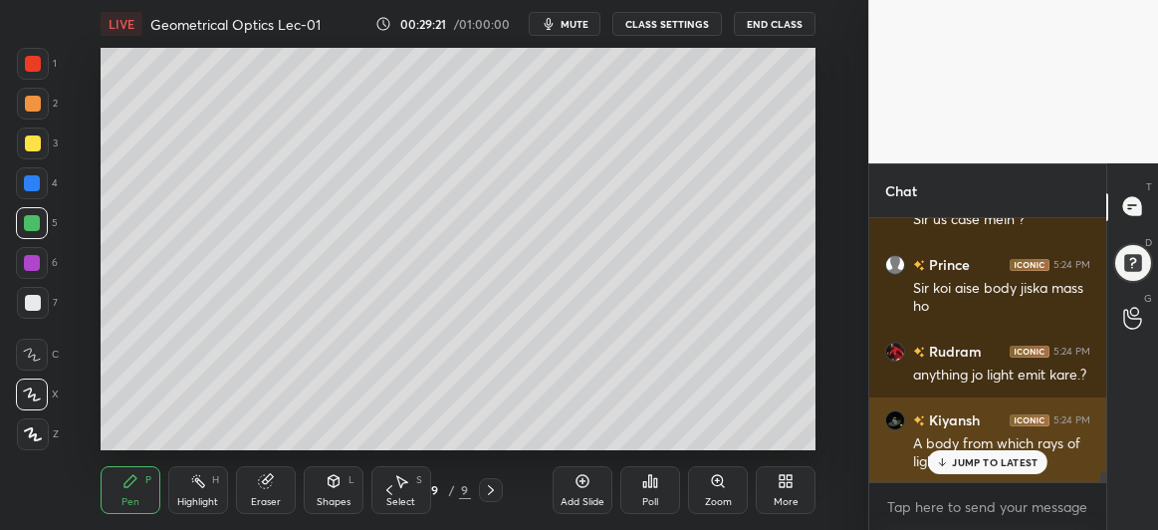
click at [977, 461] on p "JUMP TO LATEST" at bounding box center [995, 462] width 86 height 12
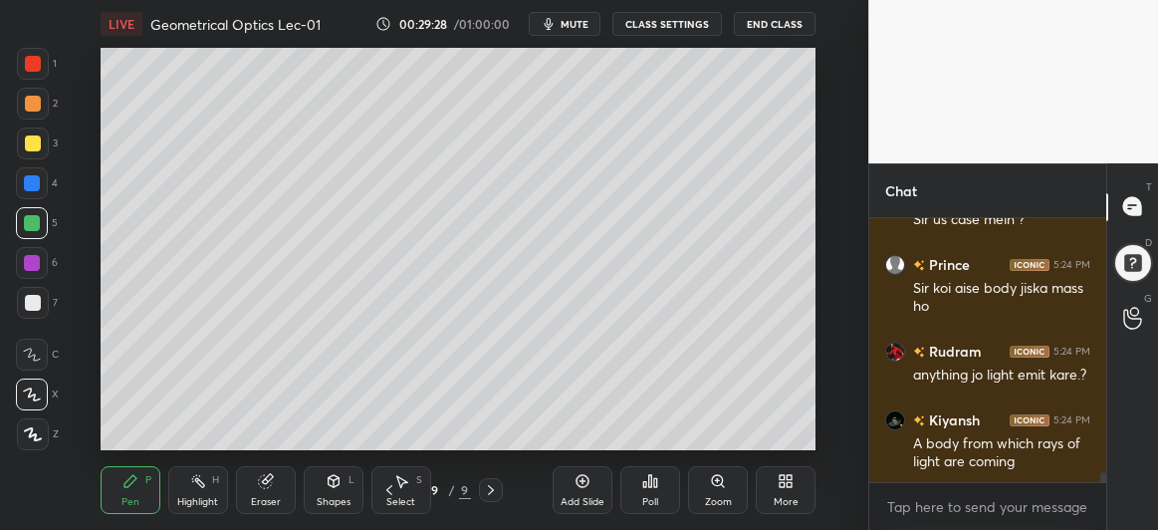
click at [37, 135] on div at bounding box center [33, 143] width 16 height 16
click at [31, 307] on div at bounding box center [33, 303] width 16 height 16
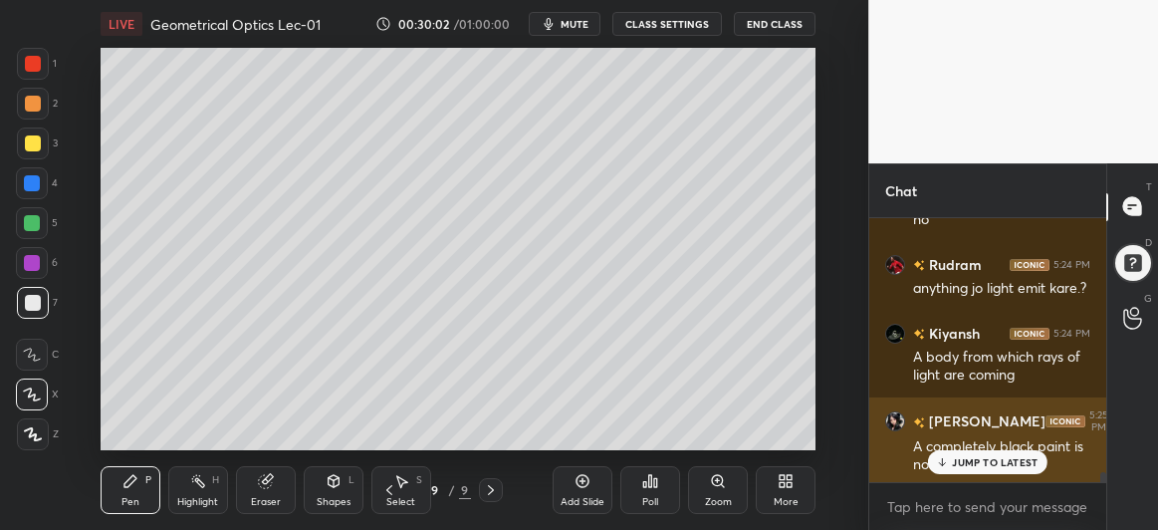
click at [983, 458] on p "JUMP TO LATEST" at bounding box center [995, 462] width 86 height 12
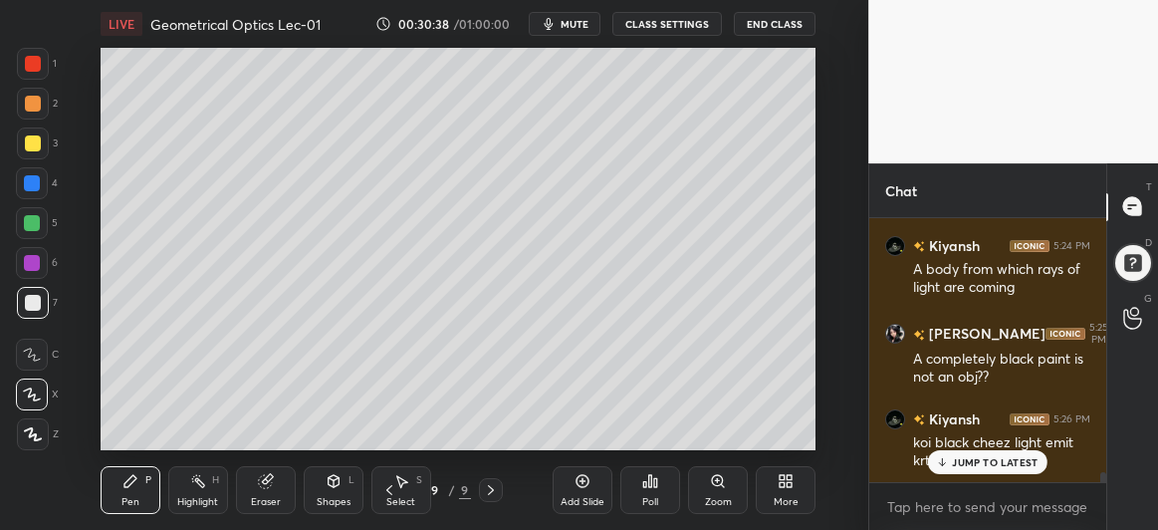
scroll to position [7043, 0]
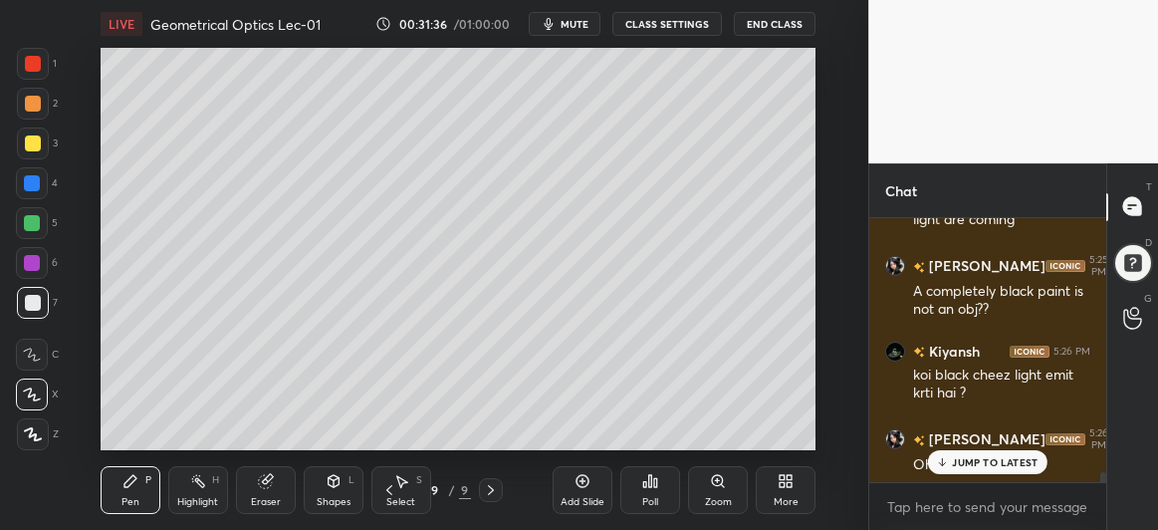
click at [963, 462] on div "Rudram 5:19 PM 180 180 180 [PERSON_NAME] 5:19 PM Yayyy!!!!! Prince 5:21 PM 0 [P…" at bounding box center [987, 350] width 237 height 265
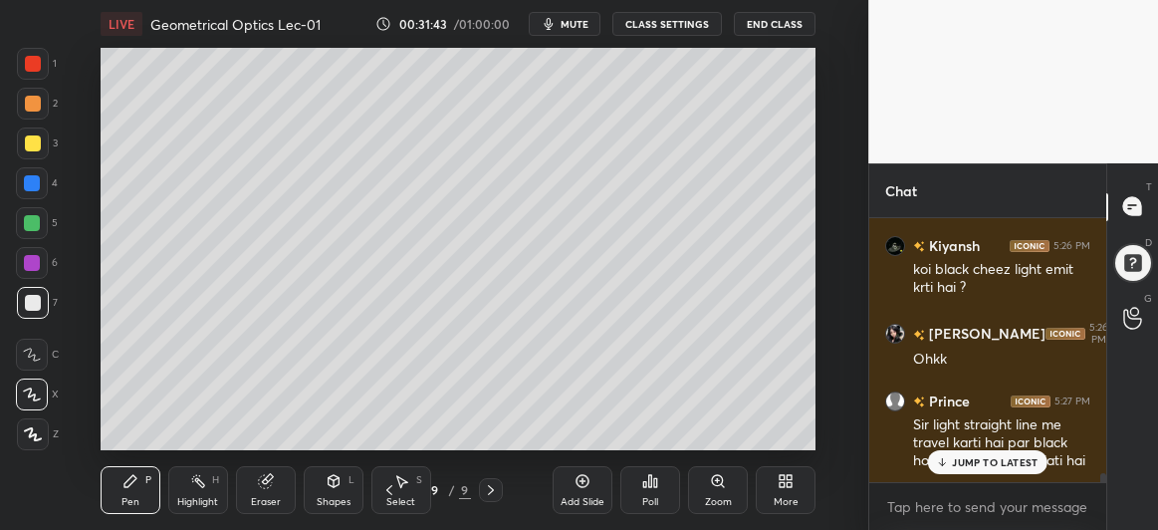
scroll to position [7234, 0]
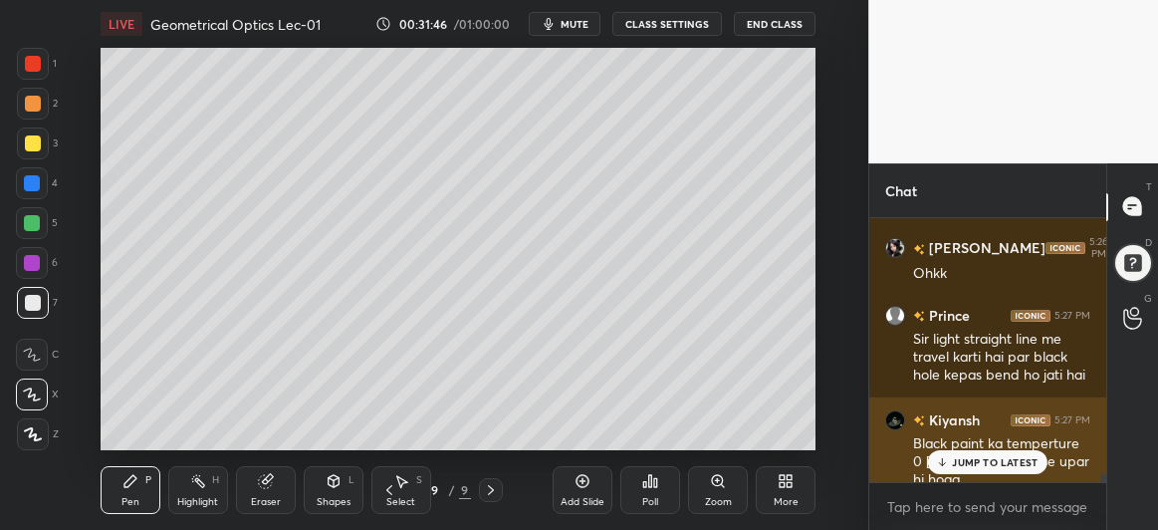
click at [980, 459] on p "JUMP TO LATEST" at bounding box center [995, 462] width 86 height 12
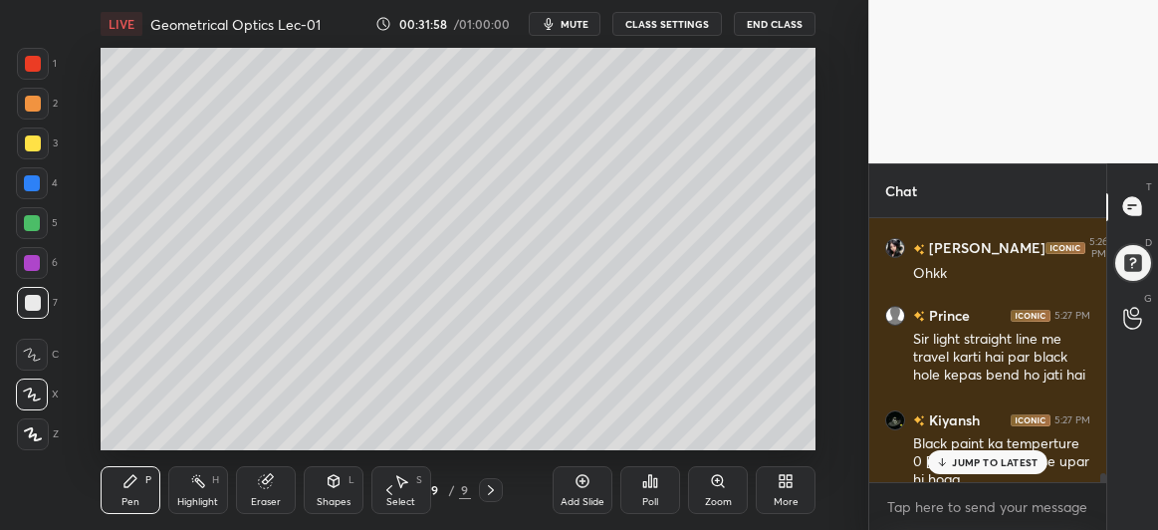
scroll to position [7254, 0]
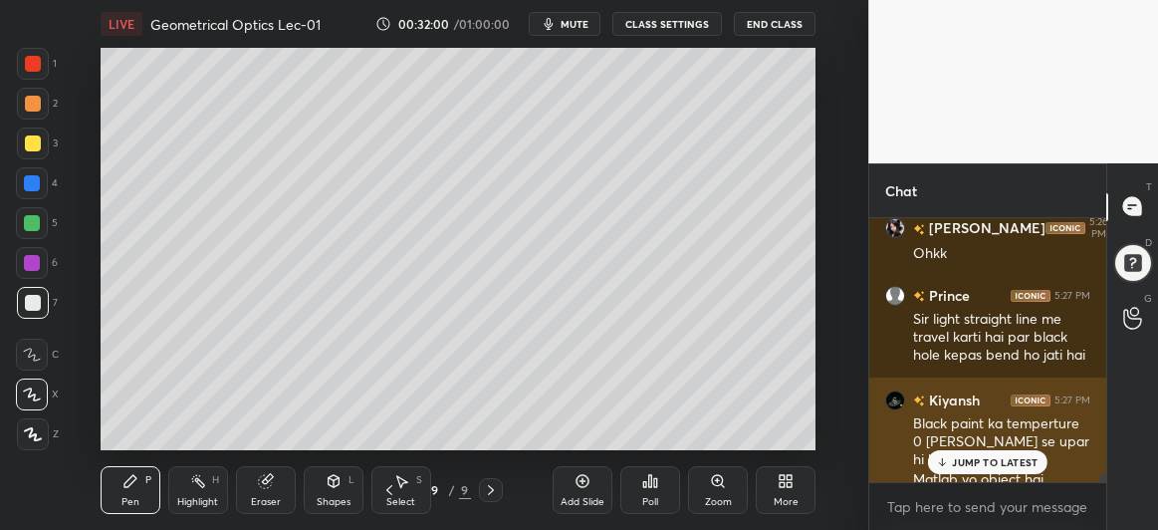
click at [951, 460] on div "JUMP TO LATEST" at bounding box center [988, 462] width 120 height 24
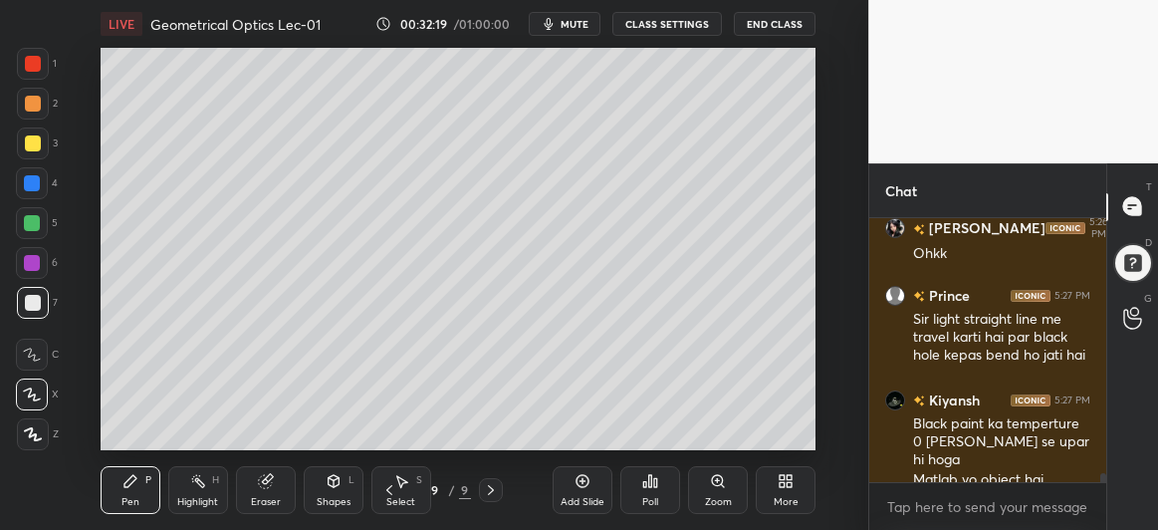
scroll to position [7323, 0]
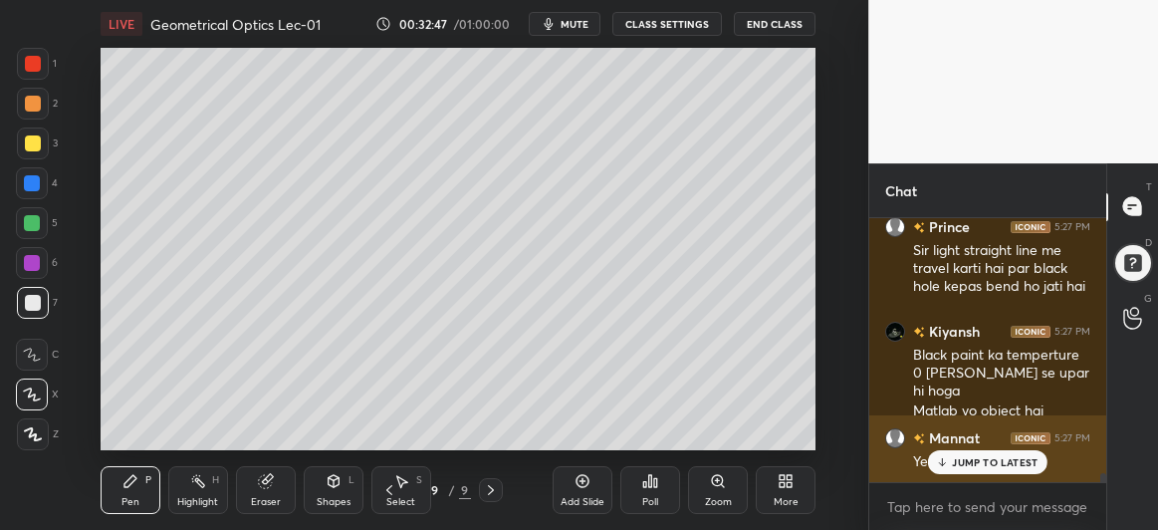
click at [974, 463] on p "JUMP TO LATEST" at bounding box center [995, 462] width 86 height 12
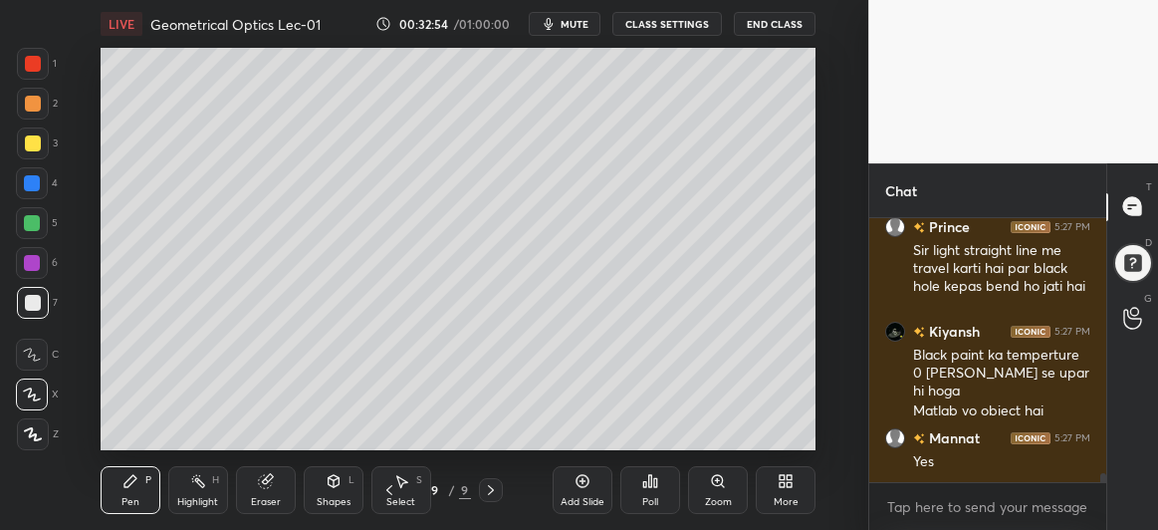
scroll to position [7427, 0]
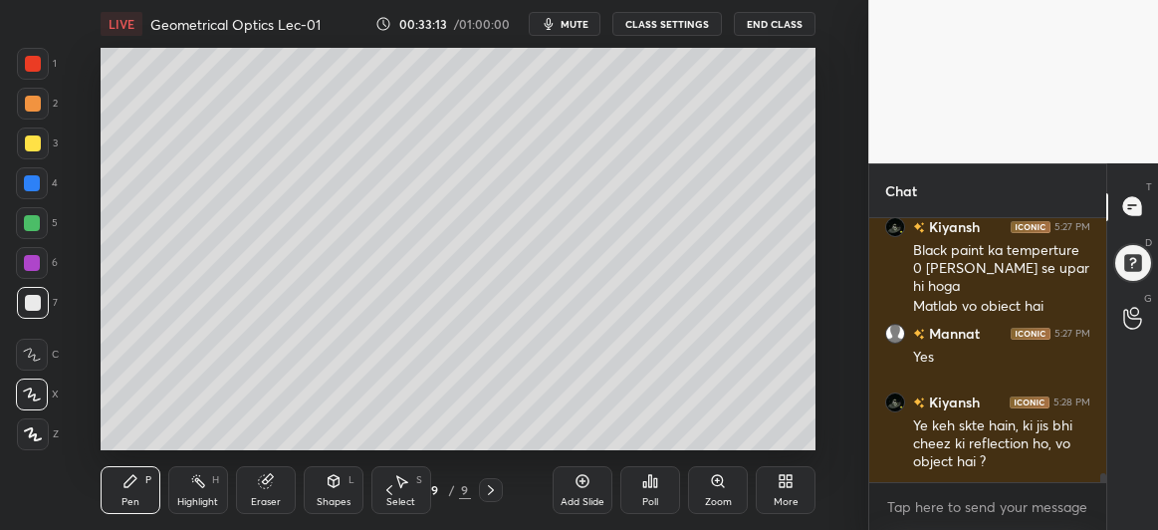
click at [33, 187] on div at bounding box center [32, 183] width 16 height 16
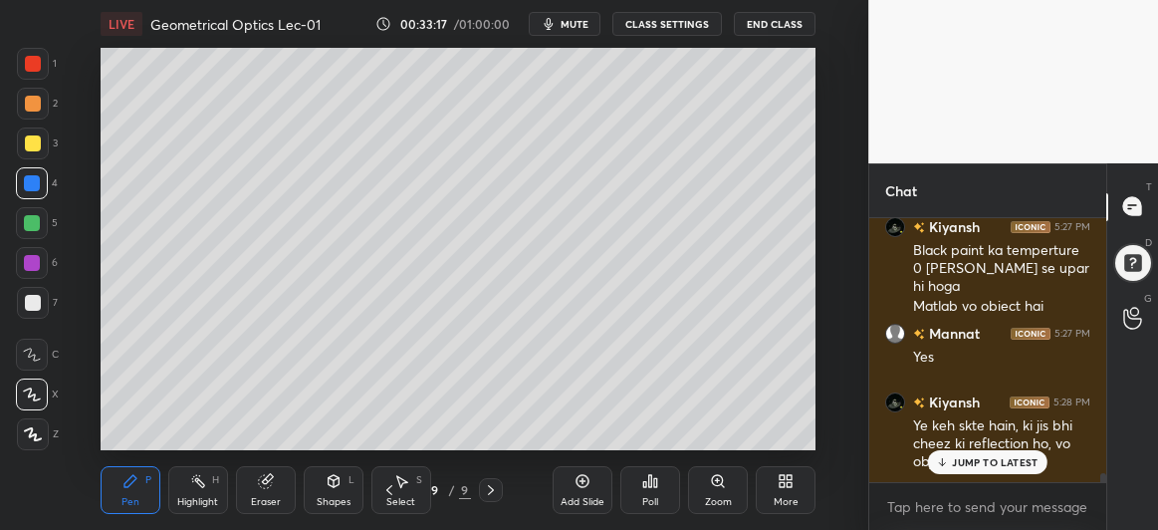
scroll to position [7496, 0]
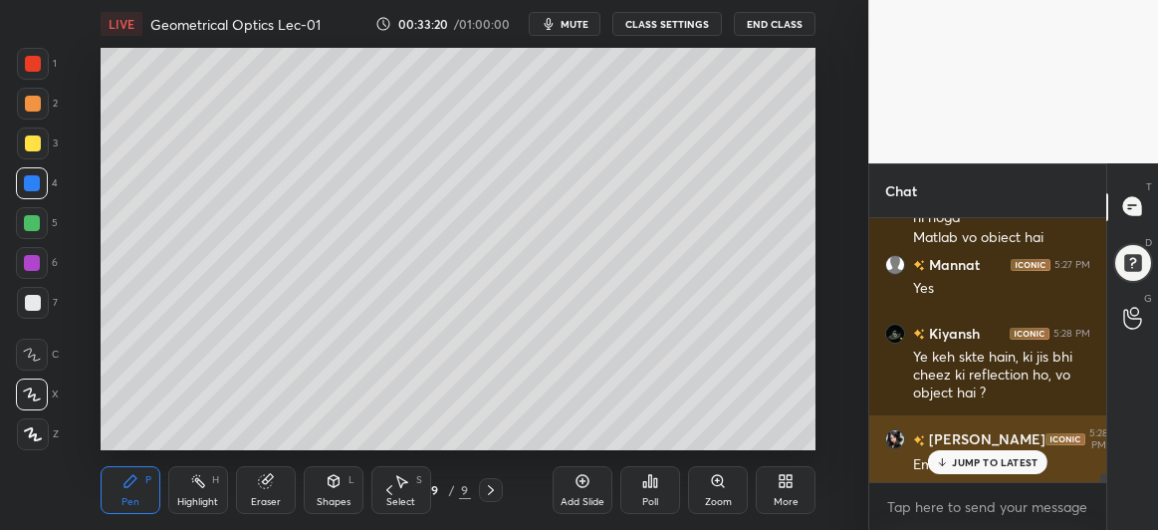
click at [970, 470] on div "JUMP TO LATEST" at bounding box center [988, 462] width 120 height 24
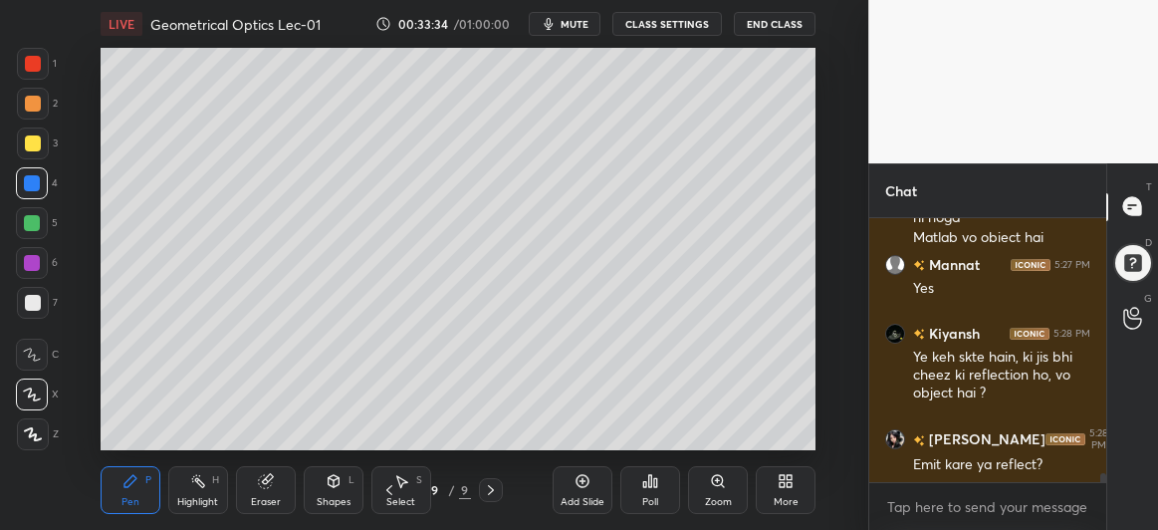
click at [29, 144] on div at bounding box center [33, 143] width 16 height 16
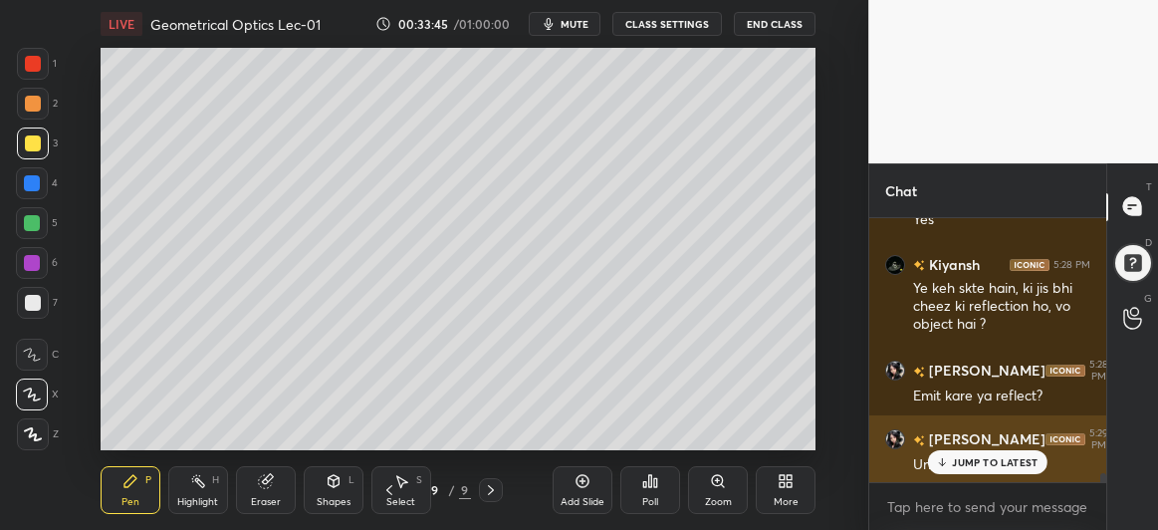
click at [980, 470] on div "JUMP TO LATEST" at bounding box center [988, 462] width 120 height 24
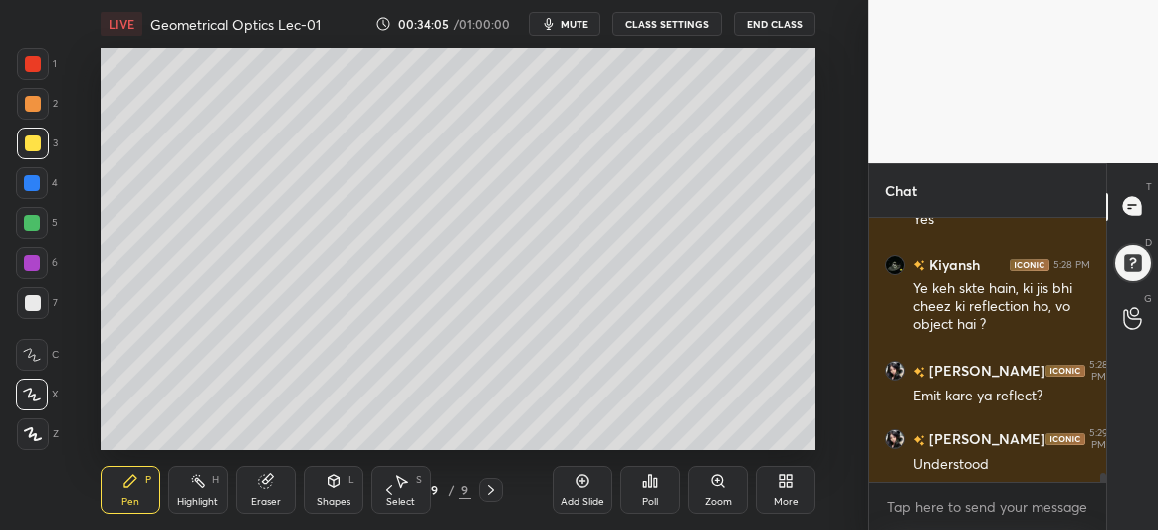
scroll to position [7635, 0]
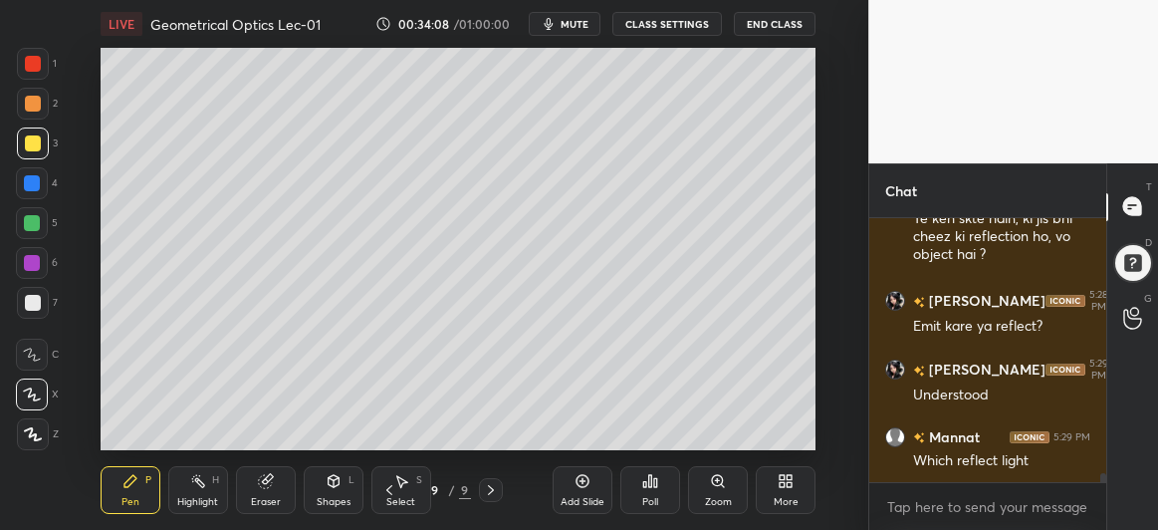
click at [29, 222] on div at bounding box center [32, 223] width 16 height 16
click at [338, 471] on div "Shapes L" at bounding box center [334, 490] width 60 height 48
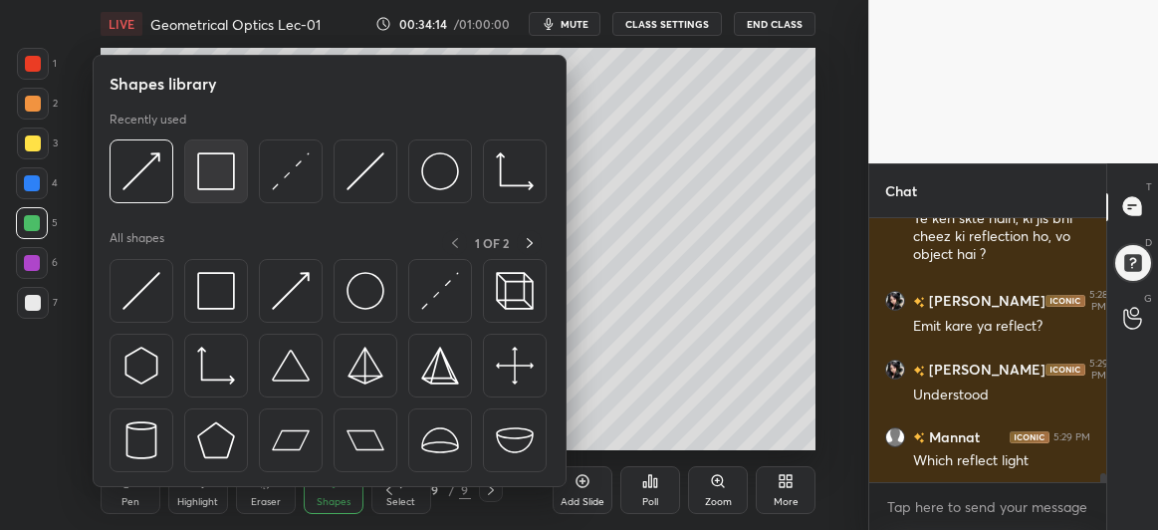
click at [225, 179] on img at bounding box center [216, 171] width 38 height 38
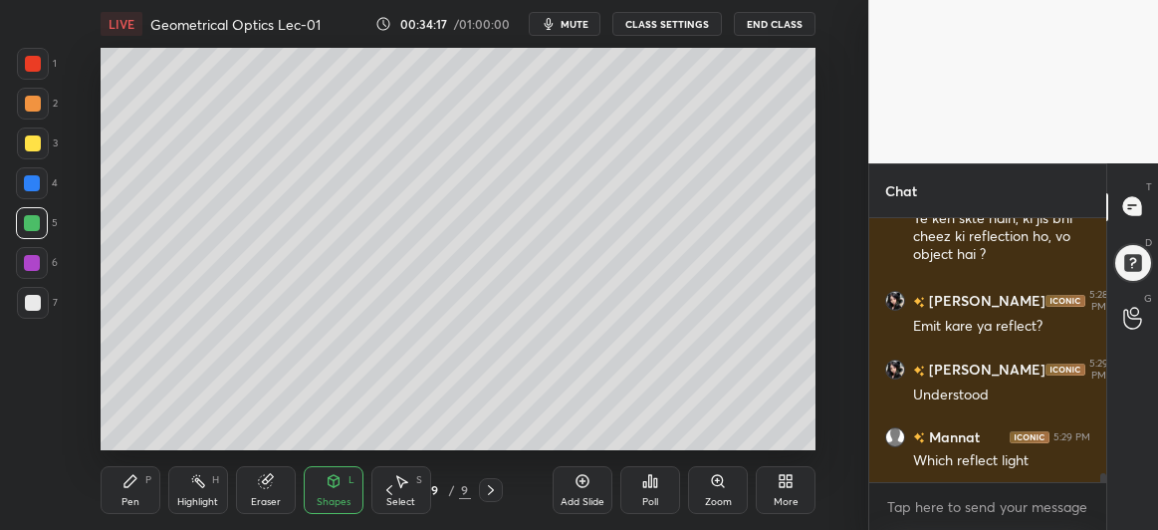
scroll to position [7703, 0]
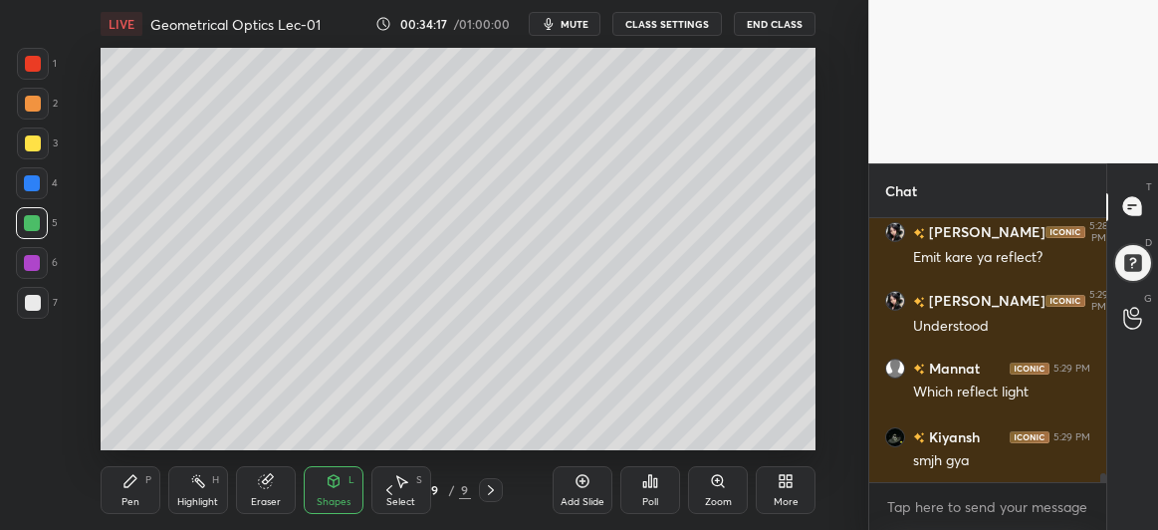
click at [329, 478] on icon at bounding box center [334, 479] width 11 height 3
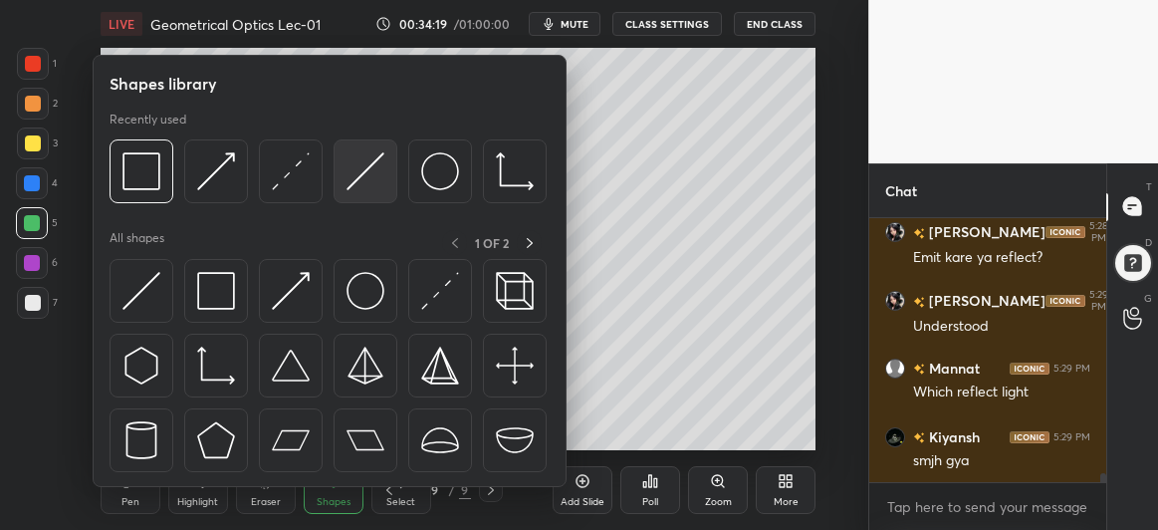
click at [347, 173] on img at bounding box center [366, 171] width 38 height 38
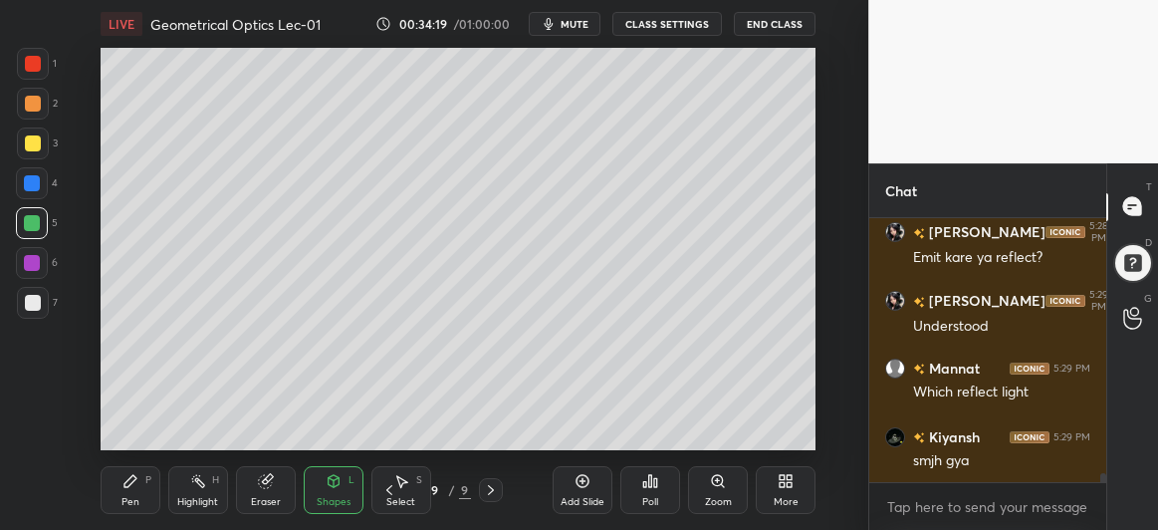
click at [29, 178] on div at bounding box center [32, 183] width 16 height 16
click at [118, 482] on div "Pen P" at bounding box center [131, 490] width 60 height 48
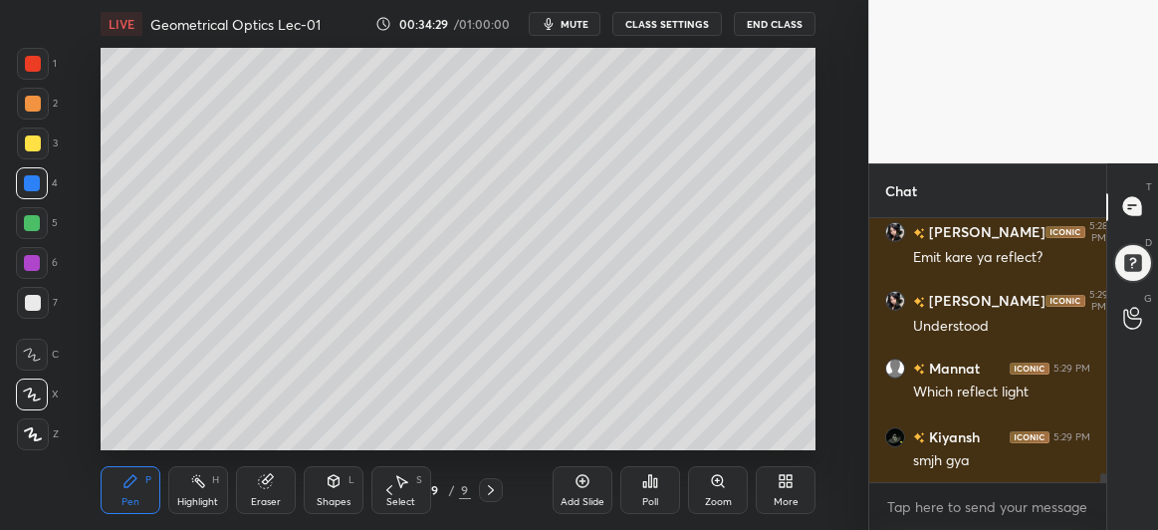
click at [36, 294] on div at bounding box center [33, 303] width 32 height 32
click at [26, 145] on div at bounding box center [33, 143] width 16 height 16
click at [38, 259] on div at bounding box center [32, 263] width 16 height 16
click at [32, 182] on div at bounding box center [32, 183] width 16 height 16
click at [26, 141] on div at bounding box center [33, 143] width 16 height 16
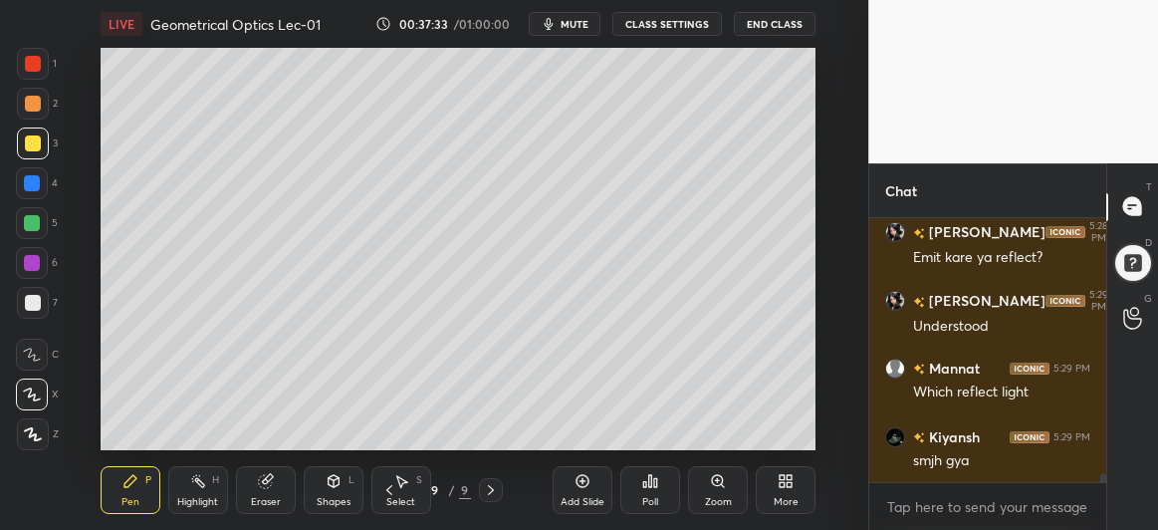
click at [35, 221] on div at bounding box center [32, 223] width 16 height 16
click at [570, 480] on div "Add Slide" at bounding box center [583, 490] width 60 height 48
click at [343, 486] on div "Shapes L" at bounding box center [334, 490] width 60 height 48
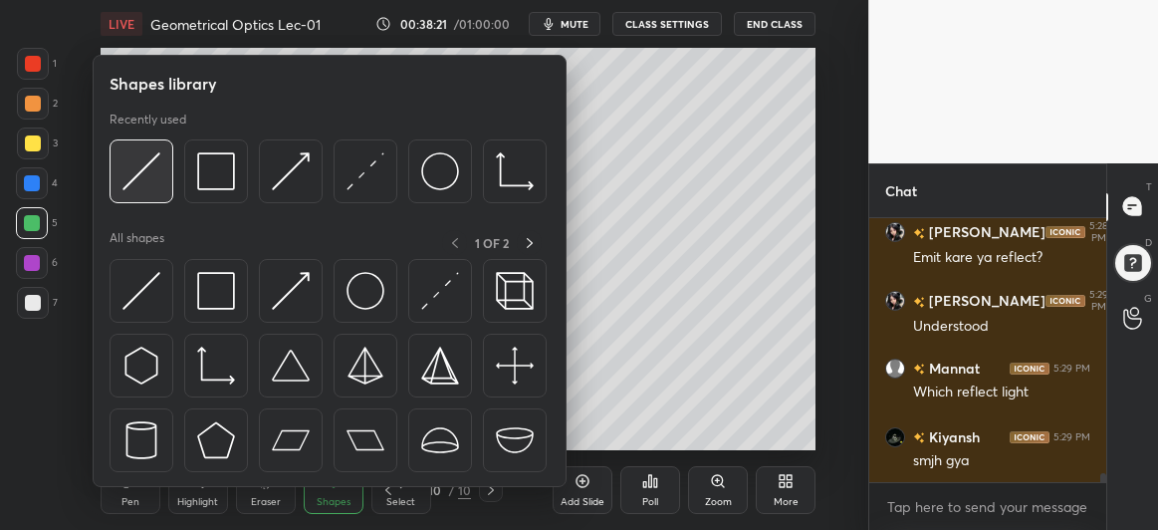
click at [146, 185] on img at bounding box center [141, 171] width 38 height 38
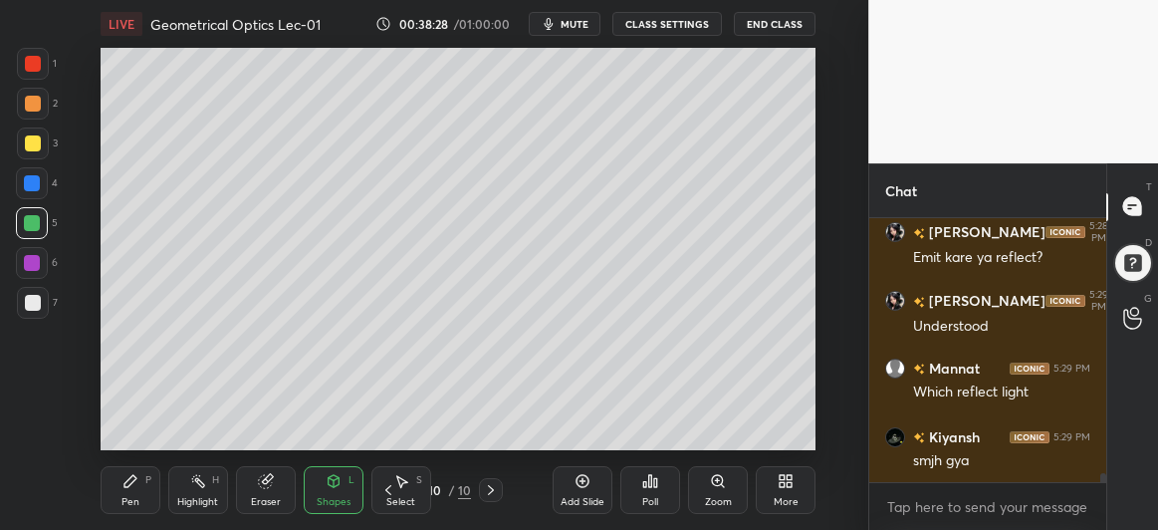
click at [132, 492] on div "Pen P" at bounding box center [131, 490] width 60 height 48
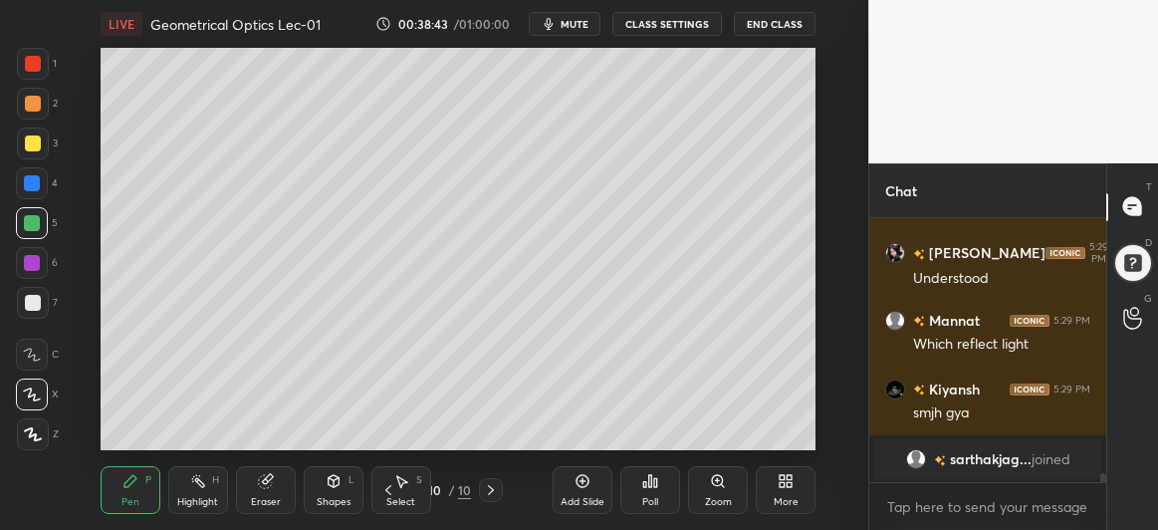
click at [273, 489] on div "Eraser" at bounding box center [266, 490] width 60 height 48
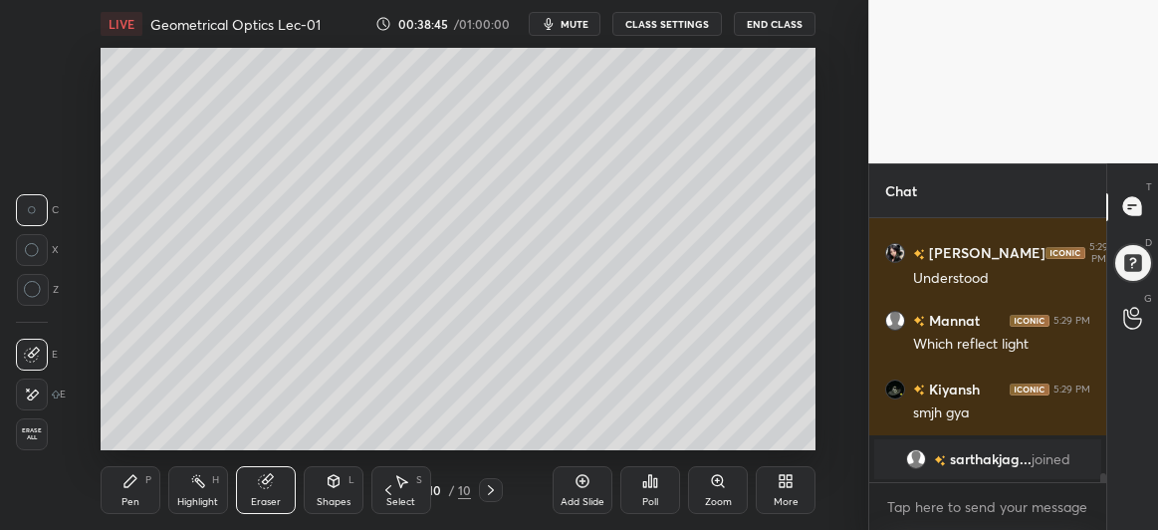
click at [35, 292] on icon at bounding box center [33, 290] width 18 height 18
click at [125, 480] on icon at bounding box center [130, 481] width 16 height 16
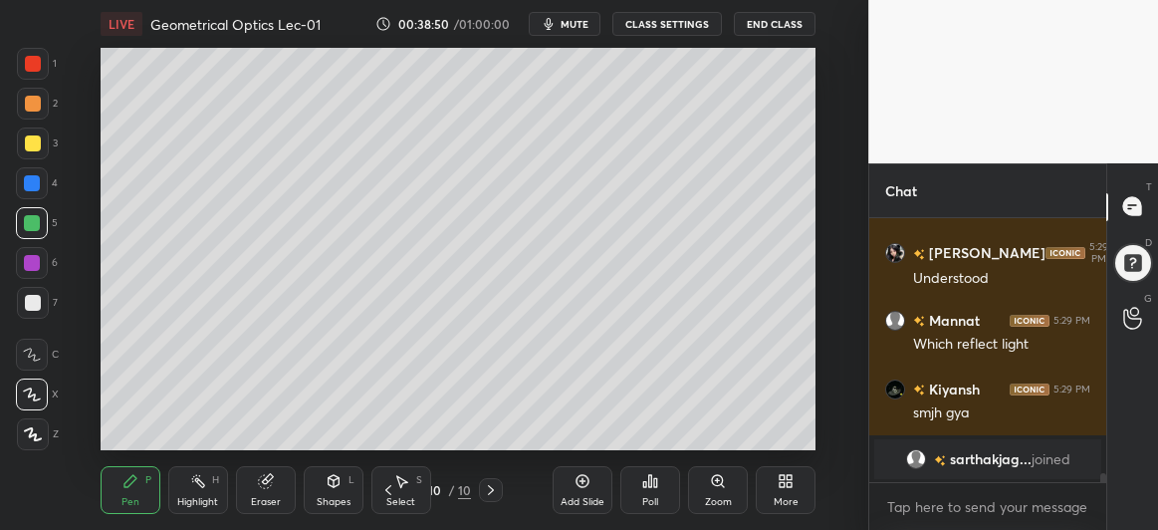
click at [29, 310] on div at bounding box center [33, 303] width 16 height 16
click at [270, 482] on icon at bounding box center [265, 481] width 13 height 13
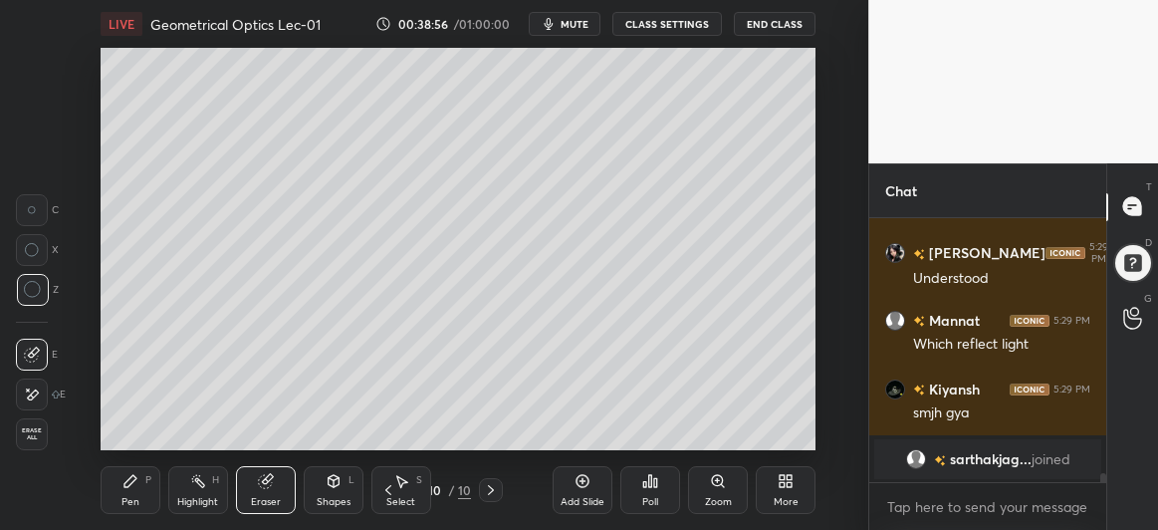
click at [341, 484] on icon at bounding box center [334, 481] width 16 height 16
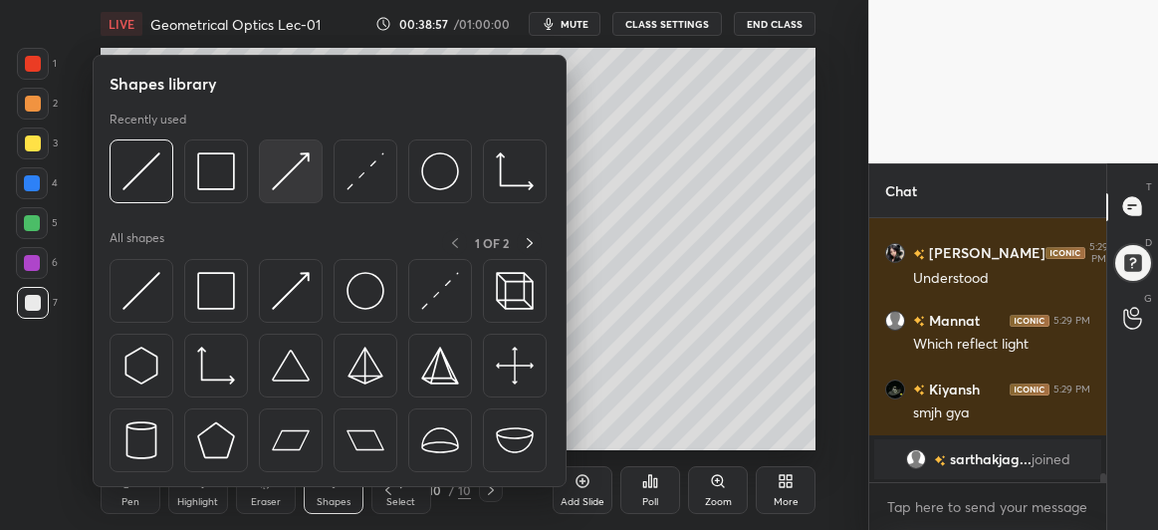
click at [298, 184] on img at bounding box center [291, 171] width 38 height 38
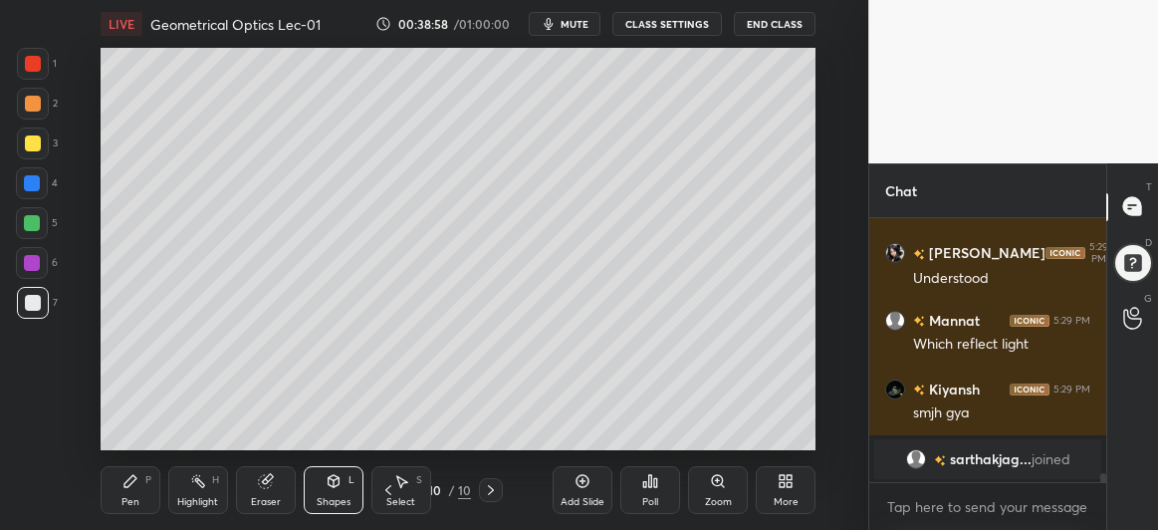
click at [27, 145] on div at bounding box center [33, 143] width 16 height 16
click at [39, 301] on div at bounding box center [33, 303] width 16 height 16
click at [25, 146] on div at bounding box center [33, 143] width 16 height 16
click at [36, 302] on div at bounding box center [33, 303] width 16 height 16
click at [128, 473] on icon at bounding box center [130, 481] width 16 height 16
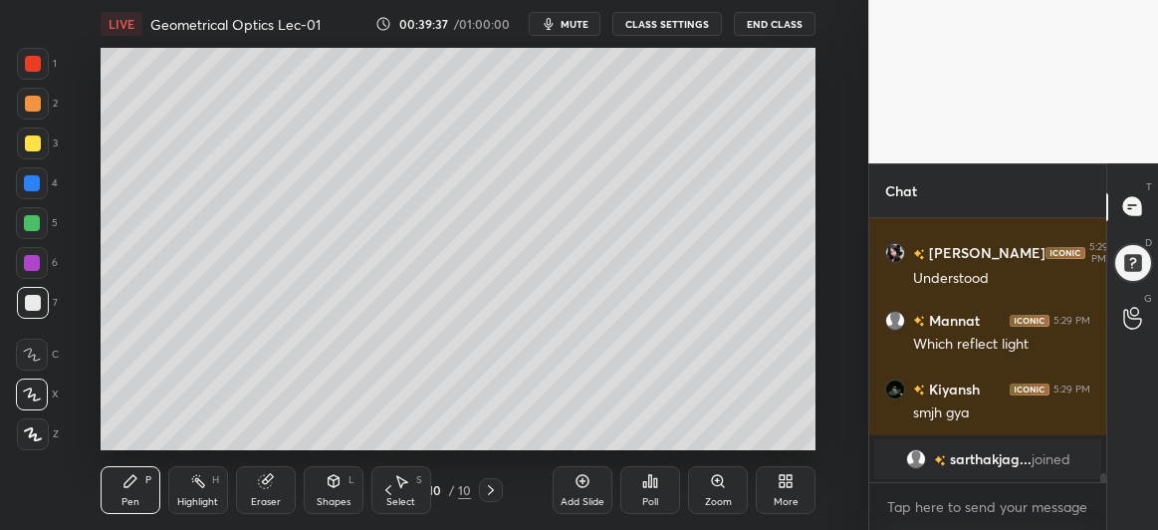
click at [31, 184] on div at bounding box center [32, 183] width 16 height 16
click at [332, 490] on div "Shapes L" at bounding box center [334, 490] width 60 height 48
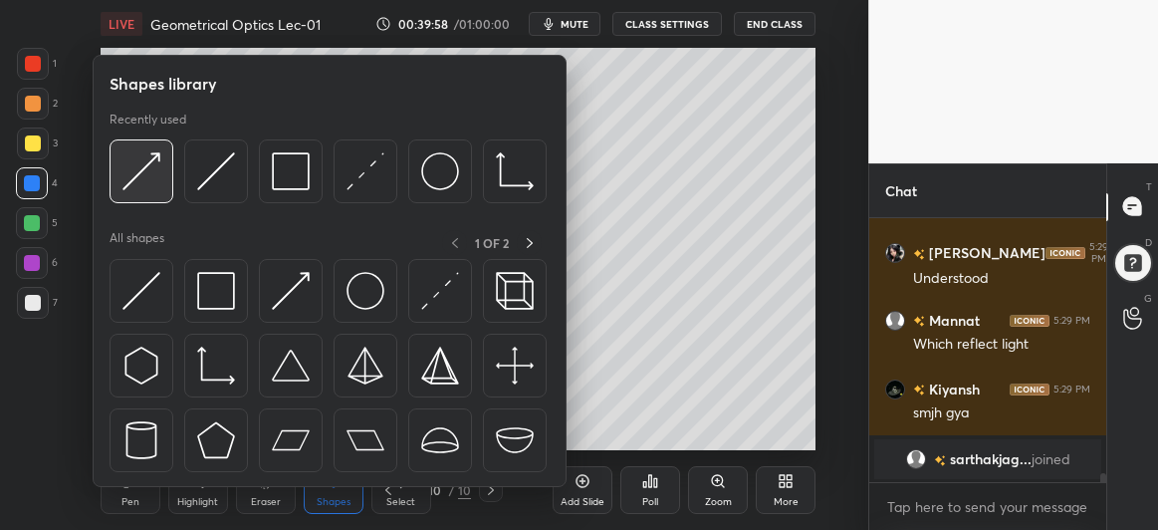
click at [116, 159] on div at bounding box center [142, 171] width 64 height 64
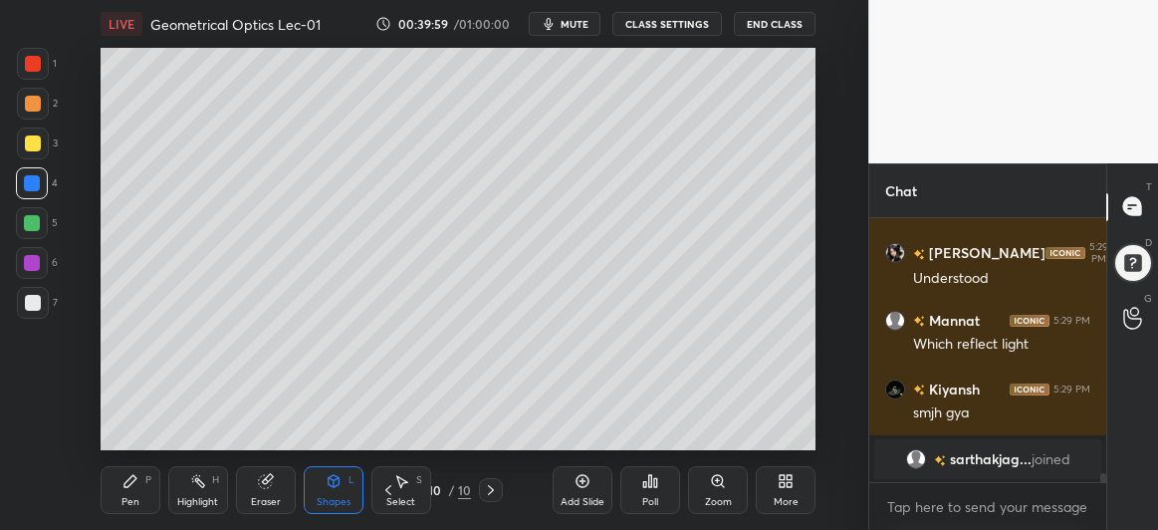
click at [38, 140] on div at bounding box center [33, 143] width 16 height 16
click at [332, 487] on icon at bounding box center [334, 481] width 16 height 16
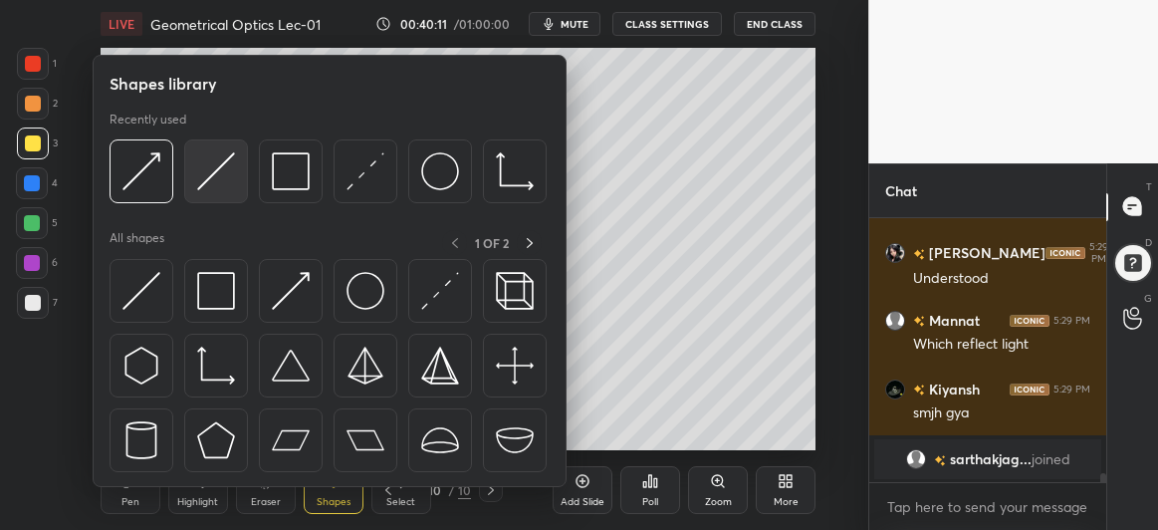
click at [194, 173] on div at bounding box center [216, 171] width 64 height 64
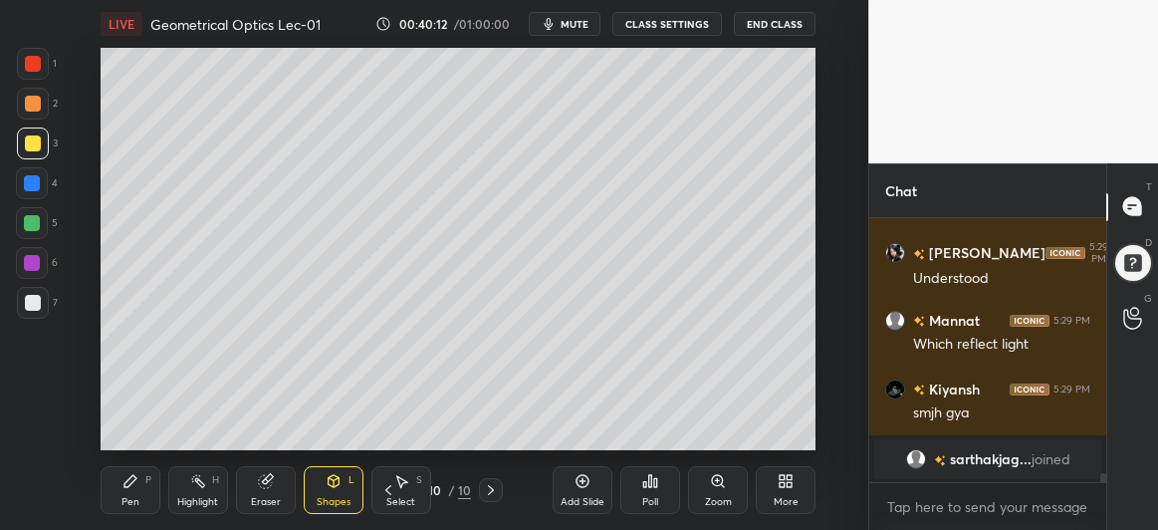
click at [329, 487] on icon at bounding box center [334, 481] width 16 height 16
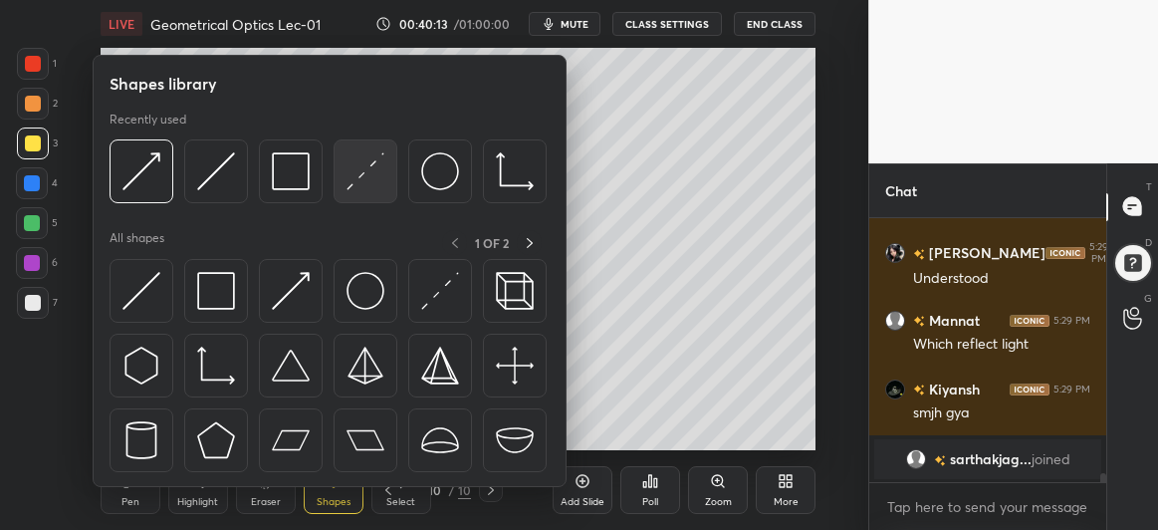
click at [345, 165] on div at bounding box center [366, 171] width 64 height 64
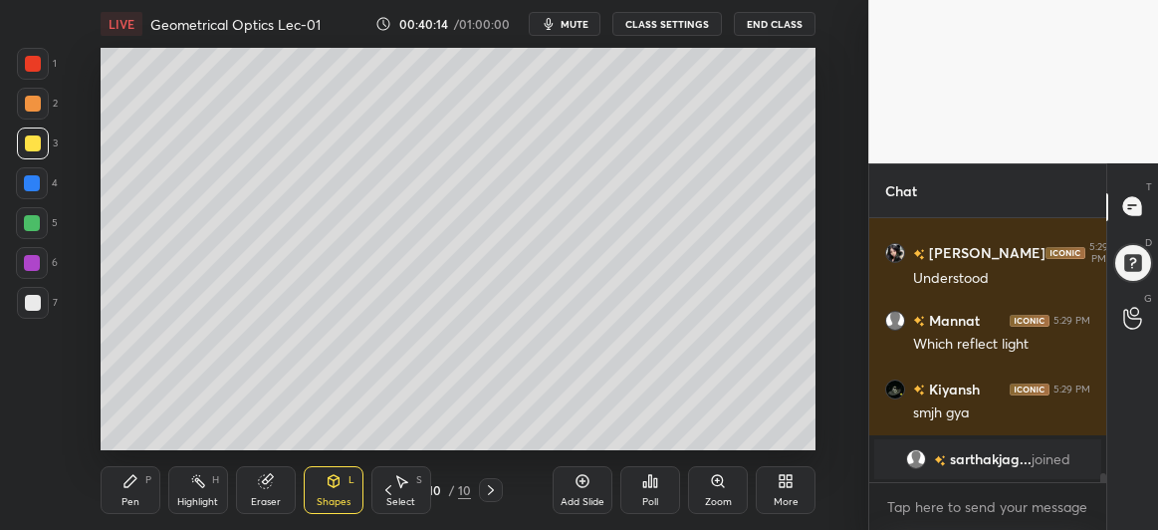
click at [31, 149] on div at bounding box center [33, 143] width 16 height 16
click at [109, 497] on div "Pen P" at bounding box center [131, 490] width 60 height 48
click at [19, 300] on div at bounding box center [33, 303] width 32 height 32
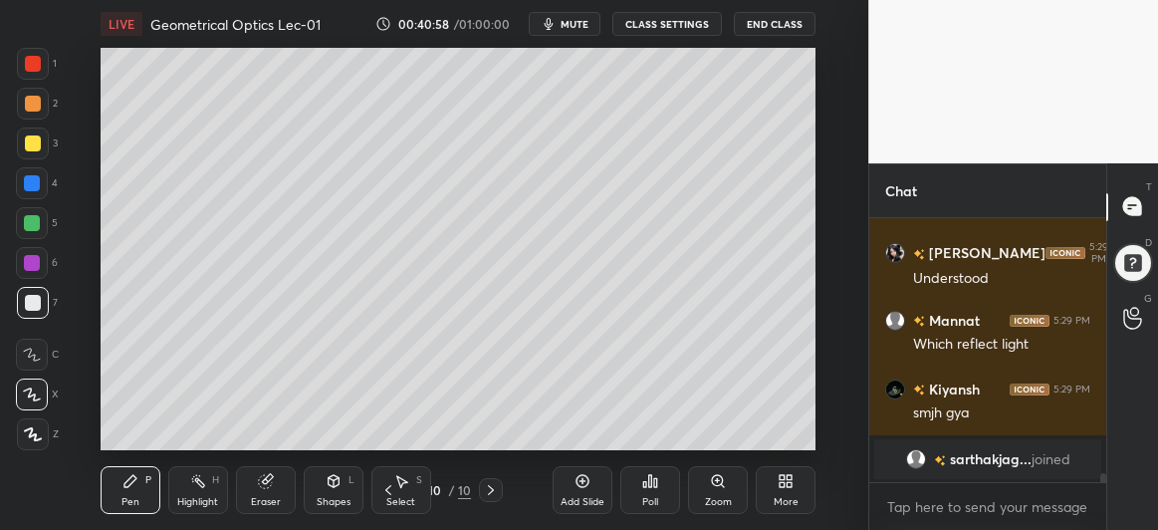
click at [315, 486] on div "Shapes L" at bounding box center [334, 490] width 60 height 48
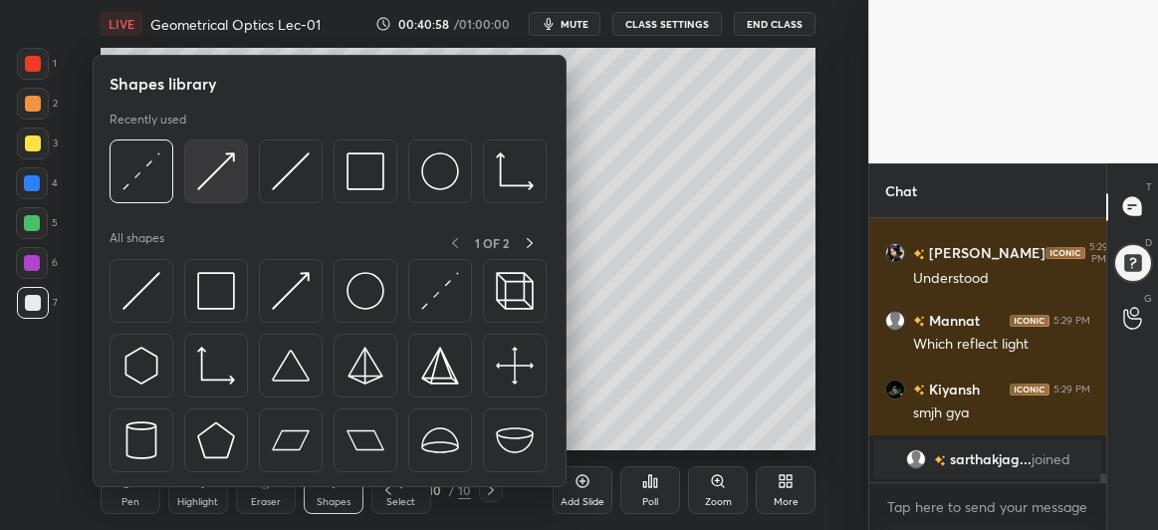
click at [209, 190] on img at bounding box center [216, 171] width 38 height 38
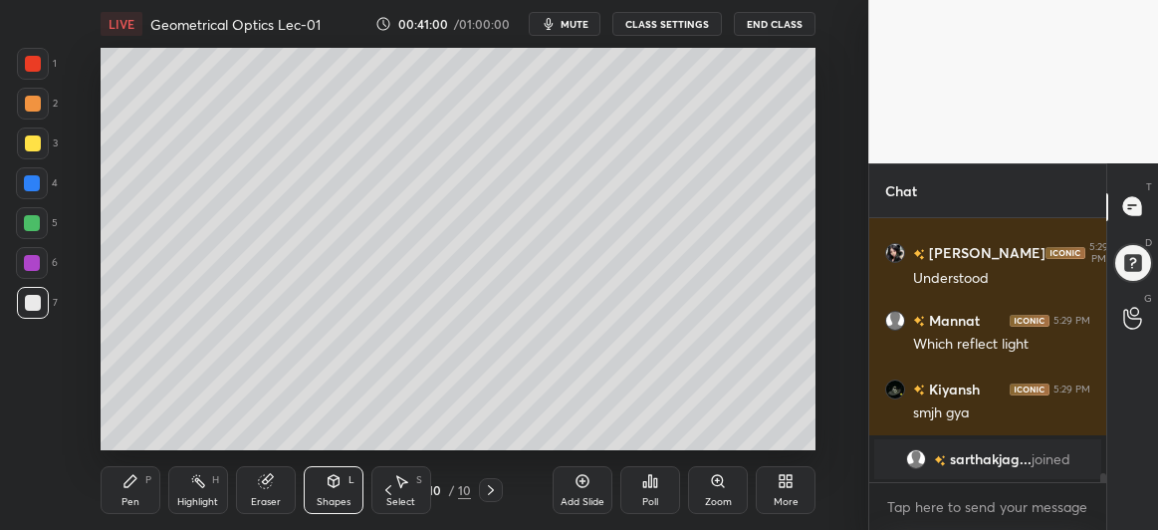
click at [27, 257] on div at bounding box center [32, 263] width 16 height 16
click at [37, 305] on div at bounding box center [33, 303] width 16 height 16
click at [132, 466] on div "Pen P" at bounding box center [131, 490] width 60 height 48
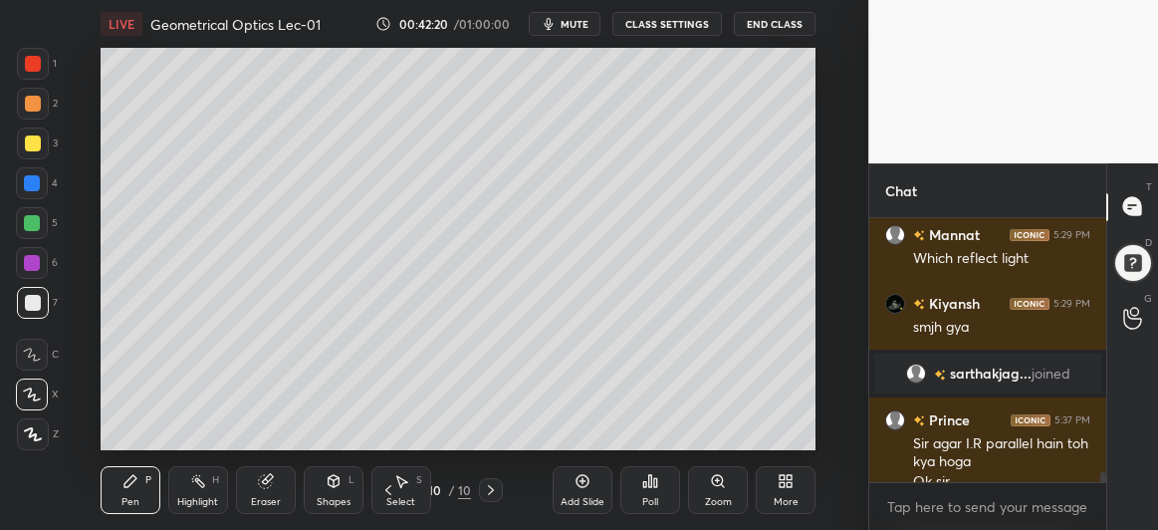
scroll to position [7157, 0]
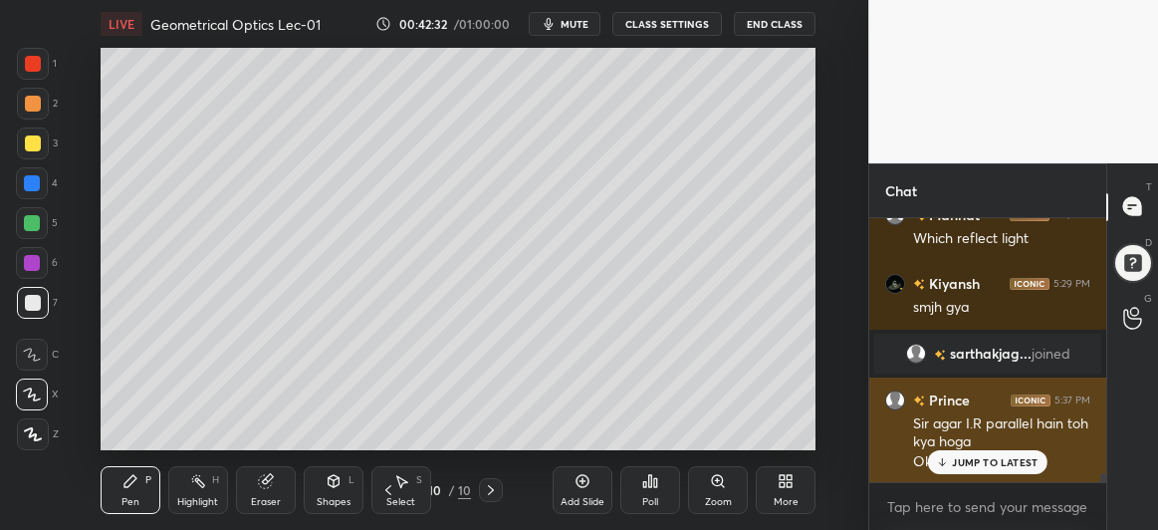
click at [975, 466] on p "JUMP TO LATEST" at bounding box center [995, 462] width 86 height 12
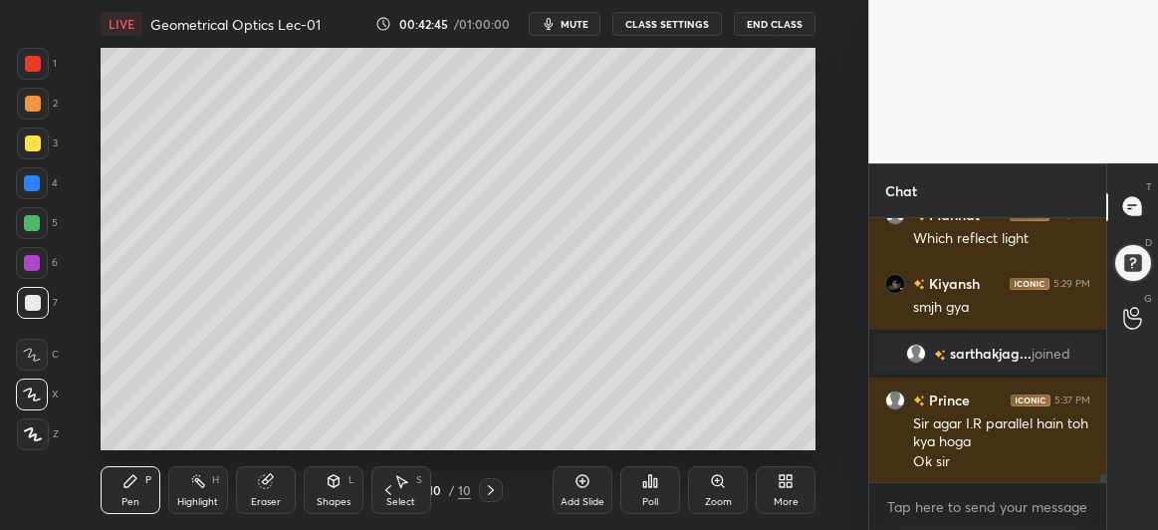
click at [568, 480] on div "Add Slide" at bounding box center [583, 490] width 60 height 48
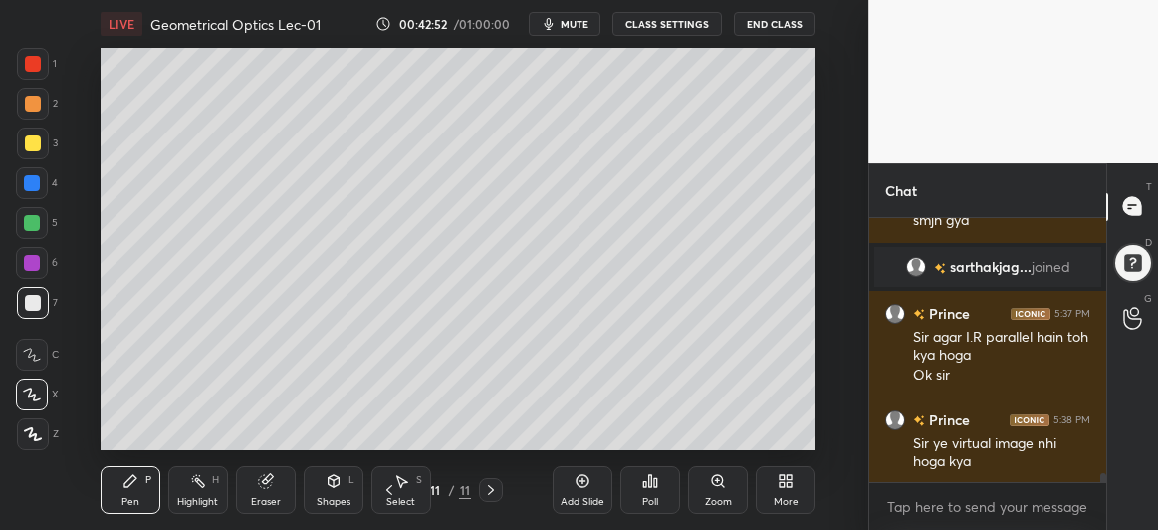
click at [28, 140] on div at bounding box center [33, 143] width 16 height 16
click at [27, 177] on div at bounding box center [32, 183] width 16 height 16
click at [390, 491] on icon at bounding box center [389, 490] width 16 height 16
click at [325, 490] on div "Shapes L" at bounding box center [334, 490] width 60 height 48
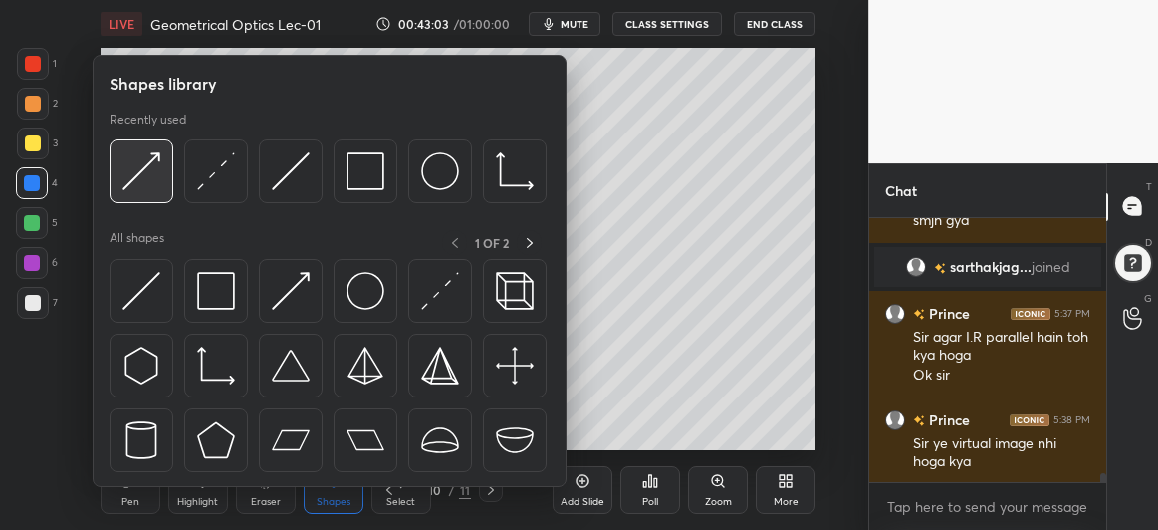
click at [137, 172] on img at bounding box center [141, 171] width 38 height 38
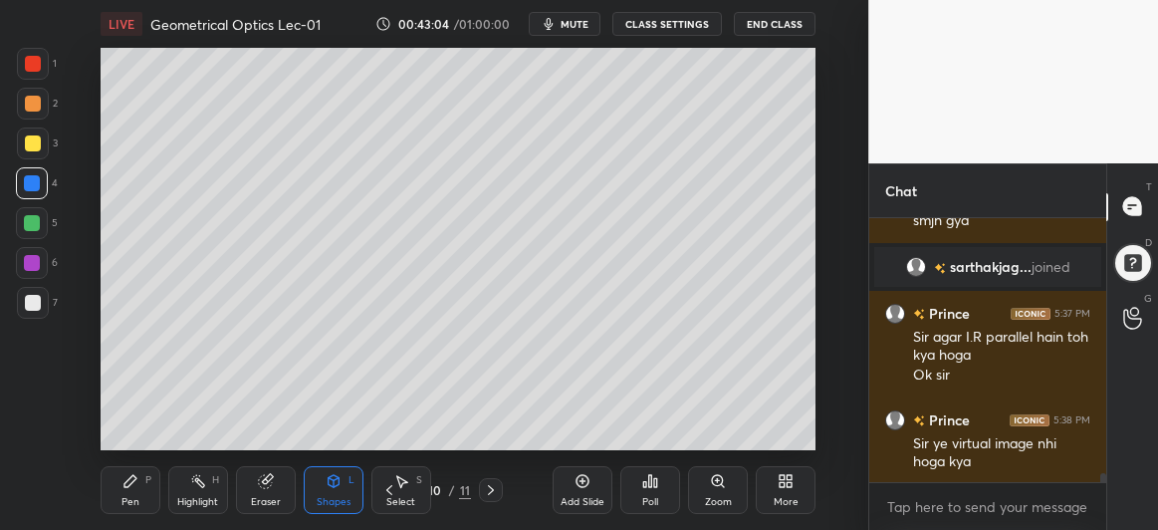
click at [32, 259] on div at bounding box center [32, 263] width 16 height 16
click at [129, 482] on icon at bounding box center [130, 481] width 12 height 12
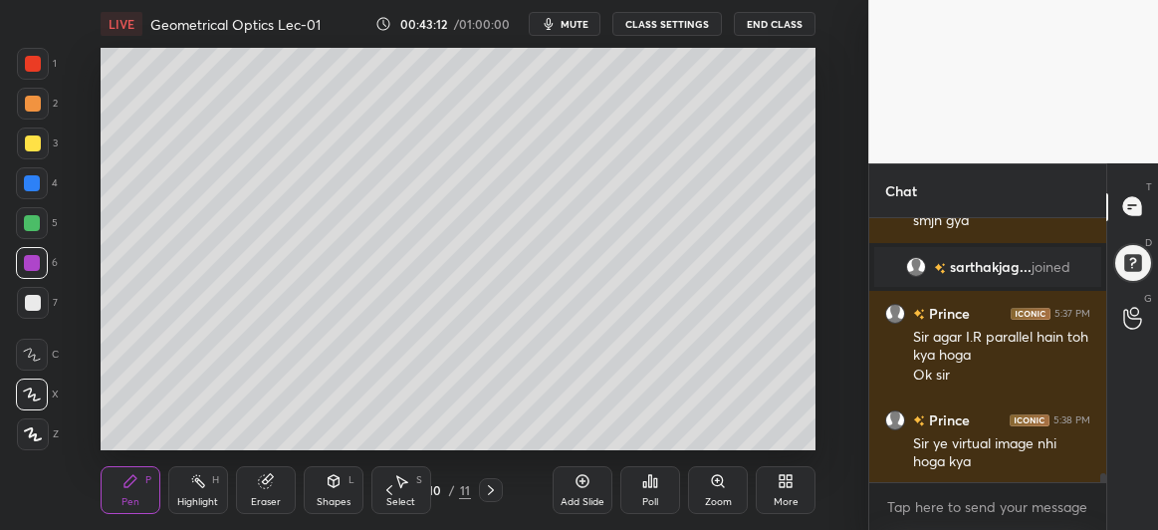
click at [35, 225] on div at bounding box center [32, 223] width 16 height 16
click at [332, 485] on icon at bounding box center [334, 481] width 11 height 12
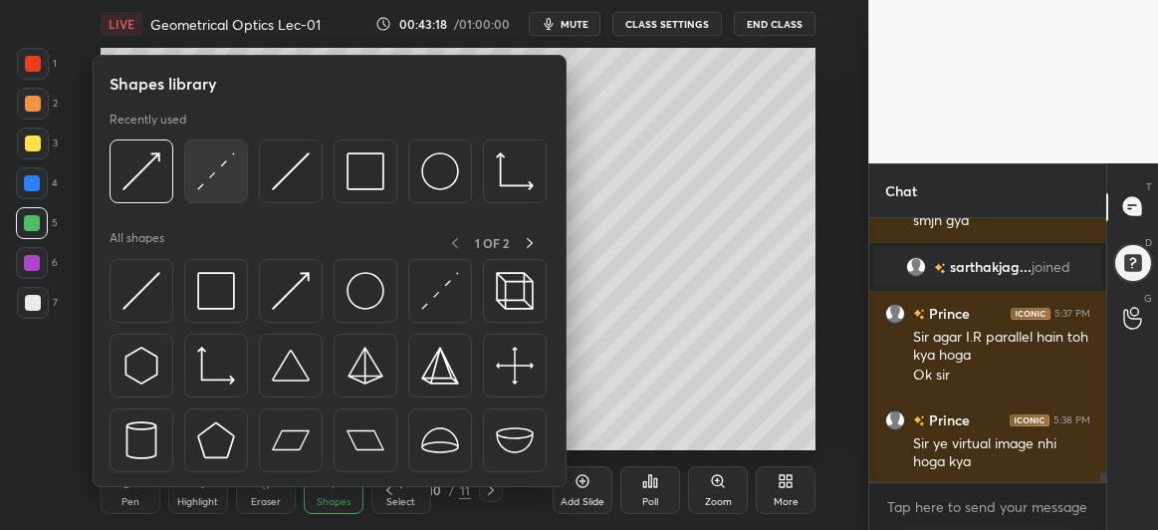
click at [229, 176] on img at bounding box center [216, 171] width 38 height 38
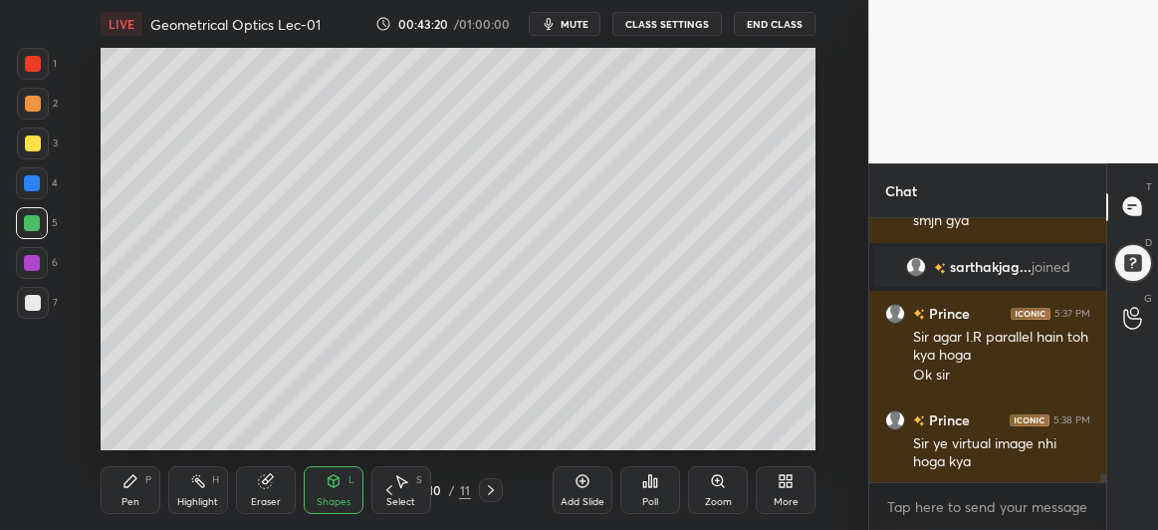
click at [29, 264] on div at bounding box center [32, 263] width 16 height 16
click at [125, 477] on icon at bounding box center [130, 481] width 16 height 16
click at [35, 305] on div at bounding box center [33, 303] width 16 height 16
click at [497, 490] on icon at bounding box center [491, 490] width 16 height 16
click at [28, 188] on div at bounding box center [32, 183] width 16 height 16
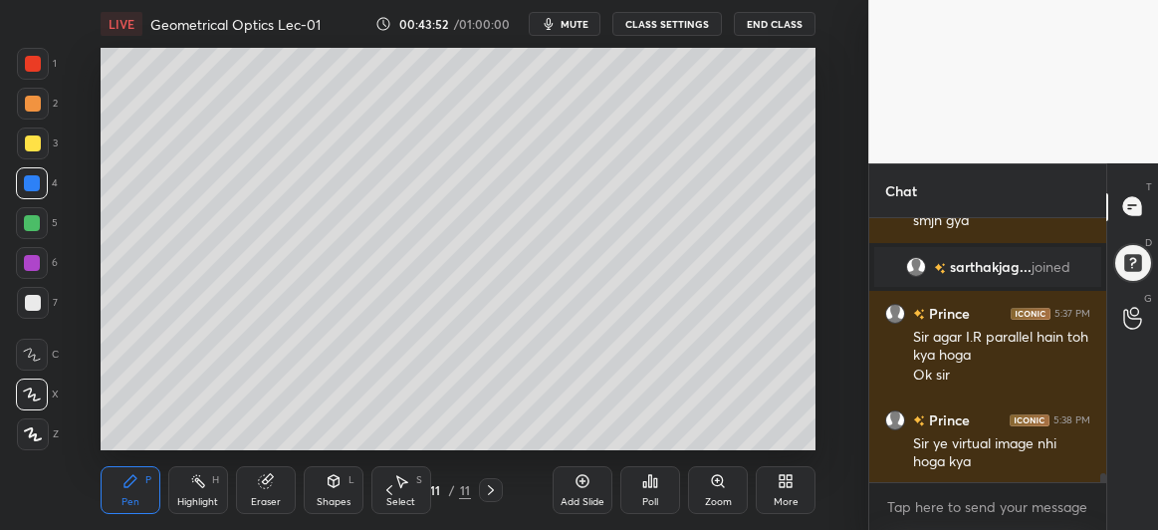
click at [33, 232] on div at bounding box center [32, 223] width 32 height 32
click at [253, 474] on div "Eraser" at bounding box center [266, 490] width 60 height 48
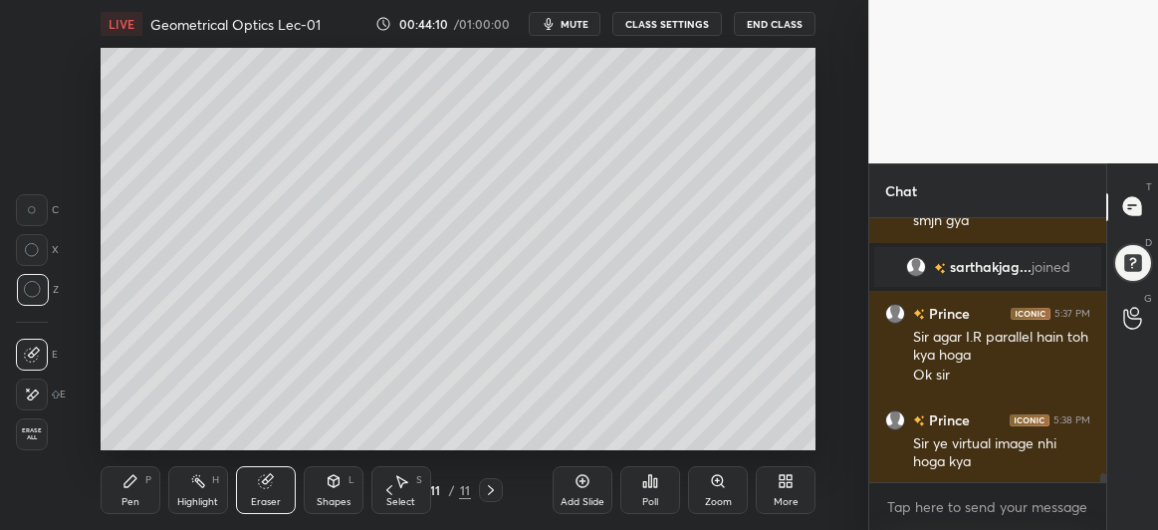
click at [125, 481] on icon at bounding box center [130, 481] width 12 height 12
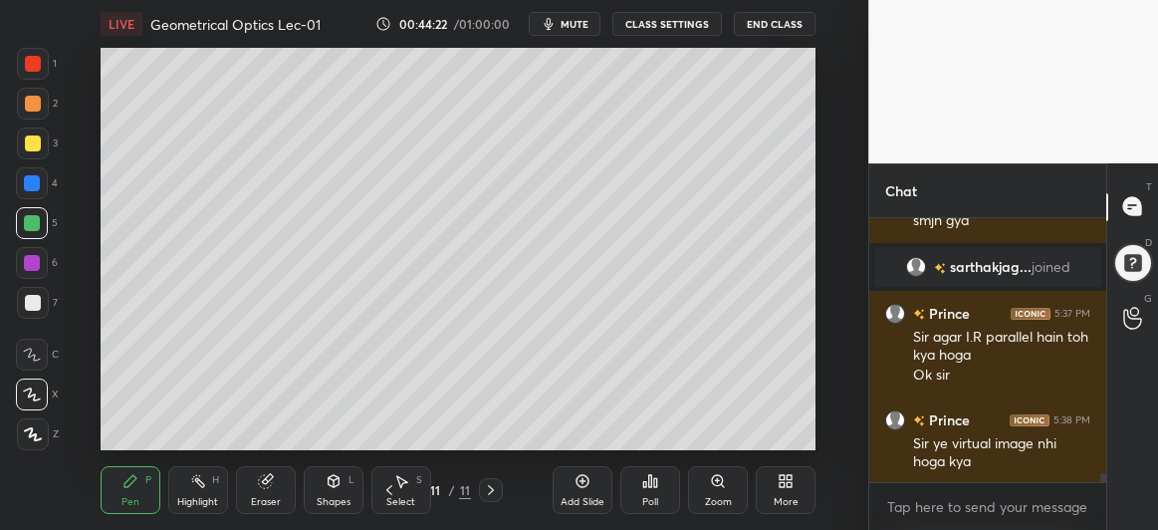
click at [27, 187] on div at bounding box center [32, 183] width 16 height 16
click at [28, 255] on div at bounding box center [32, 263] width 16 height 16
click at [390, 492] on icon at bounding box center [389, 490] width 16 height 16
click at [487, 491] on icon at bounding box center [491, 490] width 16 height 16
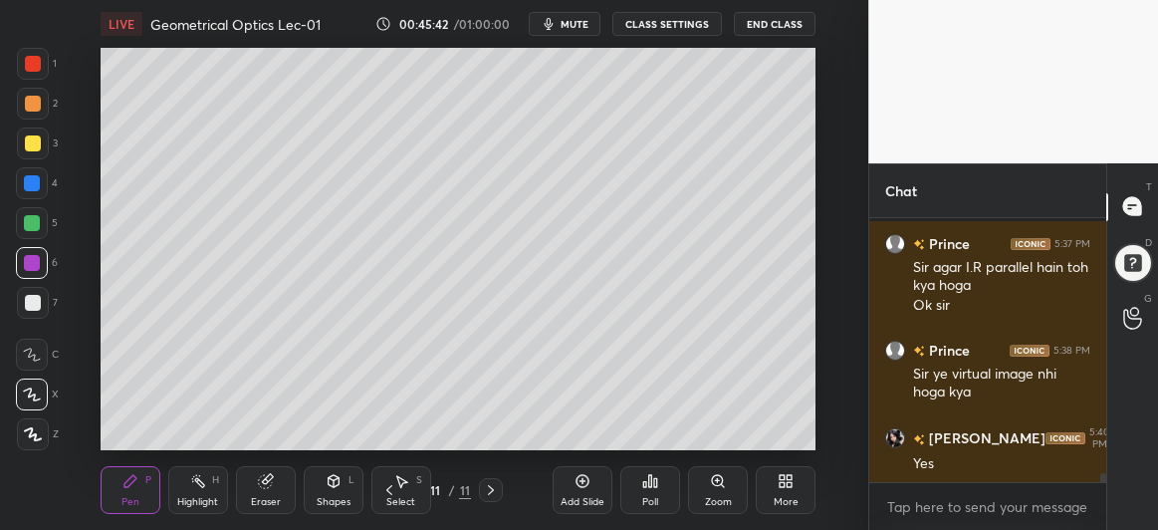
scroll to position [7382, 0]
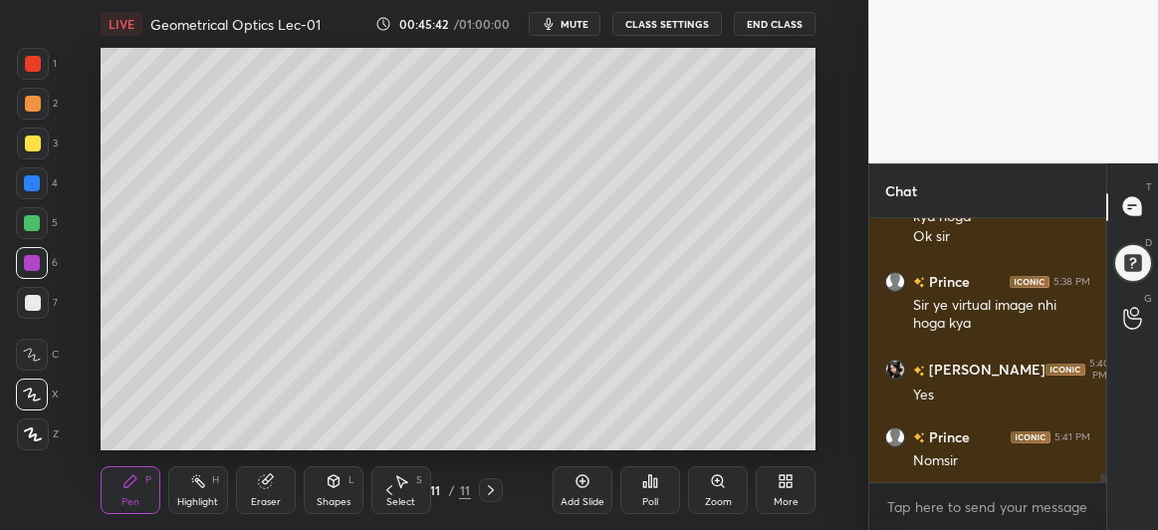
click at [29, 154] on div at bounding box center [33, 143] width 32 height 32
click at [582, 474] on icon at bounding box center [583, 481] width 16 height 16
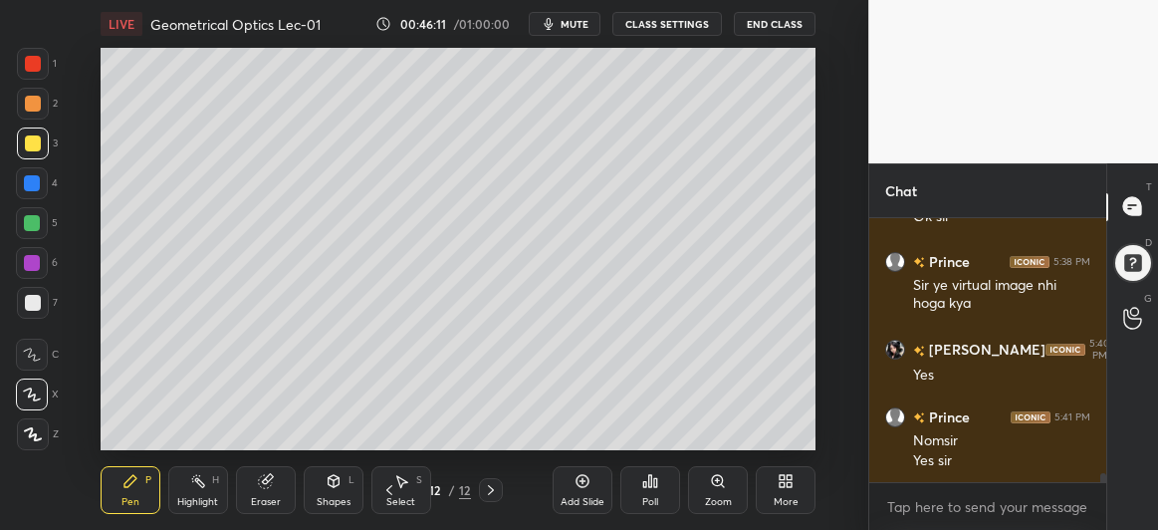
click at [32, 226] on div at bounding box center [32, 223] width 16 height 16
click at [270, 481] on icon at bounding box center [265, 481] width 13 height 13
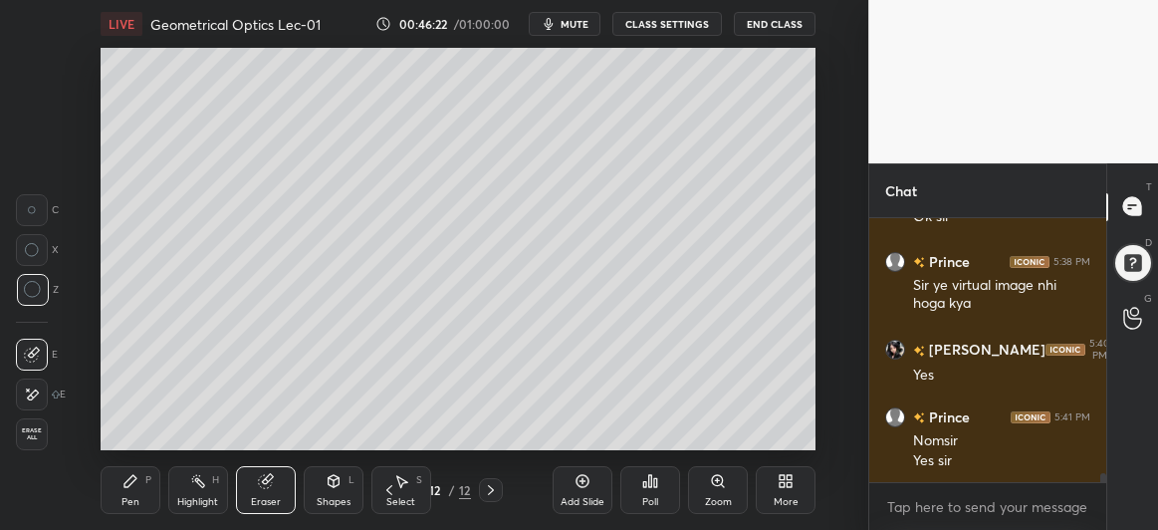
click at [132, 500] on div "Pen" at bounding box center [130, 502] width 18 height 10
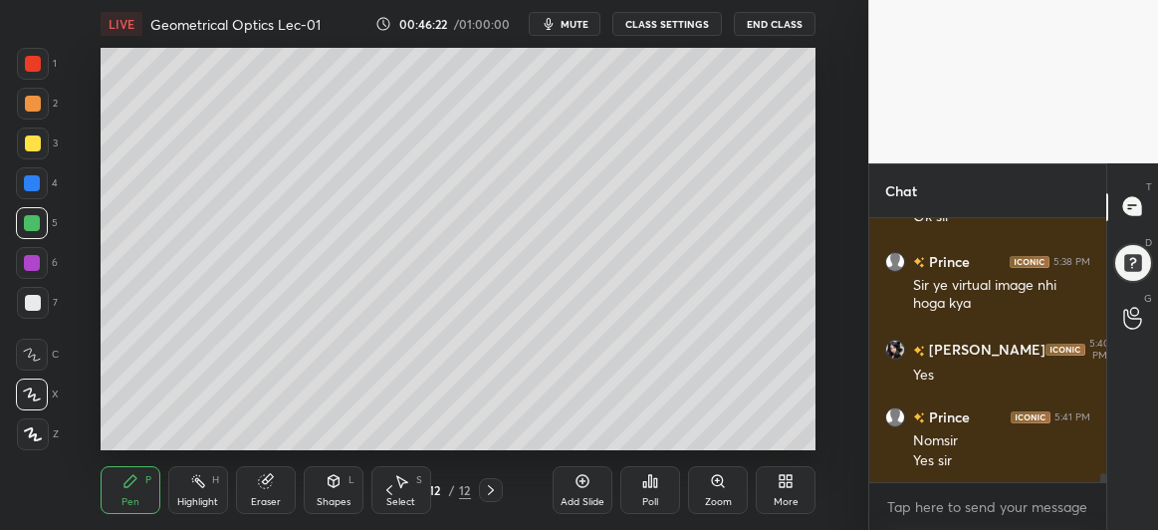
click at [32, 301] on div at bounding box center [33, 303] width 16 height 16
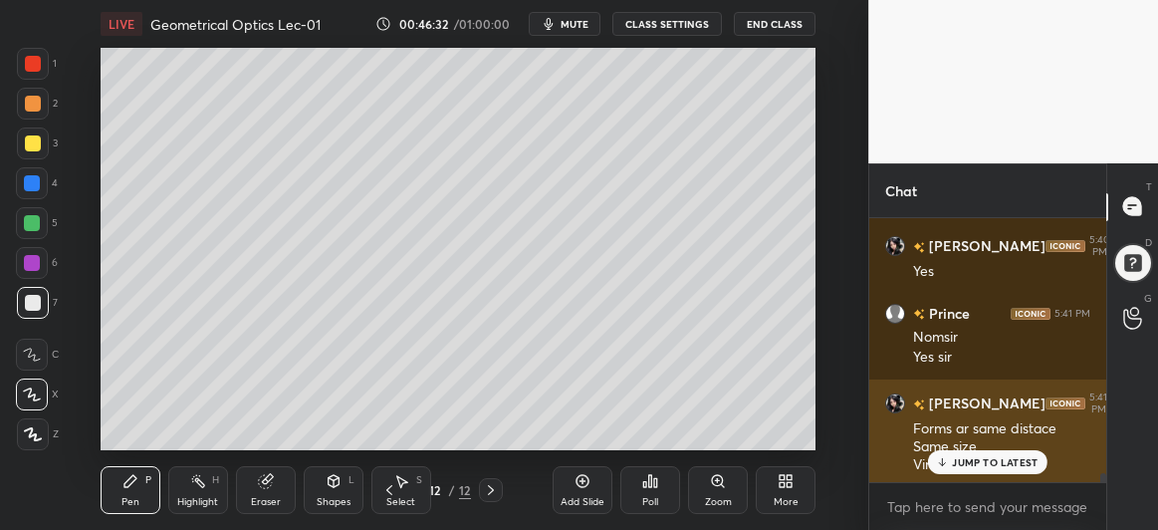
click at [951, 457] on div "JUMP TO LATEST" at bounding box center [988, 462] width 120 height 24
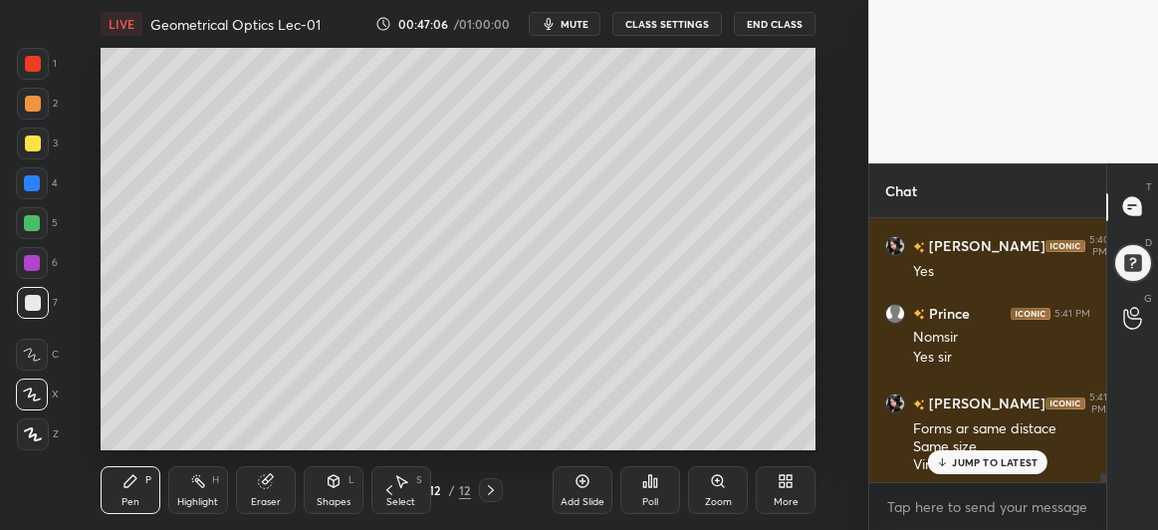
scroll to position [7610, 0]
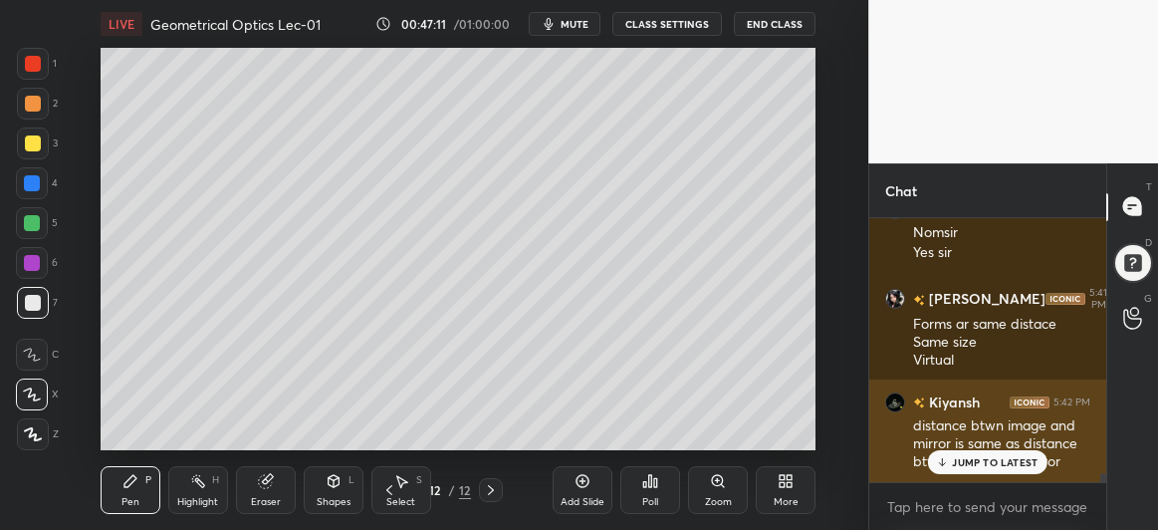
click at [973, 471] on div "JUMP TO LATEST" at bounding box center [988, 462] width 120 height 24
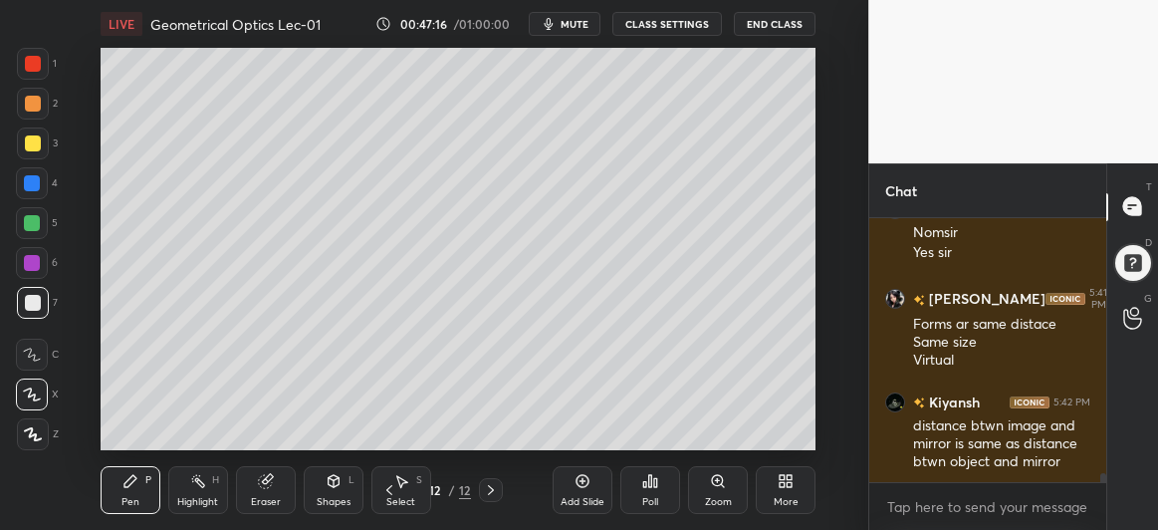
click at [579, 492] on div "Add Slide" at bounding box center [583, 490] width 60 height 48
click at [32, 175] on div at bounding box center [32, 183] width 16 height 16
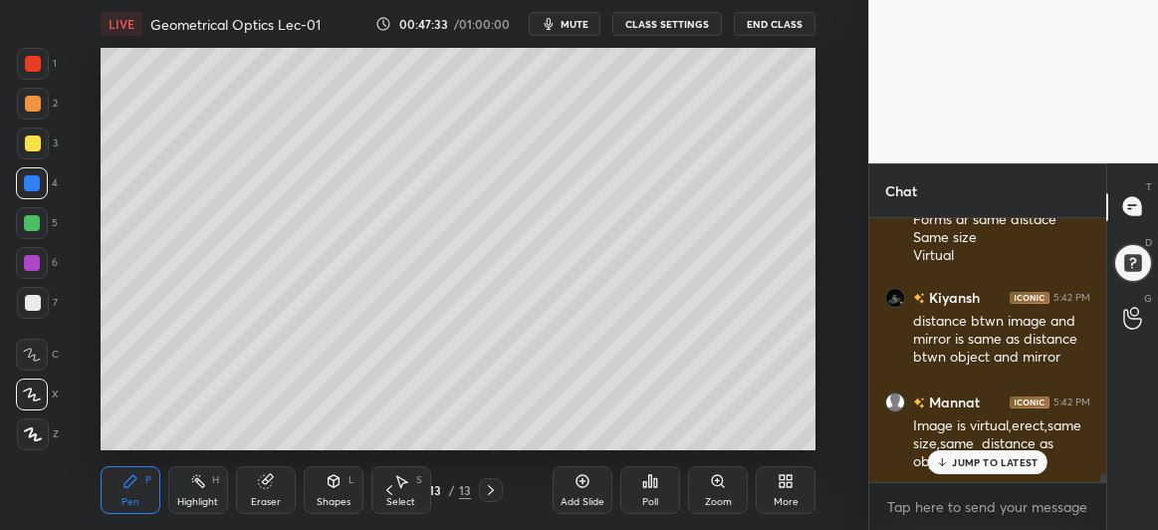
click at [30, 225] on div at bounding box center [32, 223] width 16 height 16
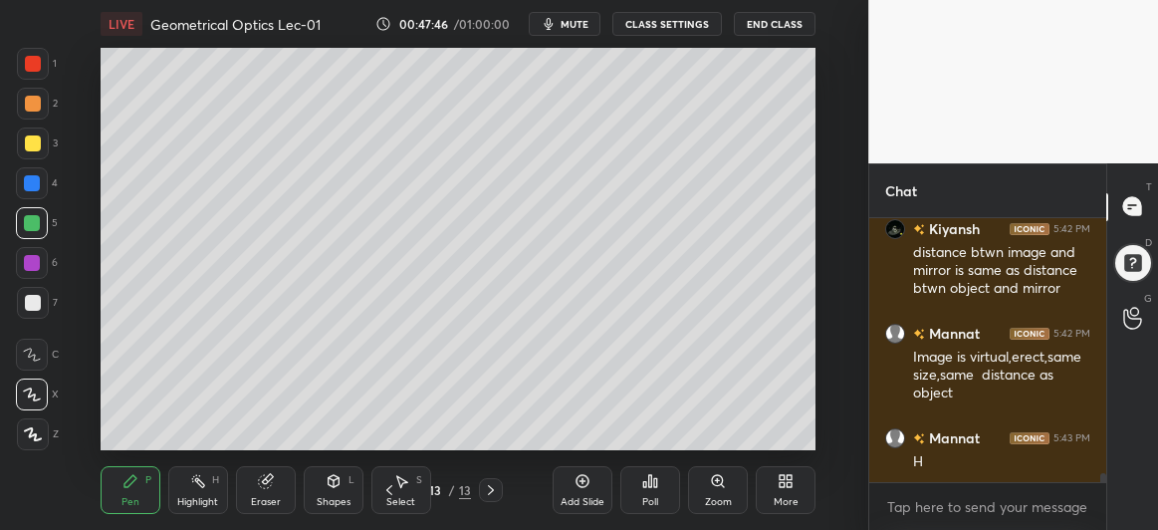
click at [32, 142] on div at bounding box center [33, 143] width 16 height 16
click at [37, 219] on div at bounding box center [32, 223] width 16 height 16
click at [30, 302] on div at bounding box center [33, 303] width 16 height 16
click at [35, 219] on div at bounding box center [32, 223] width 16 height 16
click at [29, 303] on div at bounding box center [33, 303] width 16 height 16
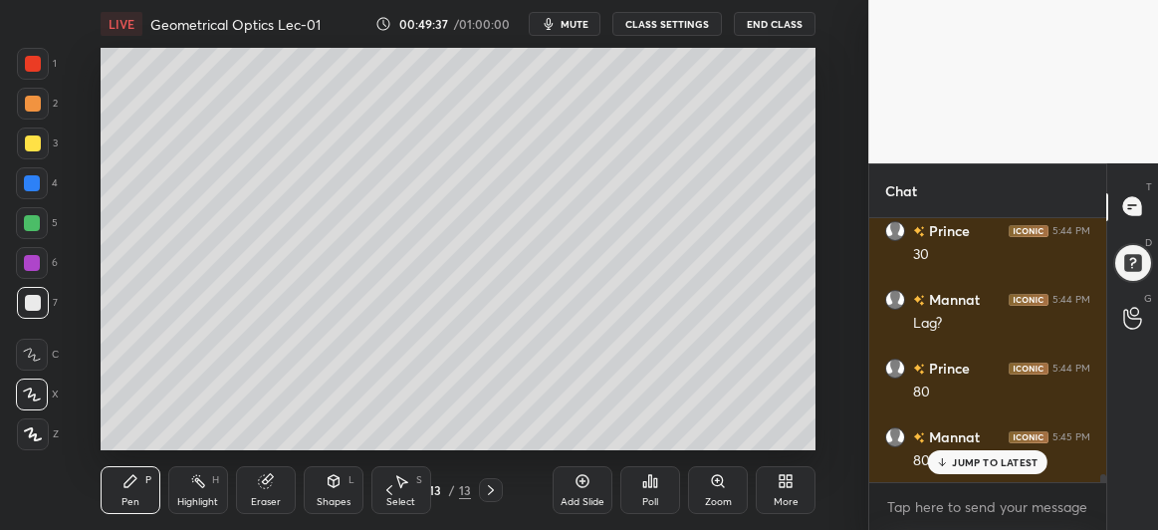
scroll to position [8162, 0]
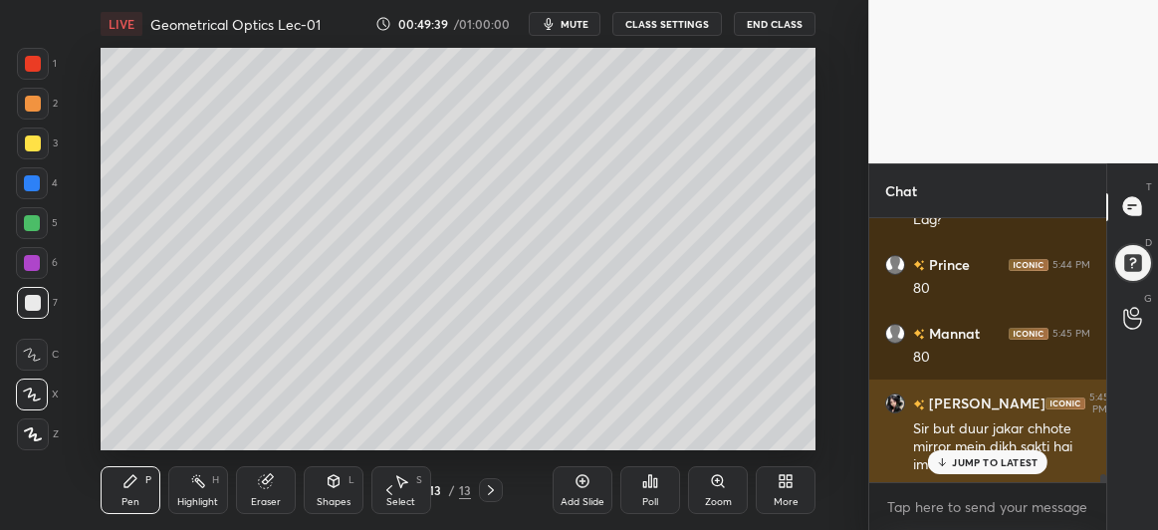
click at [972, 463] on p "JUMP TO LATEST" at bounding box center [995, 462] width 86 height 12
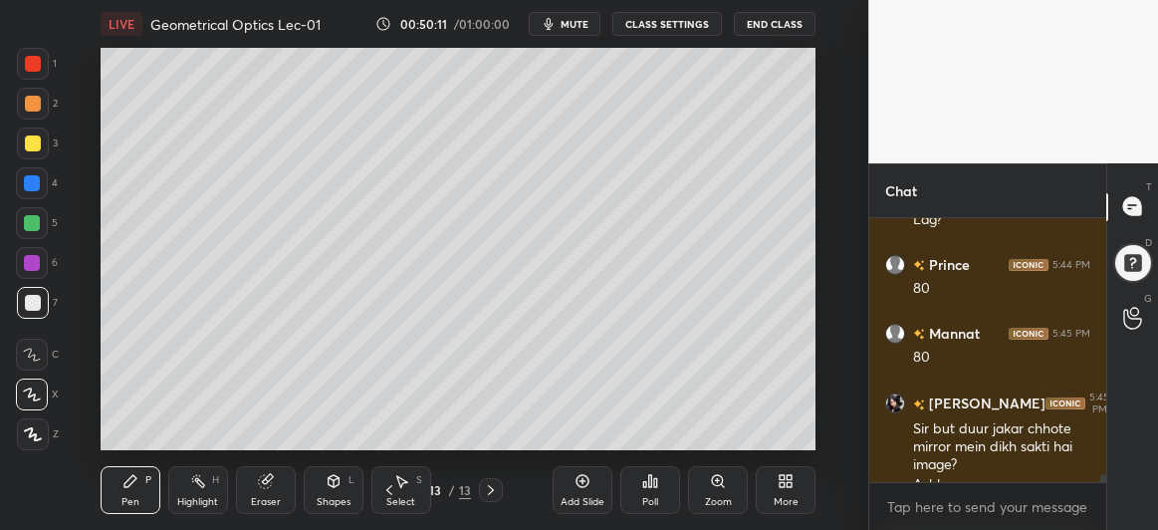
scroll to position [8182, 0]
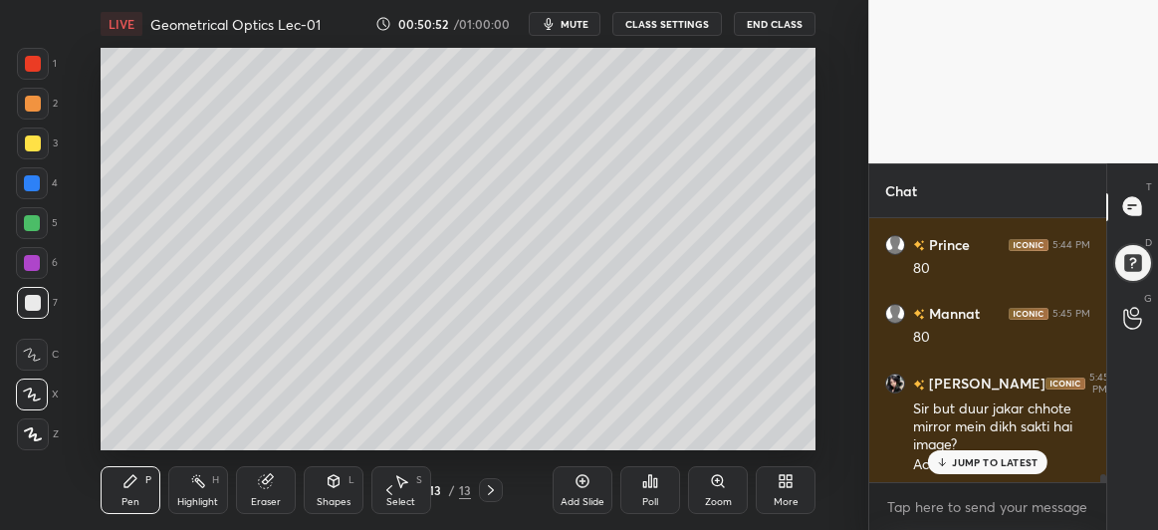
click at [579, 481] on icon at bounding box center [583, 481] width 16 height 16
click at [329, 487] on icon at bounding box center [334, 481] width 16 height 16
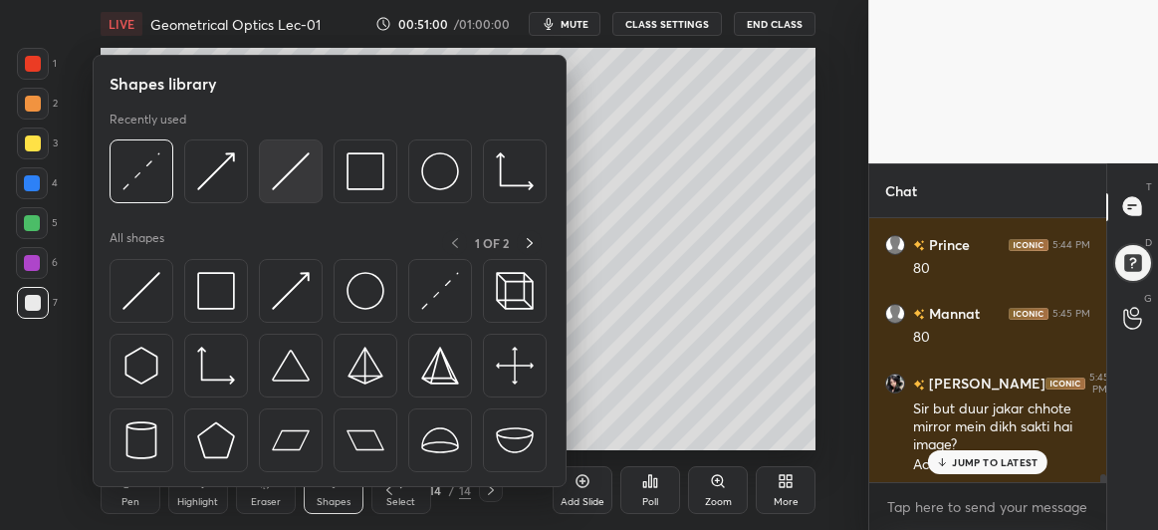
click at [280, 176] on img at bounding box center [291, 171] width 38 height 38
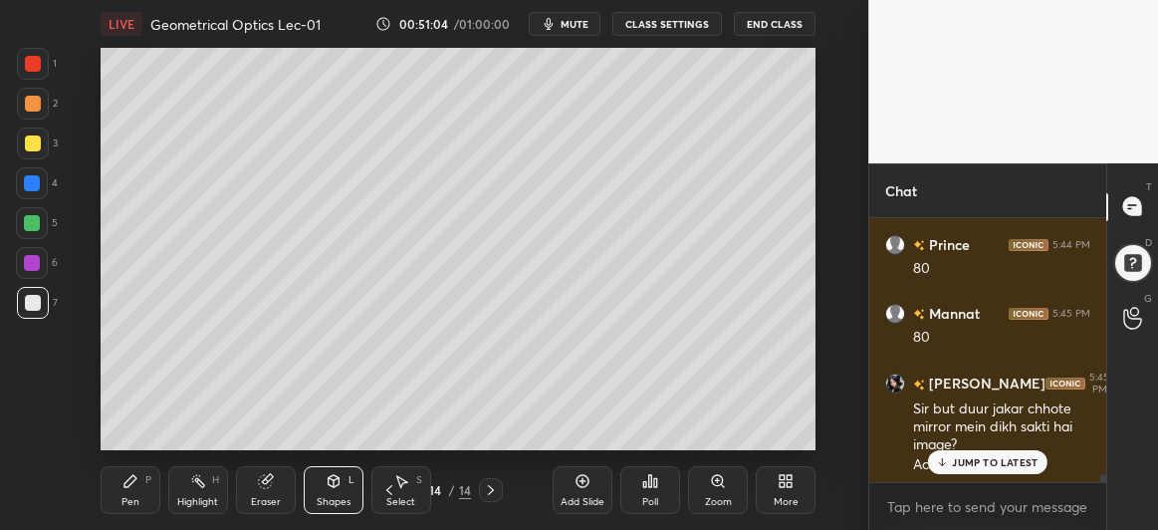
click at [328, 487] on icon at bounding box center [334, 481] width 16 height 16
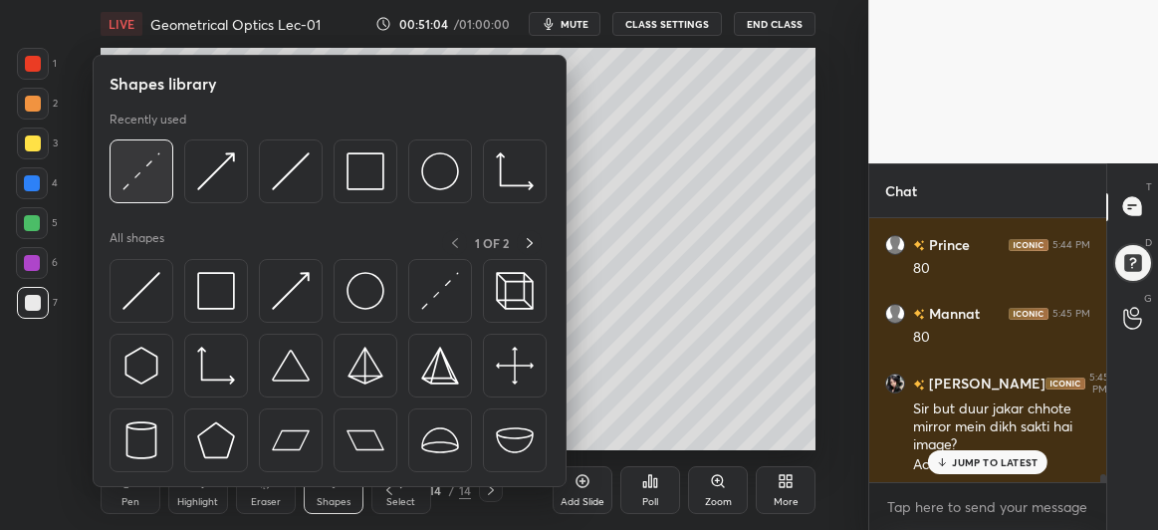
click at [163, 178] on div at bounding box center [142, 171] width 64 height 64
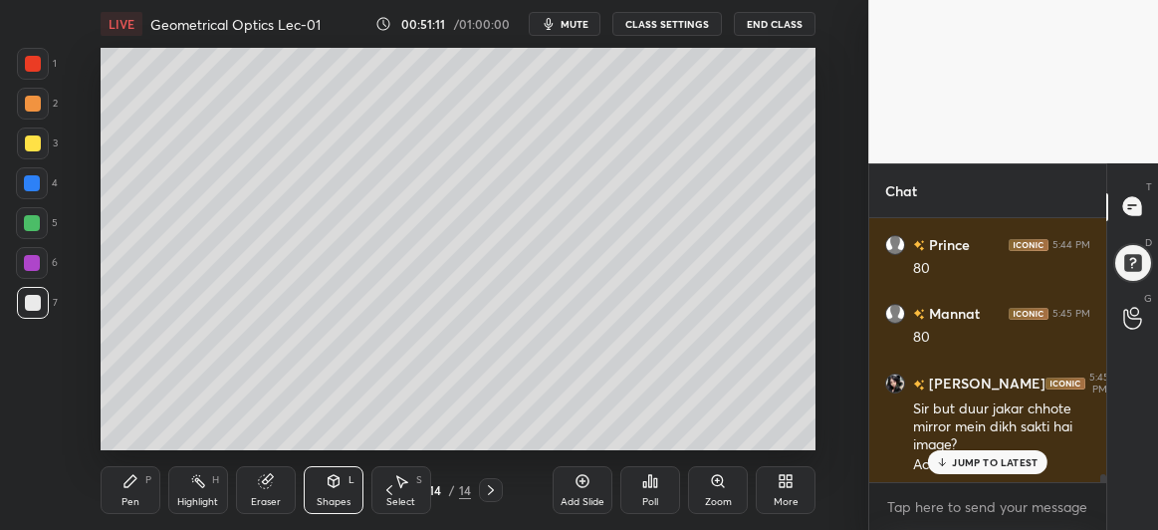
click at [330, 498] on div "Shapes" at bounding box center [334, 502] width 34 height 10
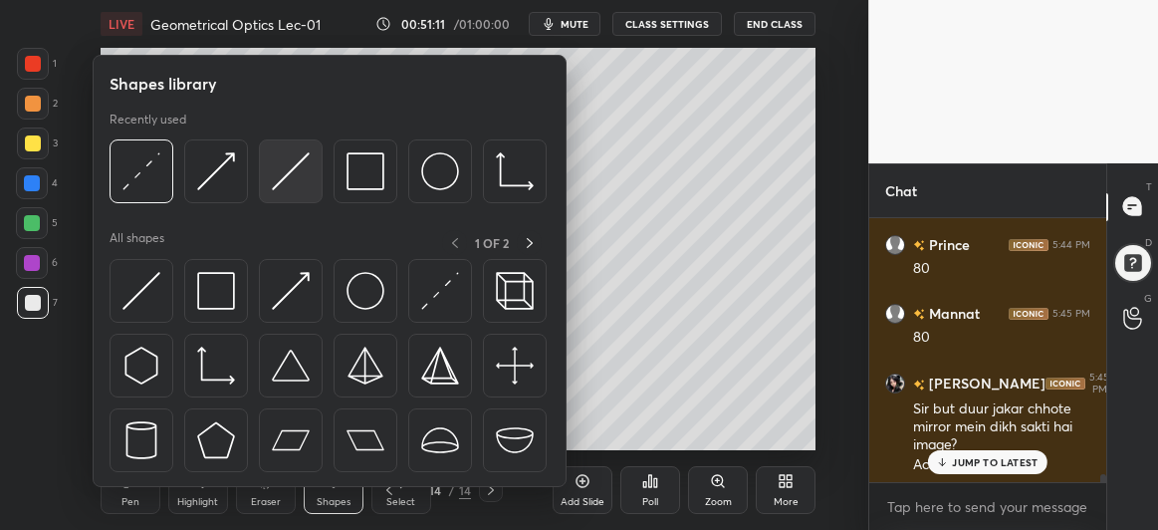
click at [283, 164] on img at bounding box center [291, 171] width 38 height 38
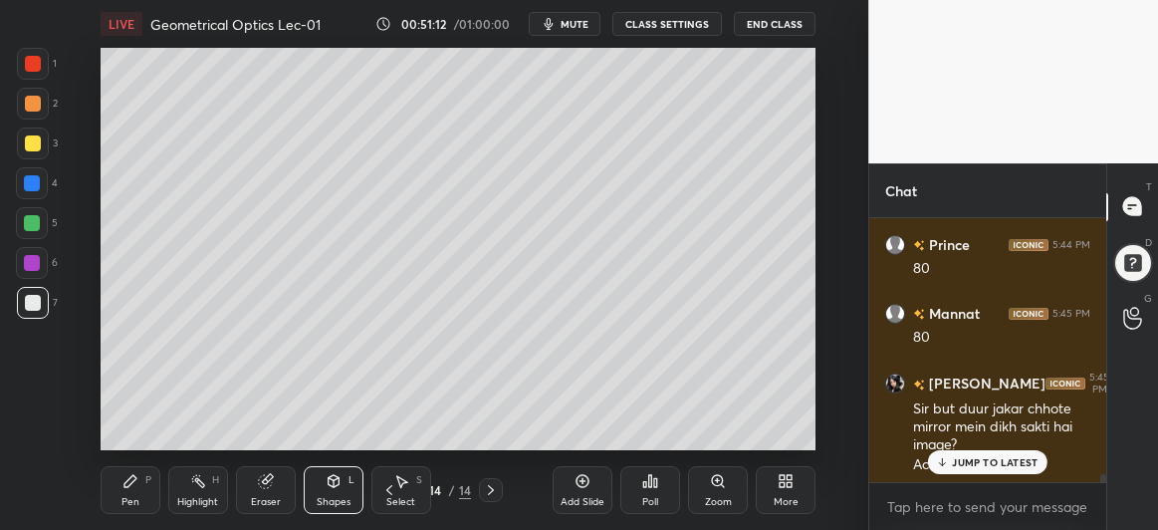
click at [26, 270] on div at bounding box center [32, 263] width 16 height 16
click at [337, 472] on div "Shapes L" at bounding box center [334, 490] width 60 height 48
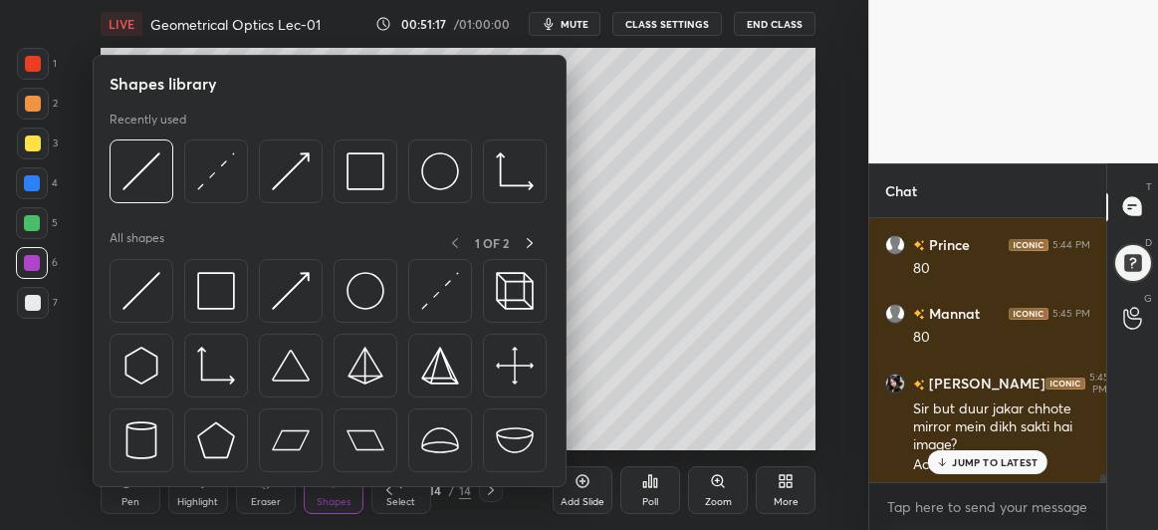
click at [158, 175] on img at bounding box center [141, 171] width 38 height 38
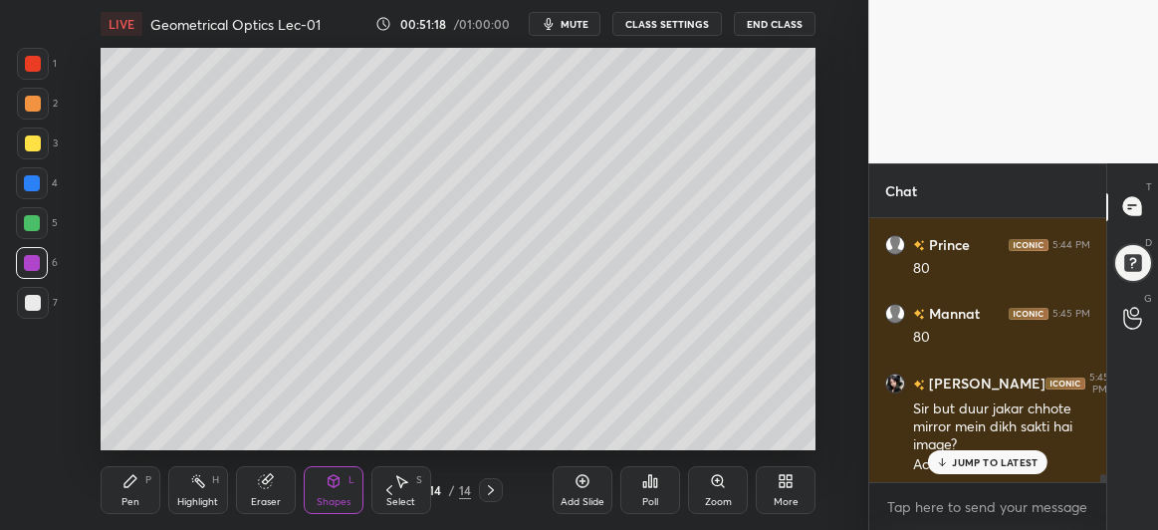
click at [33, 218] on div at bounding box center [32, 223] width 16 height 16
click at [33, 141] on div at bounding box center [33, 143] width 16 height 16
click at [126, 481] on icon at bounding box center [130, 481] width 12 height 12
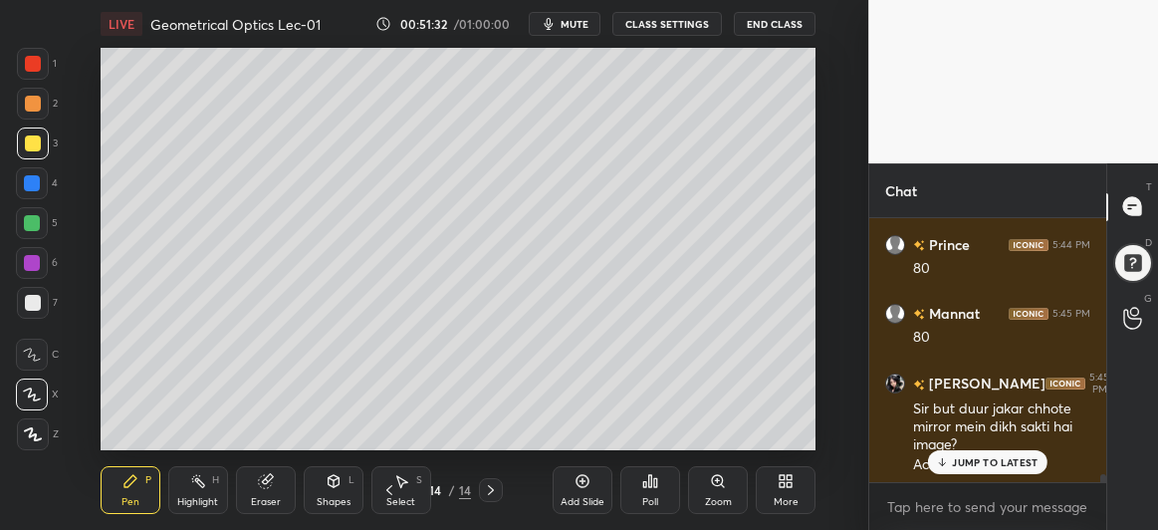
click at [35, 259] on div at bounding box center [32, 263] width 16 height 16
click at [32, 306] on div at bounding box center [33, 303] width 16 height 16
click at [36, 178] on div at bounding box center [32, 183] width 16 height 16
click at [25, 140] on div at bounding box center [33, 143] width 16 height 16
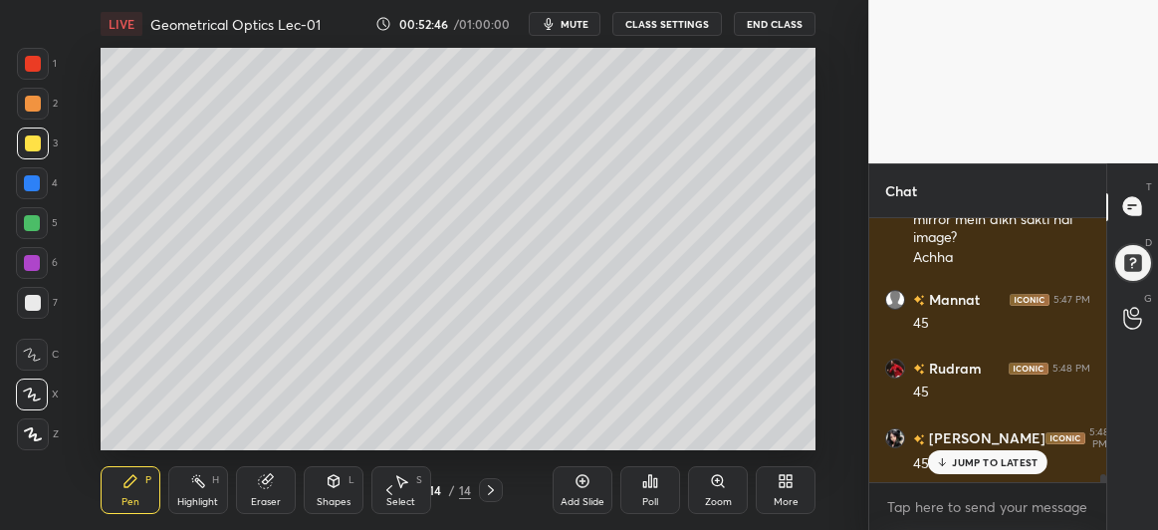
scroll to position [8457, 0]
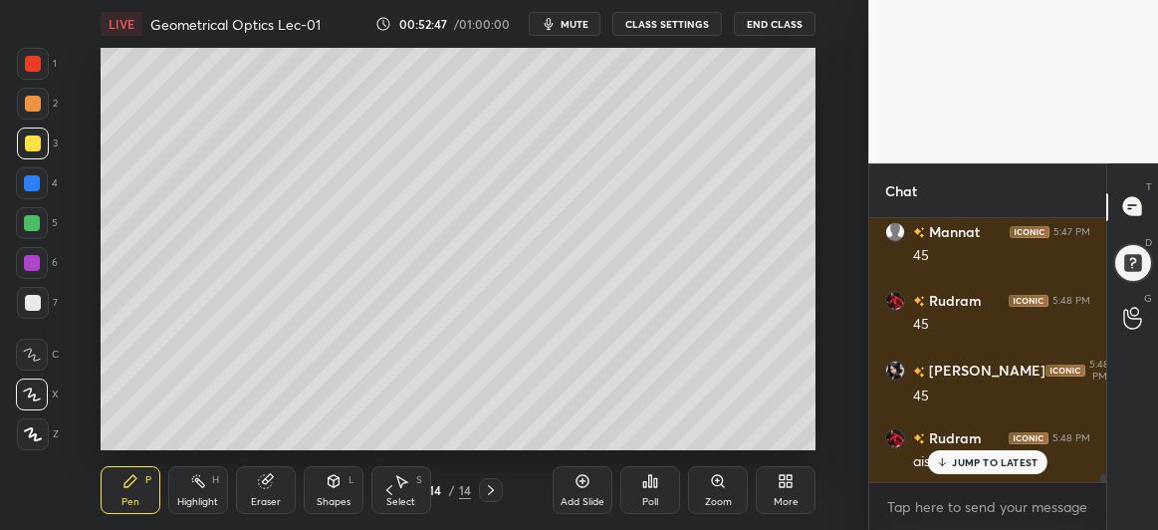
click at [338, 492] on div "Shapes L" at bounding box center [334, 490] width 60 height 48
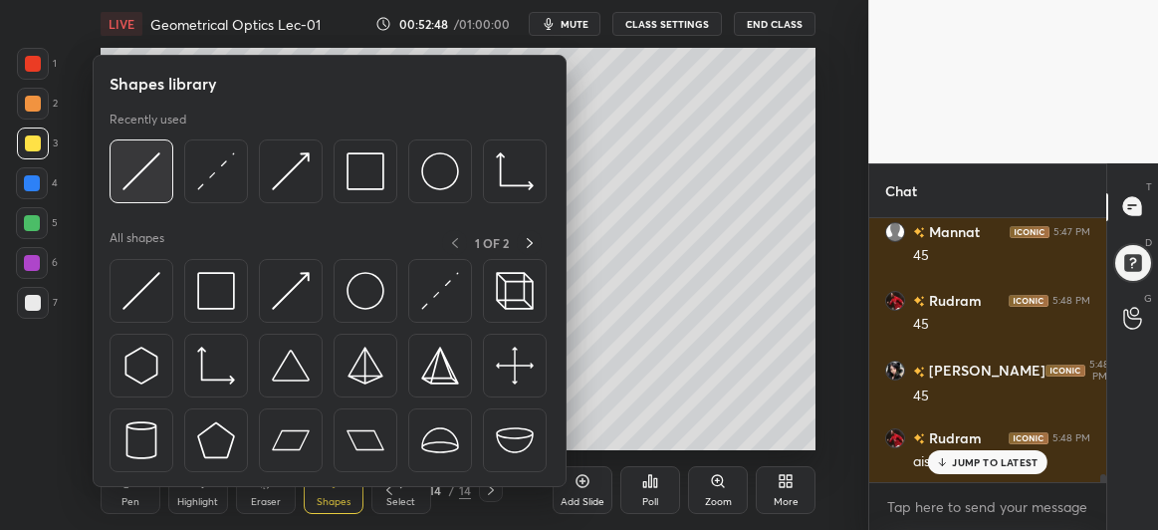
click at [127, 165] on img at bounding box center [141, 171] width 38 height 38
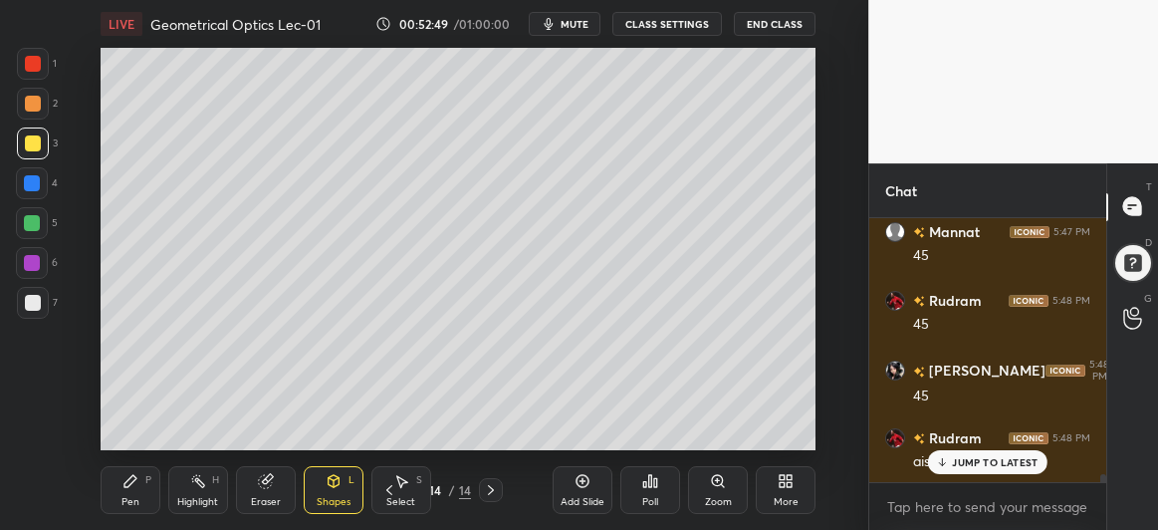
click at [33, 179] on div at bounding box center [32, 183] width 16 height 16
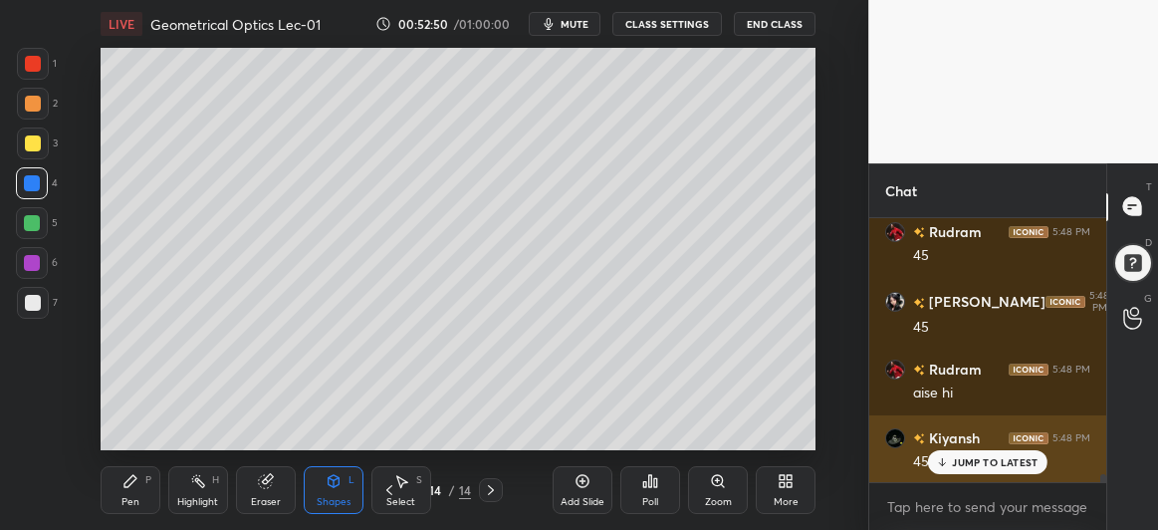
click at [972, 465] on p "JUMP TO LATEST" at bounding box center [995, 462] width 86 height 12
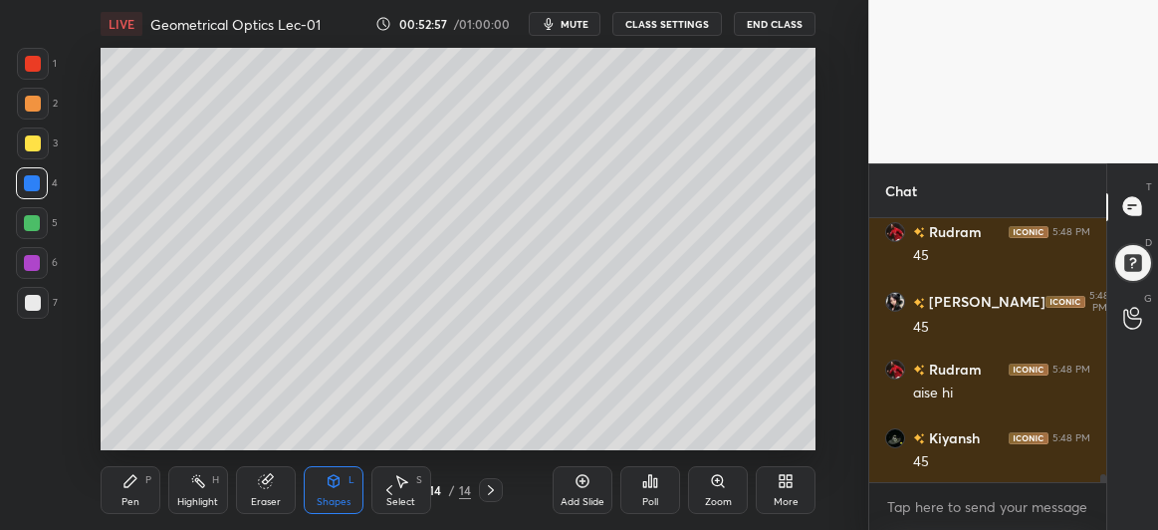
click at [113, 477] on div "Pen P" at bounding box center [131, 490] width 60 height 48
click at [35, 301] on div at bounding box center [33, 303] width 16 height 16
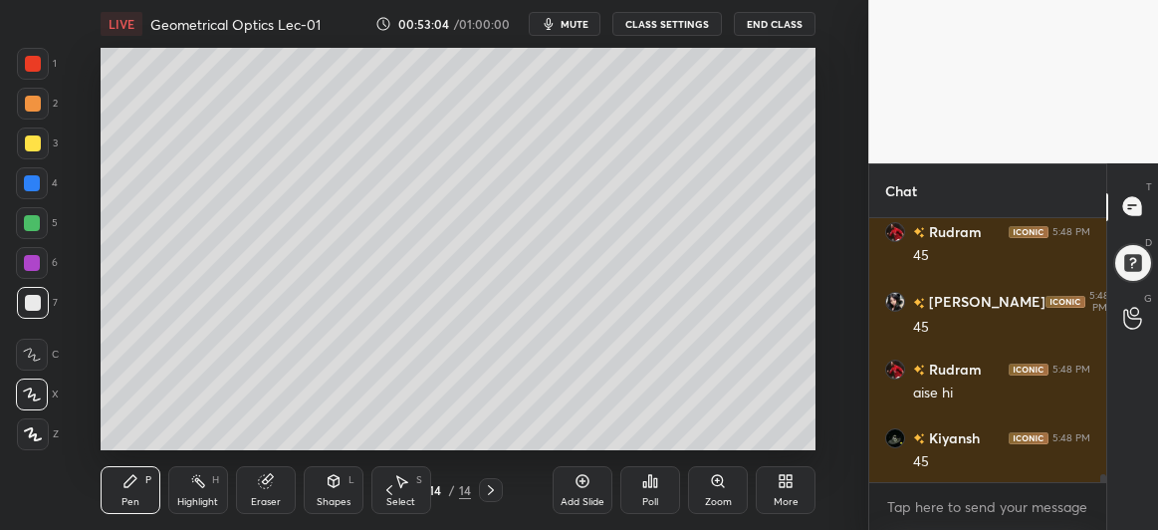
click at [27, 138] on div at bounding box center [33, 143] width 16 height 16
click at [32, 221] on div at bounding box center [32, 223] width 16 height 16
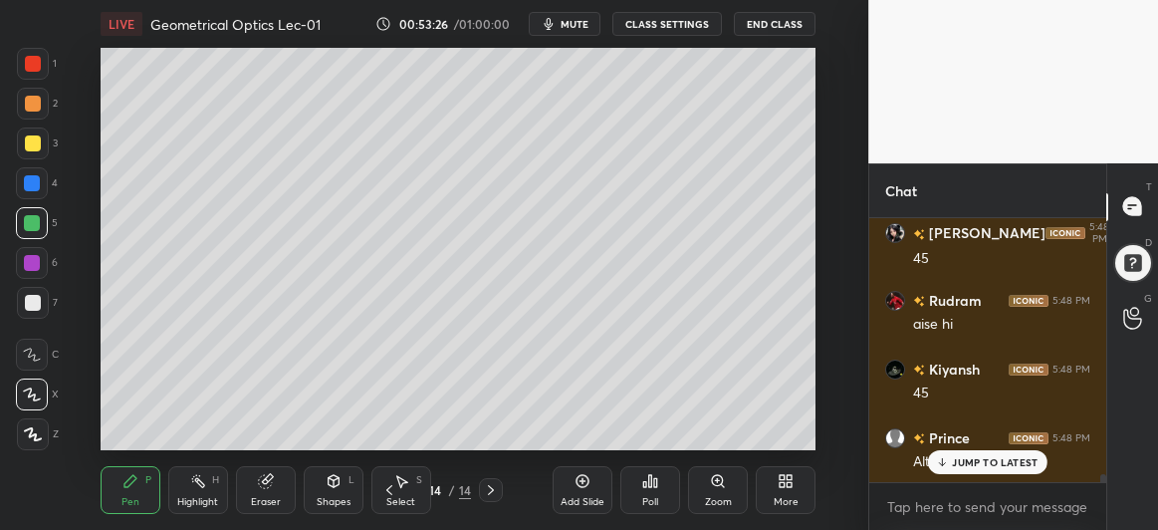
scroll to position [8663, 0]
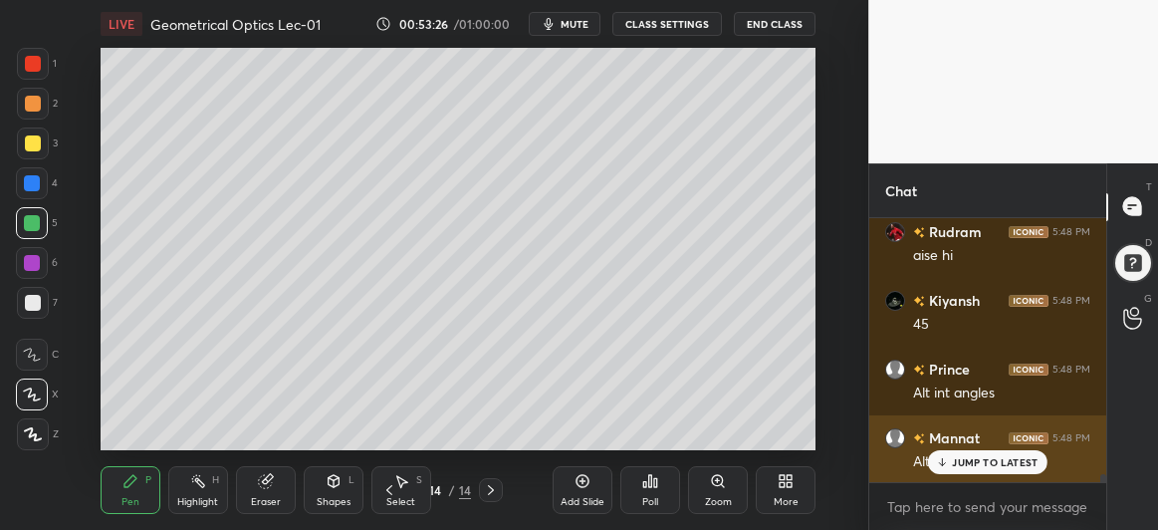
click at [992, 467] on p "JUMP TO LATEST" at bounding box center [995, 462] width 86 height 12
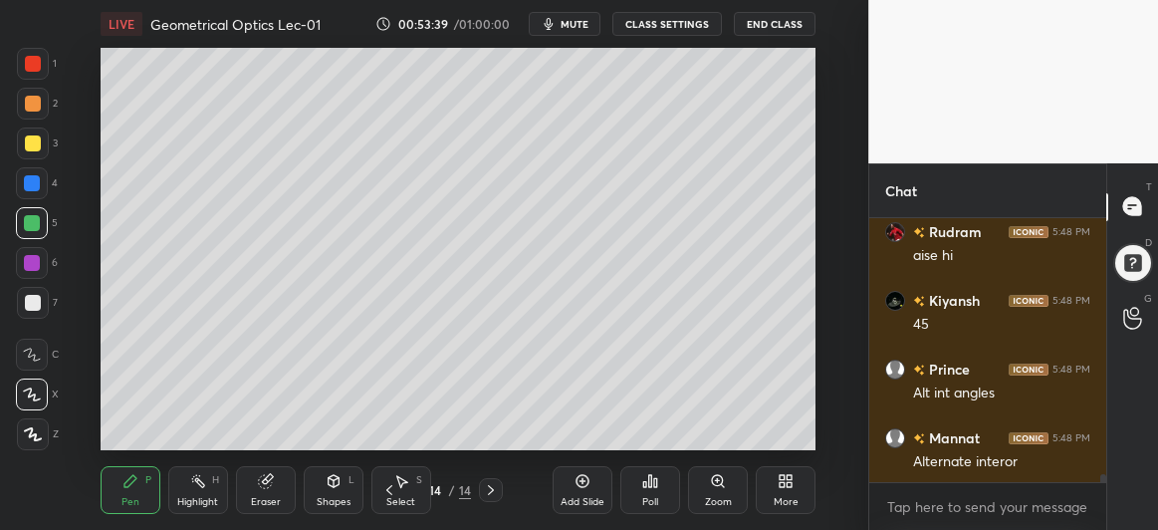
scroll to position [8733, 0]
click at [32, 142] on div at bounding box center [33, 143] width 16 height 16
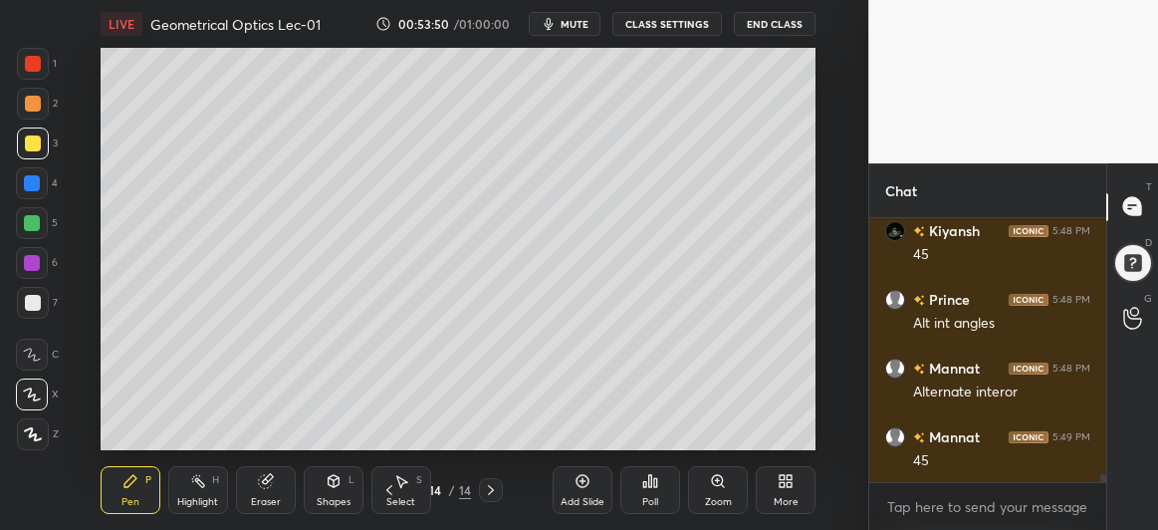
click at [31, 98] on div at bounding box center [33, 104] width 16 height 16
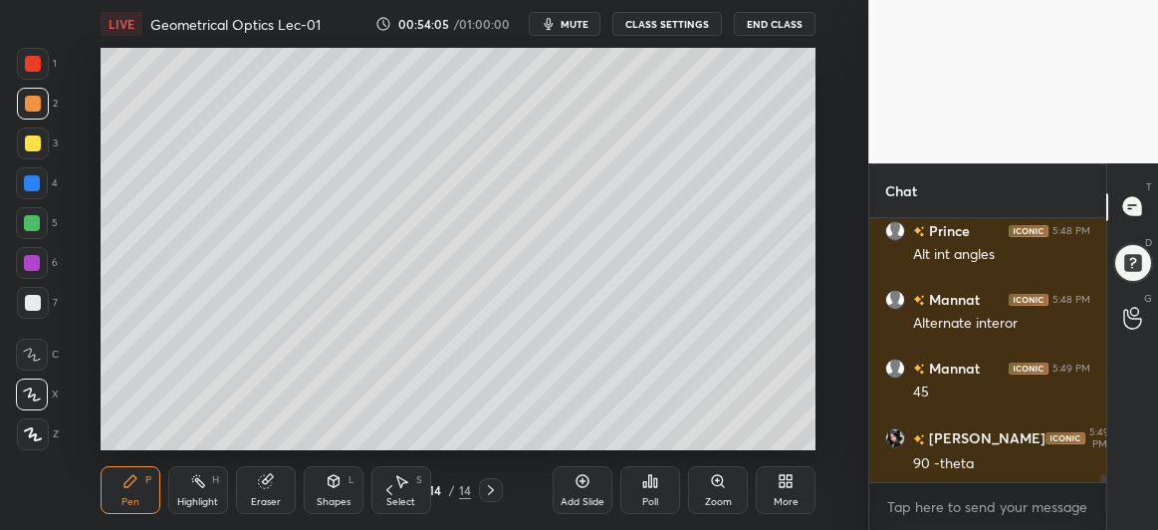
click at [32, 257] on div at bounding box center [32, 263] width 16 height 16
click at [38, 308] on div at bounding box center [33, 303] width 16 height 16
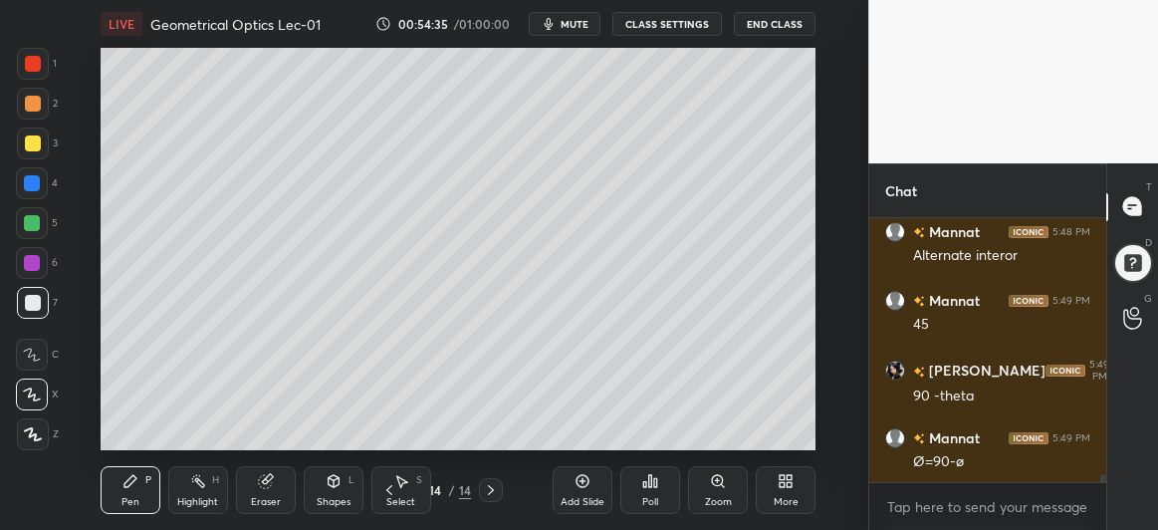
click at [32, 181] on div at bounding box center [32, 183] width 16 height 16
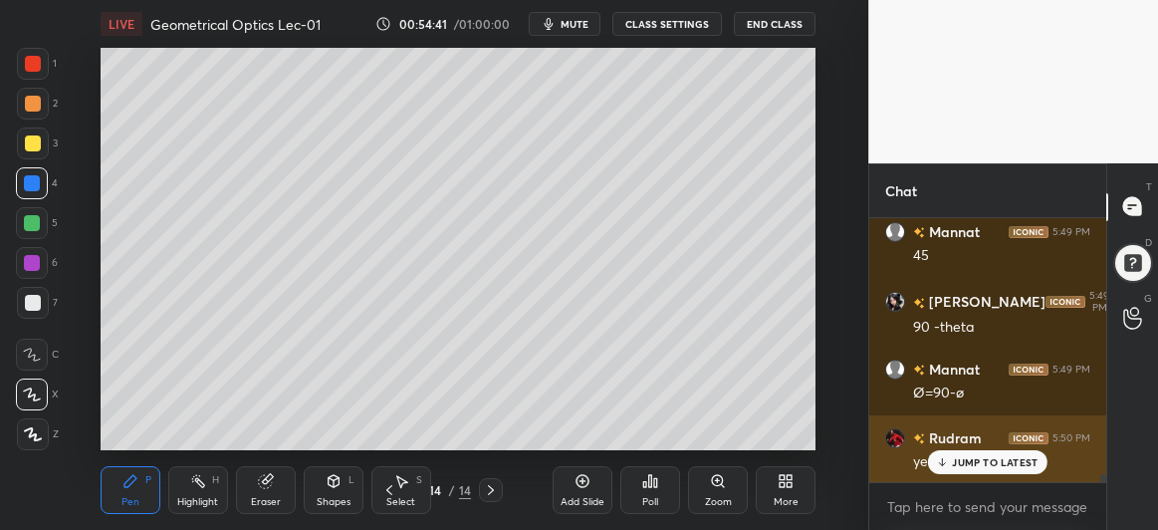
click at [971, 458] on p "JUMP TO LATEST" at bounding box center [995, 462] width 86 height 12
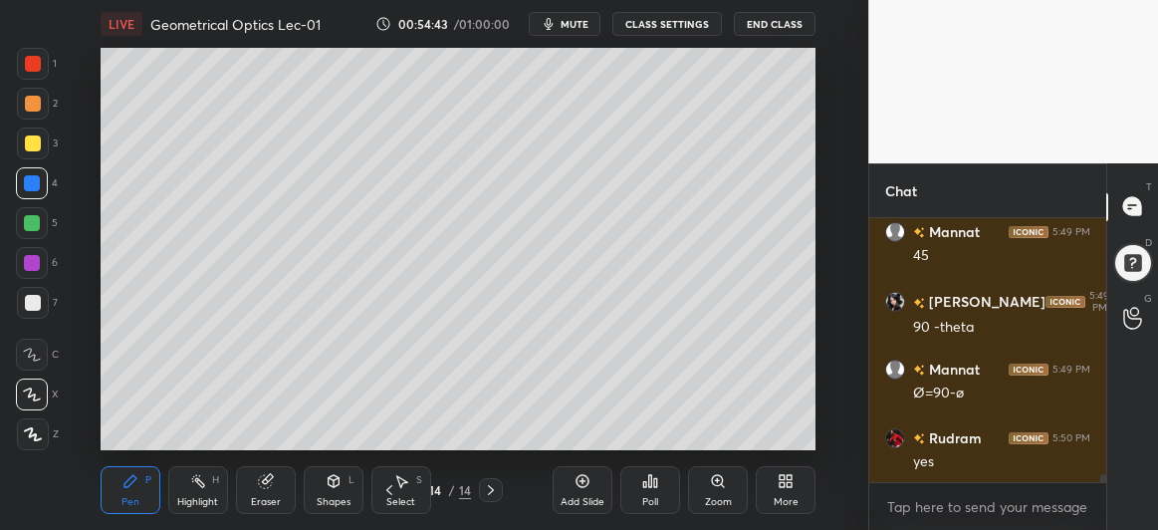
click at [384, 490] on icon at bounding box center [389, 490] width 16 height 16
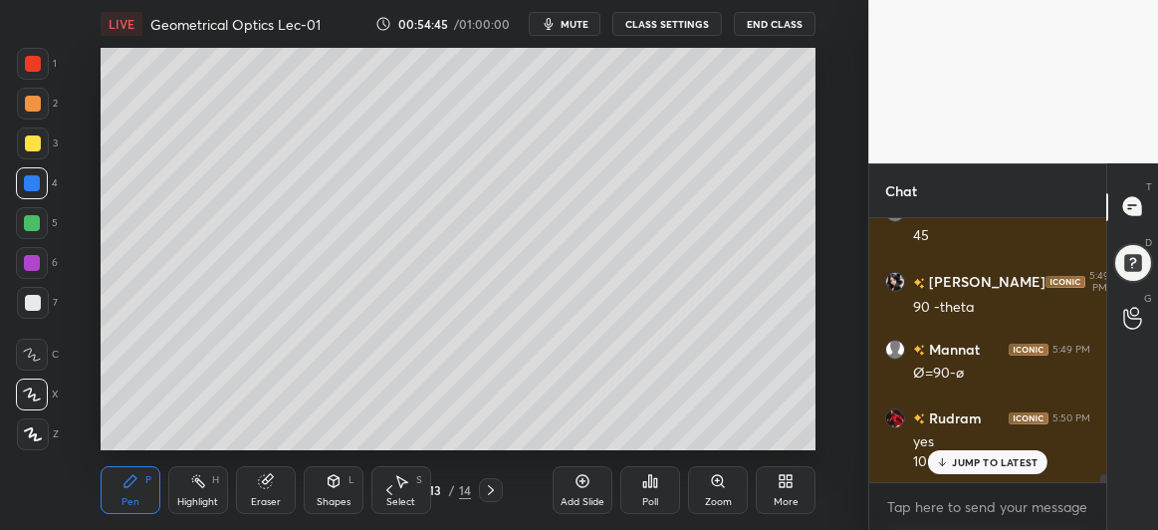
click at [962, 458] on p "JUMP TO LATEST" at bounding box center [995, 462] width 86 height 12
click at [386, 494] on icon at bounding box center [389, 490] width 16 height 16
click at [491, 489] on icon at bounding box center [491, 490] width 6 height 10
click at [492, 489] on icon at bounding box center [491, 490] width 6 height 10
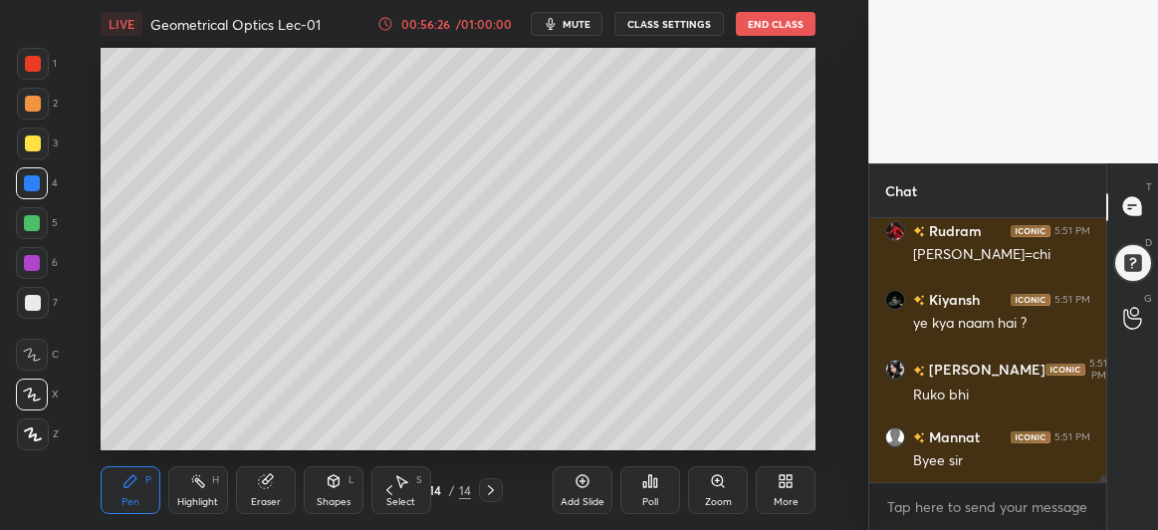
scroll to position [9612, 0]
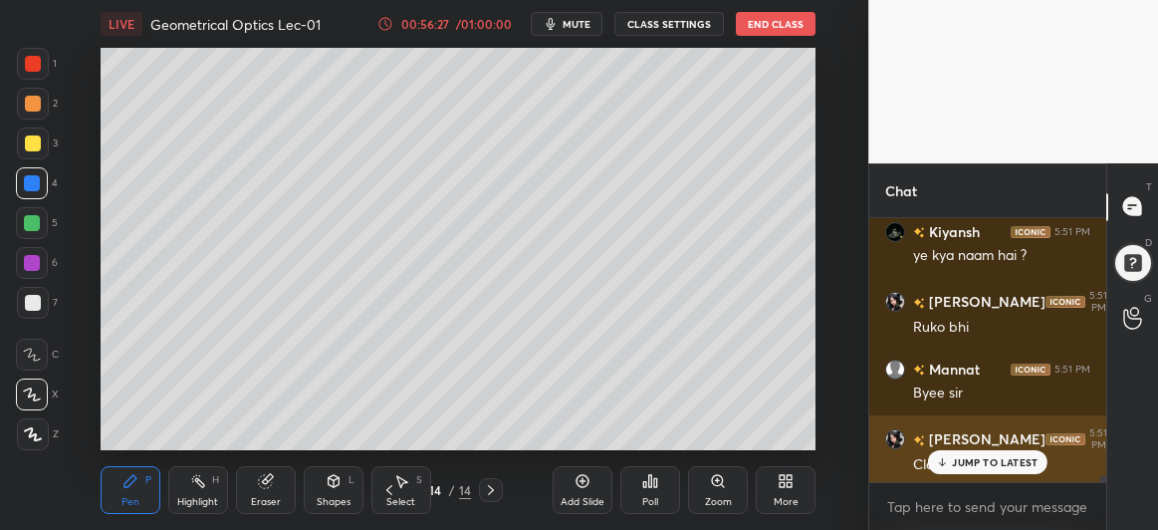
click at [971, 462] on p "JUMP TO LATEST" at bounding box center [995, 462] width 86 height 12
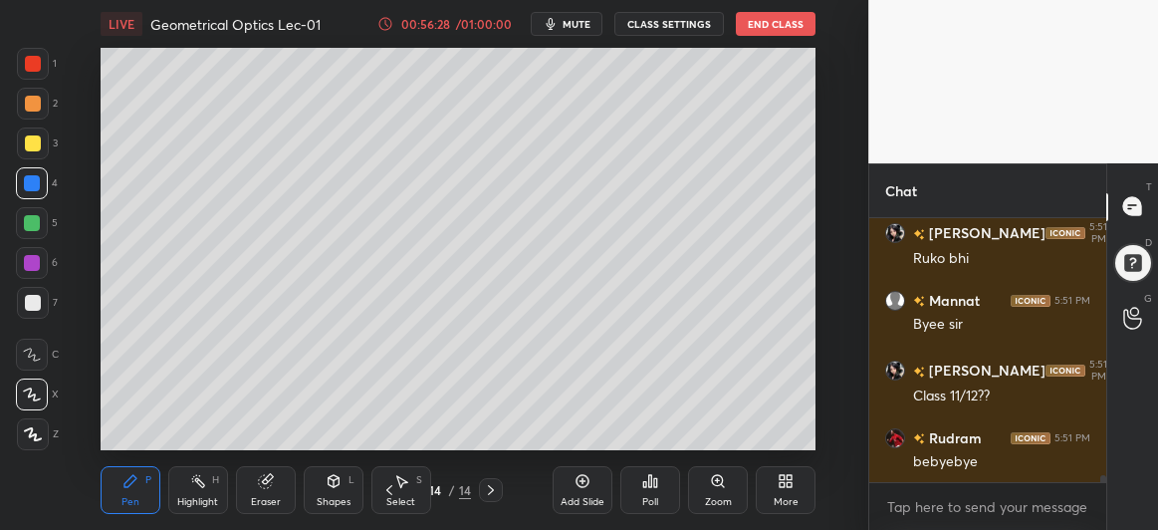
scroll to position [9750, 0]
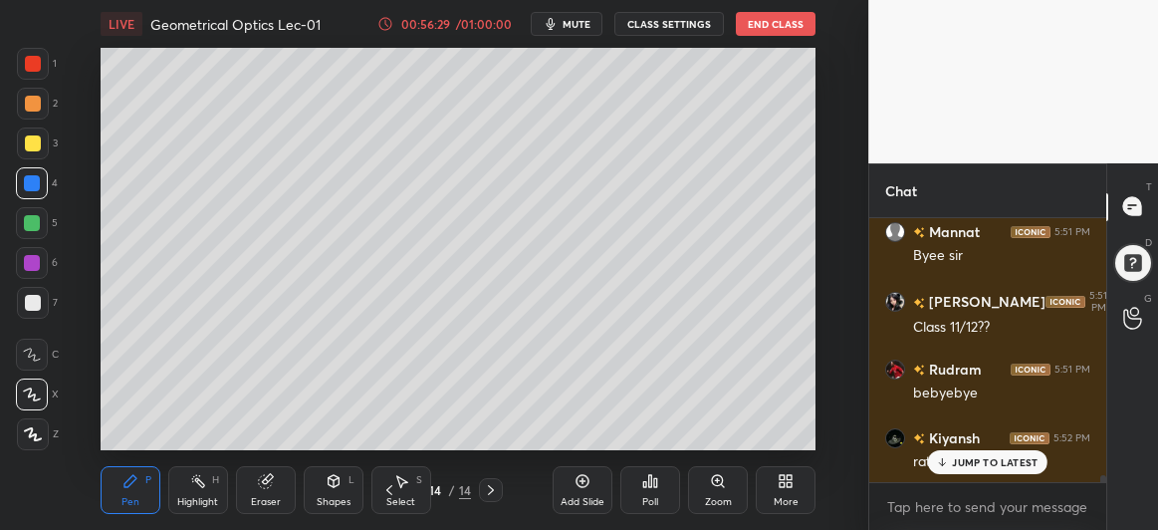
click at [949, 461] on icon at bounding box center [942, 462] width 13 height 12
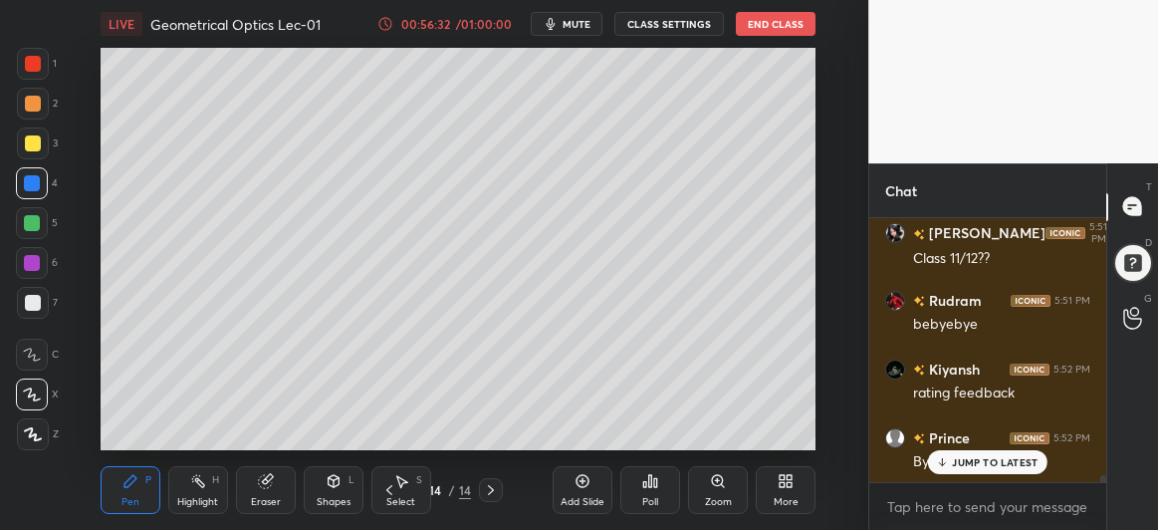
click at [581, 485] on icon at bounding box center [583, 481] width 16 height 16
click at [27, 299] on div at bounding box center [33, 303] width 16 height 16
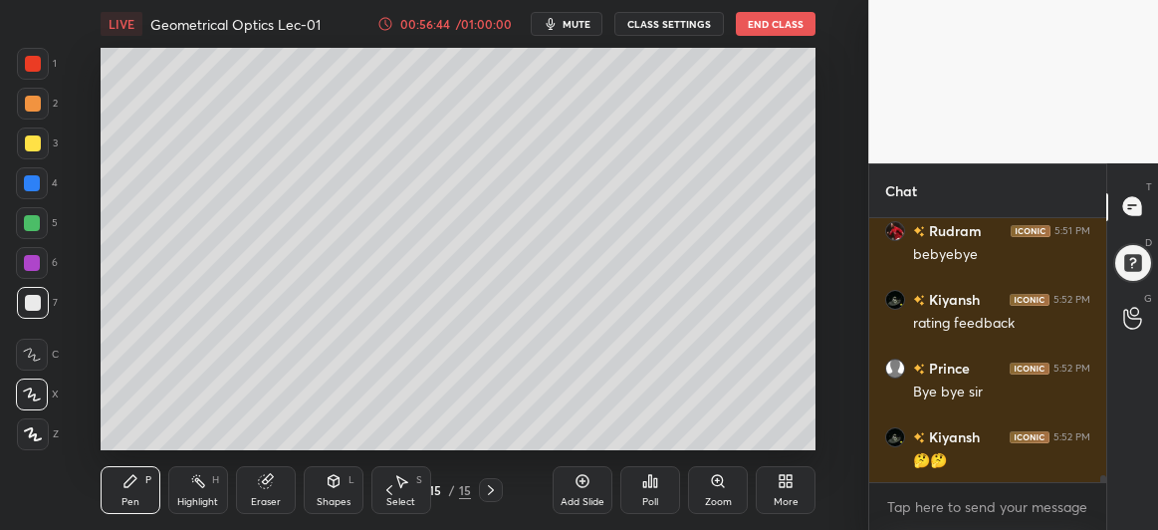
click at [26, 146] on div at bounding box center [33, 143] width 16 height 16
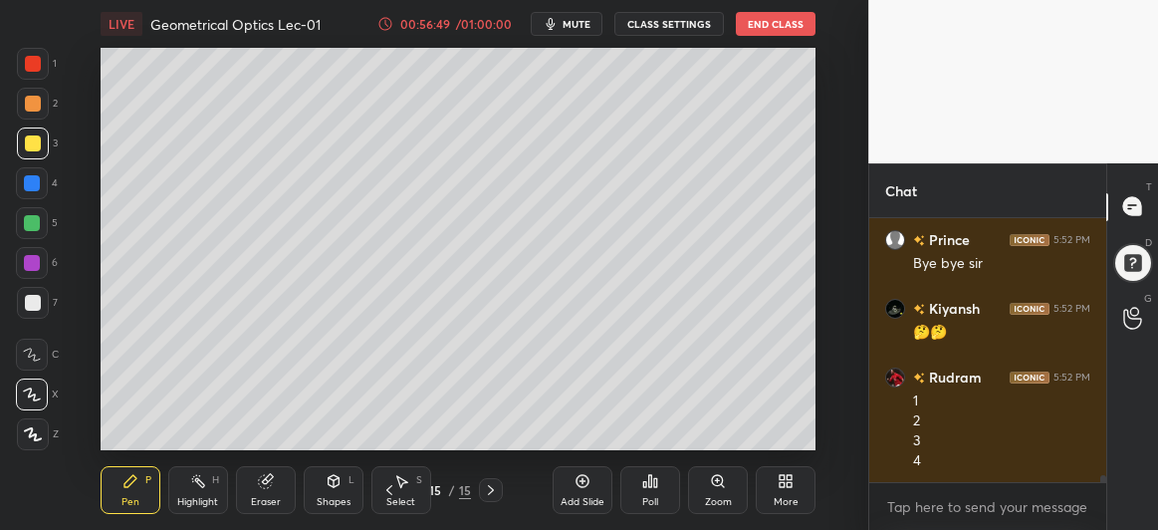
scroll to position [10037, 0]
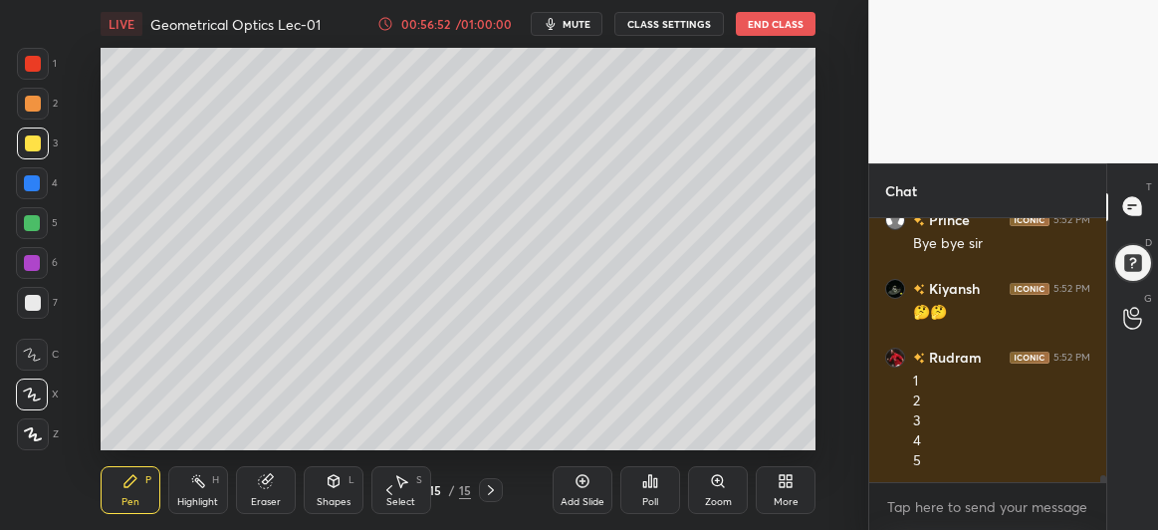
click at [778, 20] on button "End Class" at bounding box center [776, 24] width 80 height 24
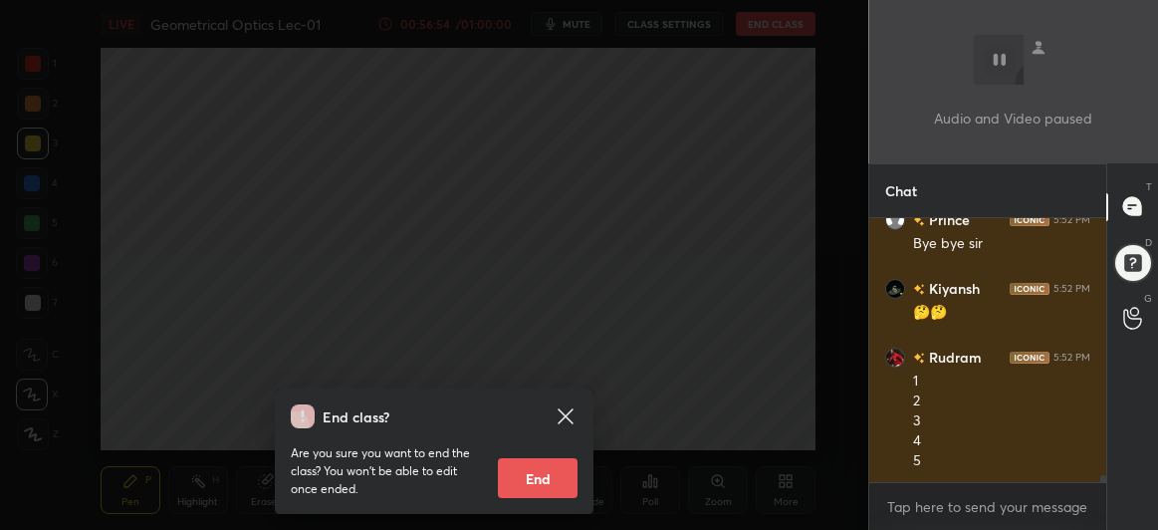
click at [534, 472] on button "End" at bounding box center [538, 478] width 80 height 40
type textarea "x"
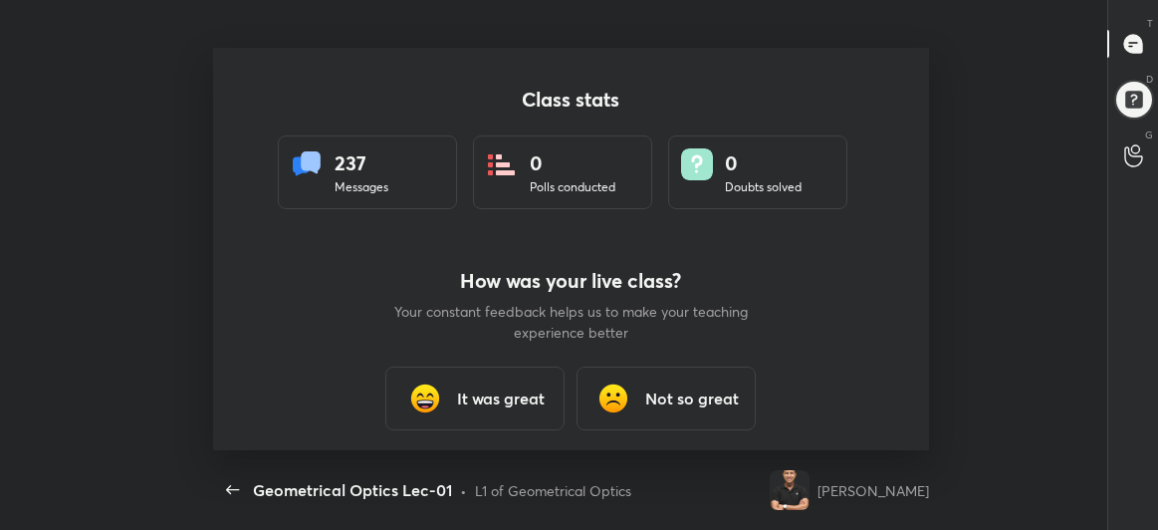
scroll to position [402, 1142]
click at [502, 399] on h3 "It was great" at bounding box center [501, 398] width 88 height 24
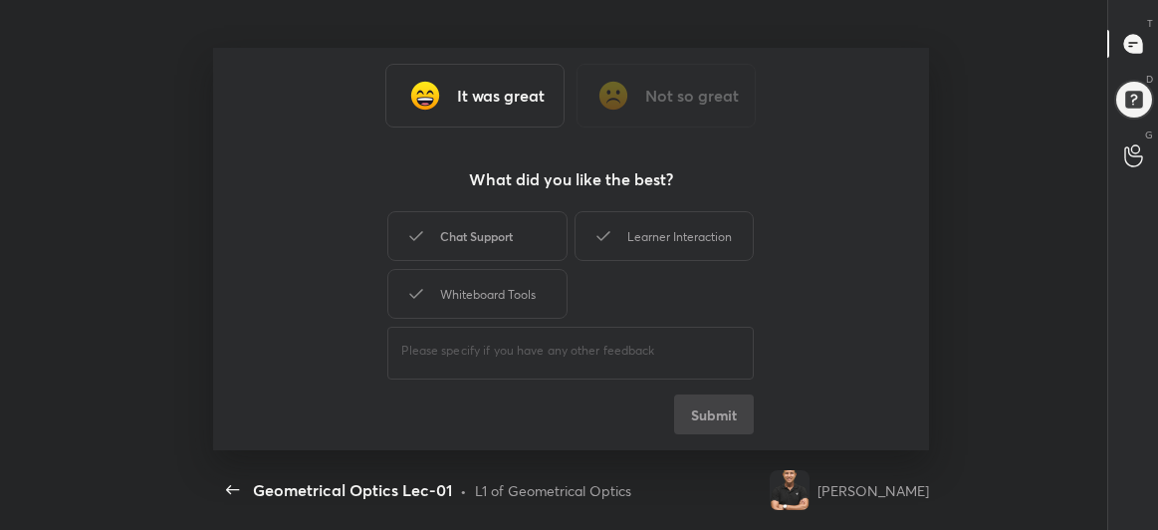
click at [527, 233] on div "Chat Support" at bounding box center [476, 236] width 179 height 50
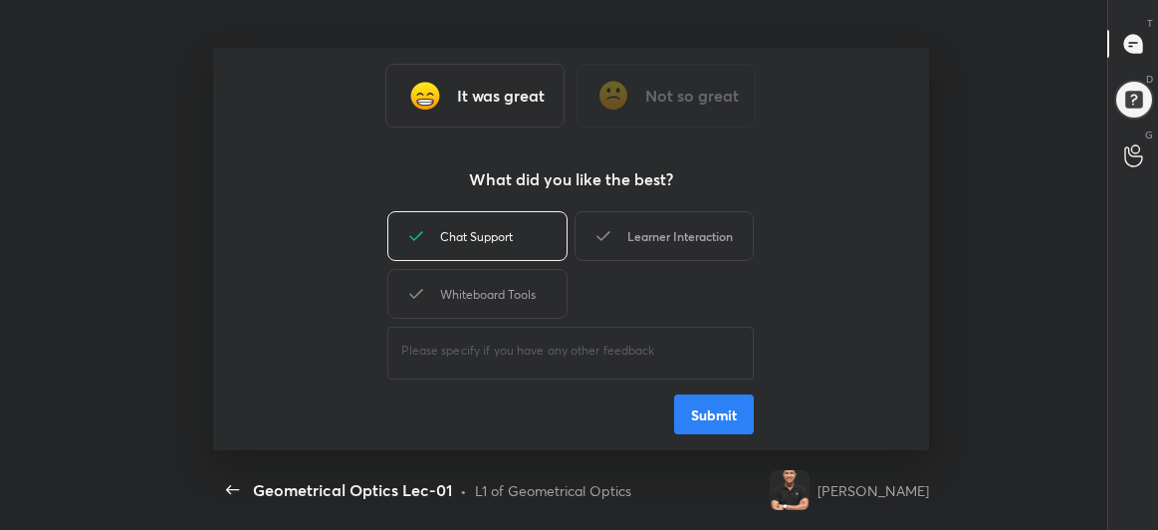
click at [660, 225] on div "Learner Interaction" at bounding box center [664, 236] width 179 height 50
click at [727, 412] on button "Submit" at bounding box center [714, 414] width 80 height 40
